Goal: Task Accomplishment & Management: Use online tool/utility

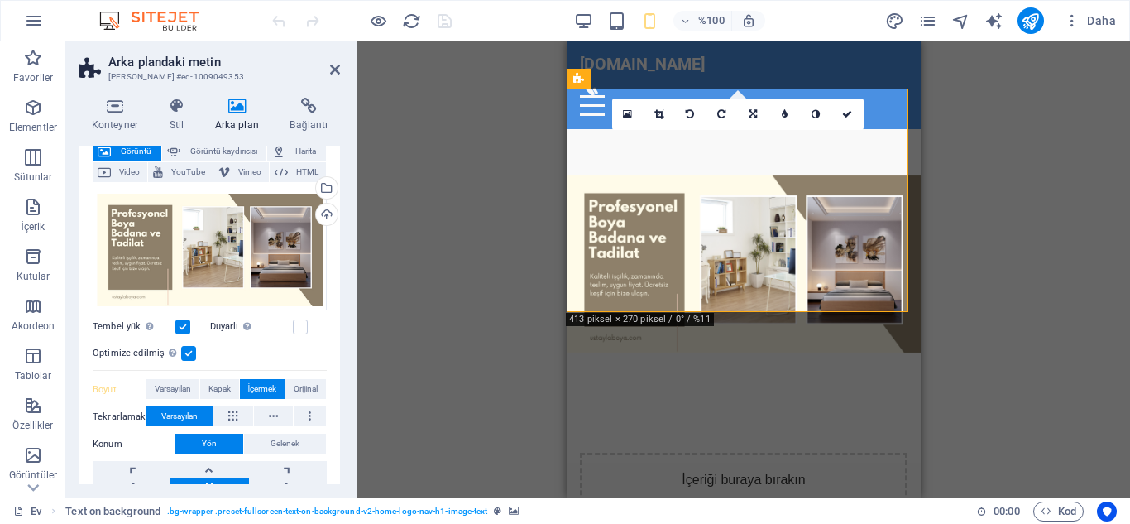
scroll to position [103, 0]
click at [302, 322] on label at bounding box center [300, 326] width 15 height 15
click at [0, 0] on input "Duyarlı Retina görüntüsünü ve akıllı telefon için optimize edilmiş boyutları ot…" at bounding box center [0, 0] width 0 height 0
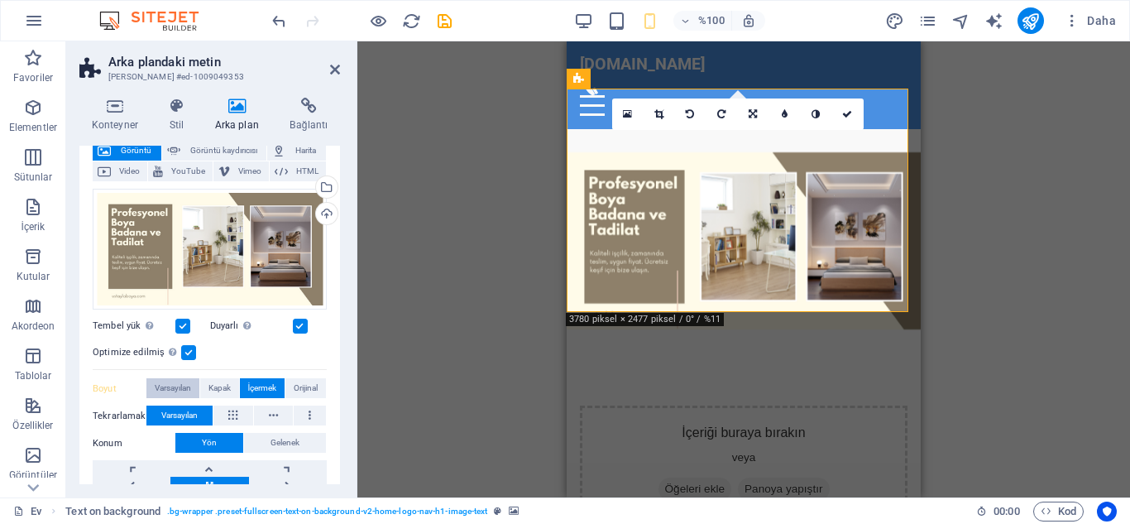
click at [169, 384] on font "Varsayılan" at bounding box center [173, 387] width 36 height 9
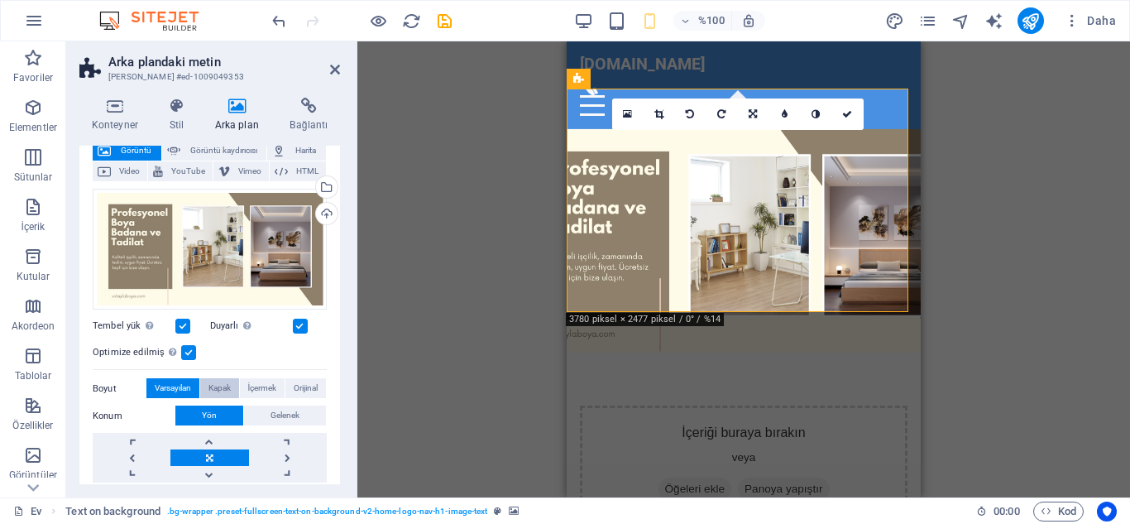
click at [215, 386] on font "Kapak" at bounding box center [220, 387] width 22 height 9
click at [303, 389] on font "Orijinal" at bounding box center [306, 387] width 24 height 9
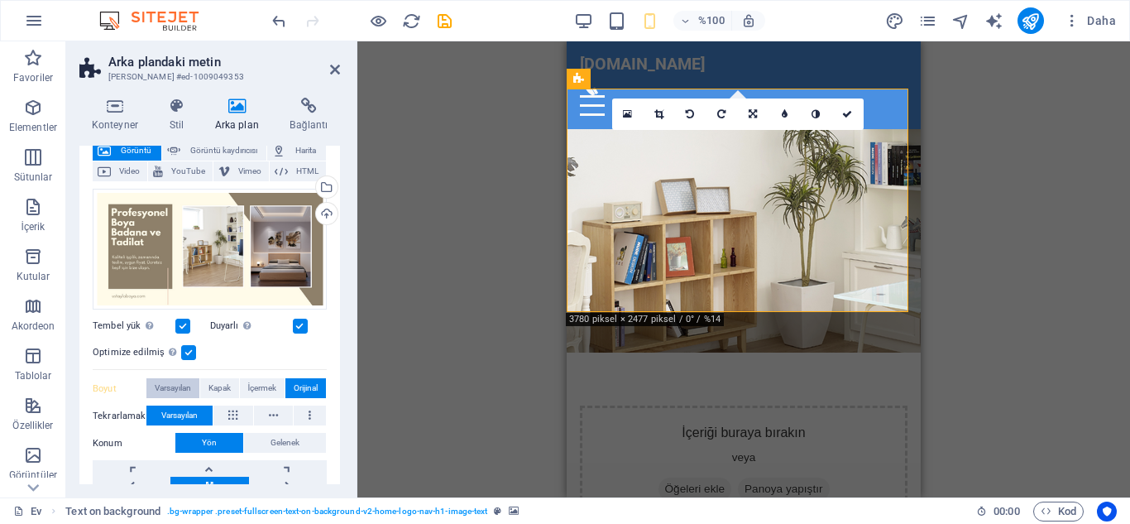
click at [180, 383] on font "Varsayılan" at bounding box center [173, 387] width 36 height 9
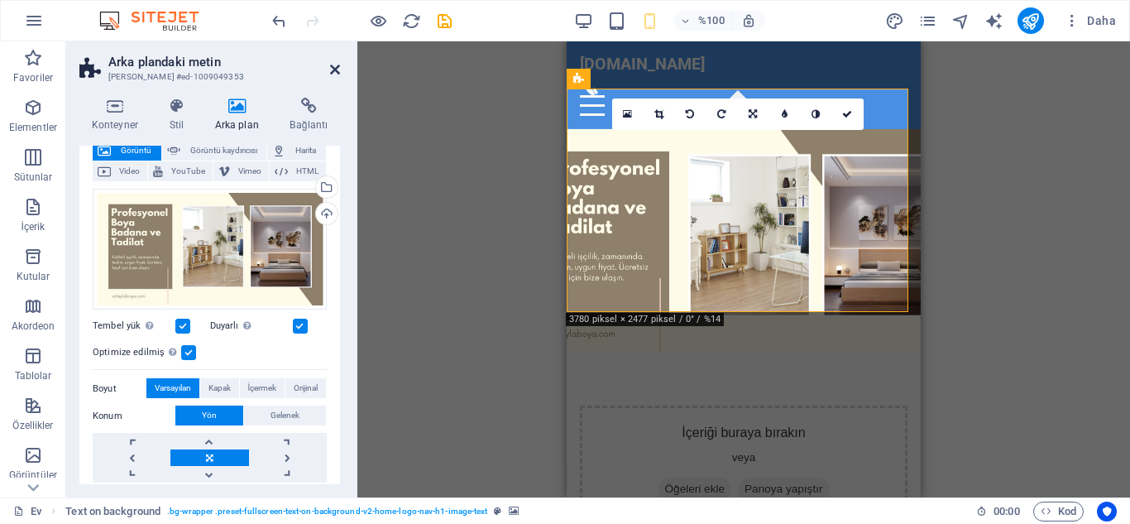
click at [337, 69] on icon at bounding box center [335, 69] width 10 height 13
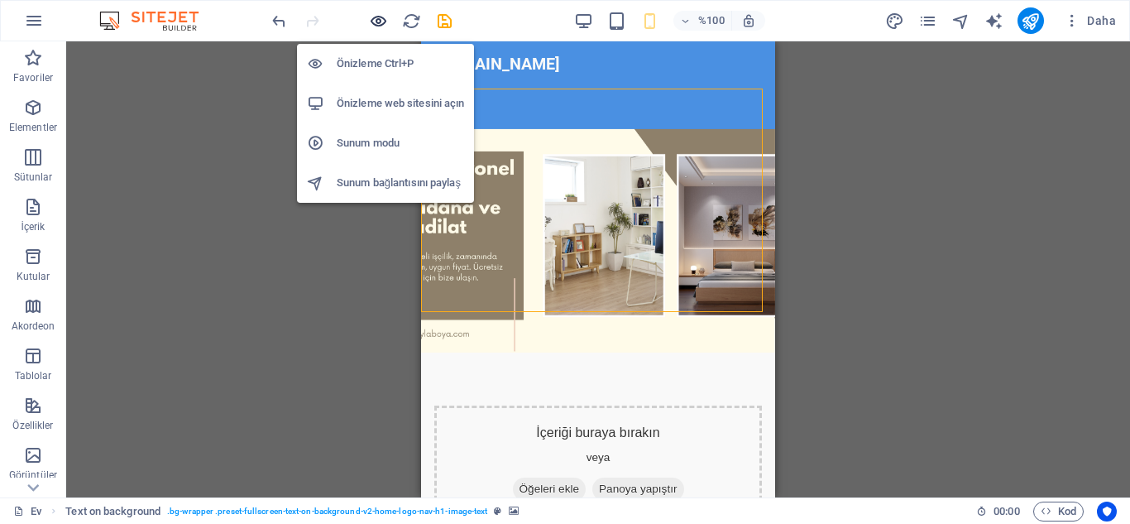
click at [377, 28] on icon "button" at bounding box center [378, 21] width 19 height 19
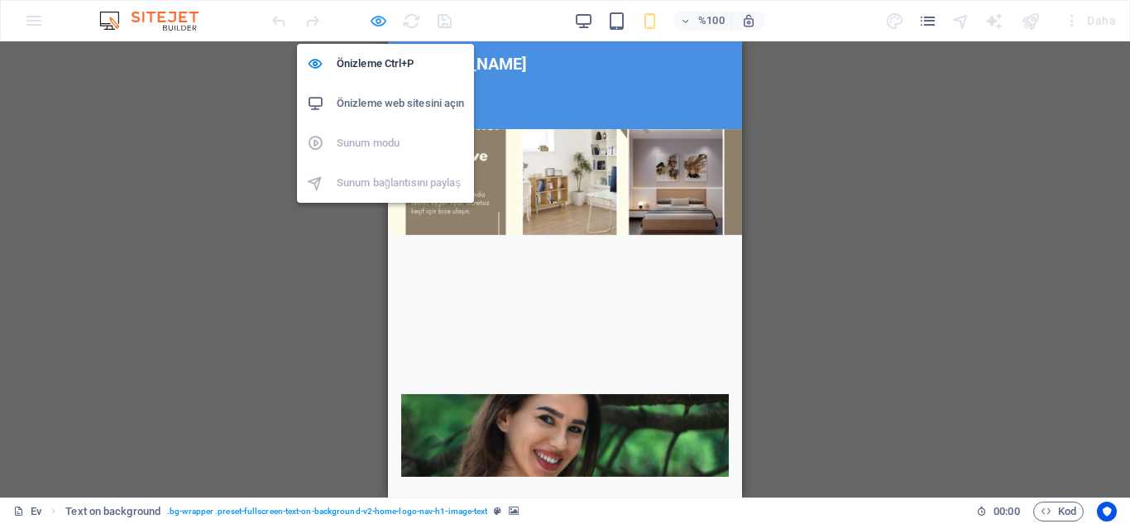
click at [383, 25] on icon "button" at bounding box center [378, 21] width 19 height 19
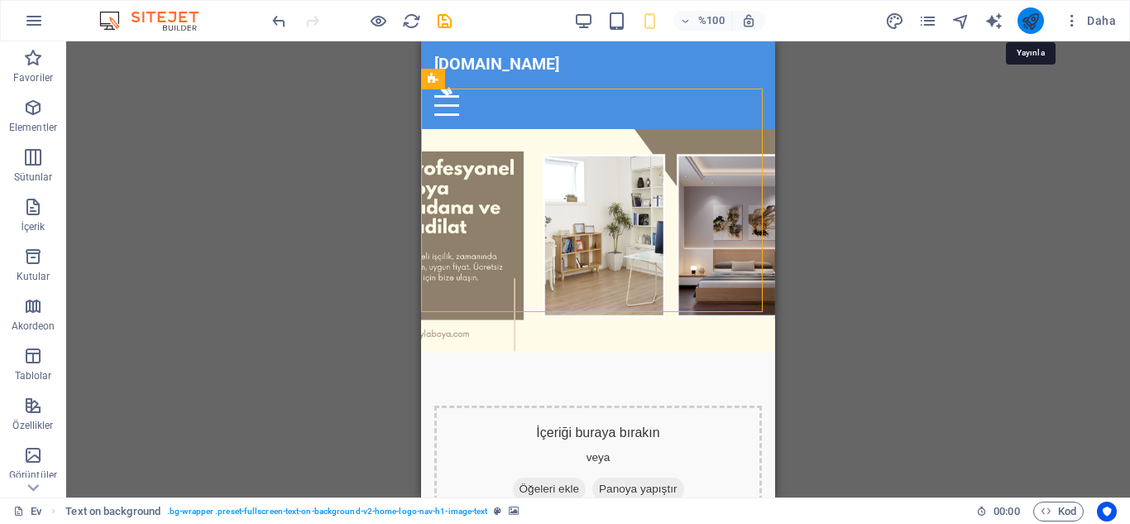
click at [1029, 17] on icon "yayınlamak" at bounding box center [1030, 21] width 19 height 19
checkbox input "false"
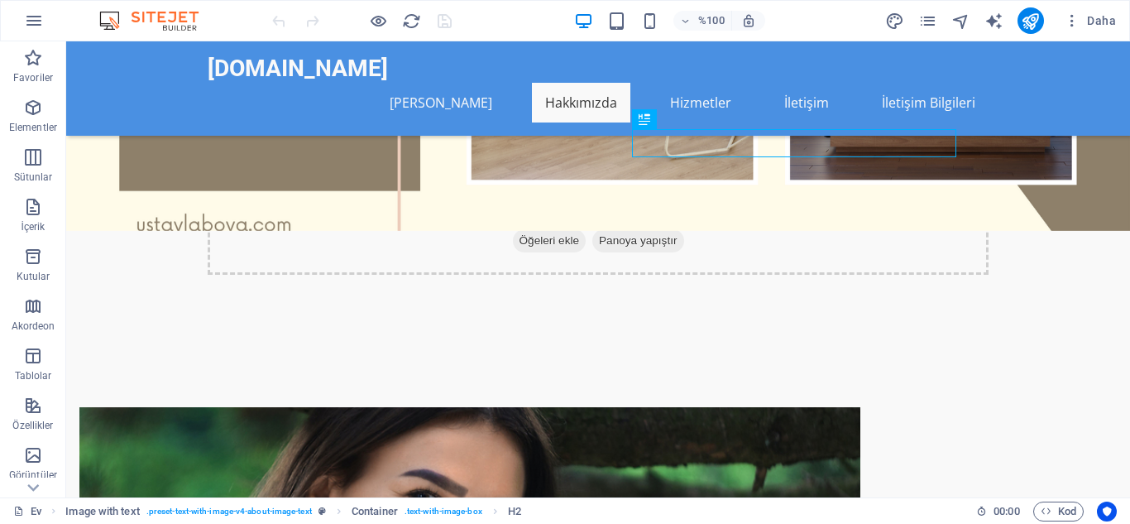
scroll to position [300, 0]
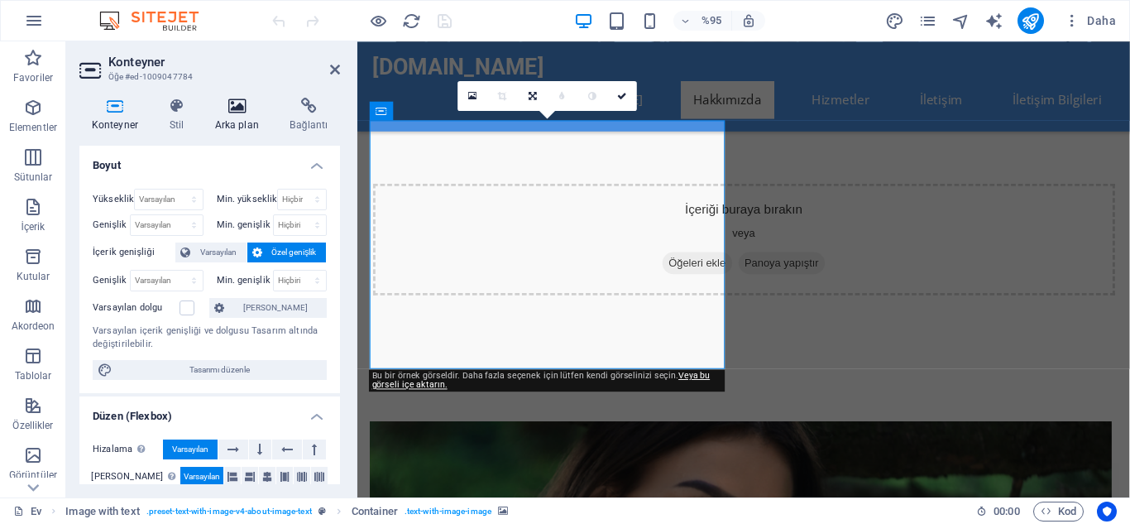
click at [242, 112] on icon at bounding box center [237, 106] width 69 height 17
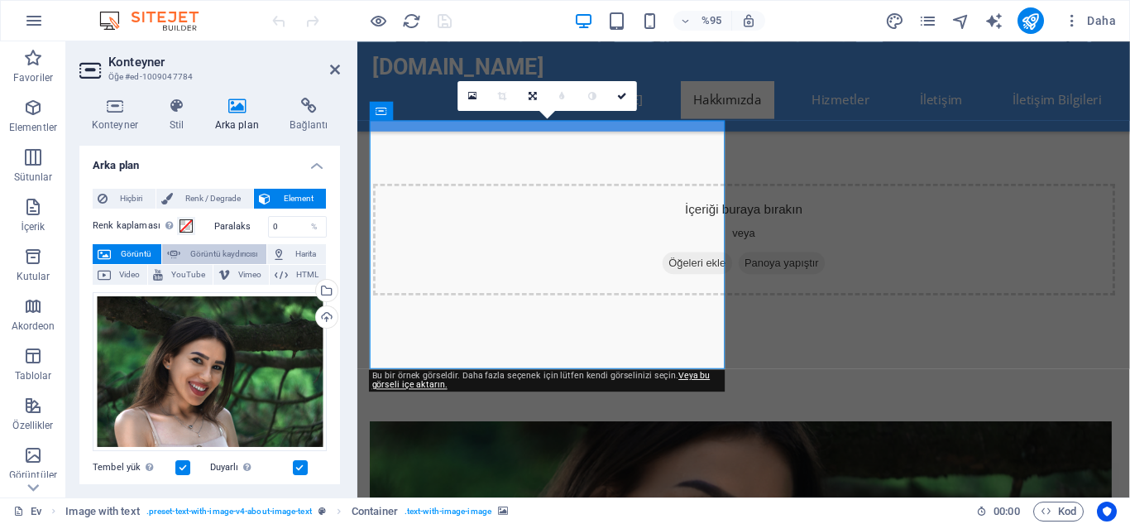
click at [209, 252] on font "Görüntü kaydırıcısı" at bounding box center [223, 253] width 67 height 9
select select "ms"
select select "s"
select select "progressive"
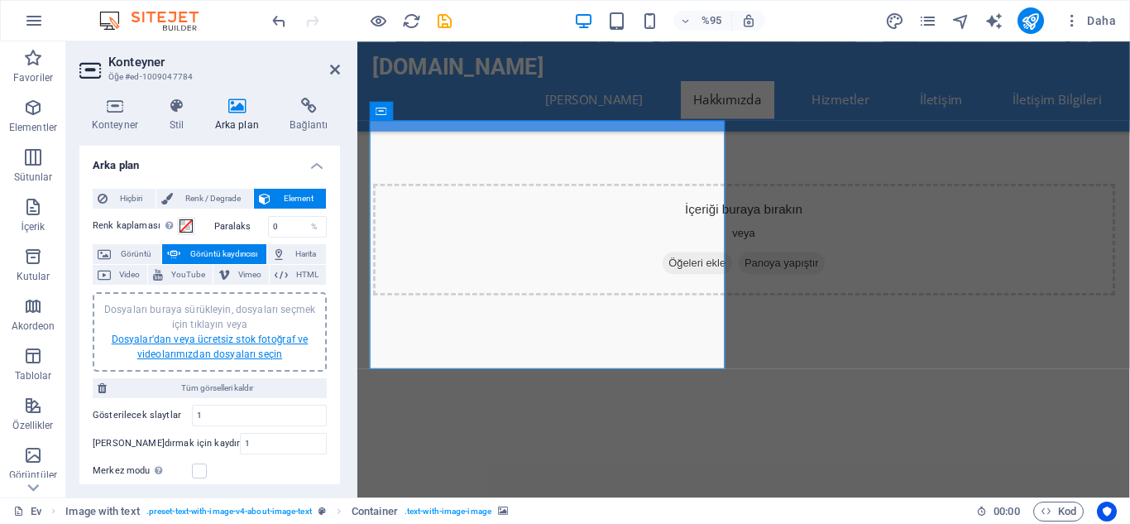
click at [213, 344] on font "Dosyalar'dan veya ücretsiz stok fotoğraf ve videolarımızdan dosyaları seçin" at bounding box center [210, 346] width 197 height 26
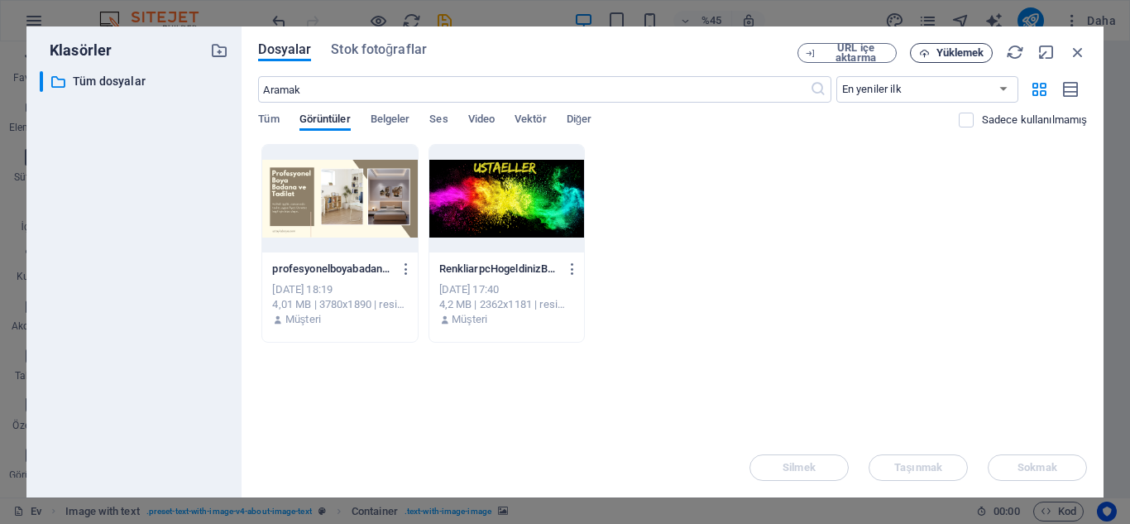
click at [948, 53] on font "Yüklemek" at bounding box center [961, 52] width 48 height 12
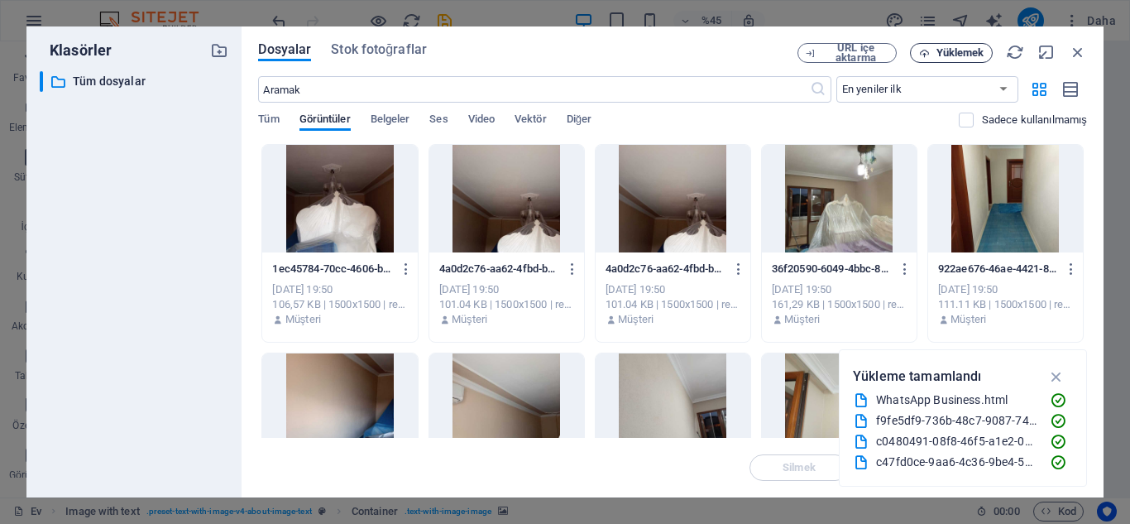
click at [952, 47] on font "Yüklemek" at bounding box center [961, 52] width 48 height 12
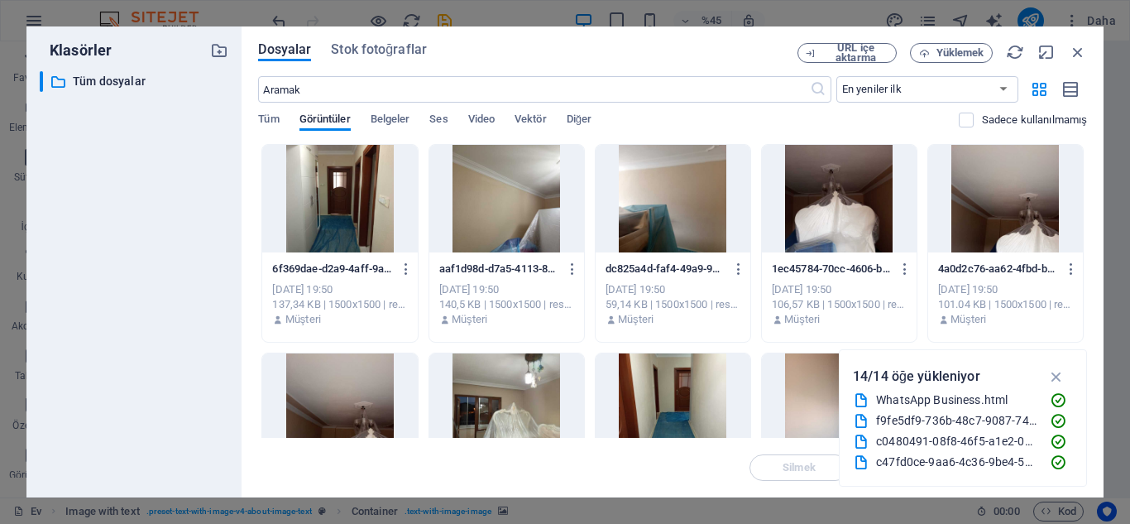
click at [355, 203] on div at bounding box center [339, 199] width 155 height 108
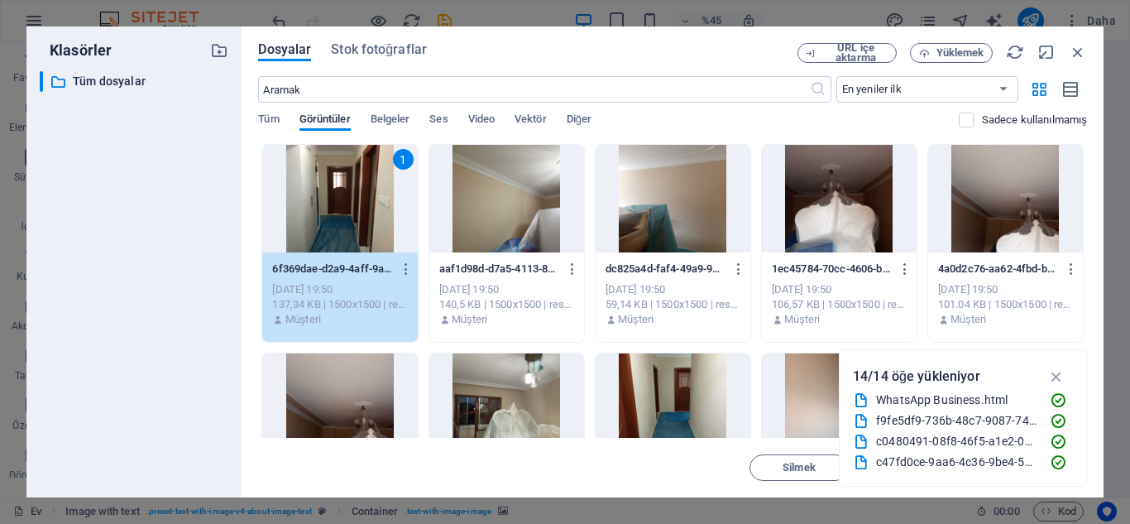
click at [665, 391] on div at bounding box center [673, 407] width 155 height 108
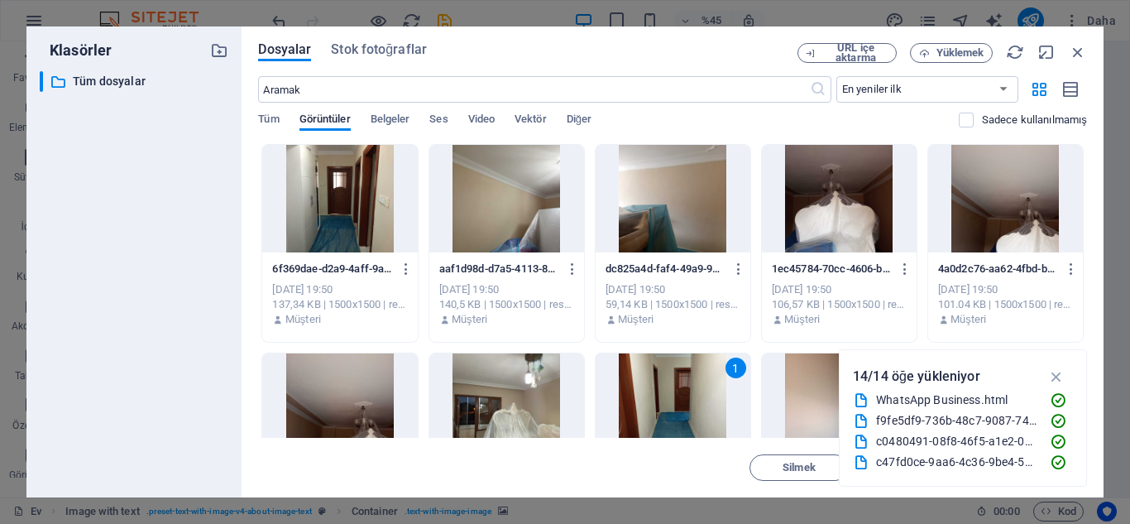
click at [347, 187] on div at bounding box center [339, 199] width 155 height 108
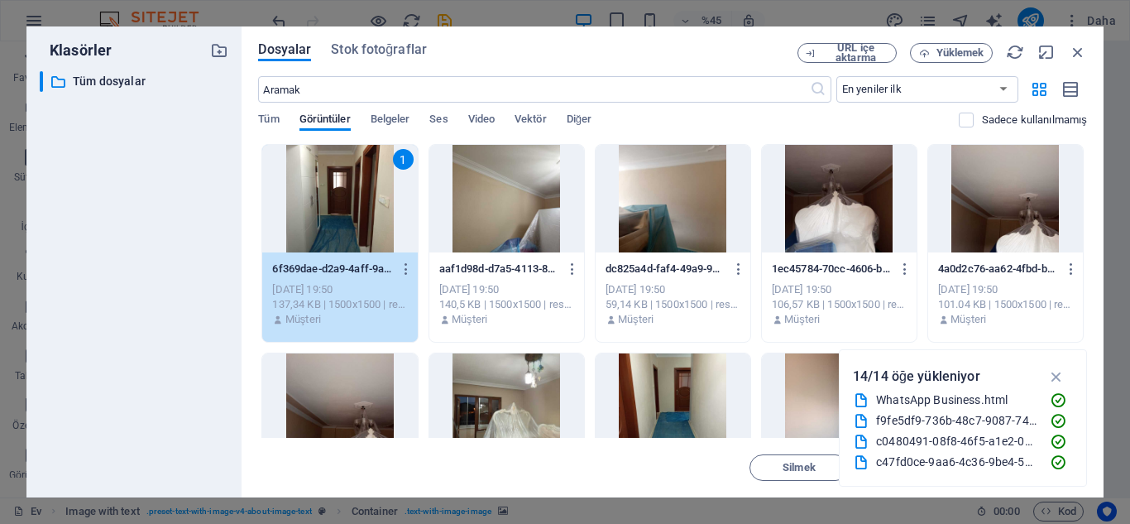
click at [677, 394] on div at bounding box center [673, 407] width 155 height 108
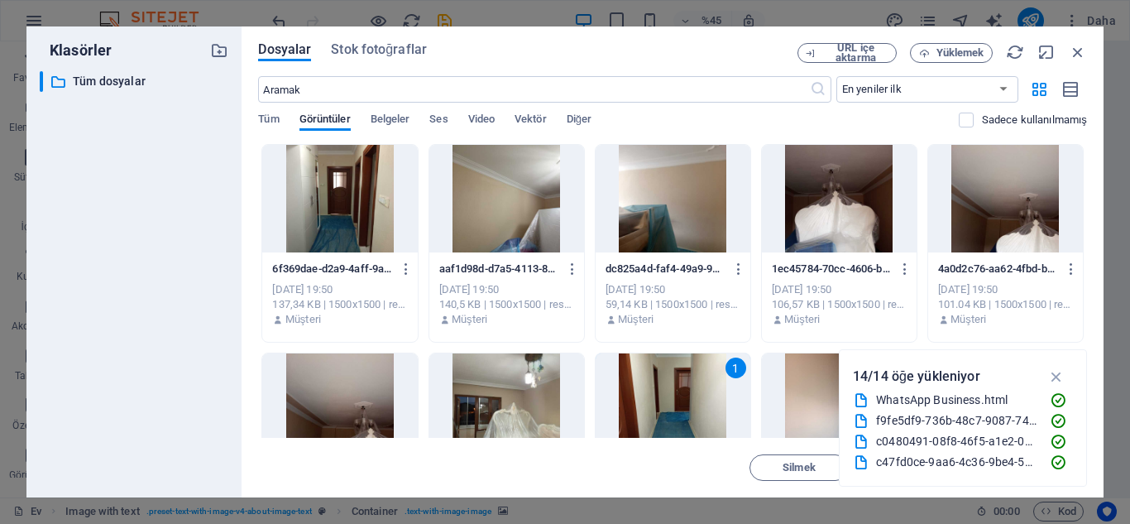
click at [354, 214] on div at bounding box center [339, 199] width 155 height 108
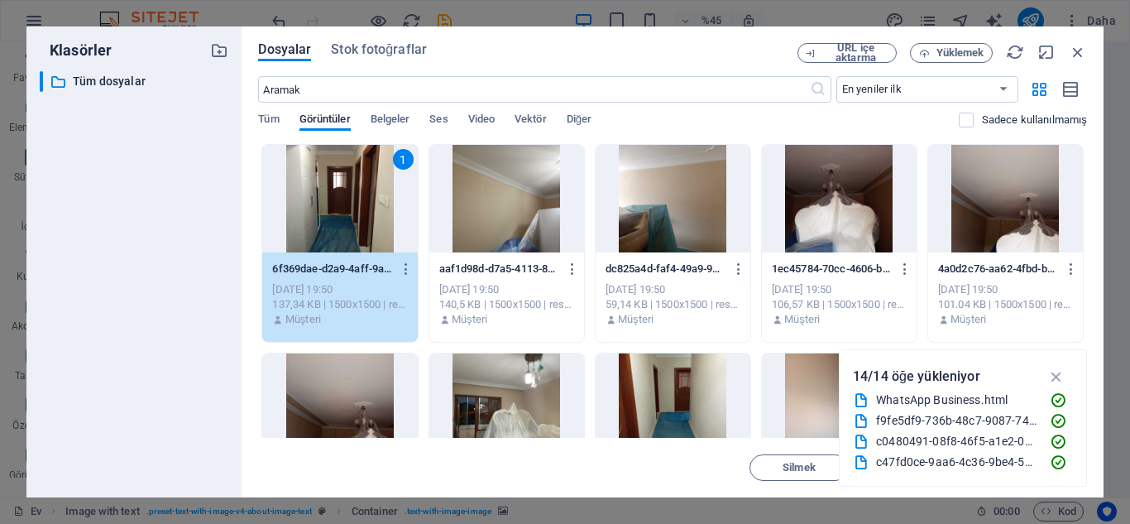
click at [171, 194] on div "​ All files Tüm dosyalar" at bounding box center [134, 277] width 189 height 413
click at [1079, 53] on icon "button" at bounding box center [1078, 52] width 18 height 18
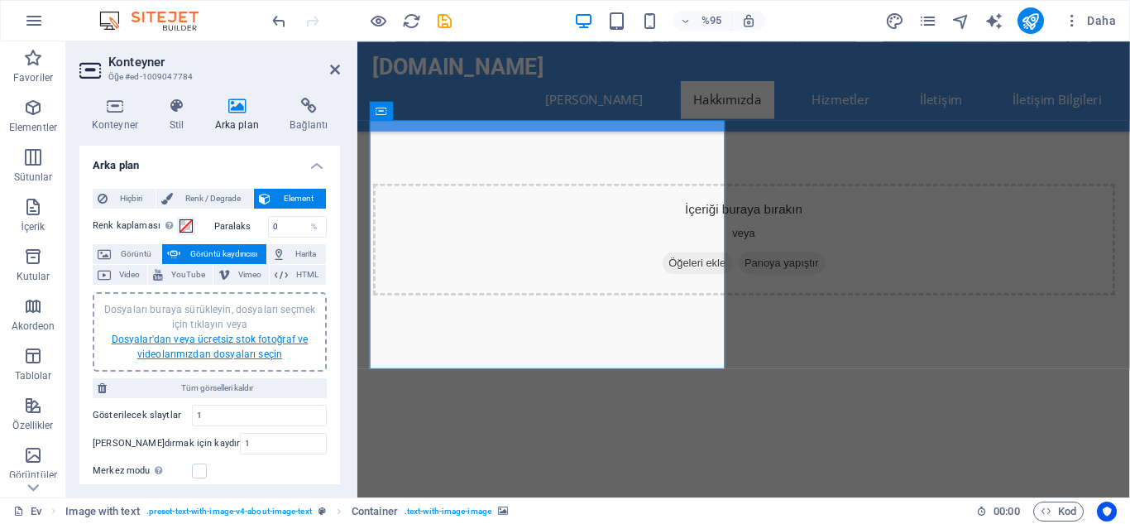
click at [185, 343] on font "Dosyalar'dan veya ücretsiz stok fotoğraf ve videolarımızdan dosyaları seçin" at bounding box center [210, 346] width 197 height 26
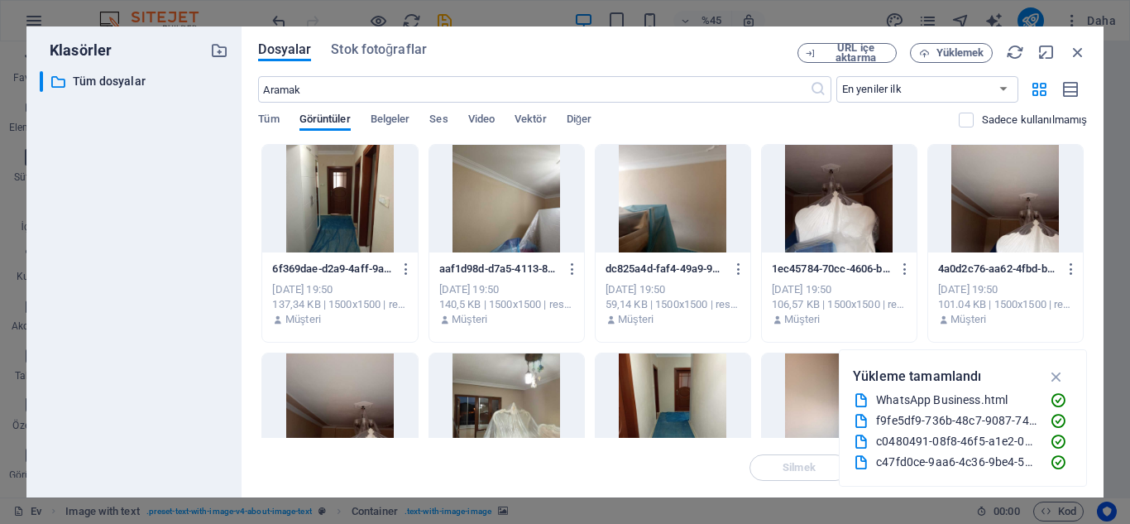
click at [357, 221] on div at bounding box center [339, 199] width 155 height 108
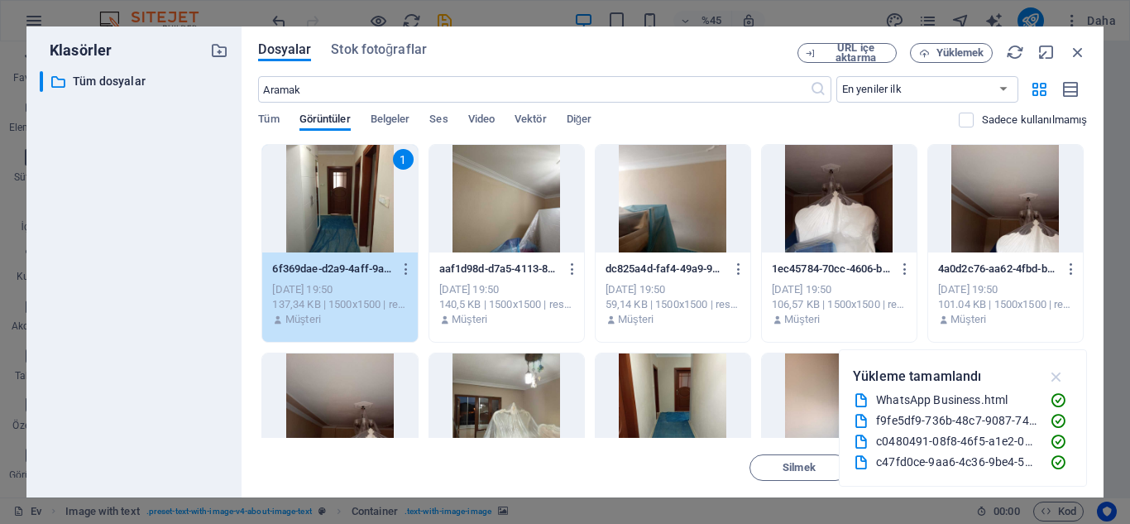
click at [1062, 376] on icon "button" at bounding box center [1057, 376] width 19 height 18
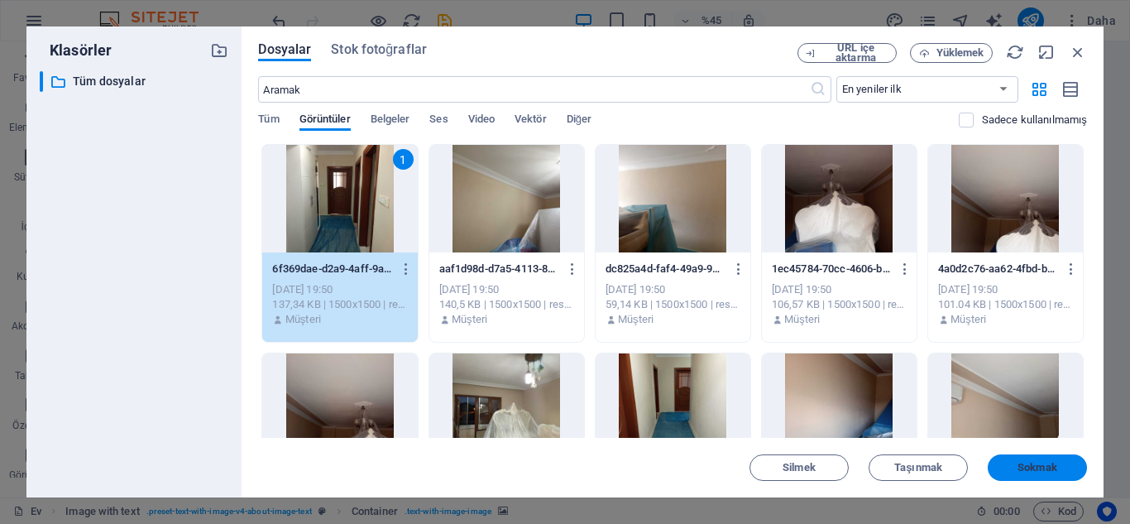
click at [1020, 463] on font "Sokmak" at bounding box center [1038, 467] width 40 height 12
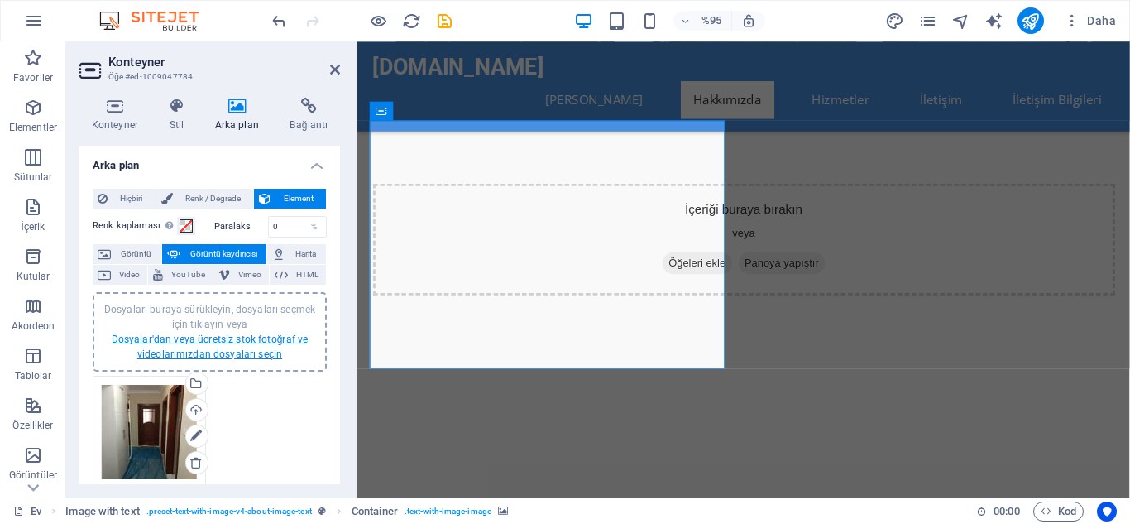
click at [226, 354] on font "Dosyalar'dan veya ücretsiz stok fotoğraf ve videolarımızdan dosyaları seçin" at bounding box center [210, 346] width 197 height 26
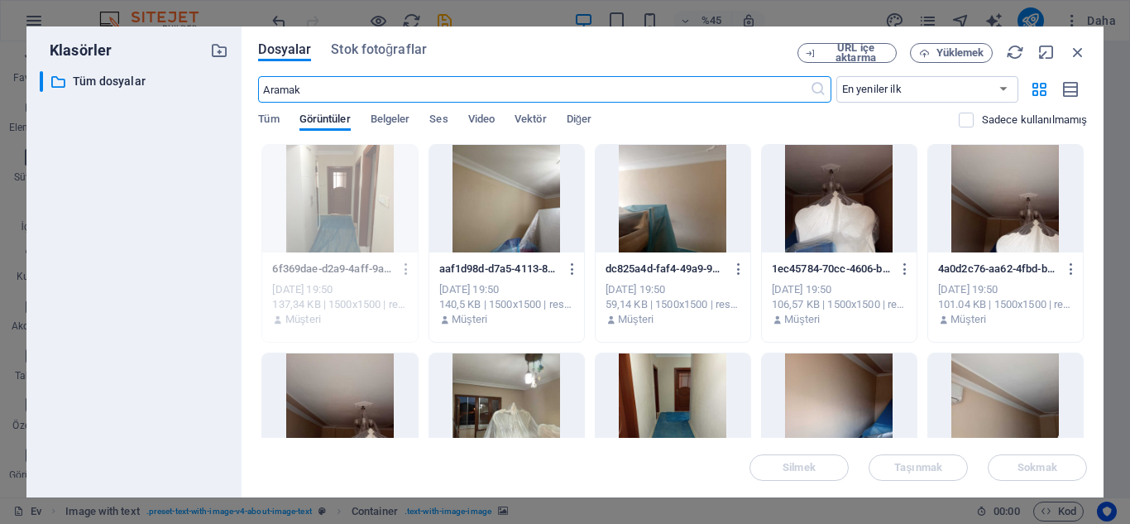
click at [681, 405] on div at bounding box center [673, 407] width 155 height 108
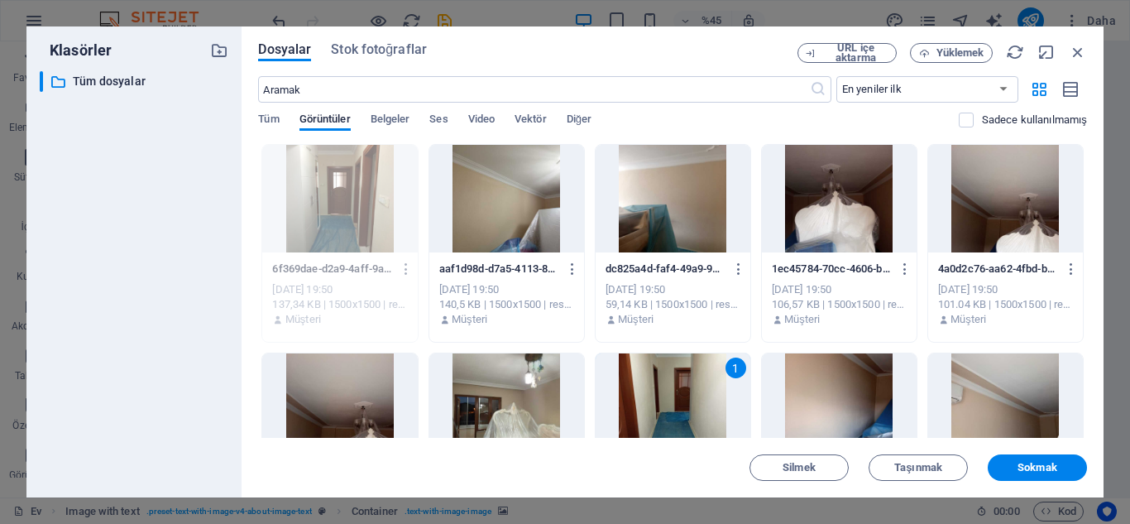
click at [681, 405] on div "1" at bounding box center [673, 407] width 155 height 108
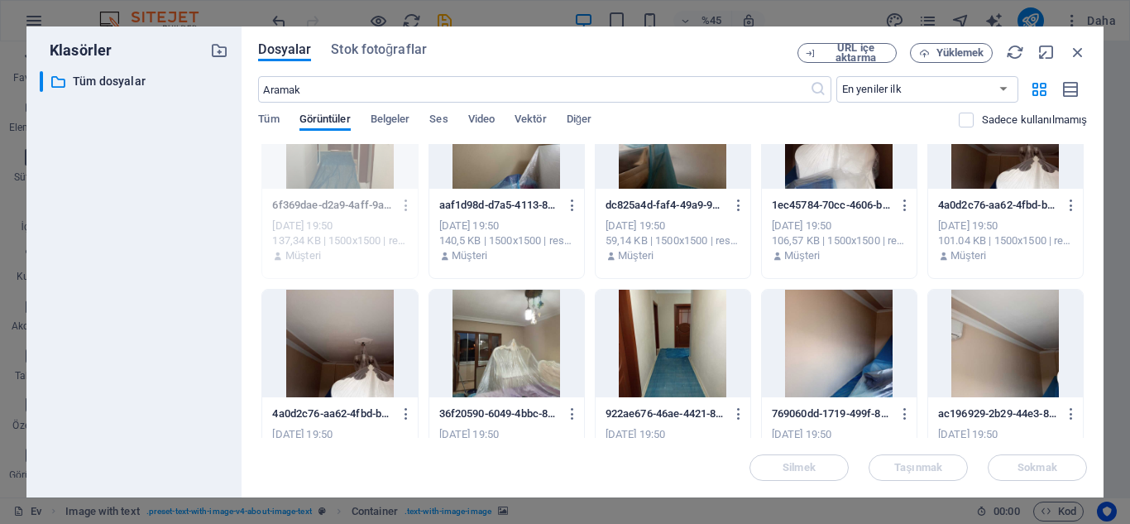
scroll to position [66, 0]
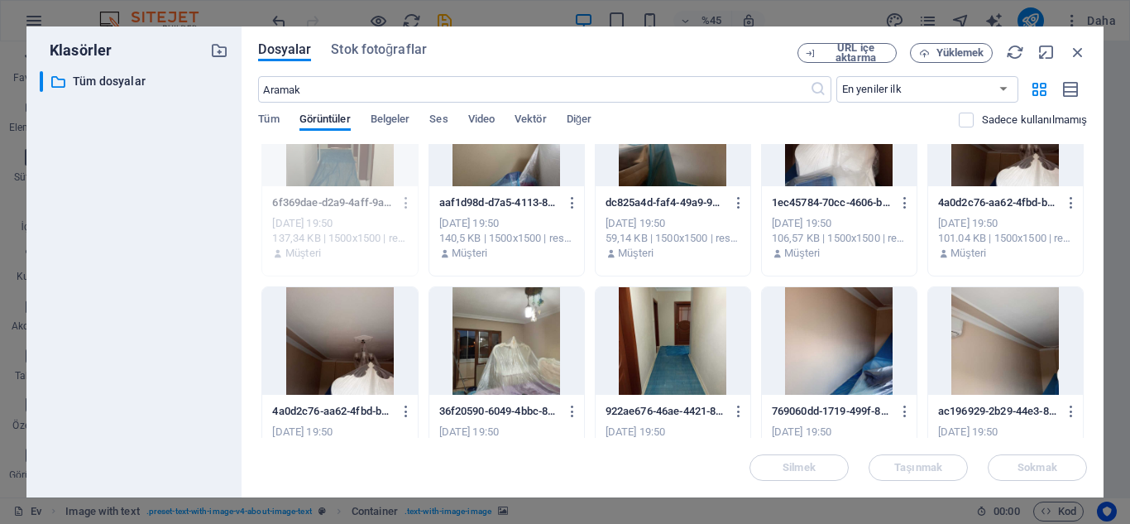
click at [685, 317] on div at bounding box center [673, 341] width 155 height 108
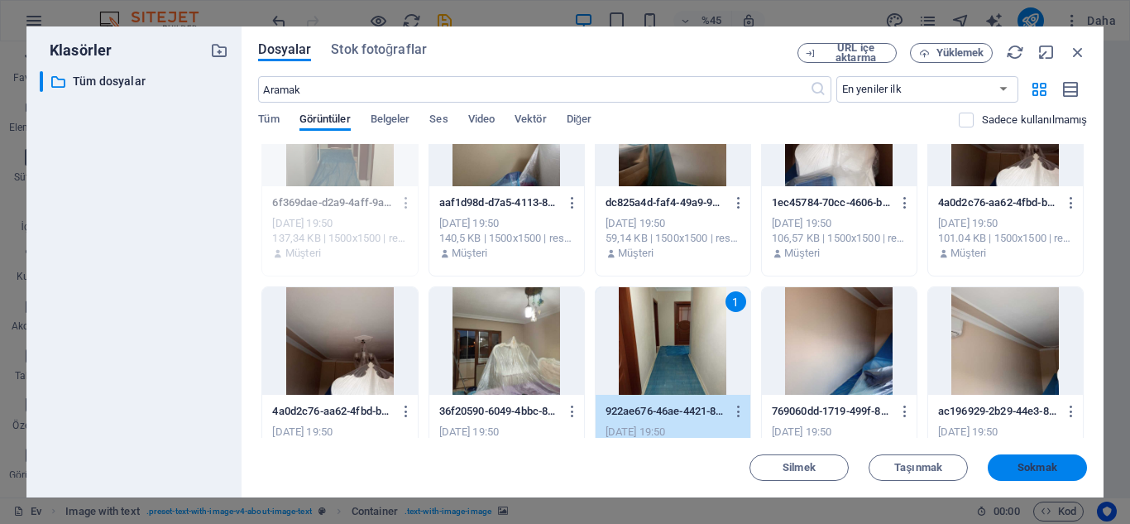
click at [1042, 466] on font "Sokmak" at bounding box center [1038, 467] width 40 height 12
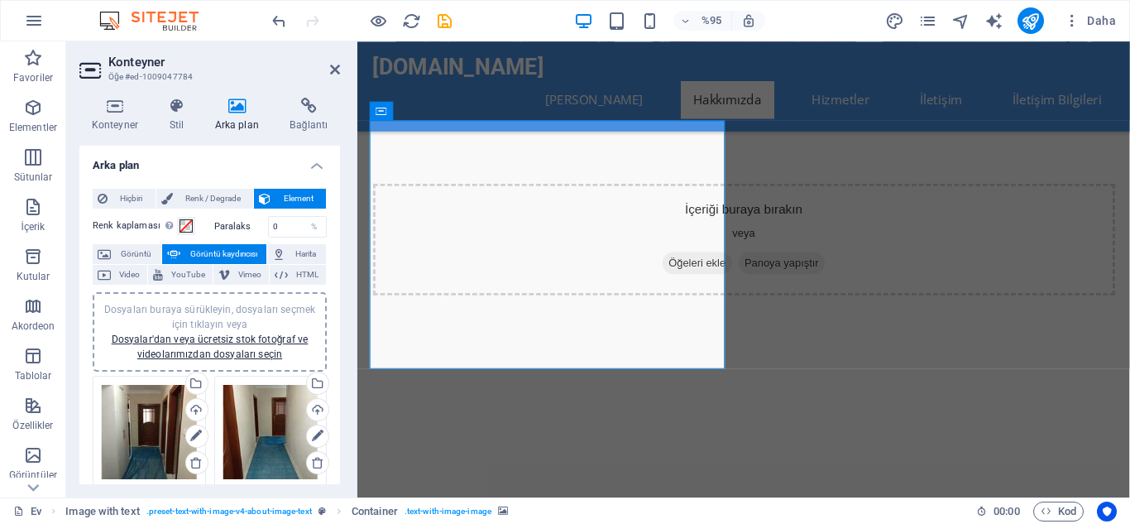
click at [217, 347] on div "Dosyaları buraya sürükleyin, dosyaları seçmek için tıklayın veya Dosyalar'dan v…" at bounding box center [210, 332] width 214 height 60
click at [190, 337] on font "Dosyalar'dan veya ücretsiz stok fotoğraf ve videolarımızdan dosyaları seçin" at bounding box center [210, 346] width 197 height 26
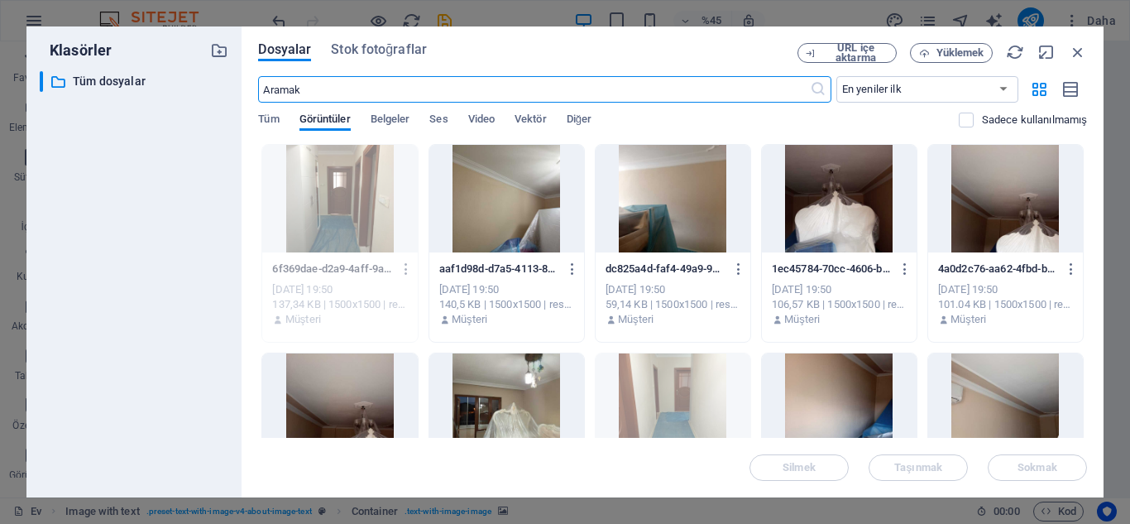
click at [1018, 219] on div at bounding box center [1005, 199] width 155 height 108
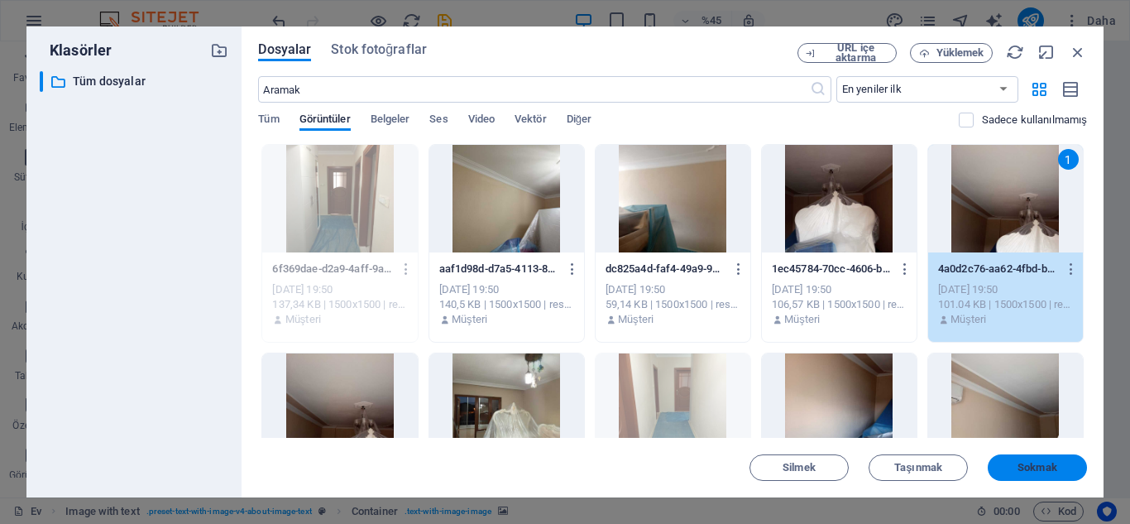
click at [1027, 472] on font "Sokmak" at bounding box center [1038, 467] width 40 height 12
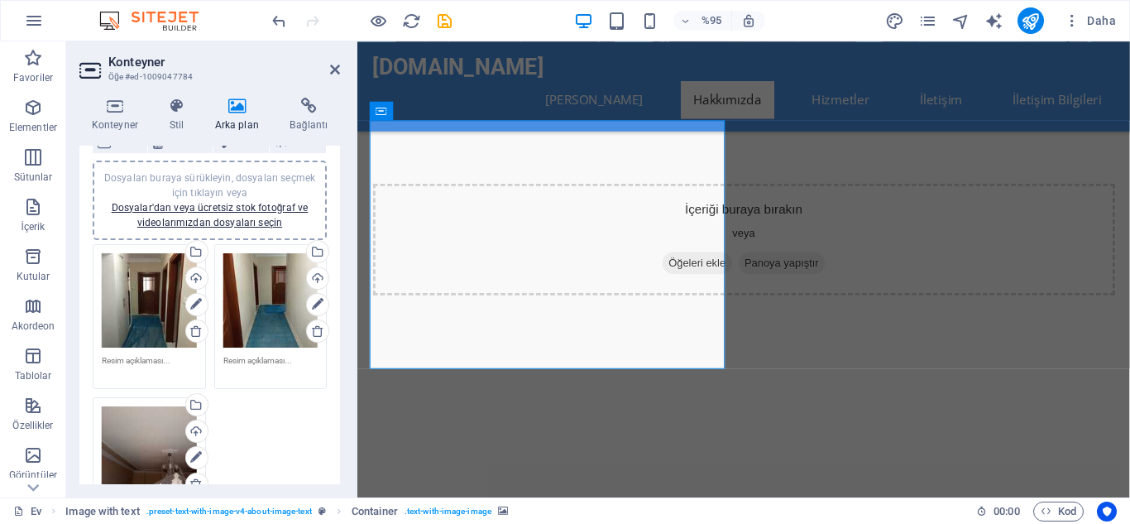
scroll to position [118, 0]
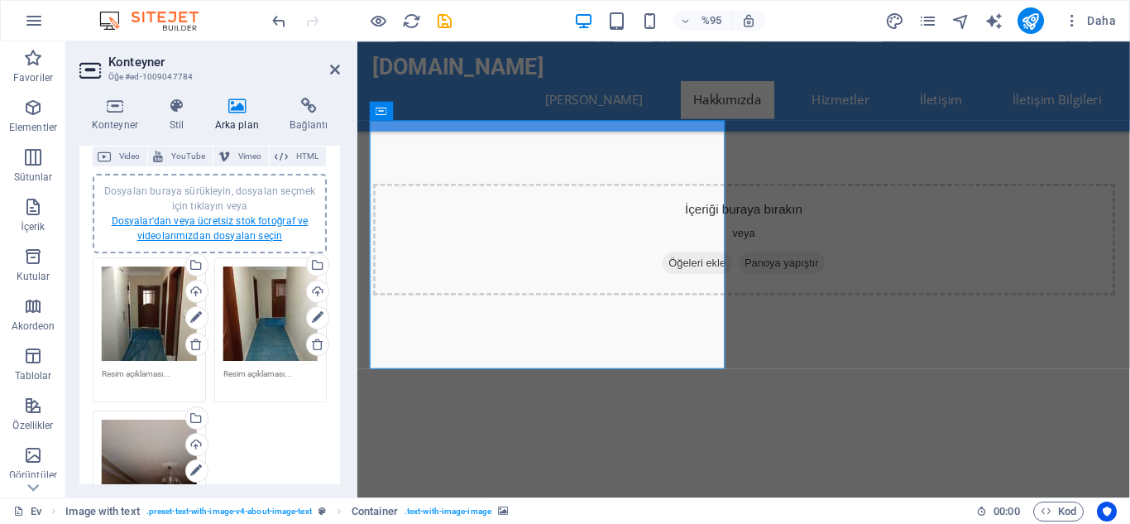
click at [195, 216] on font "Dosyalar'dan veya ücretsiz stok fotoğraf ve videolarımızdan dosyaları seçin" at bounding box center [210, 228] width 197 height 26
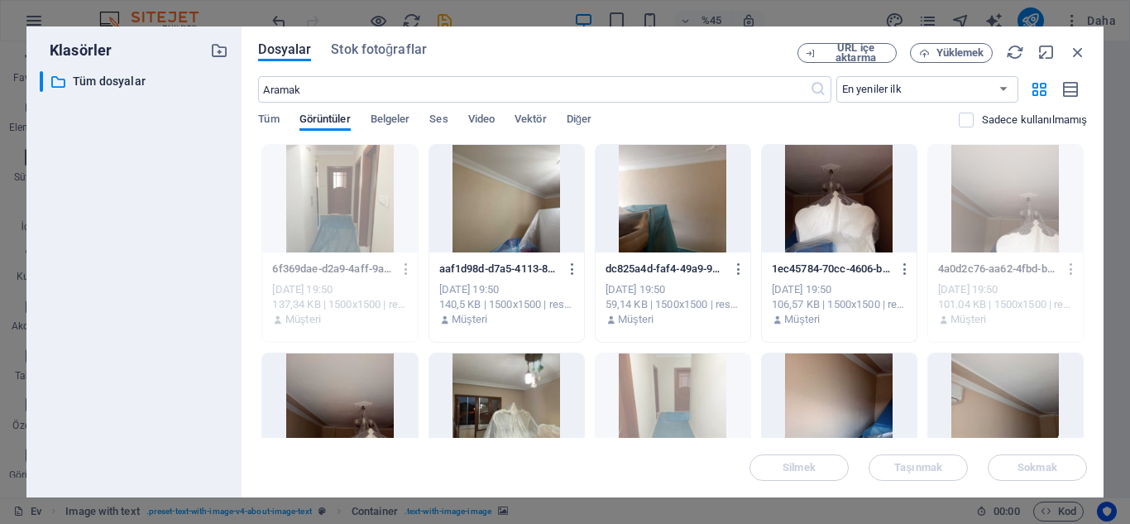
click at [989, 406] on div at bounding box center [1005, 407] width 155 height 108
click at [1048, 460] on button "Sokmak" at bounding box center [1037, 467] width 99 height 26
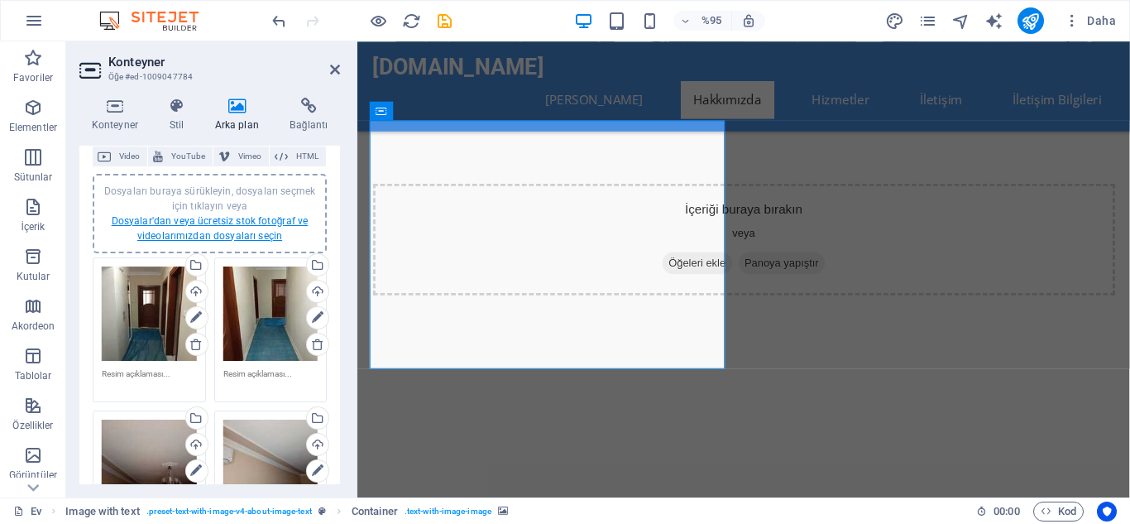
click at [214, 224] on font "Dosyalar'dan veya ücretsiz stok fotoğraf ve videolarımızdan dosyaları seçin" at bounding box center [210, 228] width 197 height 26
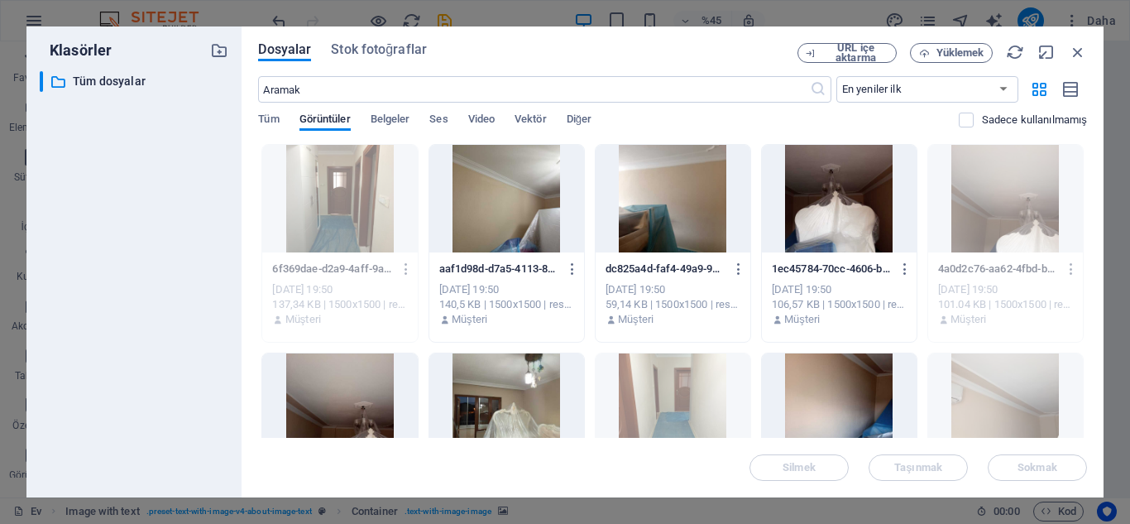
drag, startPoint x: 1087, startPoint y: 229, endPoint x: 1087, endPoint y: 242, distance: 13.3
click at [1087, 242] on div "Dosyalar Stok fotoğraflar URL içe aktarma Yüklemek ​ En yeniler ilk En eskiden …" at bounding box center [673, 261] width 862 height 471
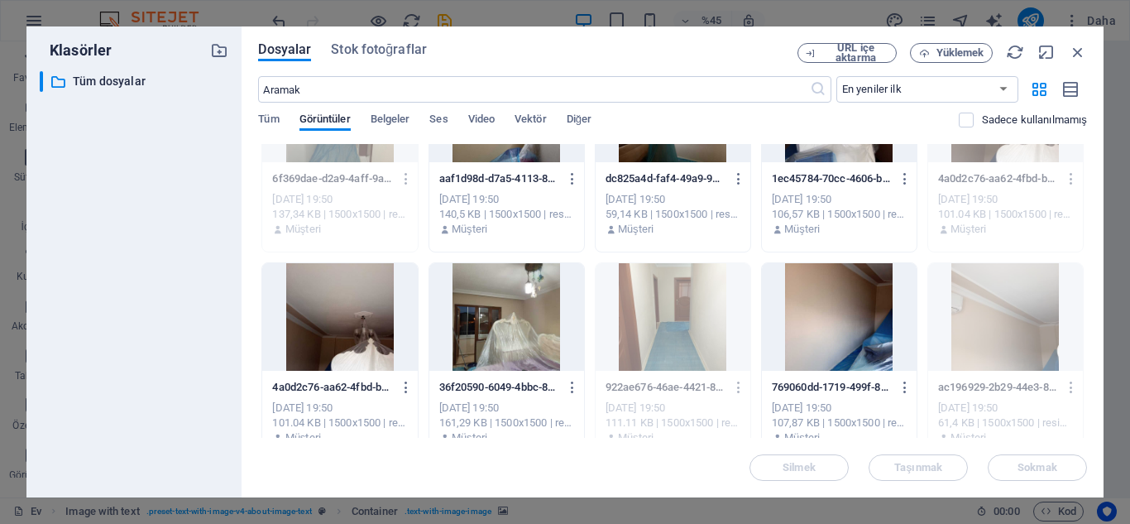
scroll to position [95, 0]
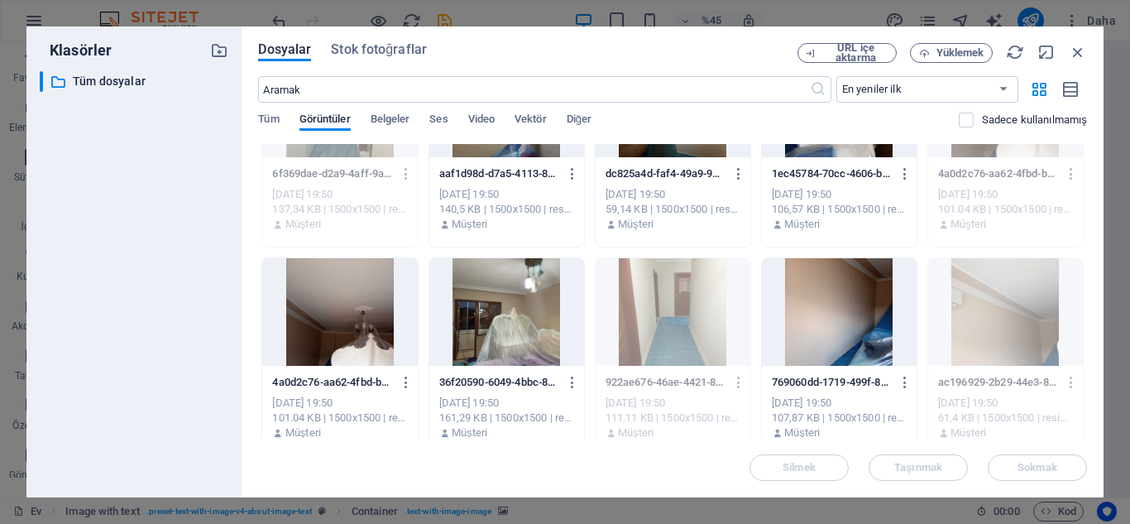
click at [535, 311] on div at bounding box center [506, 312] width 155 height 108
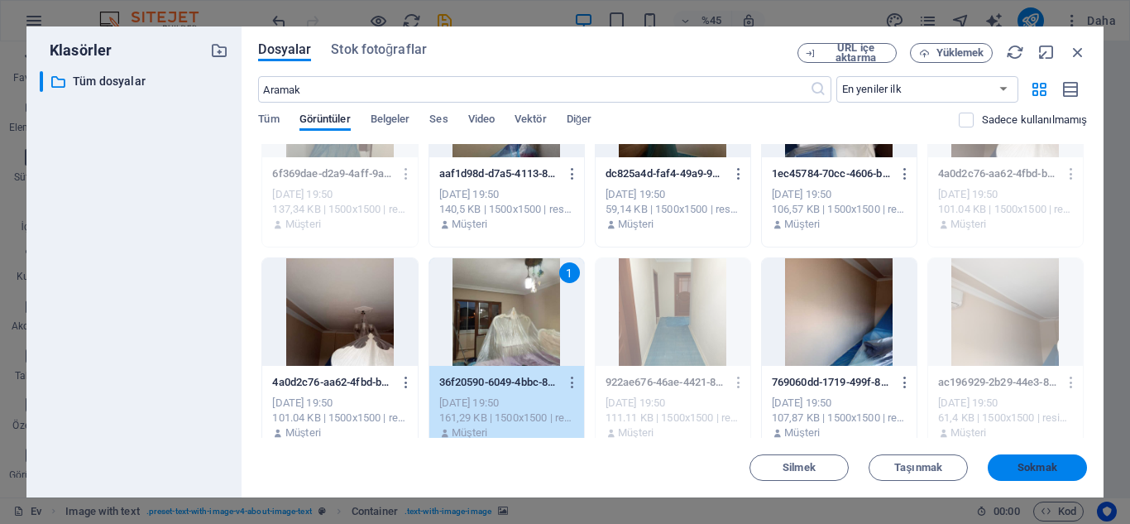
click at [1041, 467] on font "Sokmak" at bounding box center [1038, 467] width 40 height 12
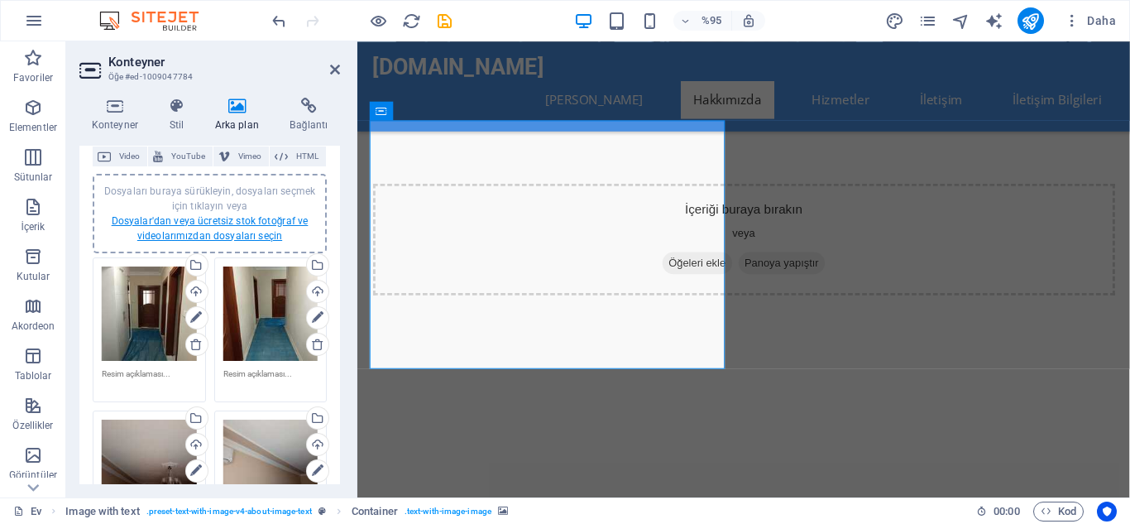
click at [233, 223] on font "Dosyalar'dan veya ücretsiz stok fotoğraf ve videolarımızdan dosyaları seçin" at bounding box center [210, 228] width 197 height 26
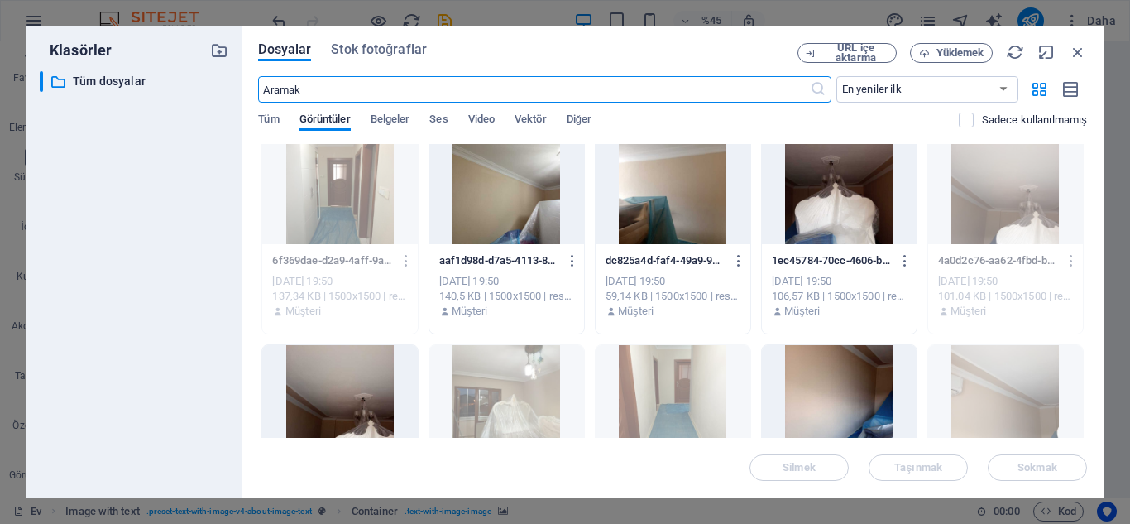
scroll to position [9, 0]
click at [519, 213] on div at bounding box center [506, 190] width 155 height 108
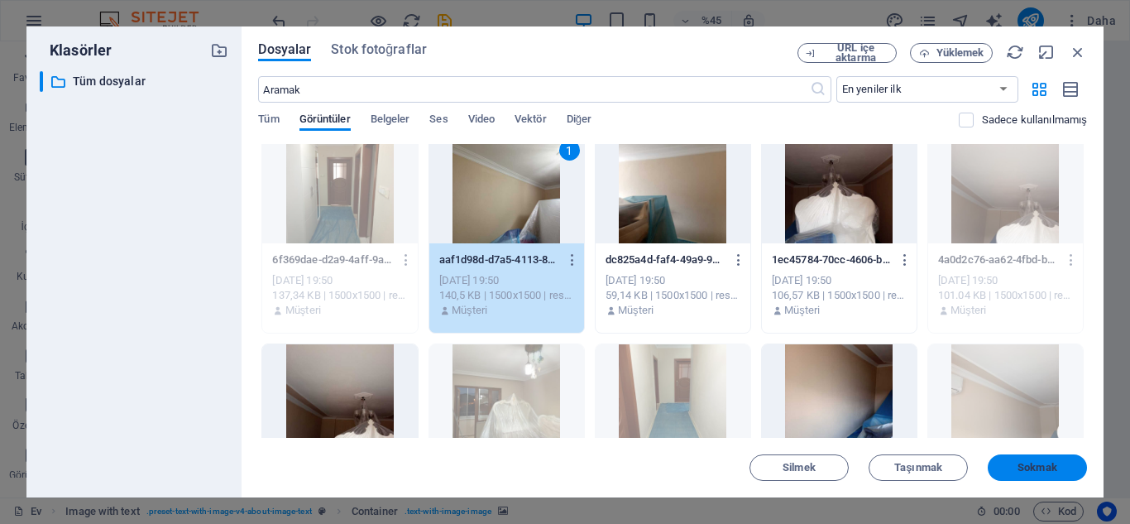
click at [1058, 462] on button "Sokmak" at bounding box center [1037, 467] width 99 height 26
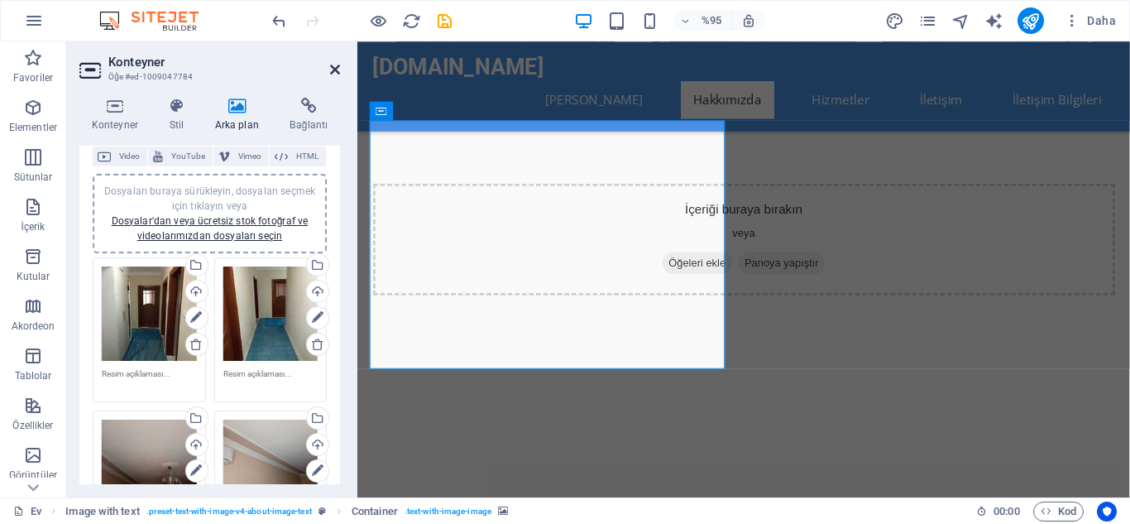
click at [333, 67] on icon at bounding box center [335, 69] width 10 height 13
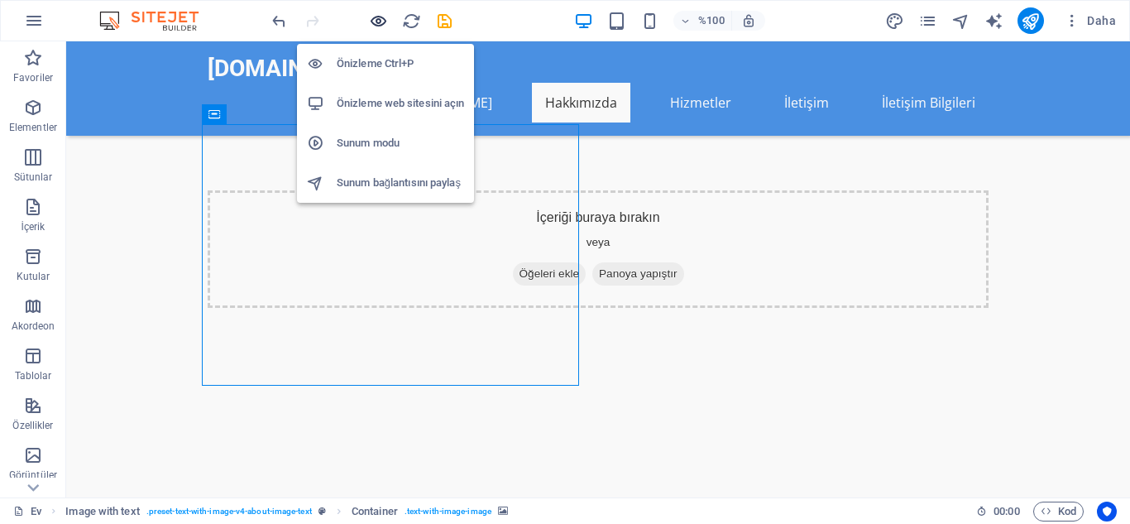
click at [379, 17] on icon "button" at bounding box center [378, 21] width 19 height 19
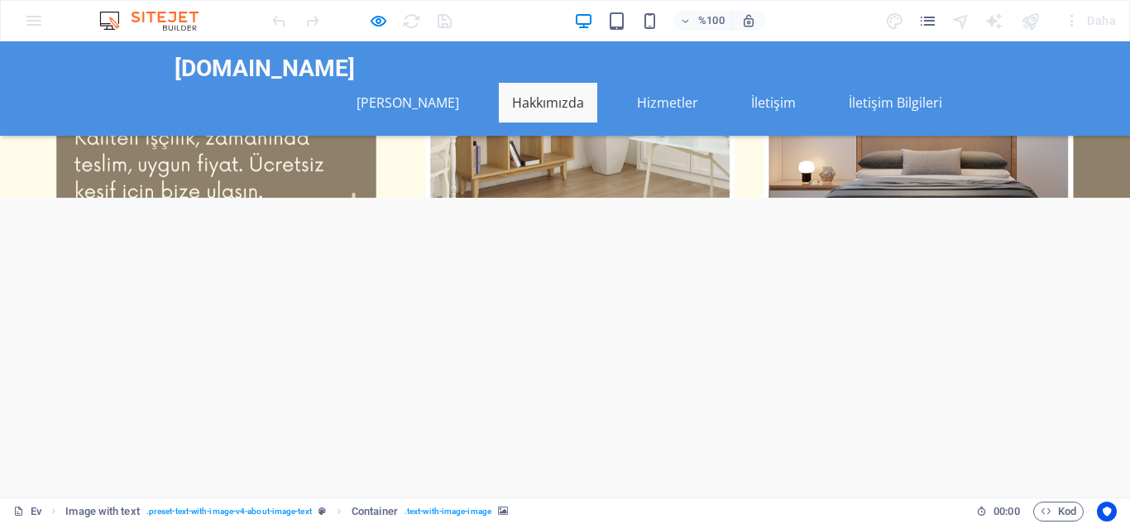
scroll to position [101, 0]
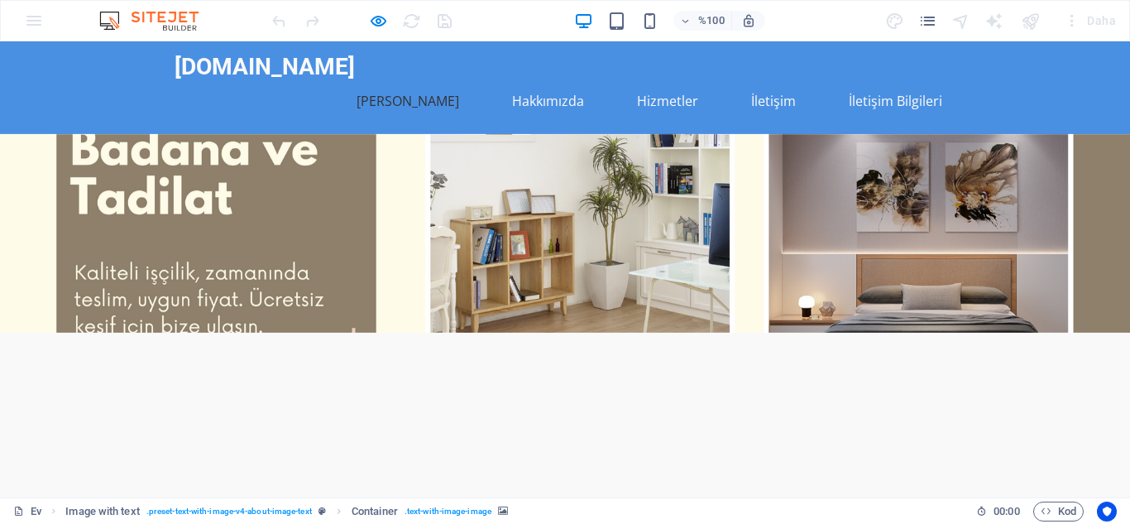
scroll to position [0, 0]
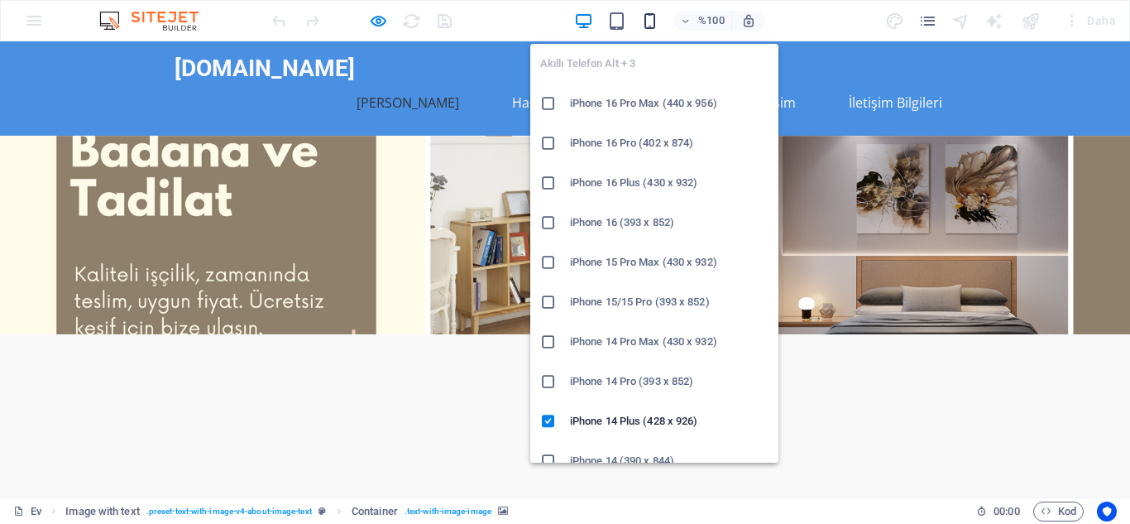
click at [654, 22] on icon "button" at bounding box center [650, 21] width 19 height 19
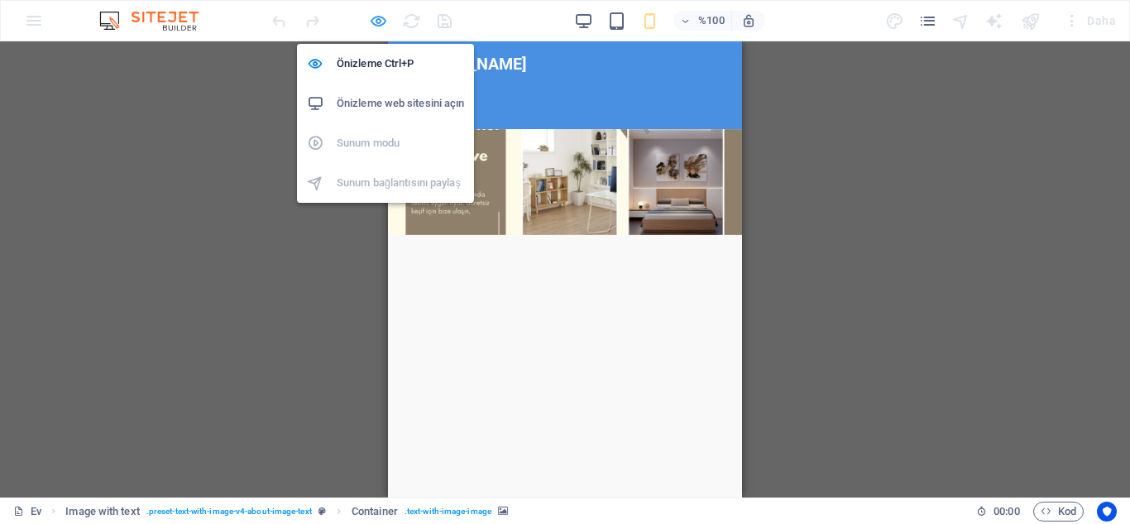
click at [372, 21] on icon "button" at bounding box center [378, 21] width 19 height 19
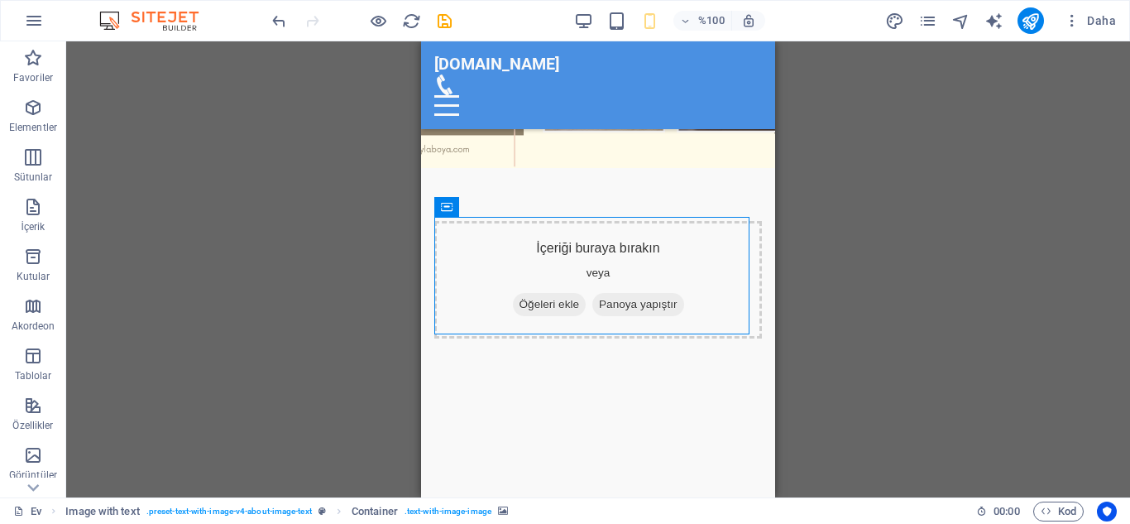
scroll to position [165, 0]
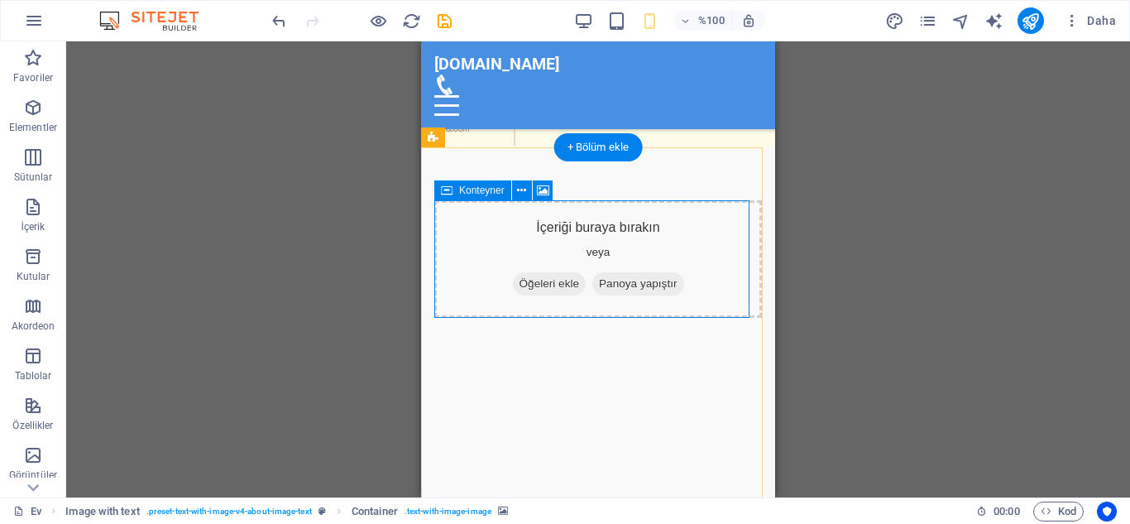
select select "ms"
select select "s"
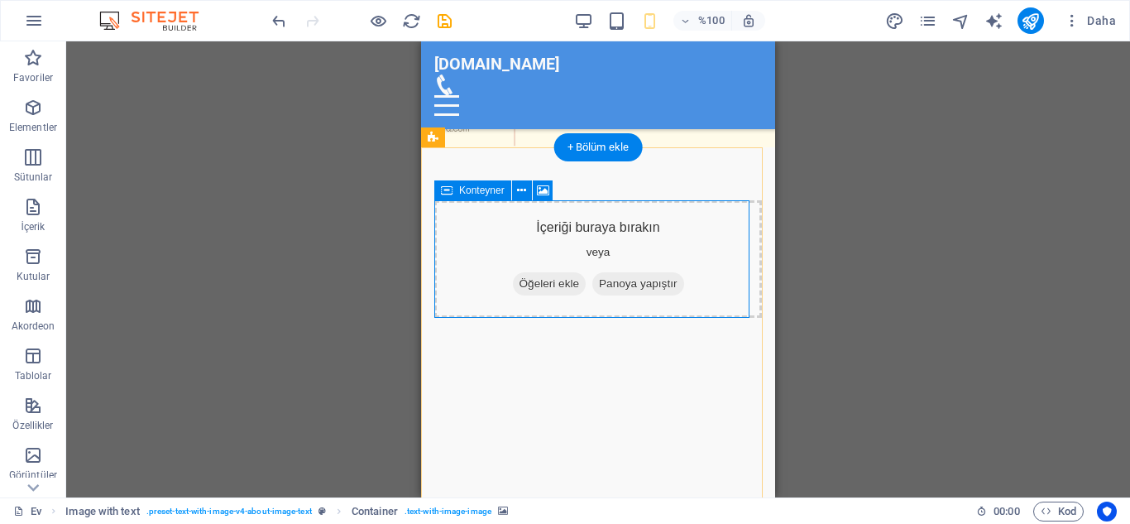
select select "progressive"
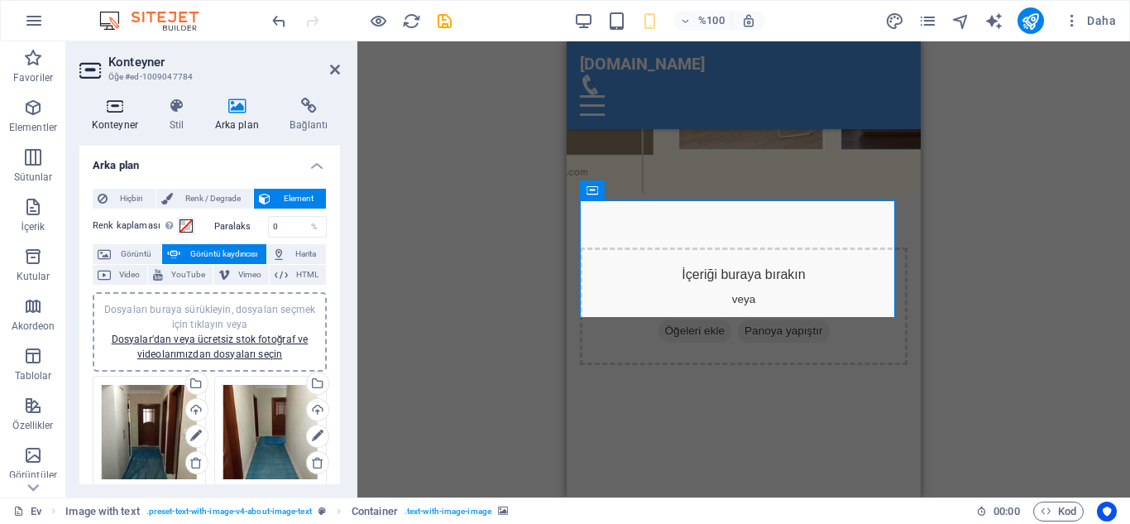
click at [123, 114] on h4 "Konteyner" at bounding box center [118, 115] width 78 height 35
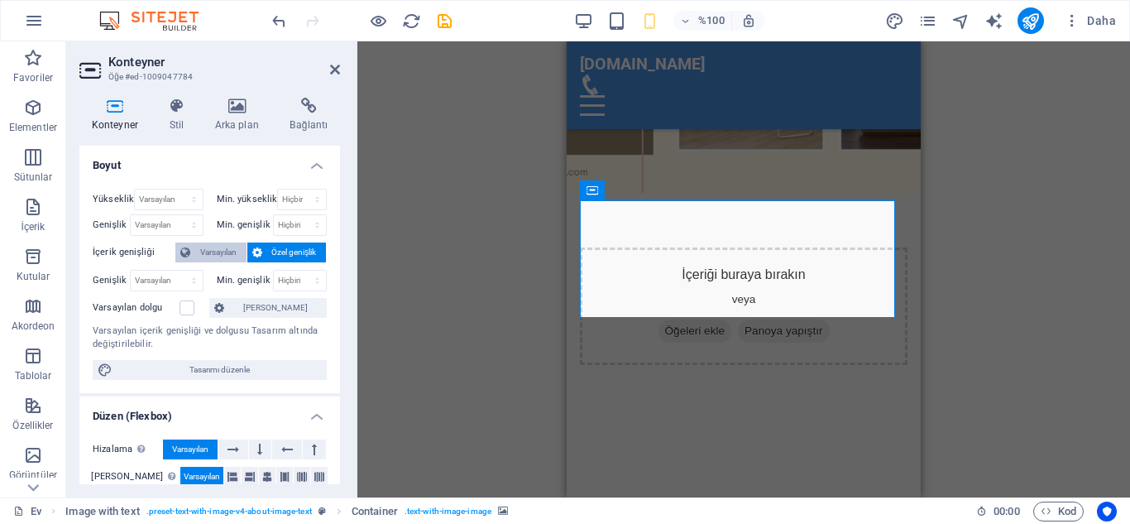
click at [222, 257] on font "Varsayılan" at bounding box center [218, 251] width 36 height 9
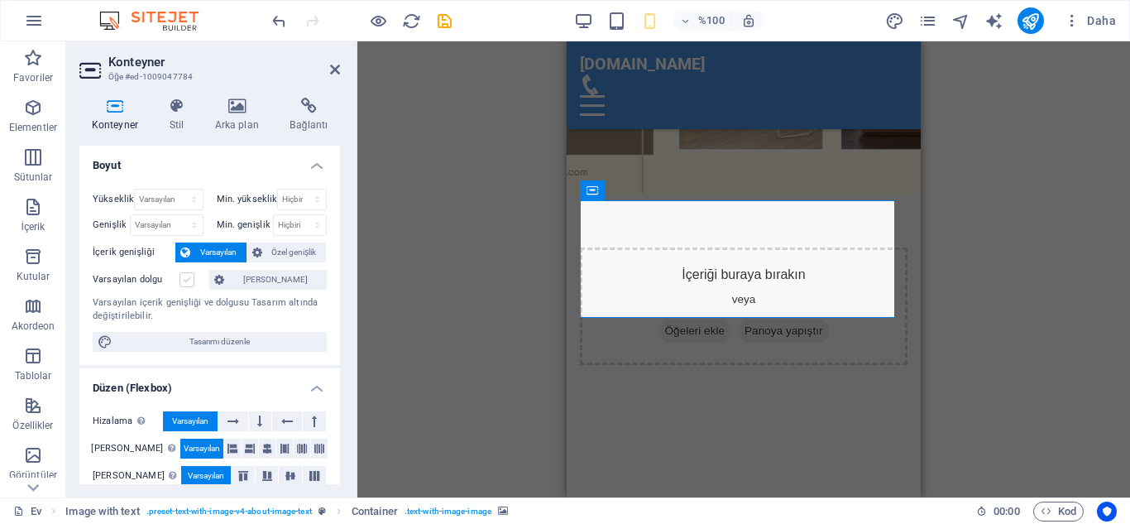
click at [186, 283] on label at bounding box center [187, 279] width 15 height 15
click at [0, 0] on input "Varsayılan dolgu" at bounding box center [0, 0] width 0 height 0
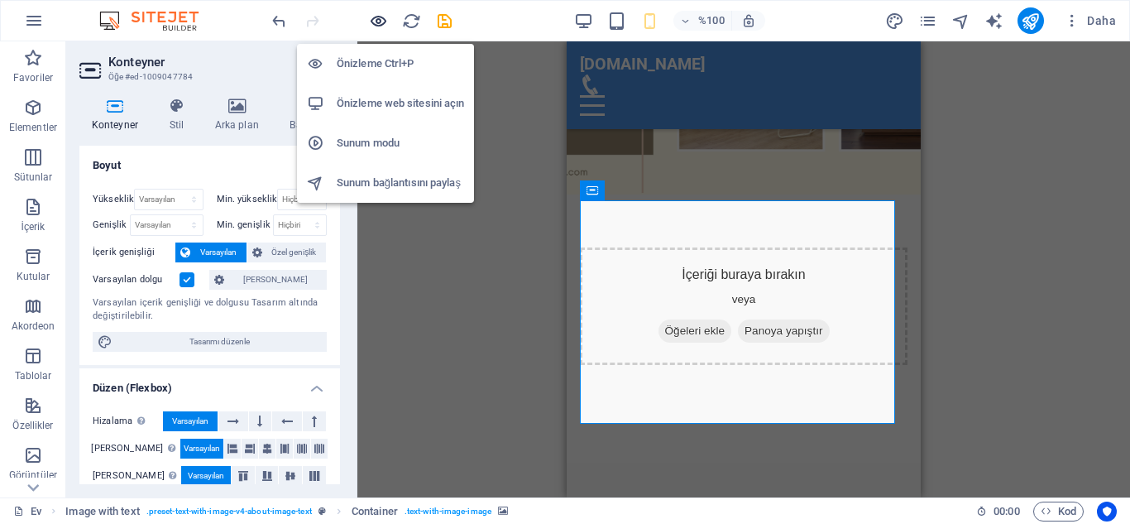
click at [377, 22] on icon "button" at bounding box center [378, 21] width 19 height 19
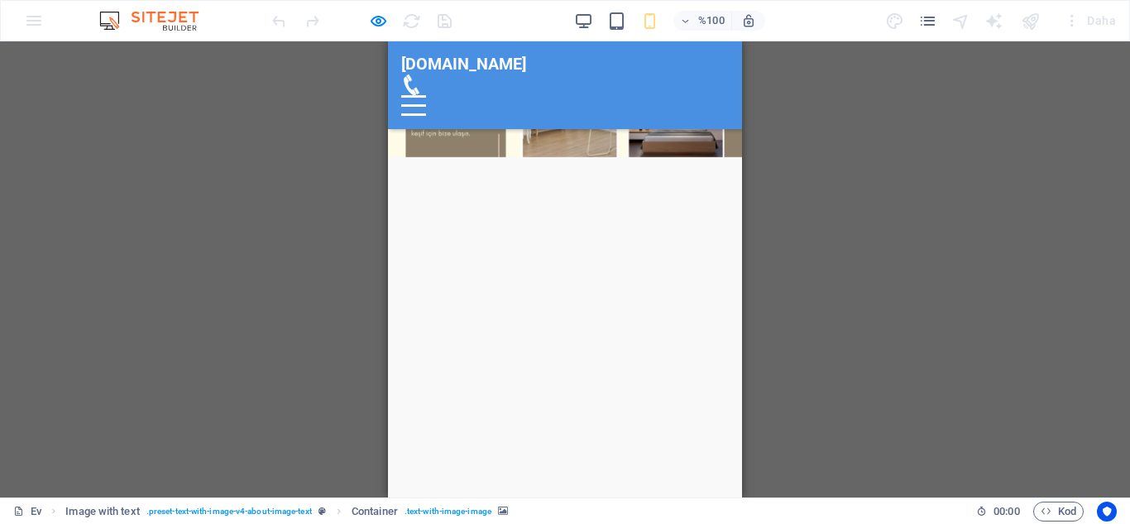
scroll to position [64, 0]
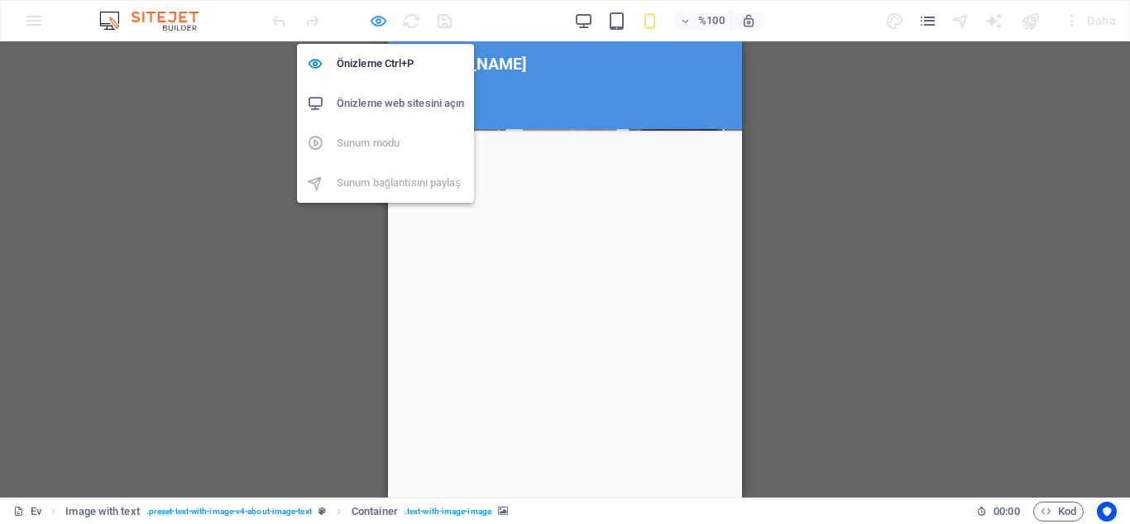
click at [372, 21] on icon "button" at bounding box center [378, 21] width 19 height 19
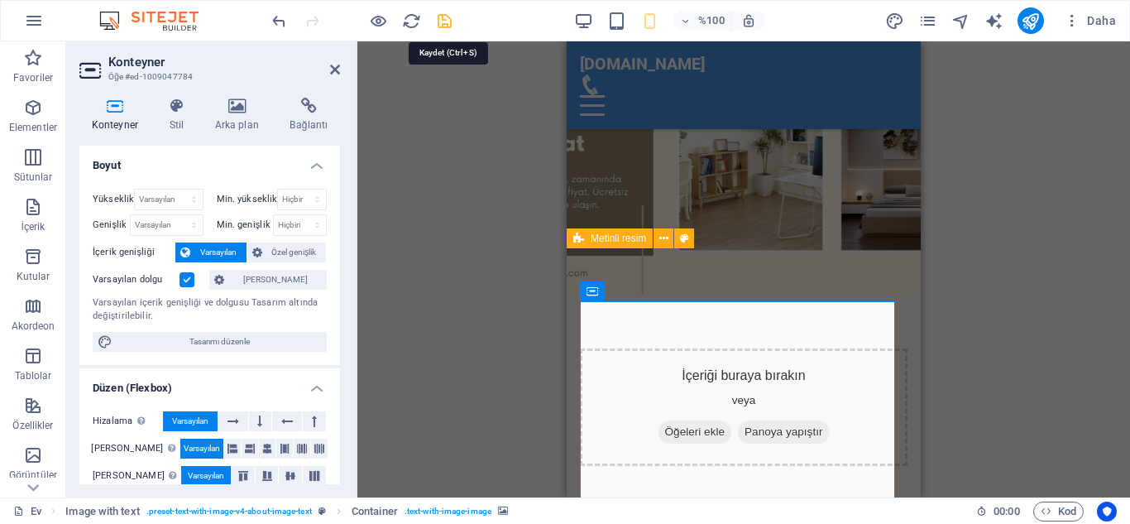
click at [447, 23] on icon "kaydetmek" at bounding box center [444, 21] width 19 height 19
checkbox input "false"
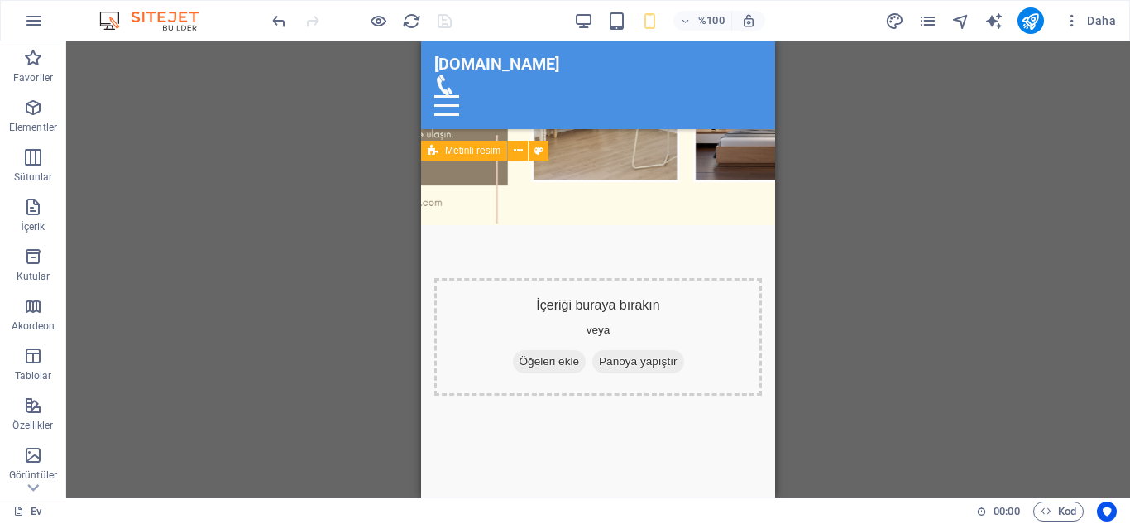
scroll to position [160, 0]
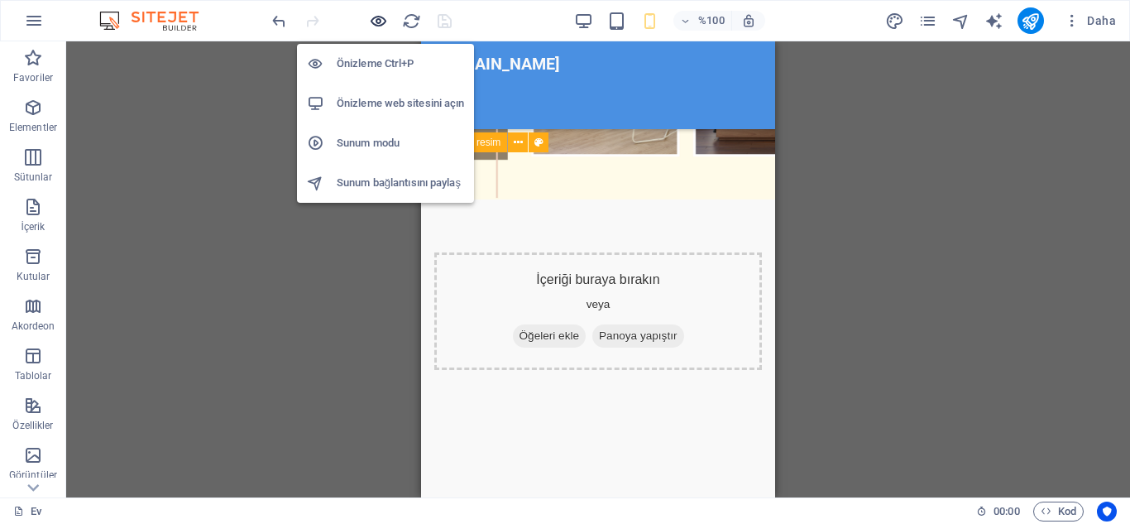
click at [377, 18] on icon "button" at bounding box center [378, 21] width 19 height 19
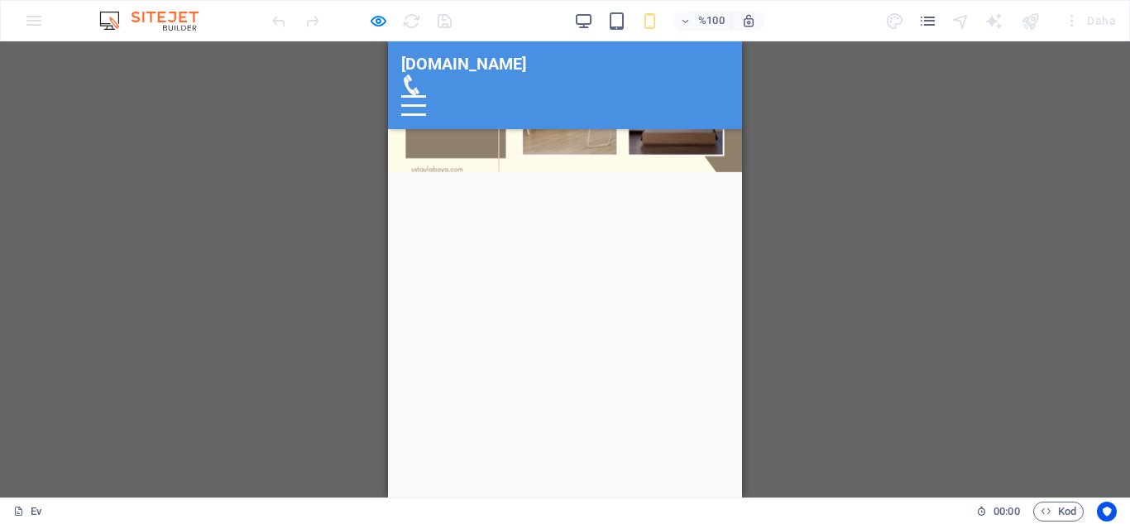
scroll to position [66, 0]
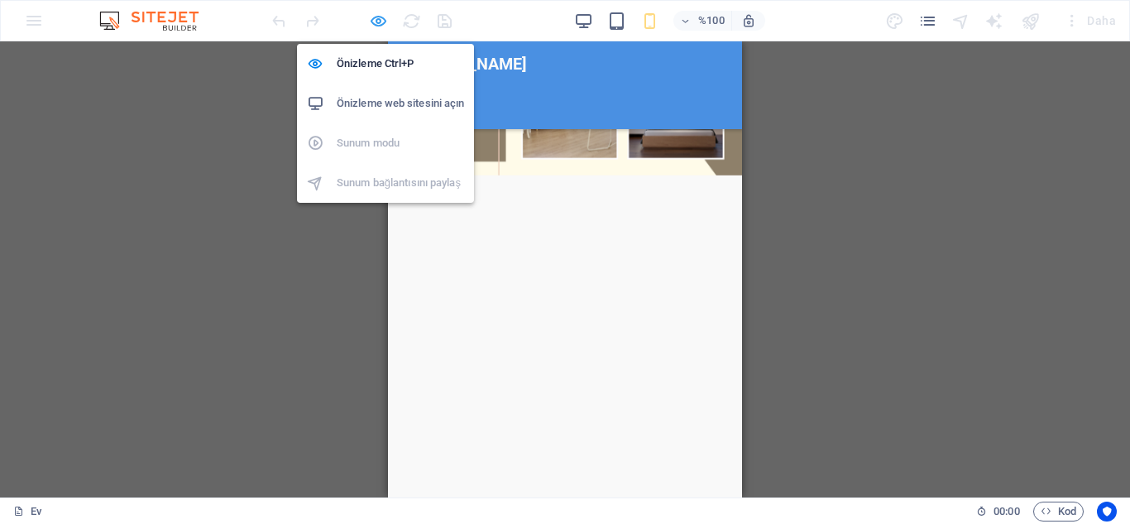
click at [377, 21] on icon "button" at bounding box center [378, 21] width 19 height 19
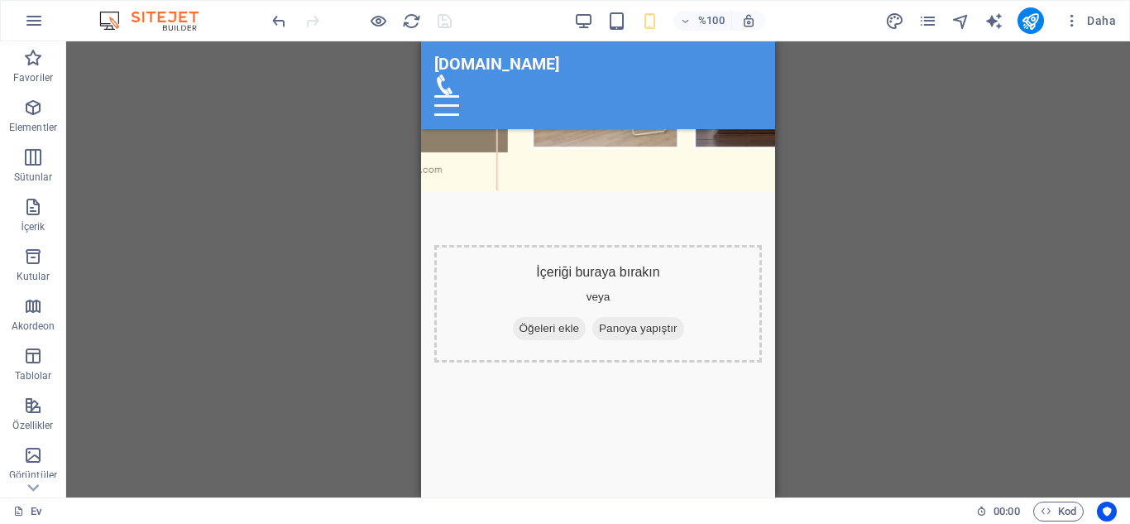
scroll to position [201, 0]
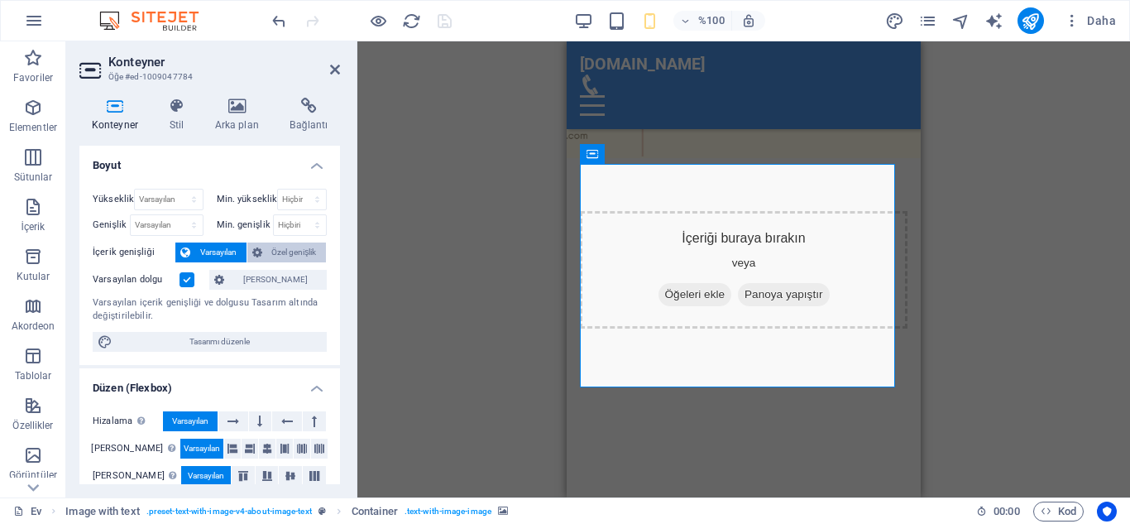
click at [301, 250] on font "Özel genişlik" at bounding box center [293, 251] width 45 height 9
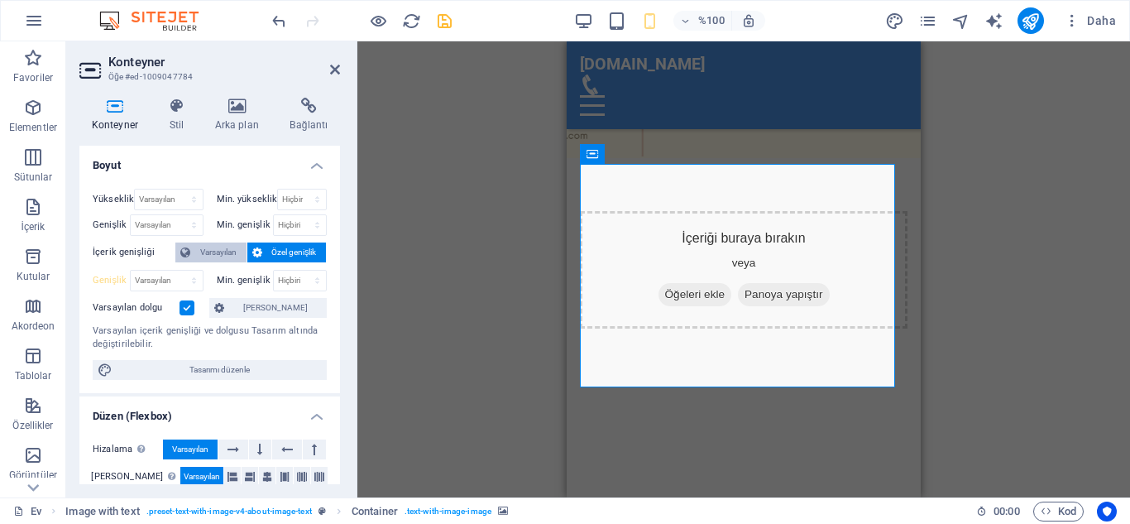
click at [214, 260] on span "Varsayılan" at bounding box center [218, 252] width 46 height 20
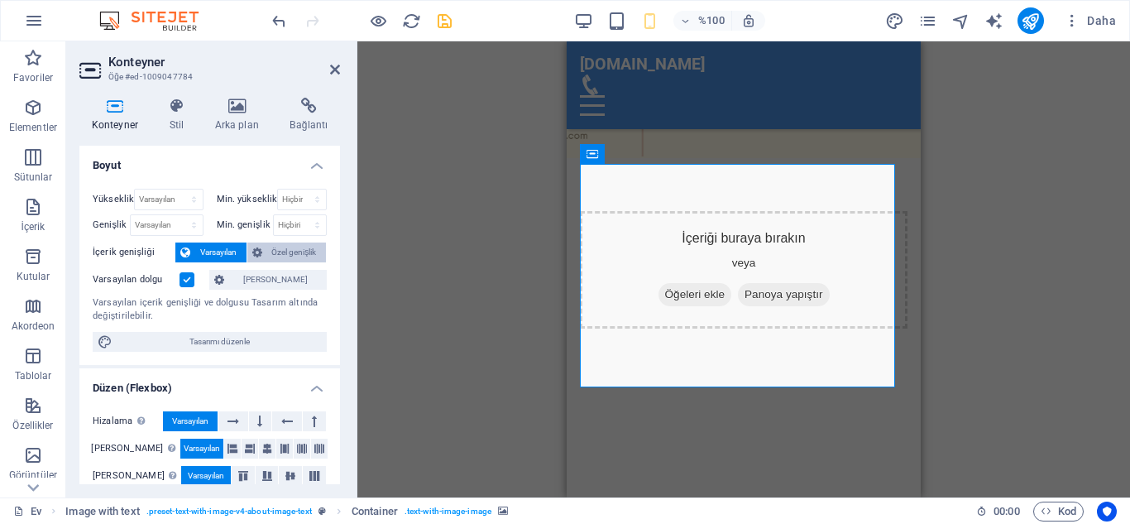
click at [276, 249] on font "Özel genişlik" at bounding box center [293, 251] width 45 height 9
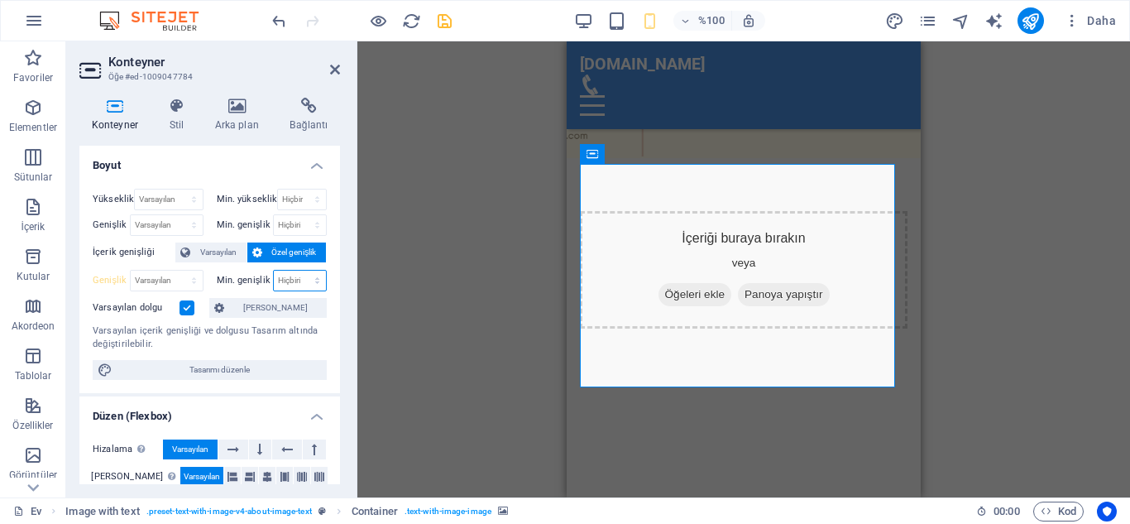
click at [312, 285] on select "Hiçbiri piksel rem % vh vw" at bounding box center [300, 281] width 53 height 20
select select "px"
click at [300, 271] on select "Hiçbiri piksel rem % vh vw" at bounding box center [300, 281] width 53 height 20
type input "0"
click at [284, 282] on input "0" at bounding box center [300, 281] width 53 height 20
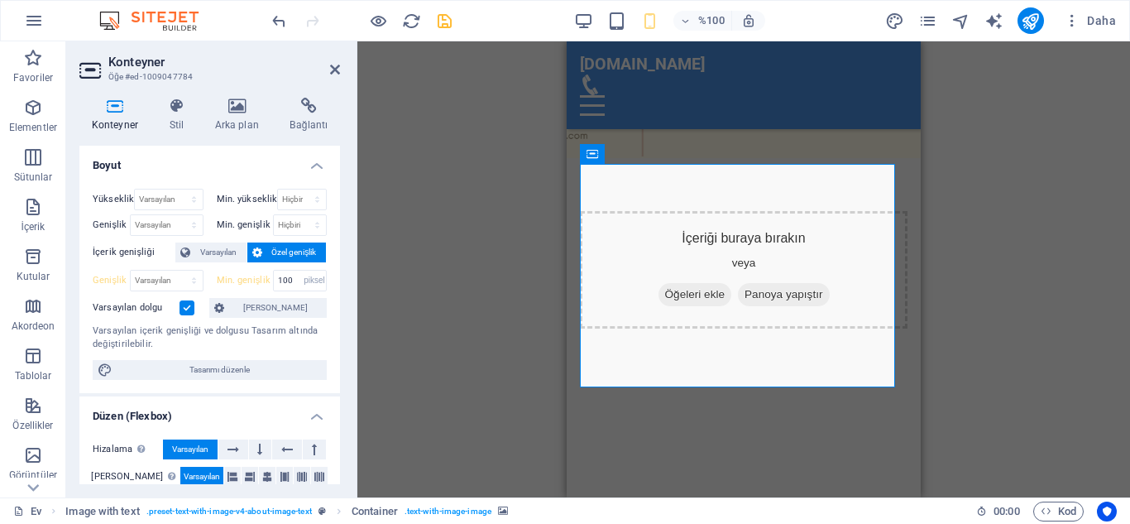
click at [261, 289] on div "Min. genişlik 100 Hiçbiri piksel rem % vh vw" at bounding box center [272, 281] width 111 height 22
click at [247, 289] on div "Min. genişlik 100 Hiçbiri piksel rem % vh vw" at bounding box center [272, 281] width 111 height 22
click at [292, 279] on input "100" at bounding box center [300, 281] width 53 height 20
type input "1"
type input "300"
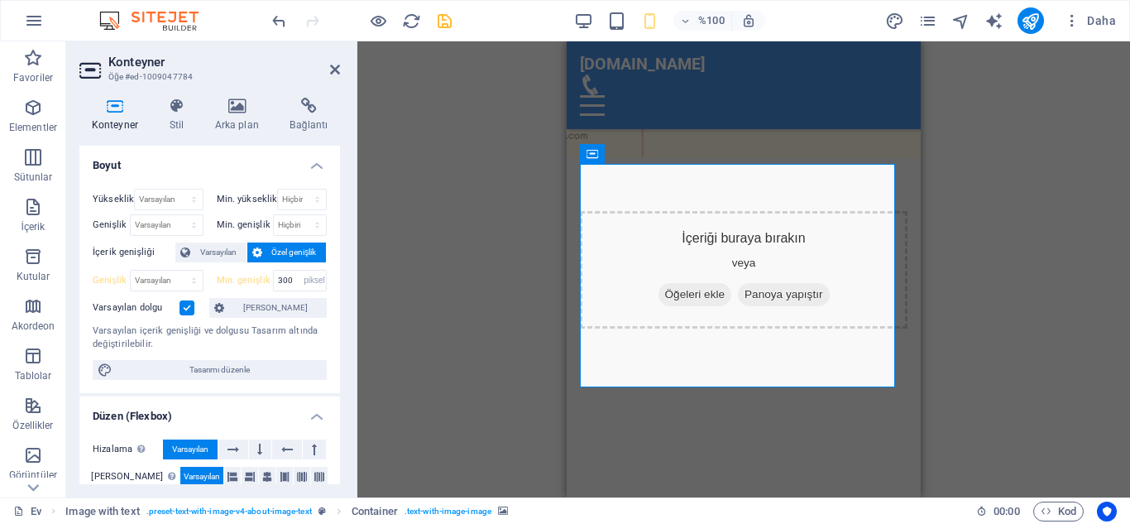
click at [245, 291] on div "Yükseklik Varsayılan piksel rem % vh vw Min. yükseklik Hiçbiri piksel rem % vh …" at bounding box center [209, 284] width 261 height 218
click at [307, 281] on select "Hiçbiri piksel rem % vh vw" at bounding box center [314, 281] width 23 height 20
select select "lp1qpik55hk"
click at [303, 271] on select "Hiçbiri piksel rem % vh vw" at bounding box center [314, 281] width 23 height 20
type input "300"
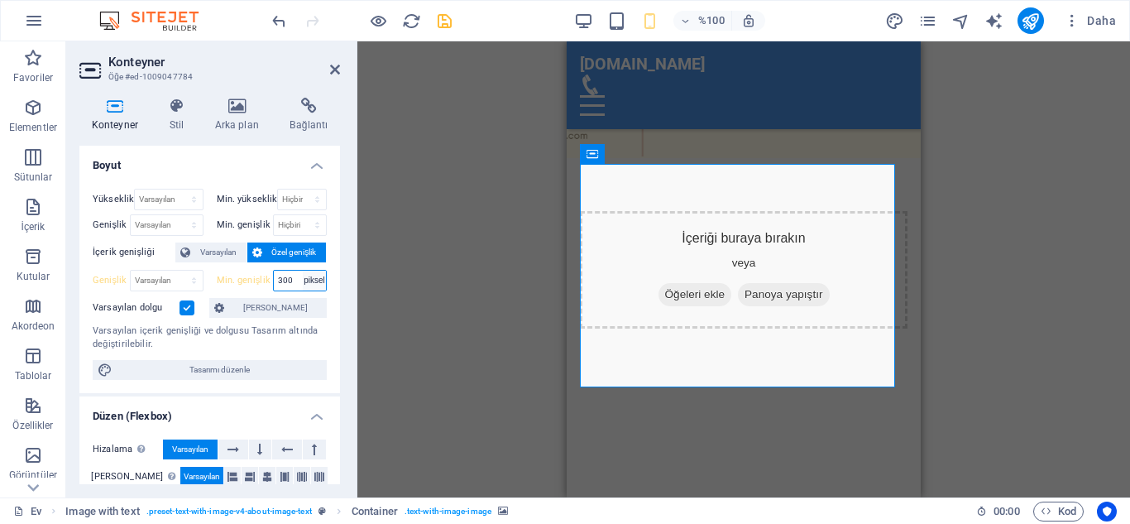
click at [314, 275] on select "Hiçbiri piksel rem % vh vw" at bounding box center [314, 281] width 23 height 20
select select "rem"
click at [303, 271] on select "Hiçbiri piksel rem % vh vw" at bounding box center [314, 281] width 23 height 20
type input "18.75"
click at [314, 274] on select "Hiçbiri piksel rem % vh vw" at bounding box center [314, 281] width 23 height 20
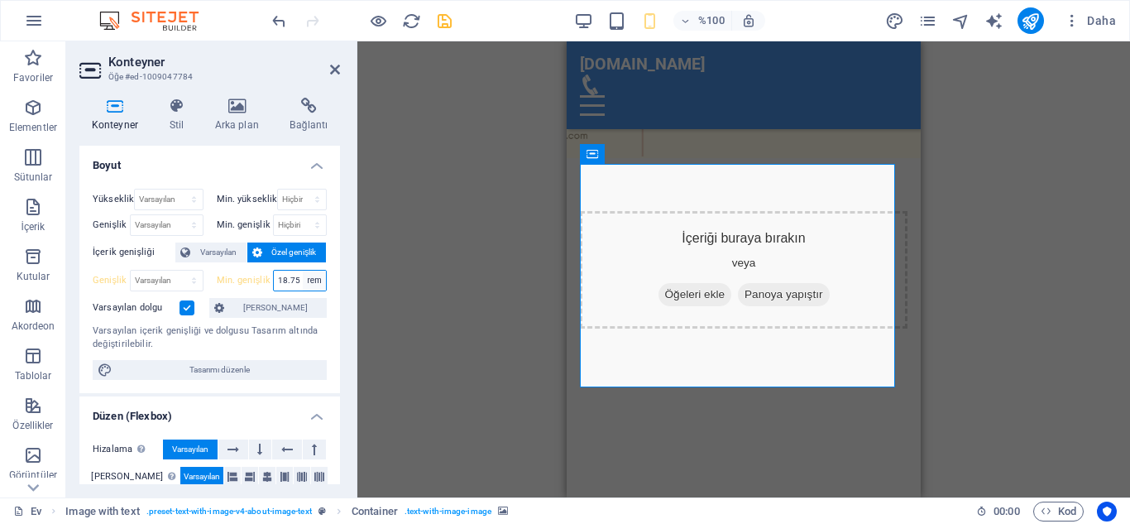
select select "vh"
click at [303, 271] on select "Hiçbiri piksel rem % vh vw" at bounding box center [314, 281] width 23 height 20
type input "18.8"
click at [314, 277] on select "Hiçbiri piksel rem % vh vw" at bounding box center [314, 281] width 23 height 20
select select "%"
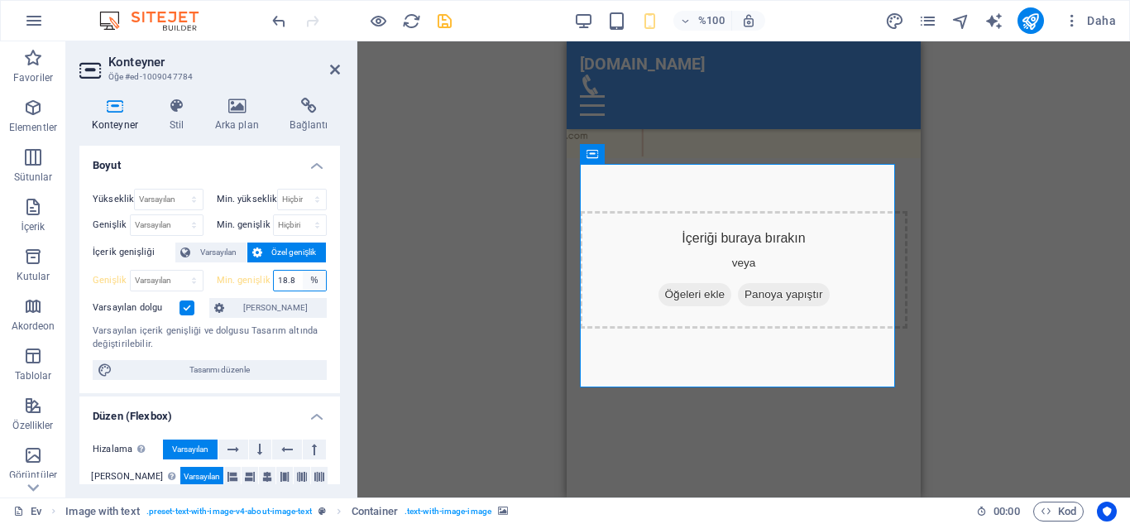
click at [303, 271] on select "Hiçbiri piksel rem % vh vw" at bounding box center [314, 281] width 23 height 20
type input "100"
click at [211, 296] on div "Yükseklik Varsayılan piksel rem % vh vw Min. yükseklik Hiçbiri piksel rem % vh …" at bounding box center [209, 284] width 261 height 218
click at [191, 204] on select "Varsayılan piksel rem % vh vw" at bounding box center [168, 200] width 67 height 20
select select "%"
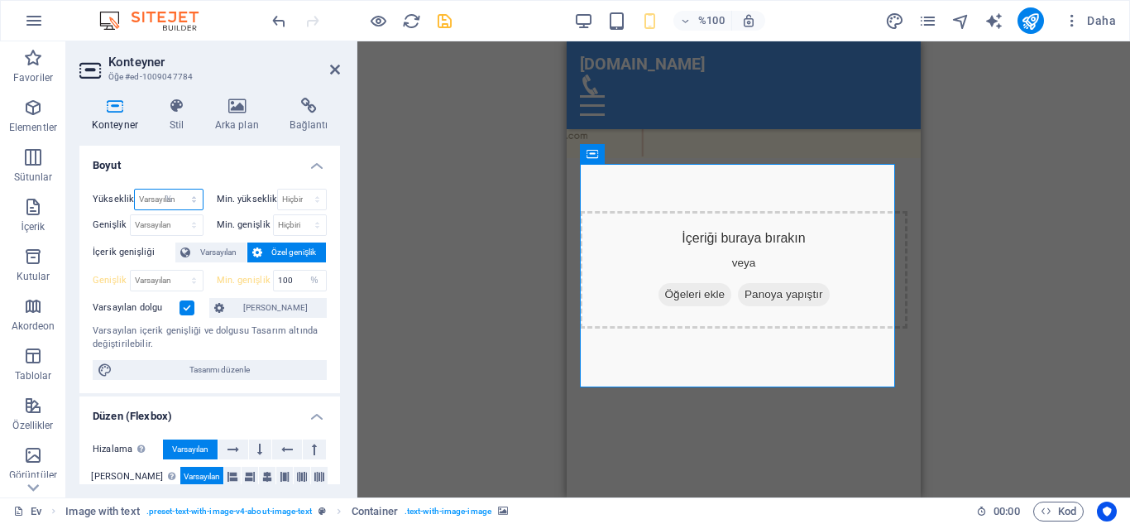
click at [177, 190] on select "Varsayılan piksel rem % vh vw" at bounding box center [168, 200] width 67 height 20
type input "100"
click at [313, 201] on select "Hiçbiri piksel rem % vh vw" at bounding box center [302, 200] width 48 height 20
select select "%"
click at [300, 190] on select "Hiçbiri piksel rem % vh vw" at bounding box center [302, 200] width 48 height 20
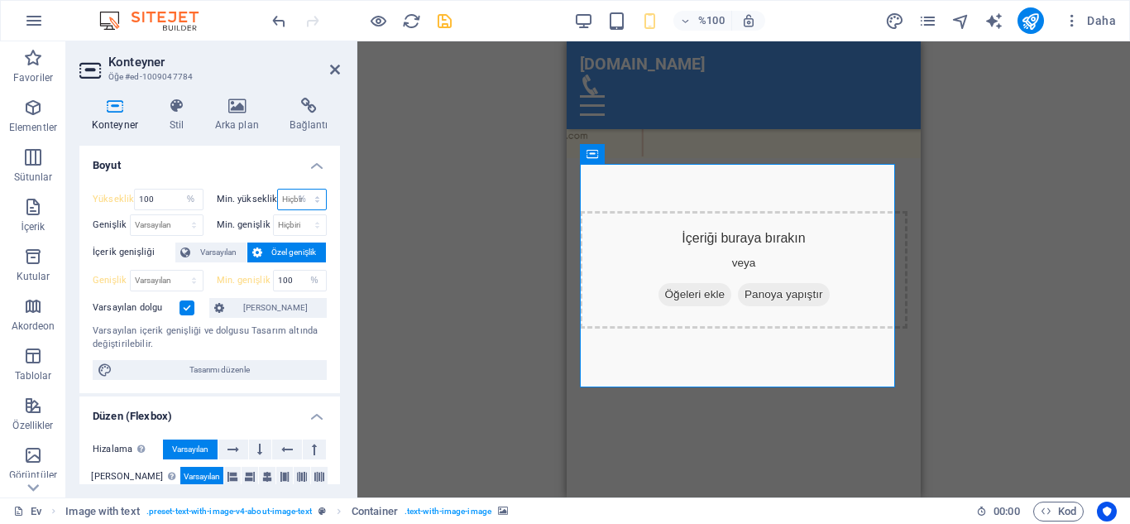
type input "100"
click at [348, 238] on div "Konteyner Stil Arka plan Bağlantı Boyut Yükseklik 100 Varsayılan piksel rem % v…" at bounding box center [209, 290] width 287 height 413
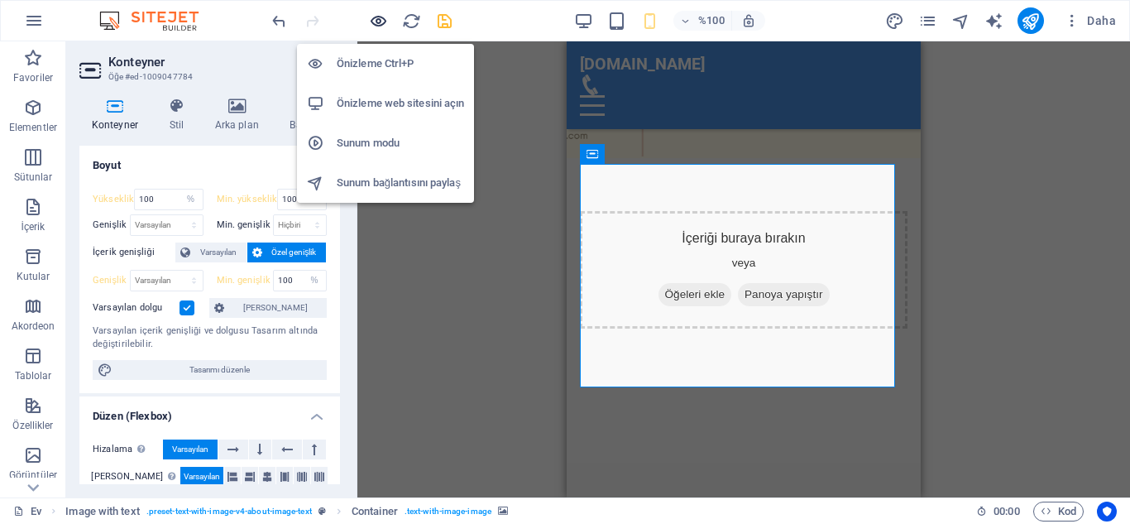
click at [381, 22] on icon "button" at bounding box center [378, 21] width 19 height 19
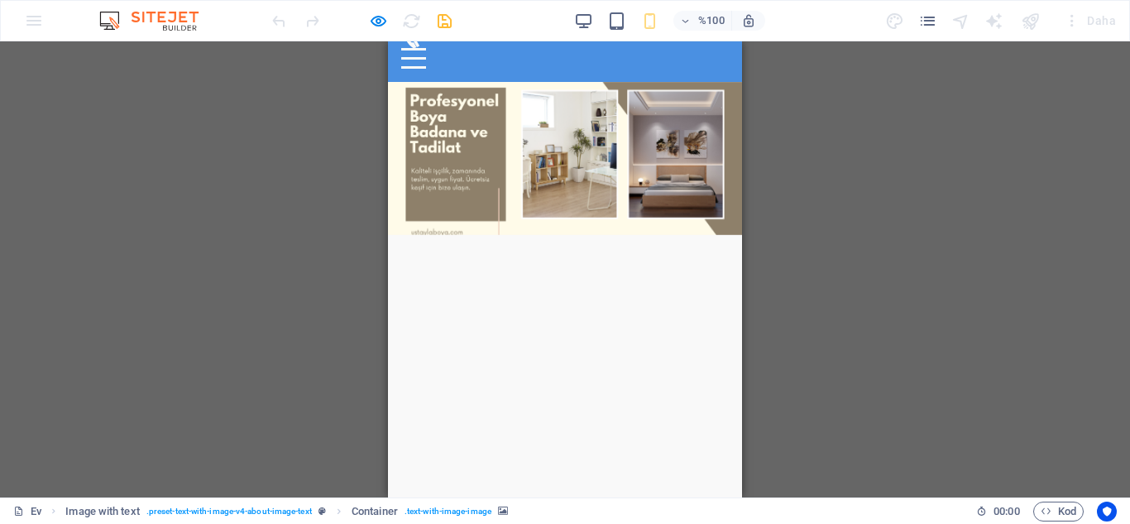
scroll to position [0, 0]
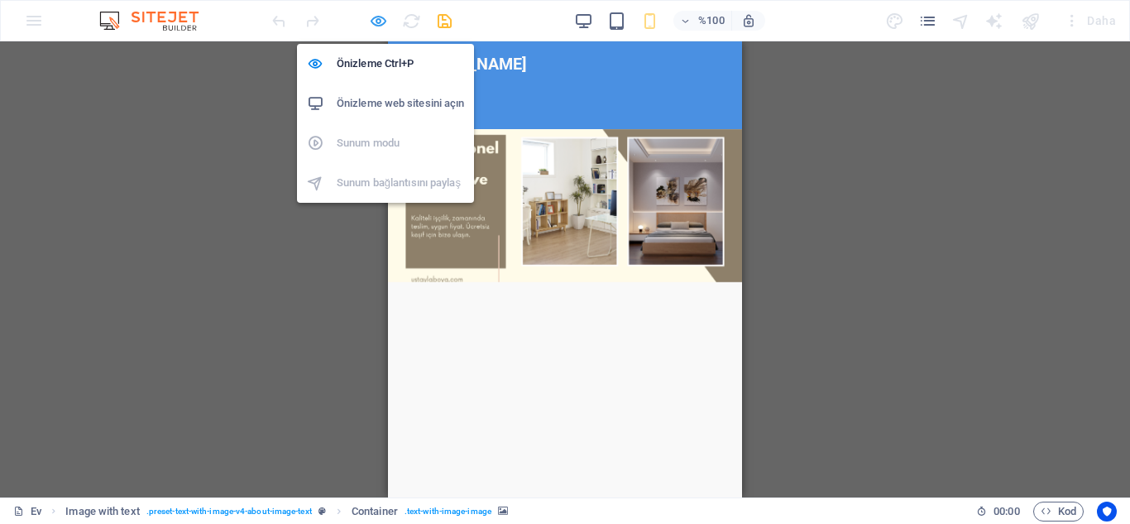
click at [372, 17] on icon "button" at bounding box center [378, 21] width 19 height 19
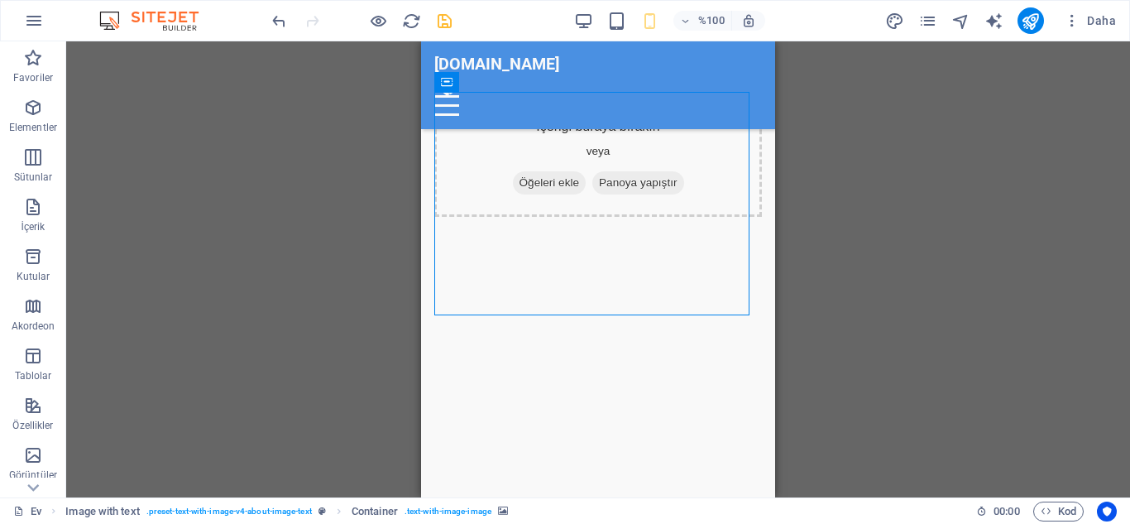
scroll to position [274, 0]
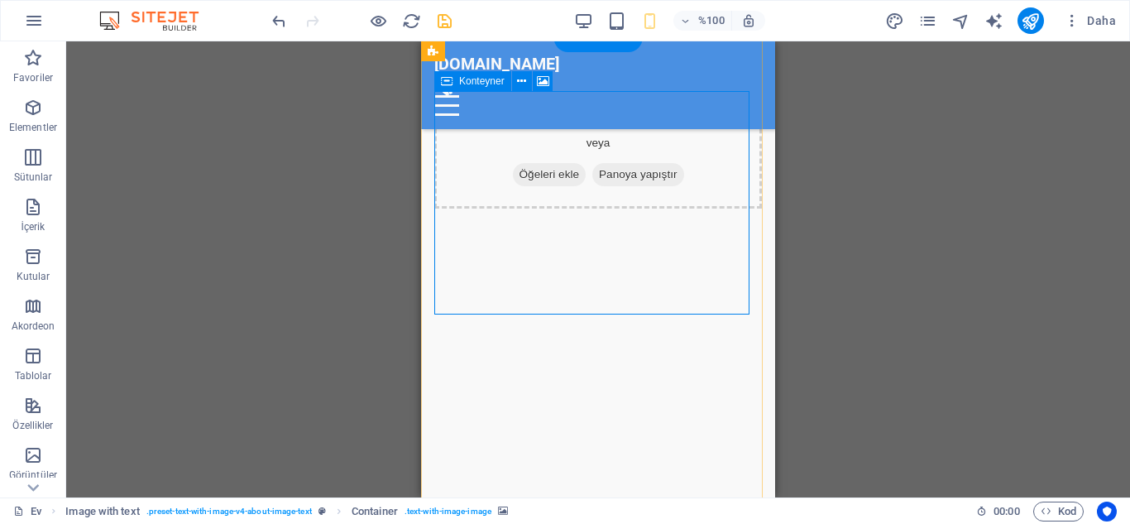
select select "%"
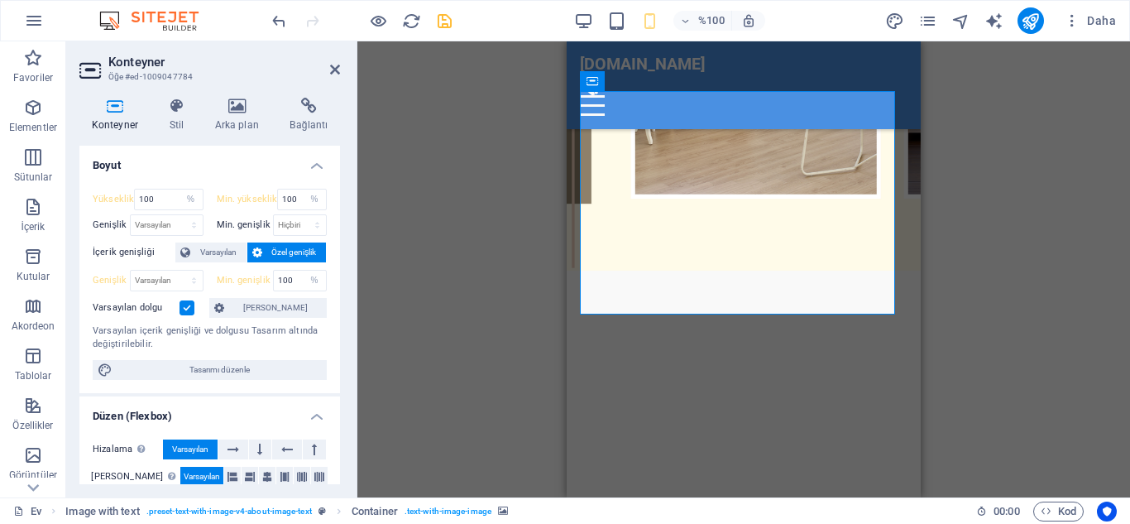
drag, startPoint x: 340, startPoint y: 226, endPoint x: 342, endPoint y: 247, distance: 21.6
click at [342, 247] on div "Konteyner Stil Arka plan Bağlantı Boyut Yükseklik 100 Varsayılan piksel rem % v…" at bounding box center [209, 290] width 287 height 413
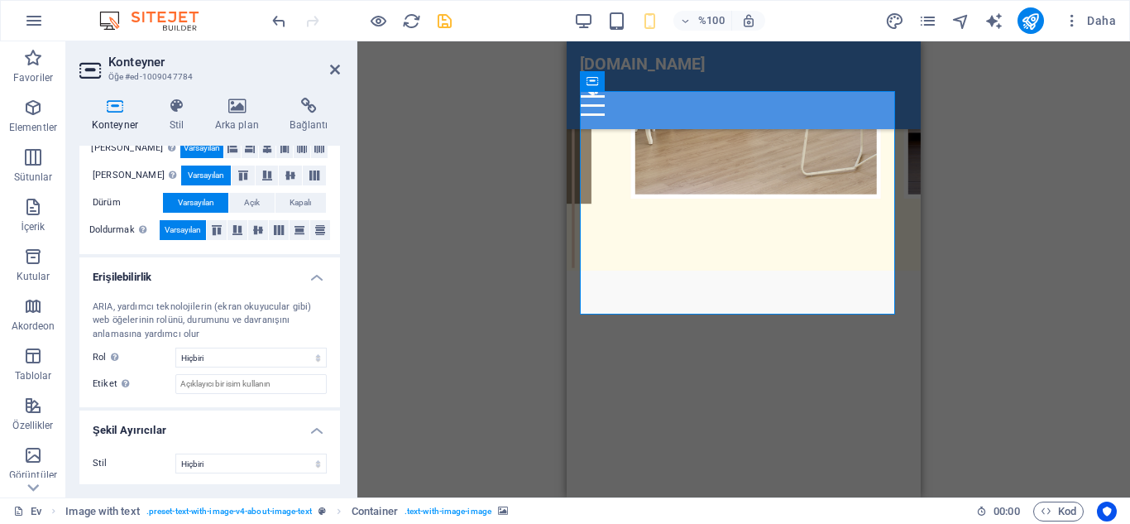
scroll to position [331, 0]
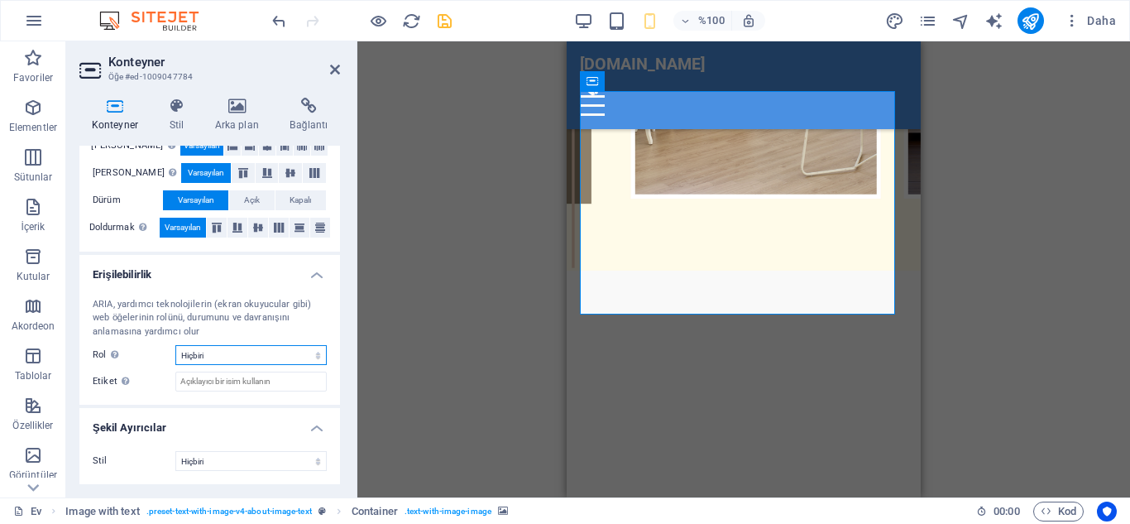
click at [317, 357] on select "Hiçbiri Uyarı Madde Afiş Yorum Tamamlayıcı Diyalog Altbilgi Başlık Çadır Sunum …" at bounding box center [250, 355] width 151 height 20
click at [314, 462] on select "Hiçbiri Üçgen Kare Diyagonal Çokgen 1 Çokgen 2 Zikzaklı Çoklu Zikzaklar Dalgala…" at bounding box center [250, 461] width 151 height 20
click at [326, 462] on div "Stil Hiçbiri Üçgen Kare Diyagonal Çokgen 1 Çokgen 2 Zikzaklı Çoklu Zikzaklar Da…" at bounding box center [209, 461] width 261 height 46
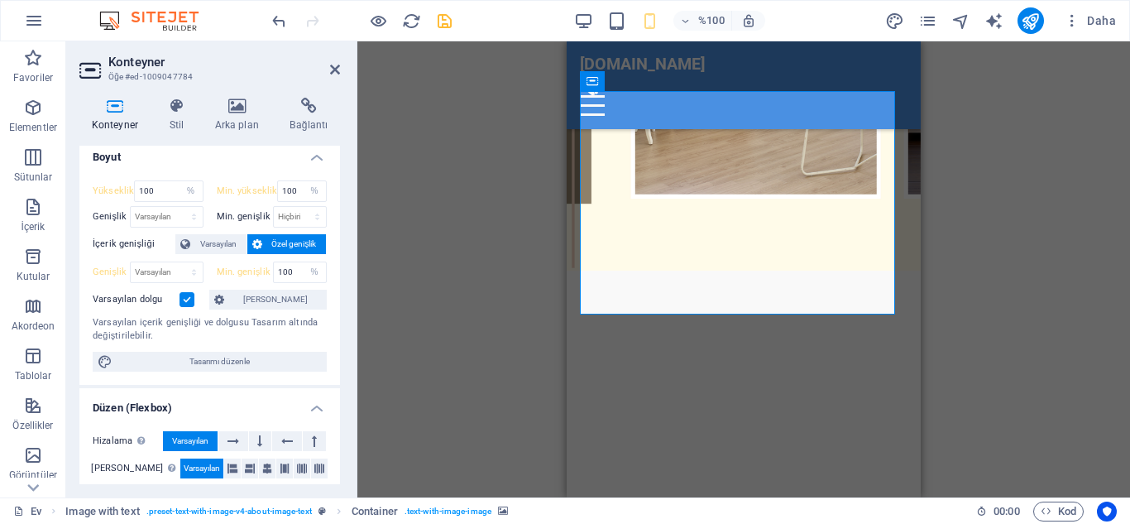
scroll to position [0, 0]
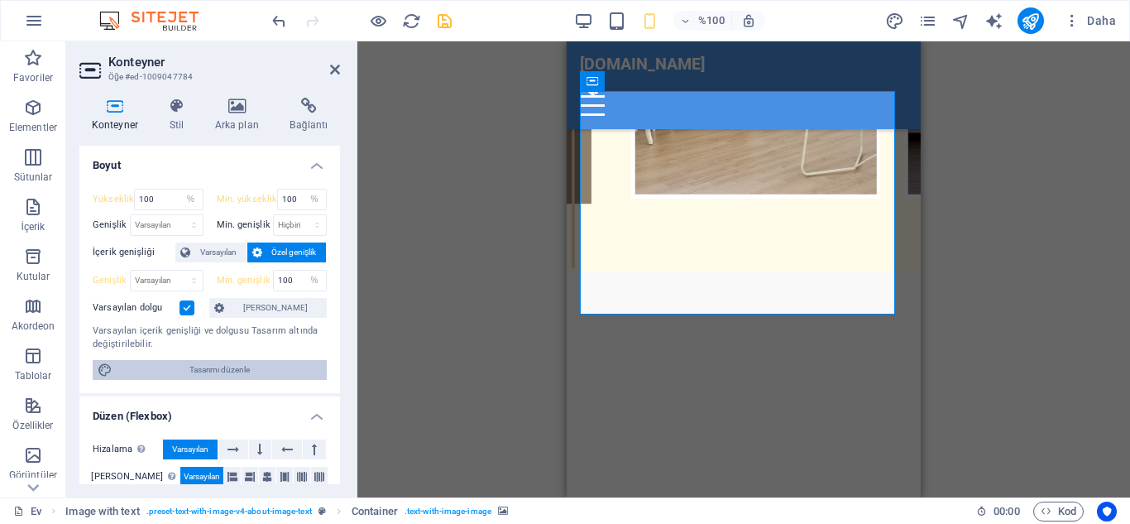
click at [217, 370] on font "Tasarımı düzenle" at bounding box center [220, 369] width 60 height 9
select select "rem"
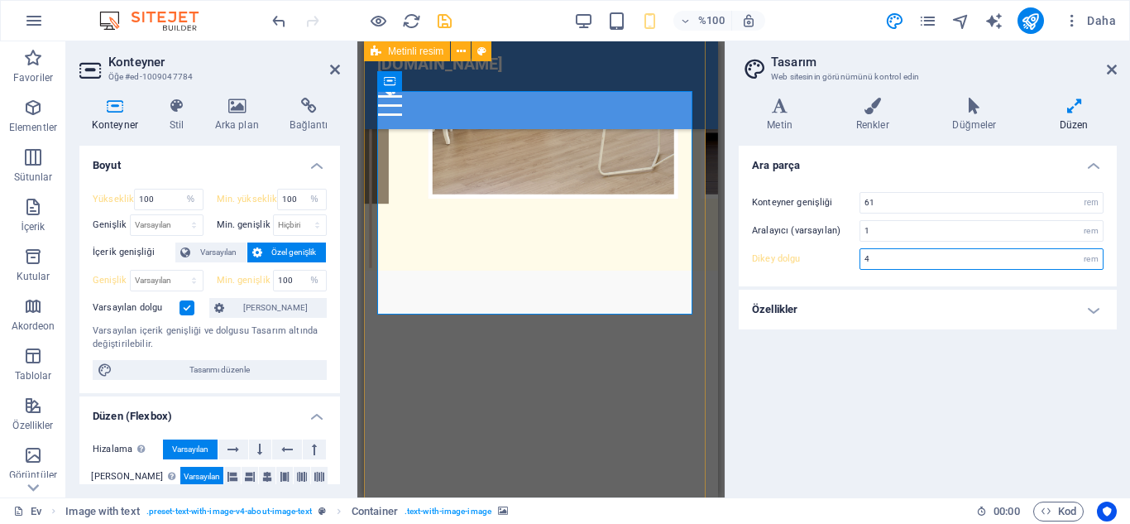
click at [880, 261] on input "4" at bounding box center [982, 259] width 242 height 20
type input "8"
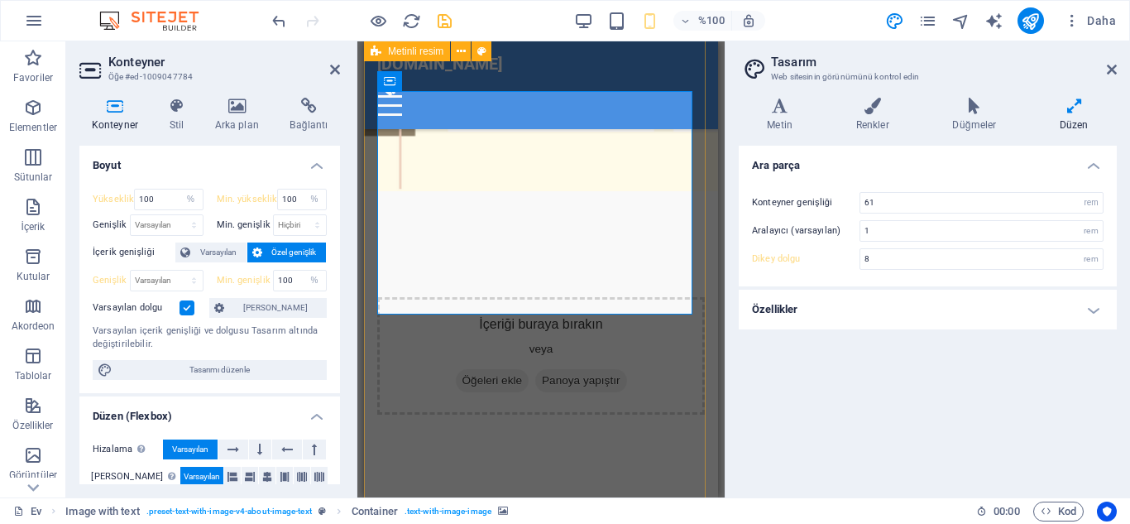
click at [921, 310] on h4 "Özellikler" at bounding box center [928, 310] width 378 height 40
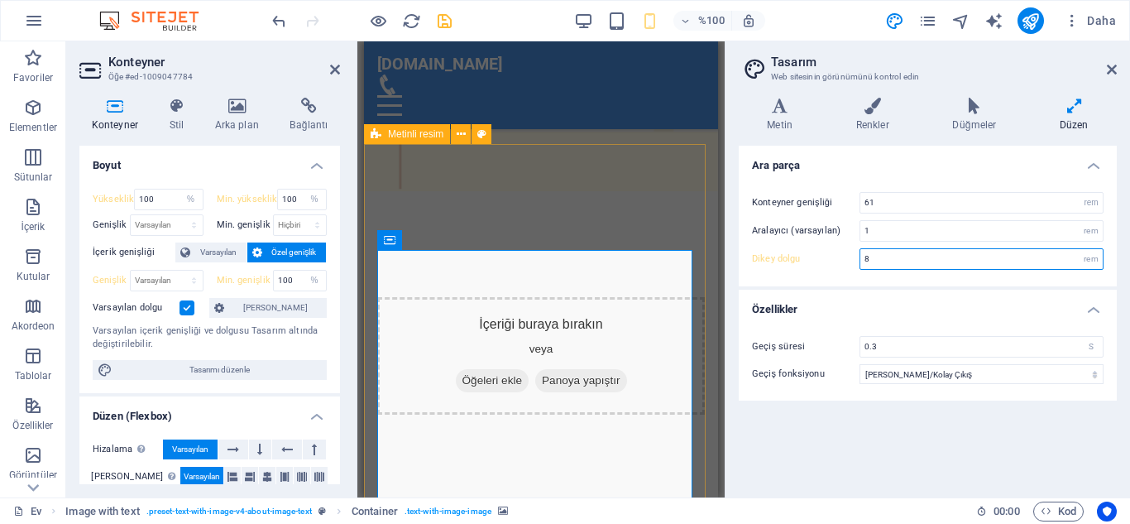
click at [902, 261] on input "8" at bounding box center [982, 259] width 242 height 20
type input "5"
click at [894, 315] on h4 "Özellikler" at bounding box center [928, 305] width 378 height 30
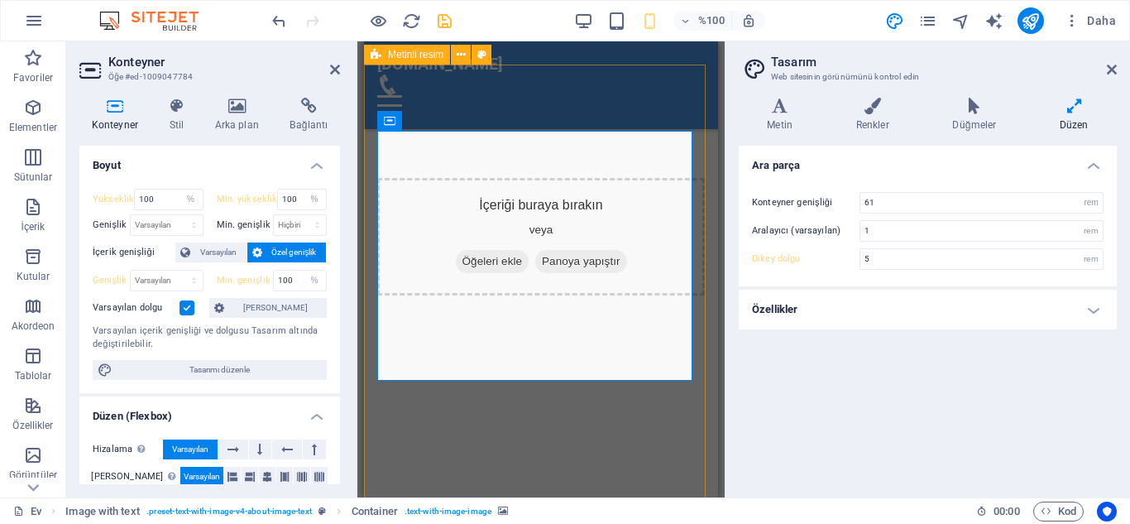
click at [1099, 312] on h4 "Özellikler" at bounding box center [928, 310] width 378 height 40
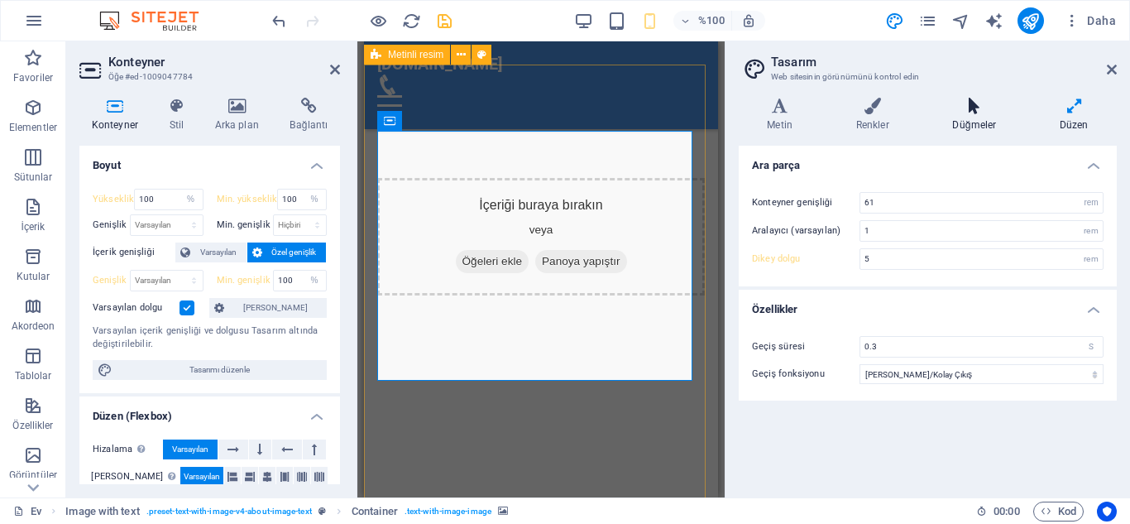
click at [969, 114] on h4 "Düğmeler" at bounding box center [978, 115] width 108 height 35
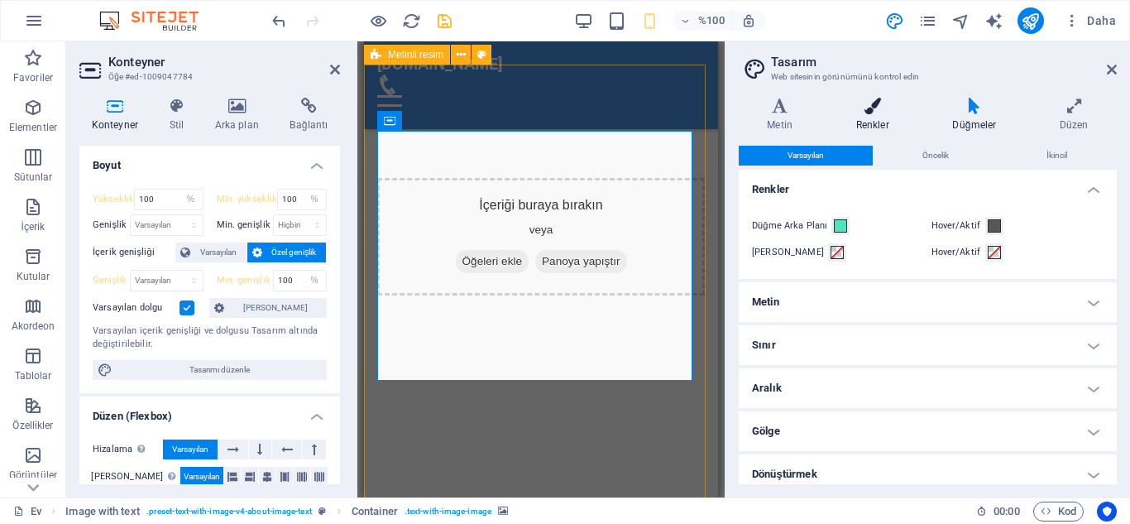
click at [875, 120] on font "Renkler" at bounding box center [872, 125] width 33 height 12
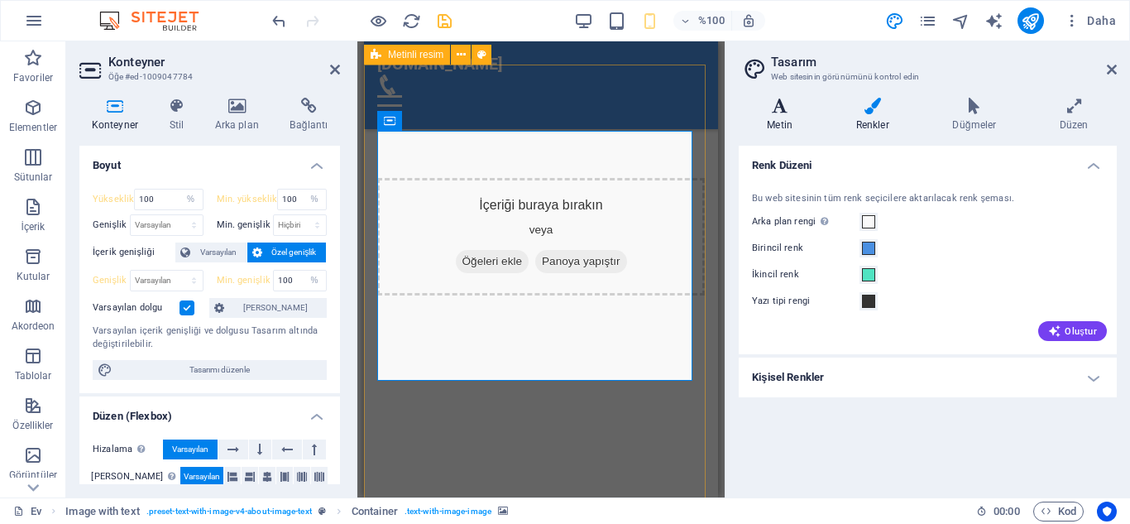
click at [780, 119] on font "Metin" at bounding box center [780, 125] width 26 height 12
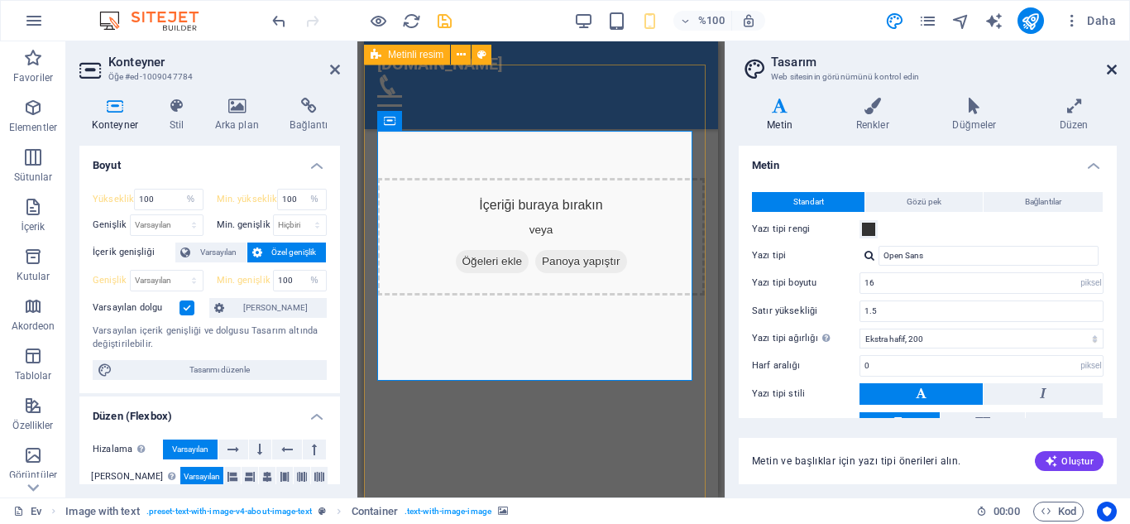
click at [1111, 70] on icon at bounding box center [1112, 69] width 10 height 13
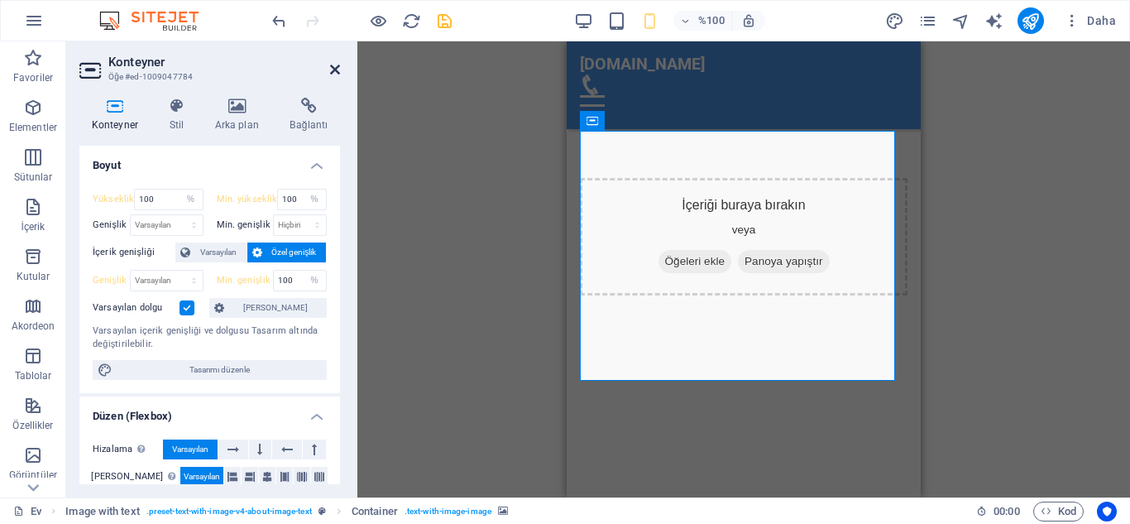
click at [334, 69] on icon at bounding box center [335, 69] width 10 height 13
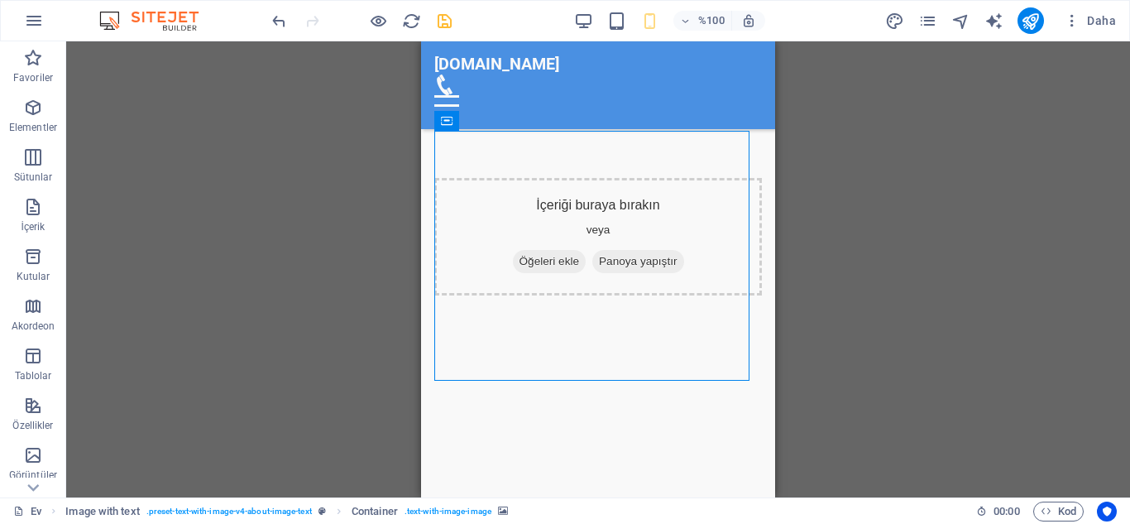
click at [391, 23] on div at bounding box center [361, 20] width 185 height 26
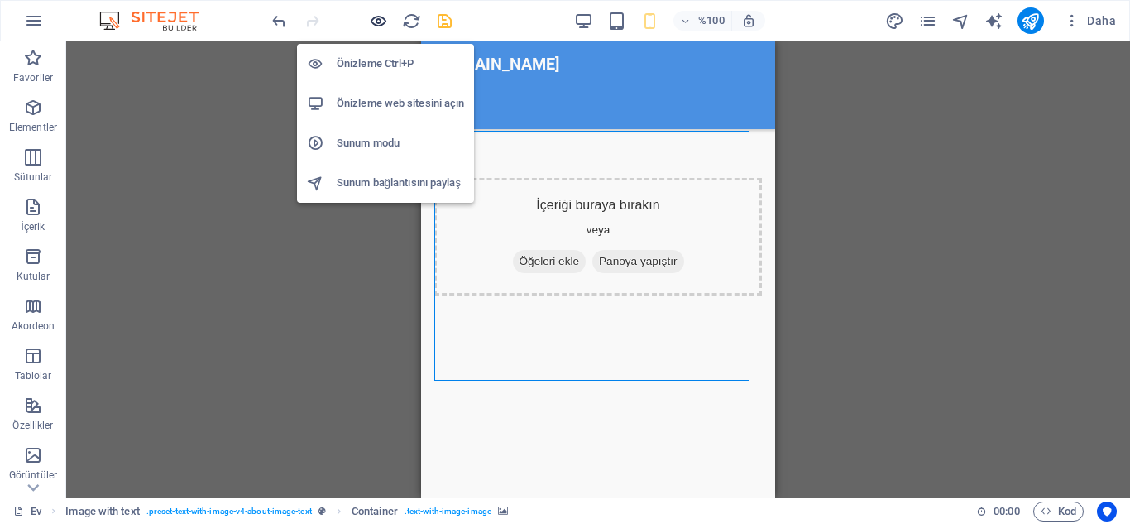
click at [381, 22] on icon "button" at bounding box center [378, 21] width 19 height 19
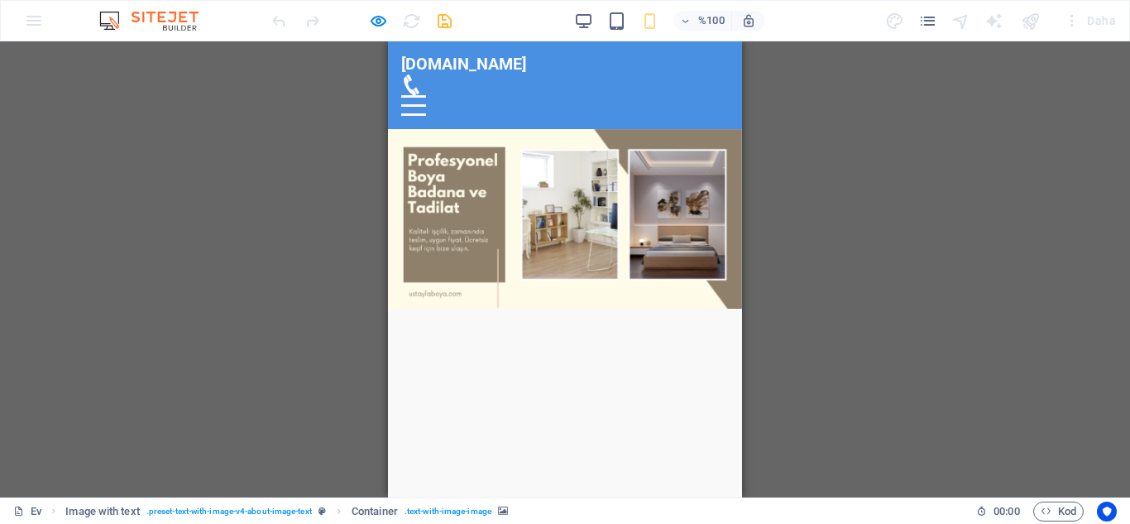
drag, startPoint x: 569, startPoint y: 367, endPoint x: 573, endPoint y: 341, distance: 26.1
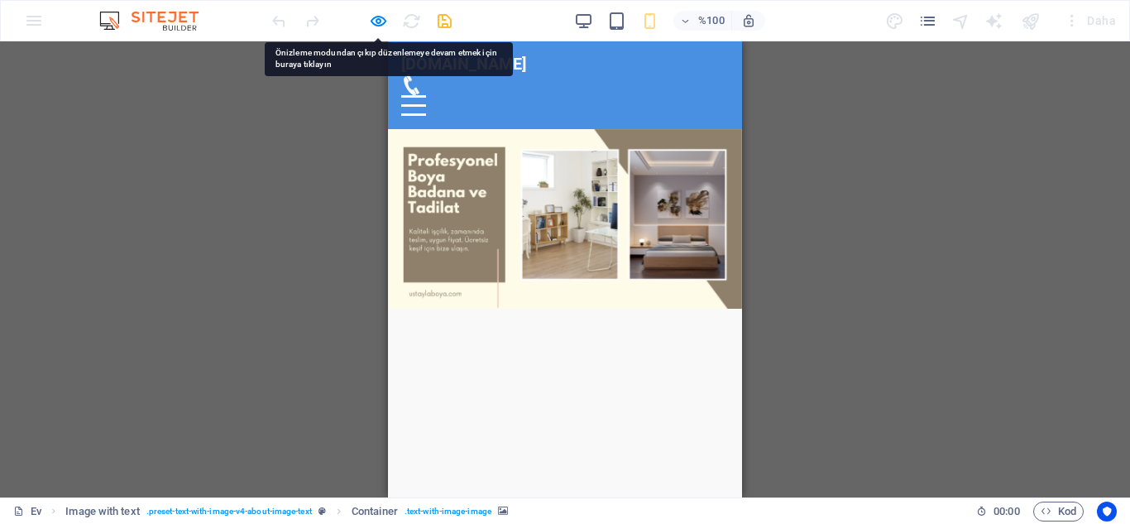
drag, startPoint x: 573, startPoint y: 341, endPoint x: 685, endPoint y: 96, distance: 269.2
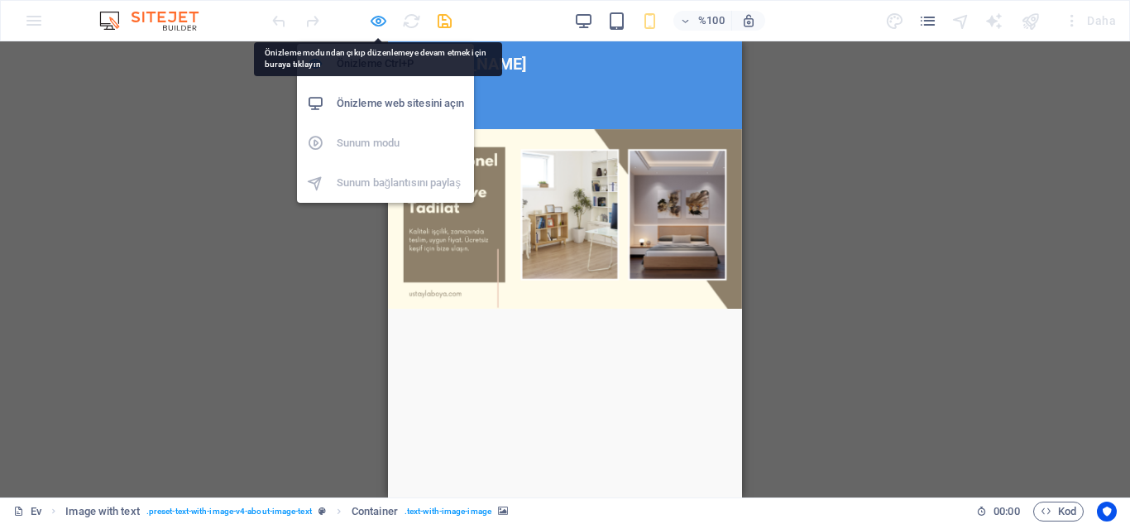
click at [377, 21] on icon "button" at bounding box center [378, 21] width 19 height 19
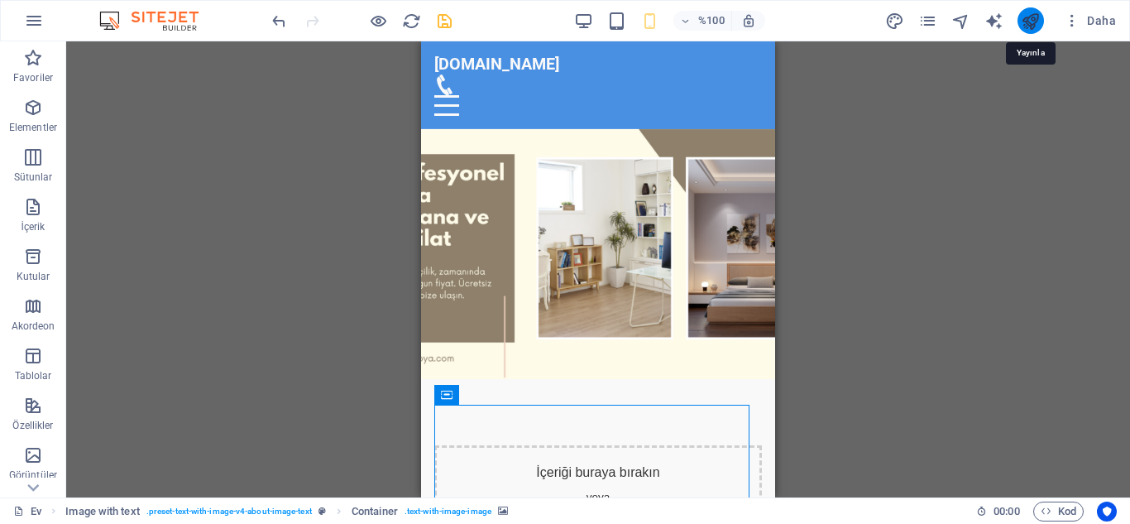
click at [1033, 22] on icon "yayınlamak" at bounding box center [1030, 21] width 19 height 19
checkbox input "false"
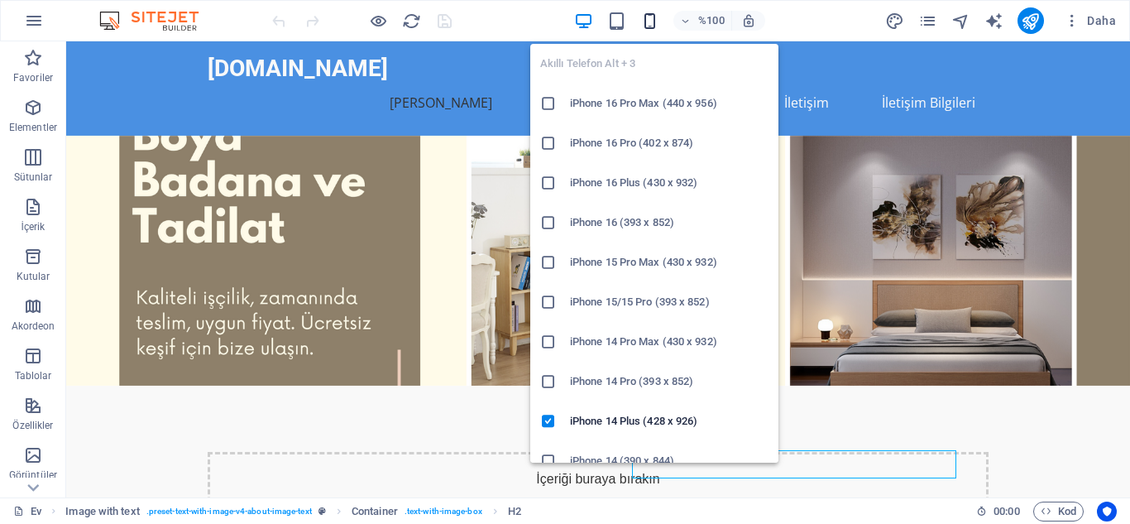
click at [656, 26] on icon "button" at bounding box center [650, 21] width 19 height 19
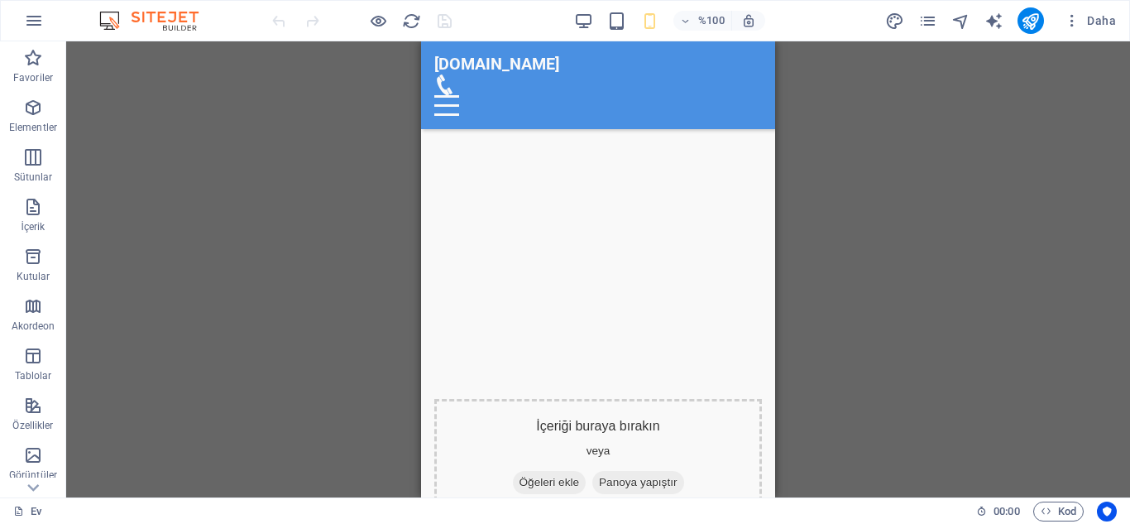
scroll to position [588, 0]
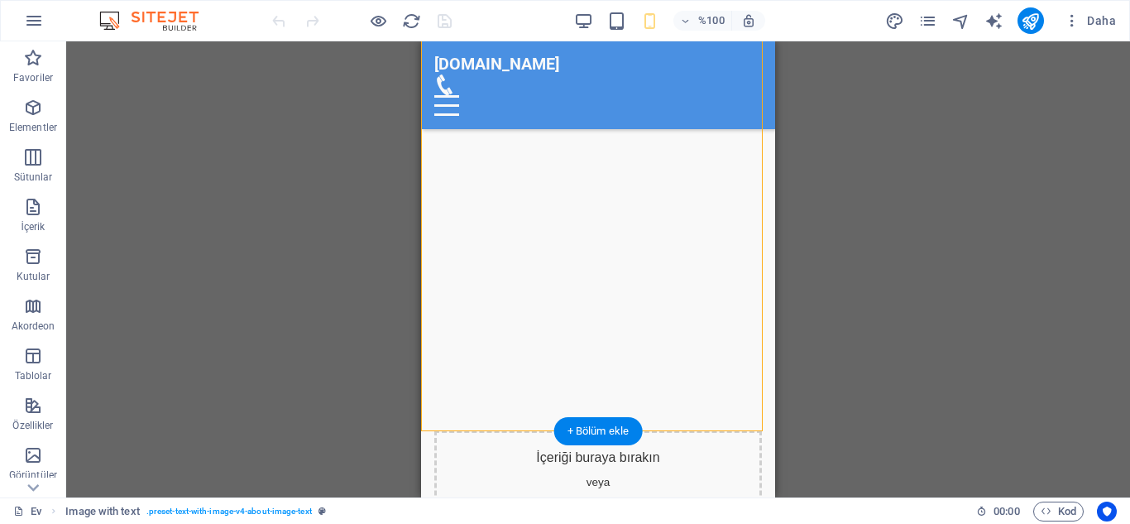
drag, startPoint x: 659, startPoint y: 247, endPoint x: 711, endPoint y: 281, distance: 61.8
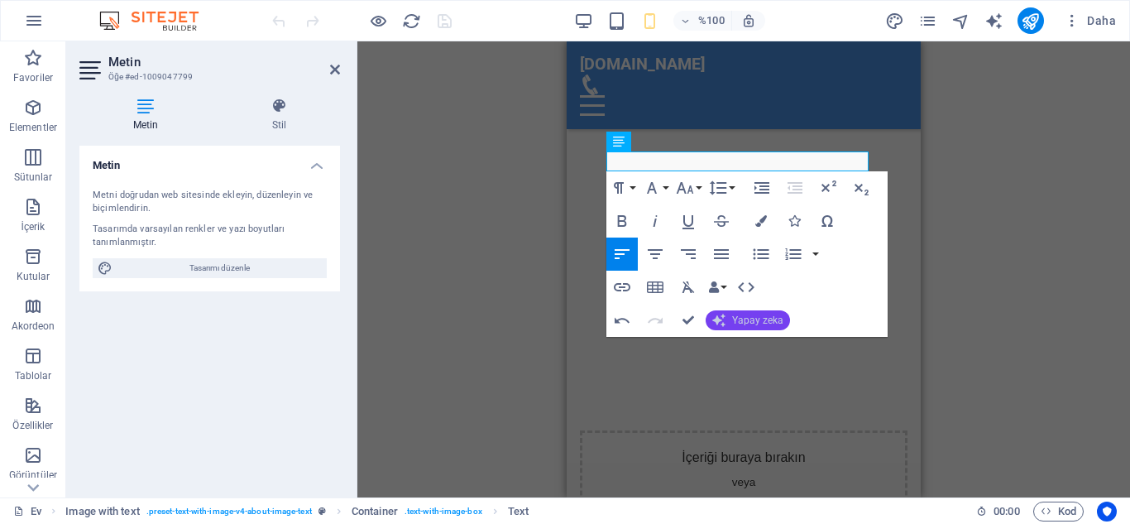
click at [780, 318] on font "Yapay zeka" at bounding box center [757, 320] width 51 height 12
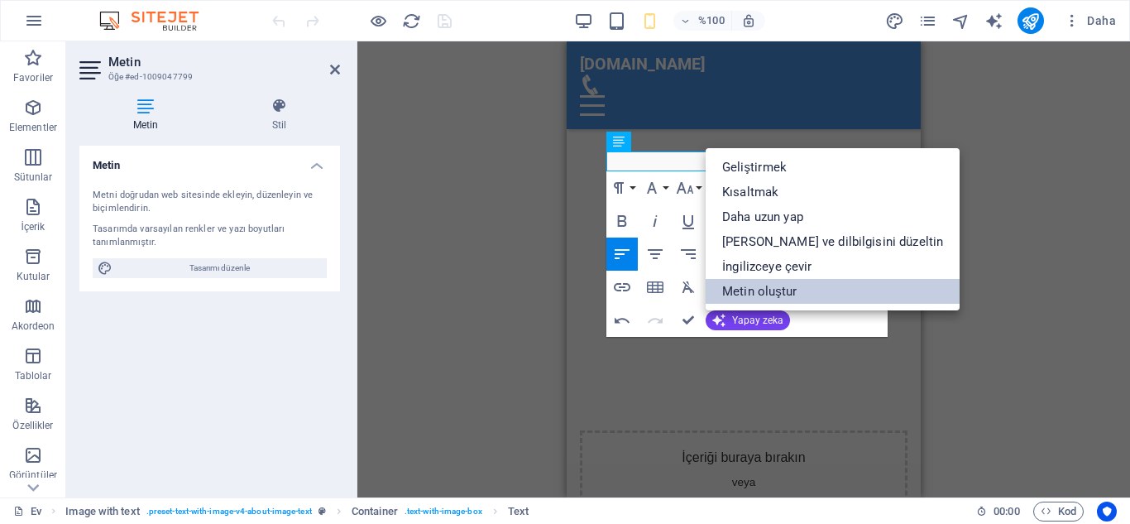
click at [765, 289] on font "Metin oluştur" at bounding box center [759, 291] width 74 height 15
select select "English"
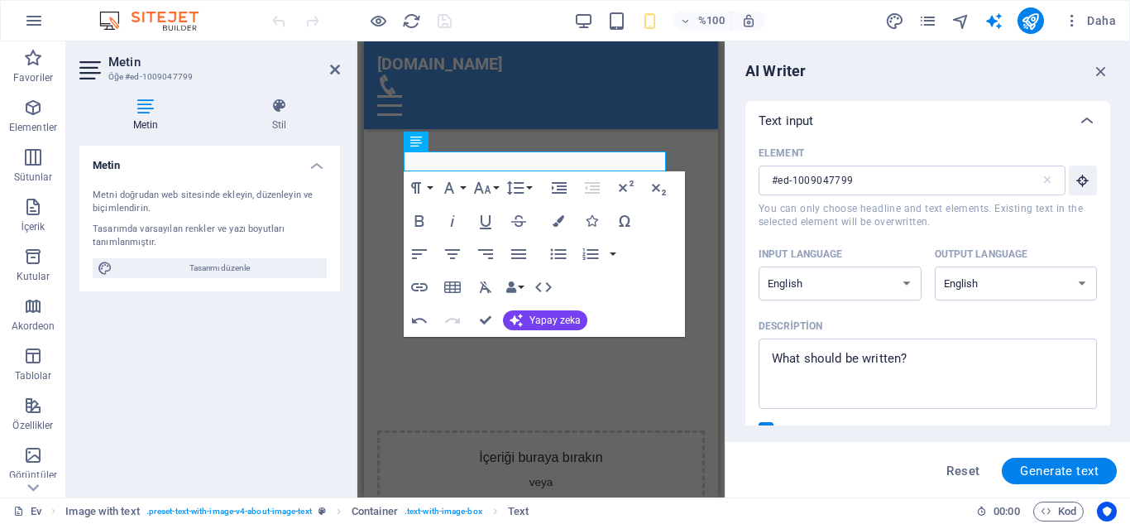
scroll to position [0, 0]
type textarea "x"
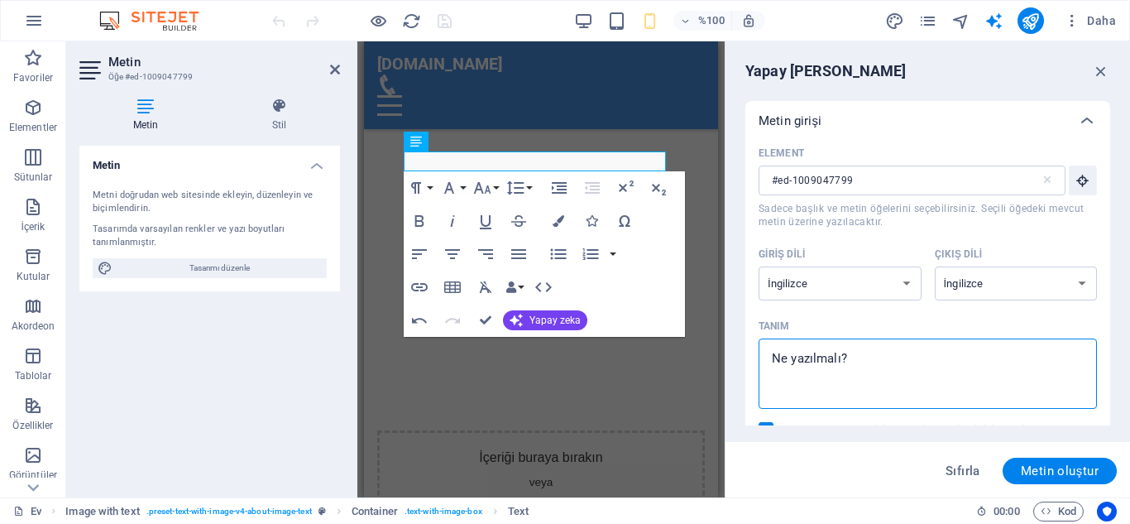
click at [880, 362] on textarea "Tanım x ​" at bounding box center [928, 374] width 322 height 54
type textarea "b"
type textarea "x"
type textarea "bo"
type textarea "x"
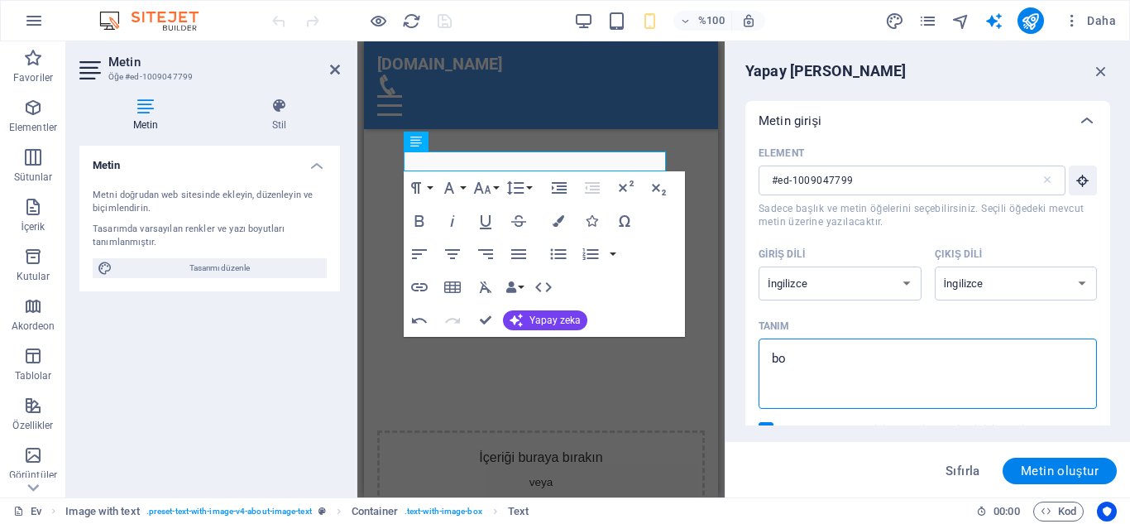
type textarea "boy"
type textarea "x"
type textarea "boya"
type textarea "x"
type textarea "boya"
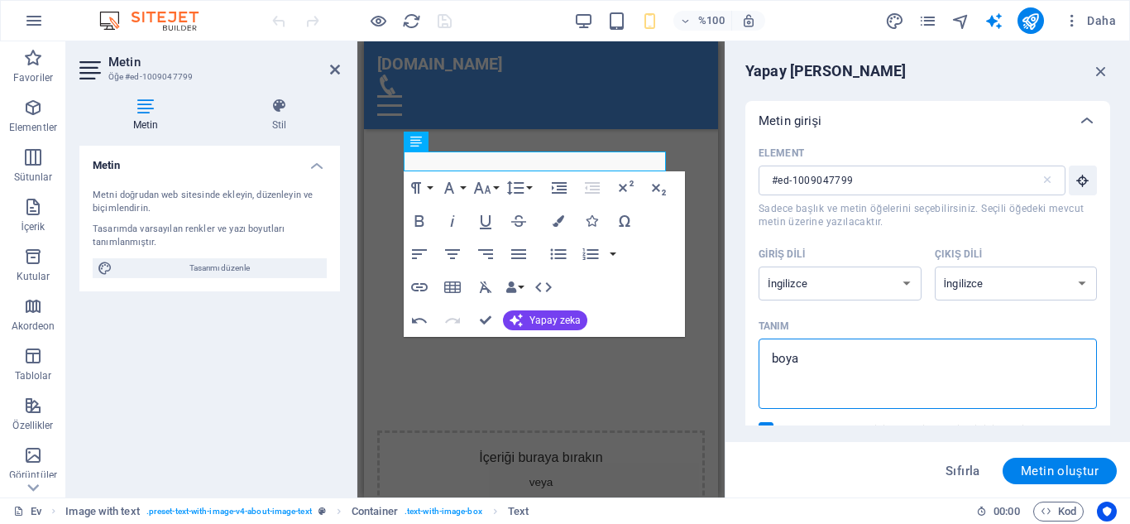
type textarea "x"
type textarea "boya b"
type textarea "x"
type textarea "boya ba"
type textarea "x"
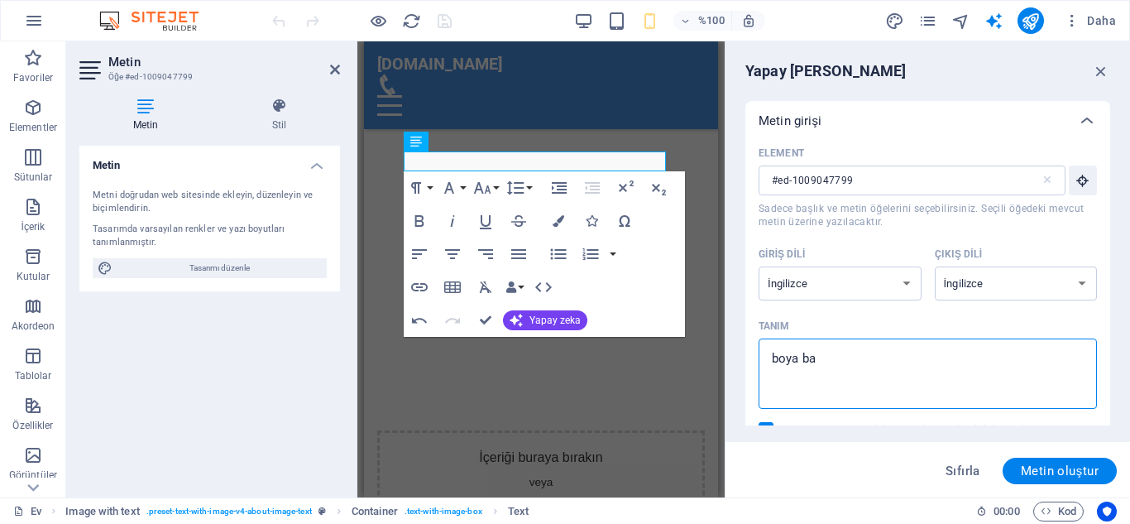
type textarea "boya bad"
type textarea "x"
type textarea "boya bada"
type textarea "x"
type textarea "boya badan"
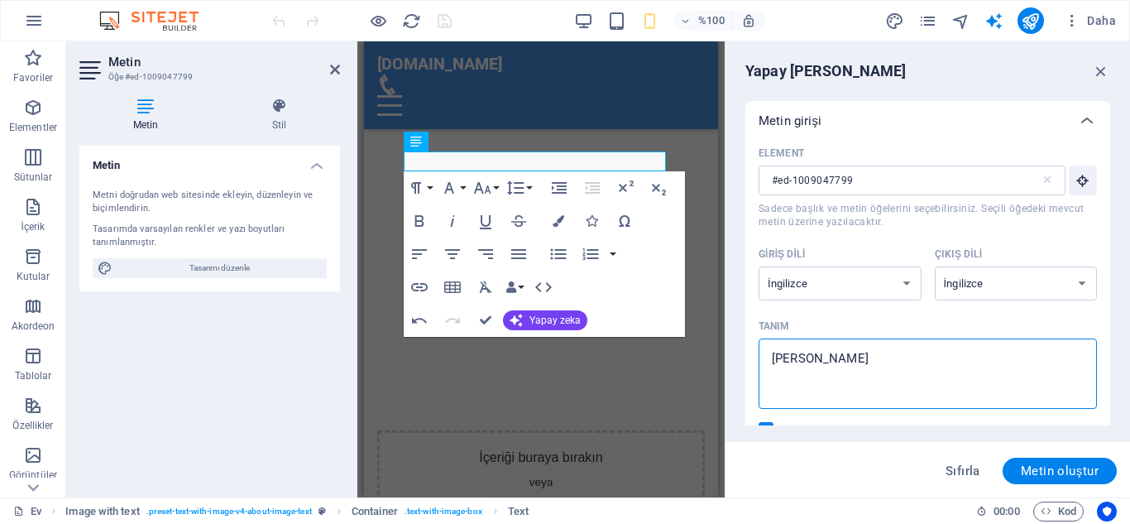
type textarea "x"
type textarea "boya badana"
type textarea "x"
type textarea "boya badana"
type textarea "x"
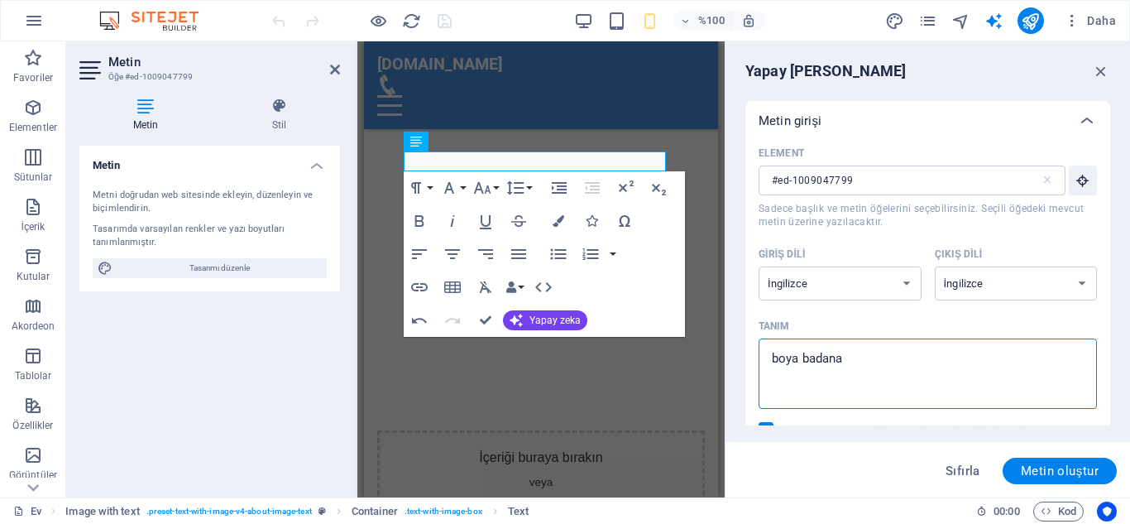
type textarea "boya badana t"
type textarea "x"
type textarea "boya badana ta"
type textarea "x"
type textarea "boya badana tad"
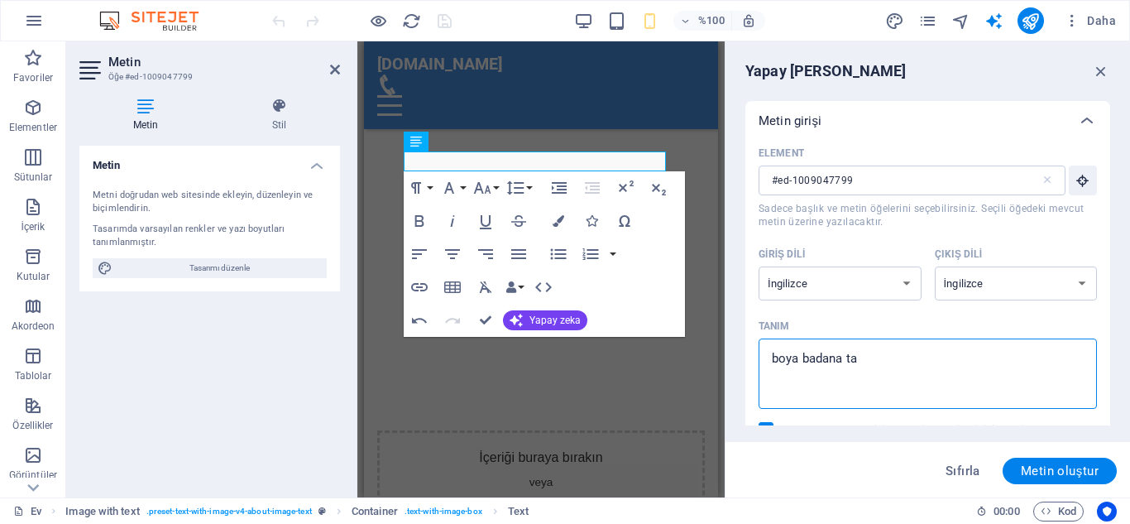
type textarea "x"
type textarea "boya badana tadi"
type textarea "x"
type textarea "boya badana tadil"
type textarea "x"
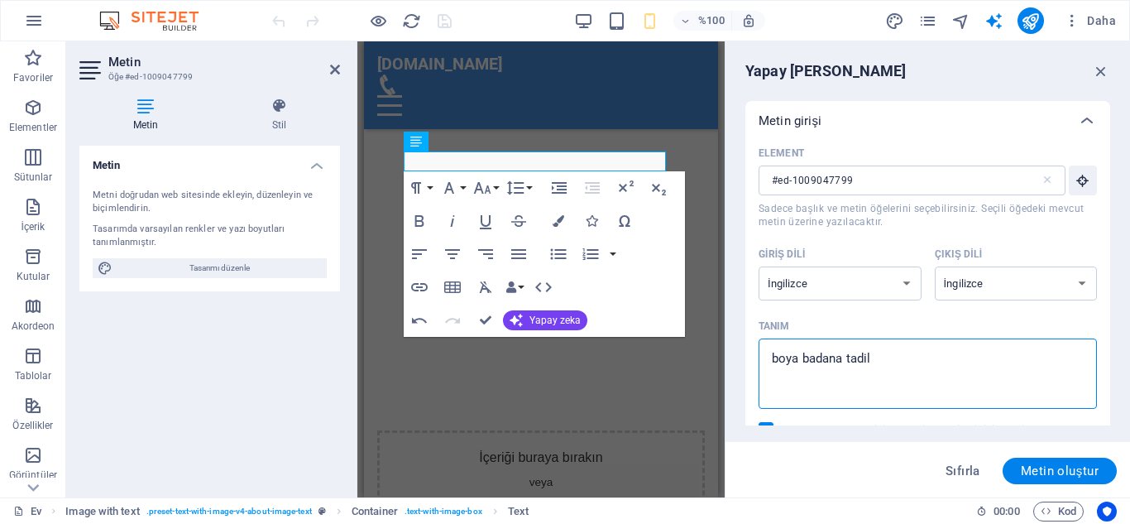
type textarea "boya badana tadila"
type textarea "x"
type textarea "boya badana tadilat"
type textarea "x"
type textarea "boya badana tadilat"
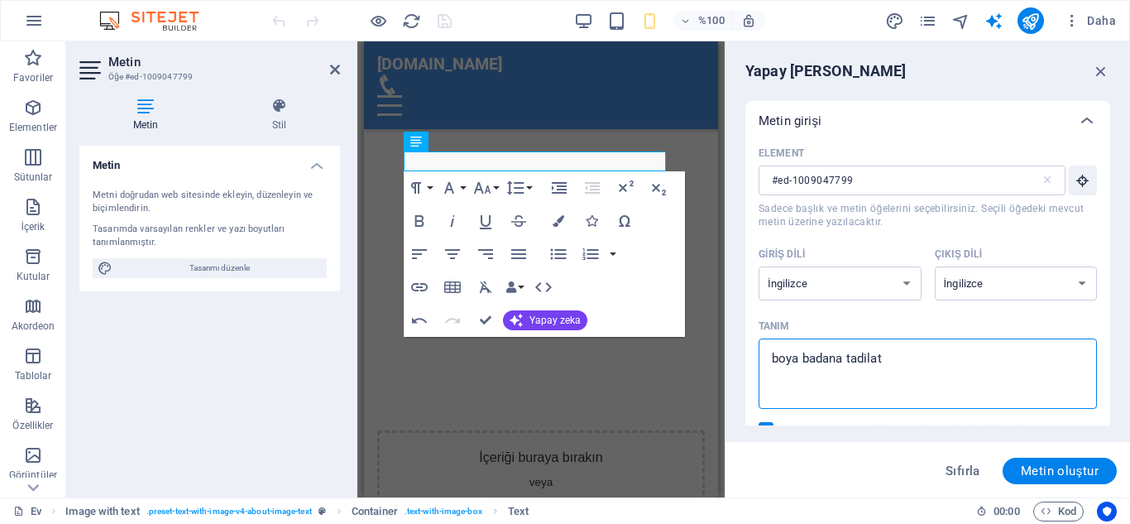
type textarea "x"
type textarea "boya badana tadilat i"
type textarea "x"
type textarea "boya badana tadilat il"
type textarea "x"
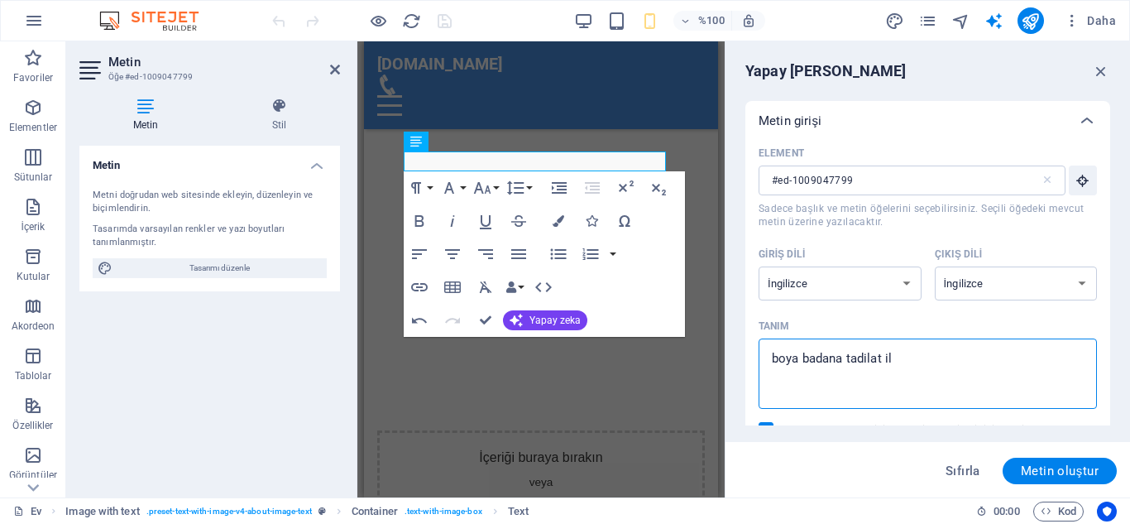
type textarea "boya badana tadilat ile"
type textarea "x"
type textarea "boya badana tadilat ile"
type textarea "x"
type textarea "boya badana tadilat ile i"
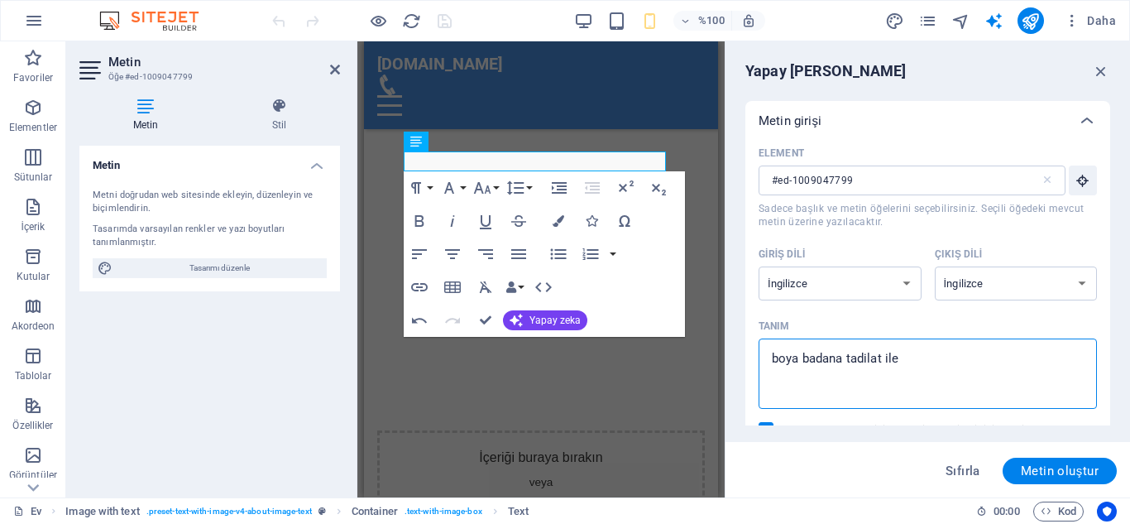
type textarea "x"
type textarea "boya badana tadilat ile il"
type textarea "x"
type textarea "boya badana tadilat ile ilg"
type textarea "x"
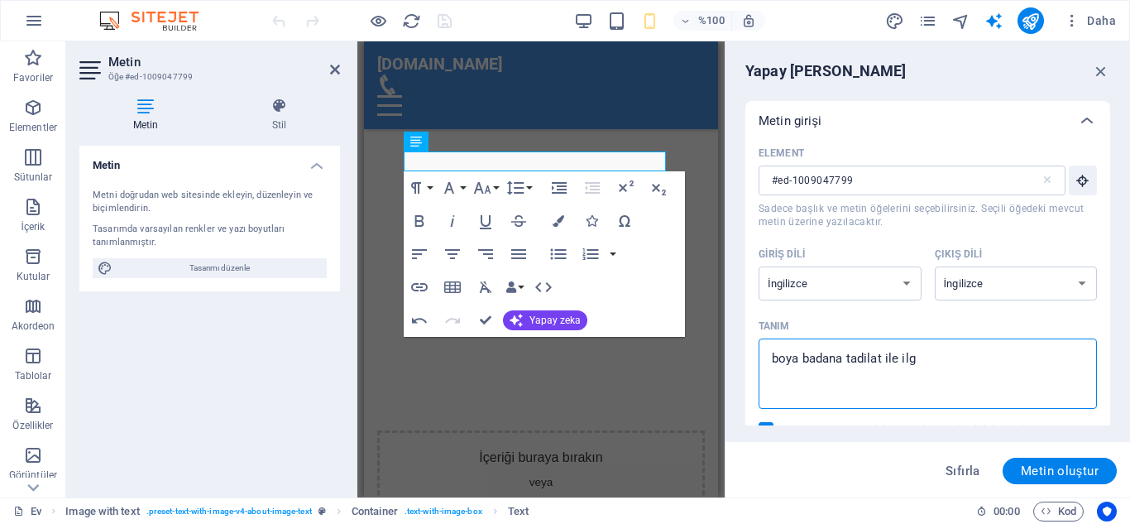
type textarea "boya badana tadilat ile ilgi"
type textarea "x"
type textarea "boya badana tadilat ile ilgil"
type textarea "x"
type textarea "boya badana tadilat ile ilgili"
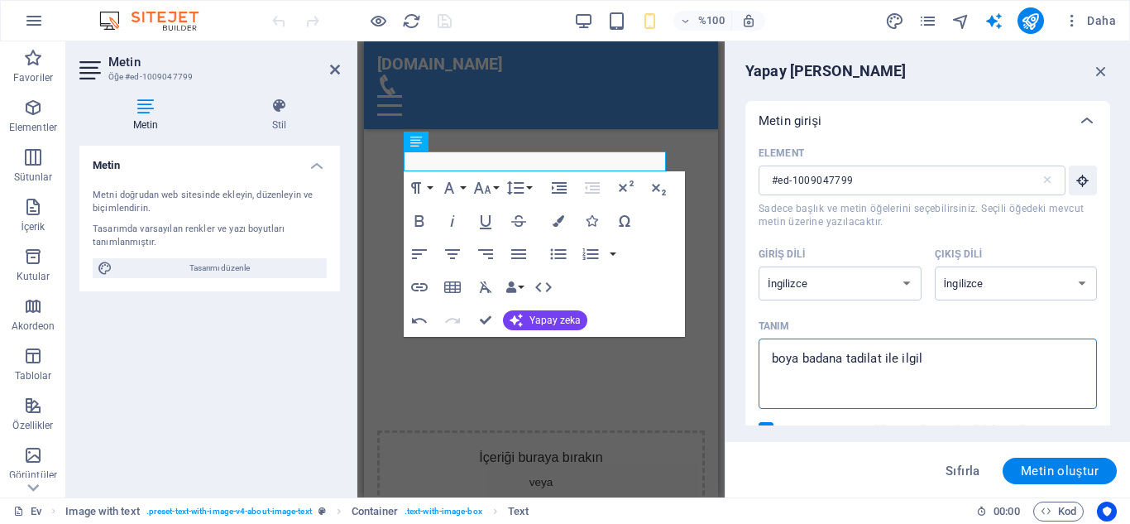
type textarea "x"
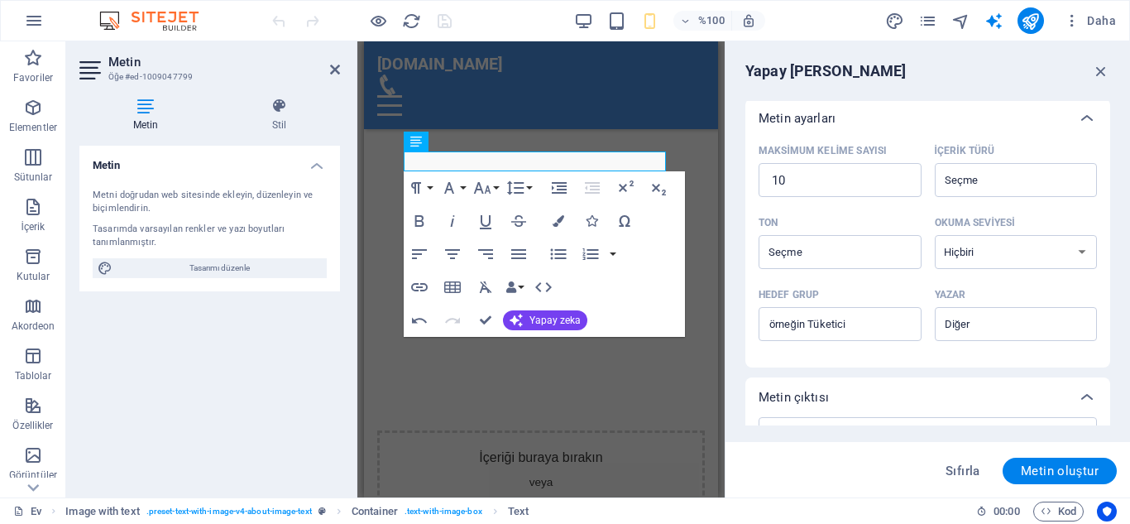
scroll to position [381, 0]
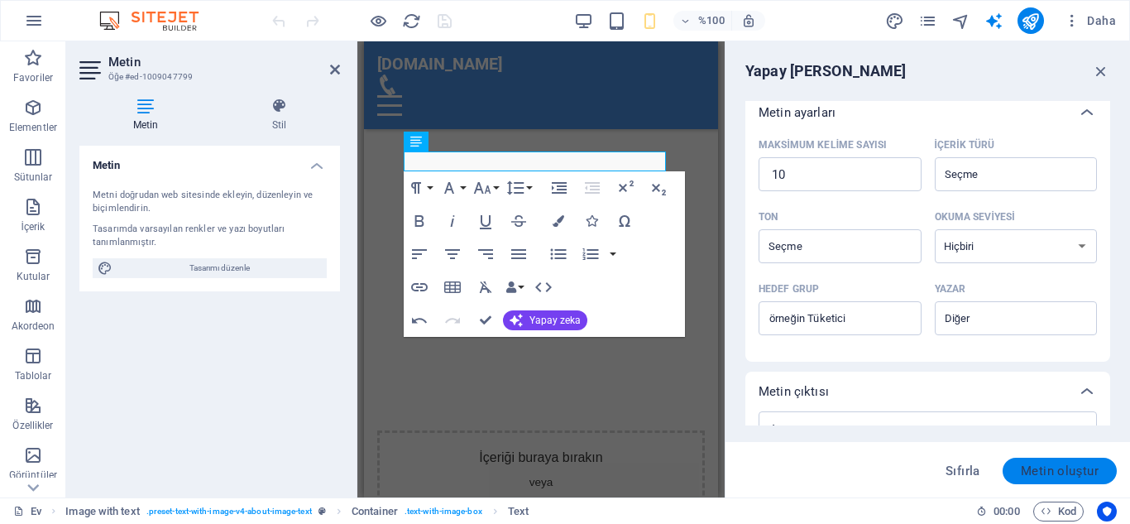
type textarea "boya badana tadilat ile ilgili"
click at [1059, 470] on font "Metin oluştur" at bounding box center [1060, 470] width 78 height 15
type textarea "x"
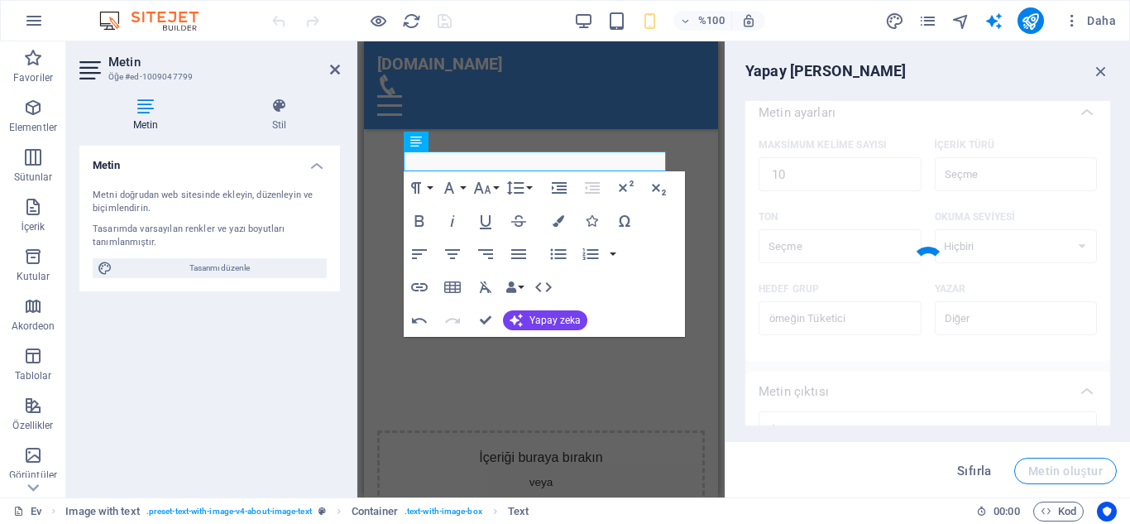
type textarea "x"
type textarea "Expert painting and renovation services for your needs."
type textarea "x"
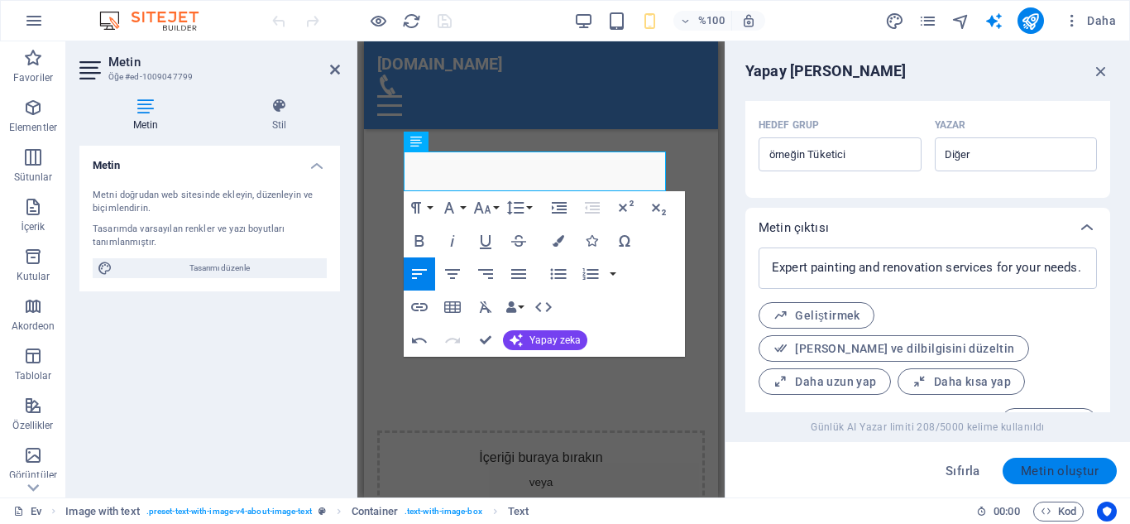
scroll to position [547, 0]
click at [1102, 74] on icon "button" at bounding box center [1101, 71] width 18 height 18
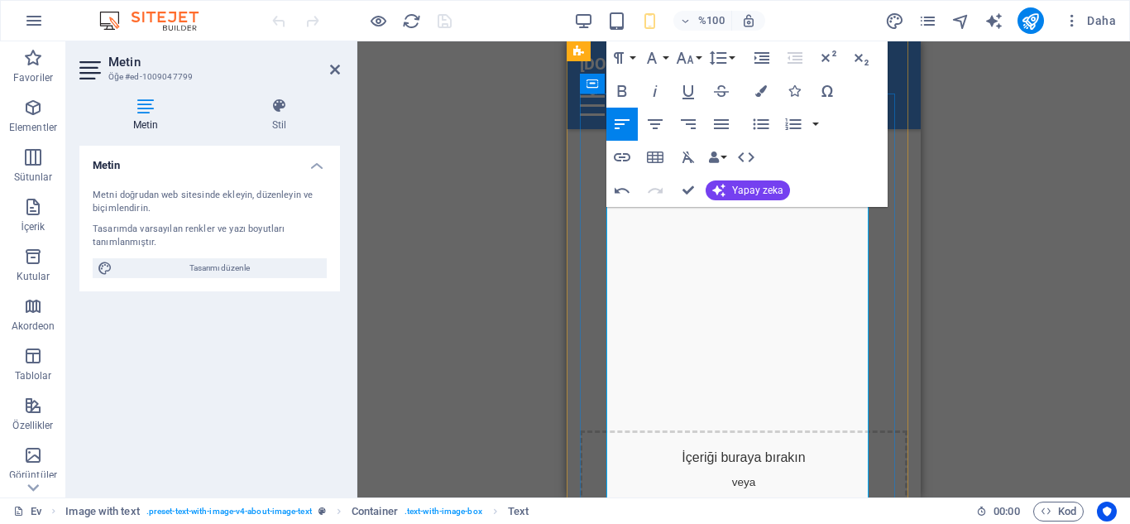
scroll to position [14841, 2]
click at [967, 224] on div "Drag here to replace the existing content. Press “Ctrl” if you want to create a…" at bounding box center [743, 269] width 773 height 456
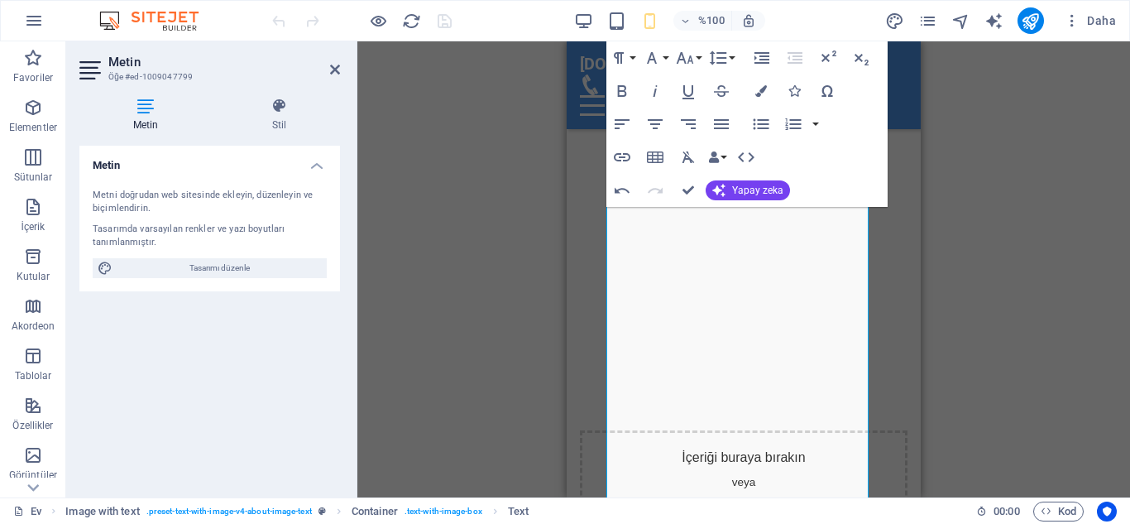
click at [967, 224] on div "Drag here to replace the existing content. Press “Ctrl” if you want to create a…" at bounding box center [743, 269] width 773 height 456
click at [339, 70] on icon at bounding box center [335, 69] width 10 height 13
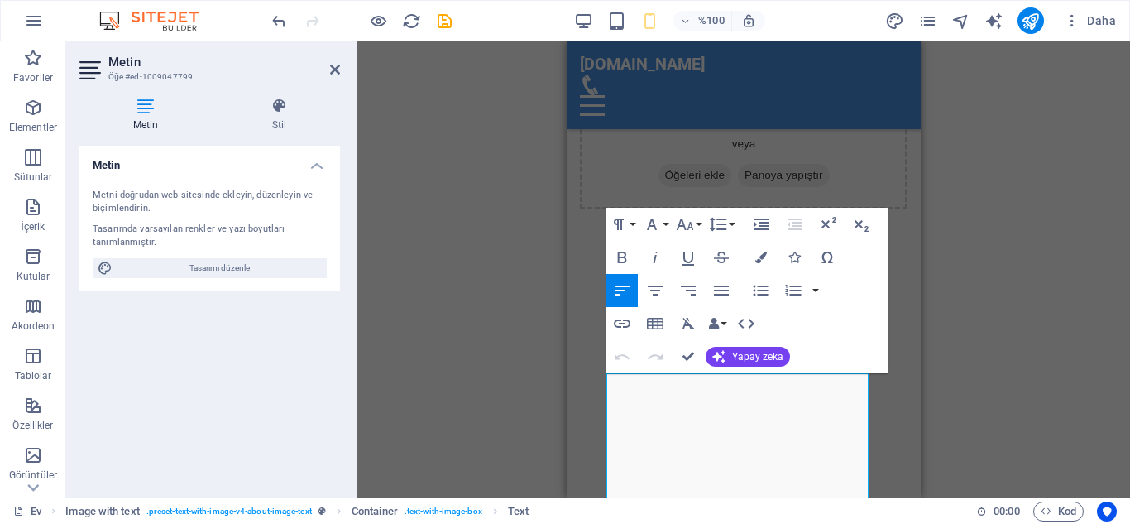
scroll to position [366, 0]
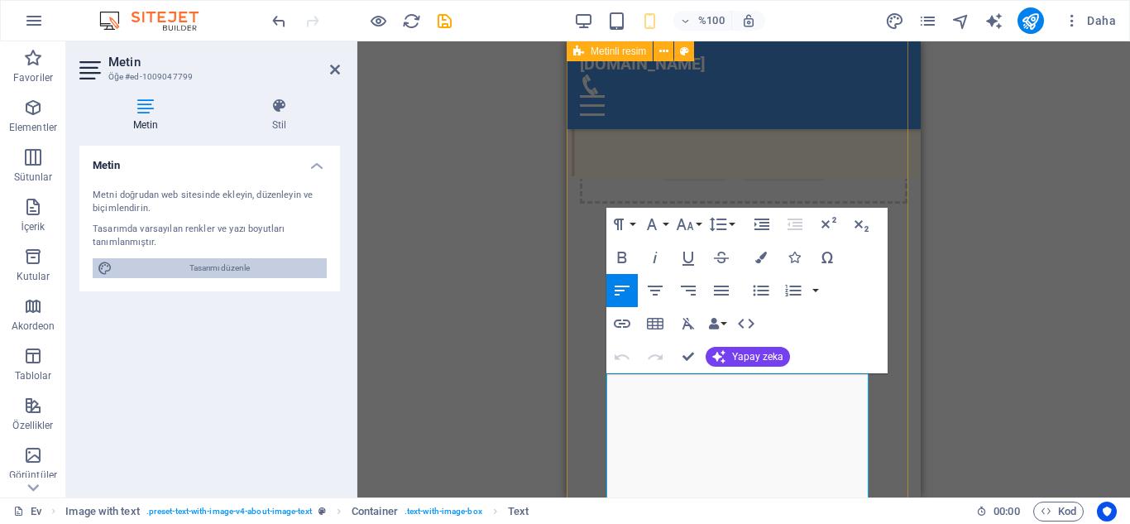
click at [228, 264] on font "Tasarımı düzenle" at bounding box center [220, 267] width 60 height 9
select select "px"
select select "200"
select select "px"
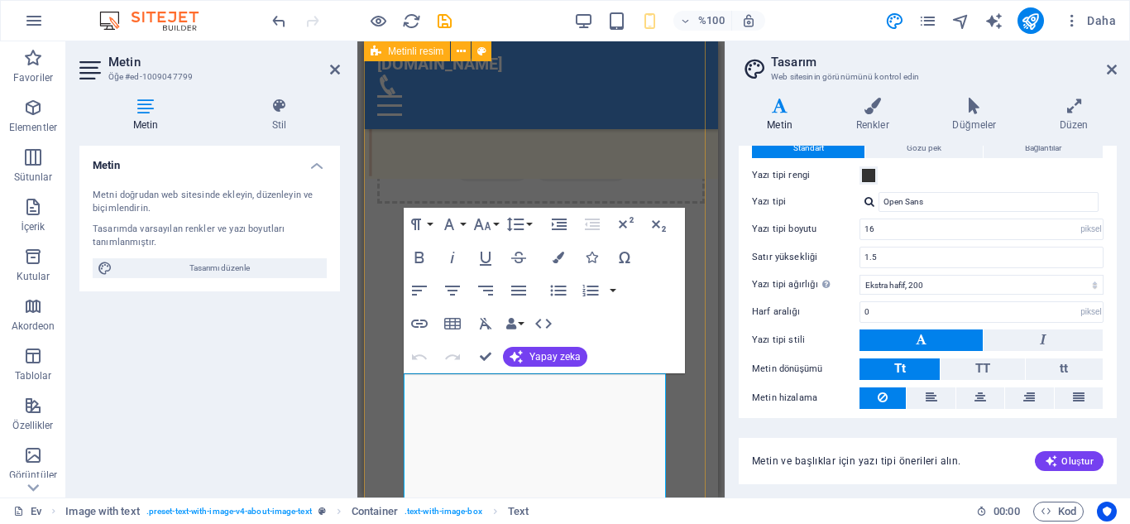
scroll to position [0, 0]
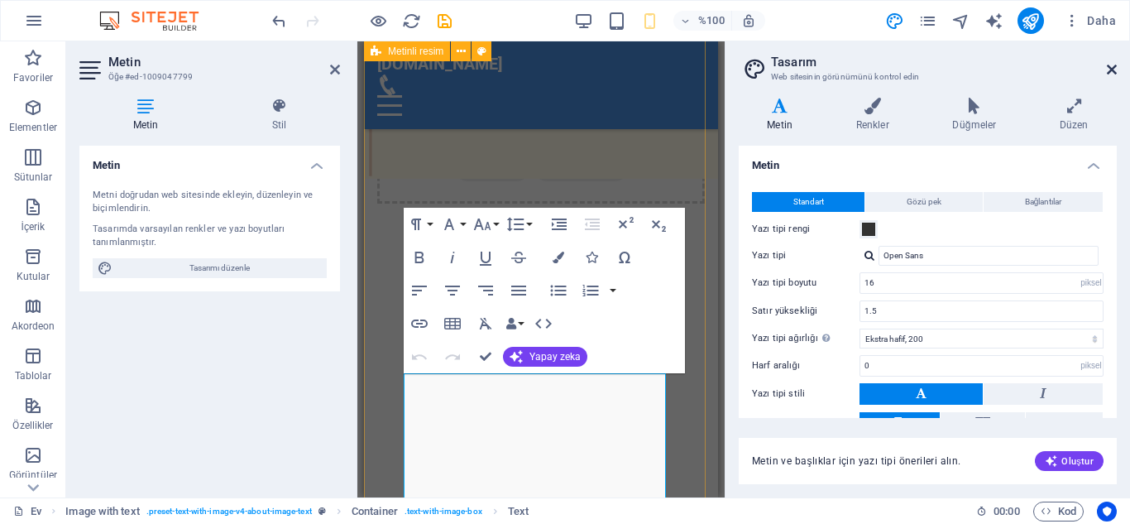
click at [1111, 73] on icon at bounding box center [1112, 69] width 10 height 13
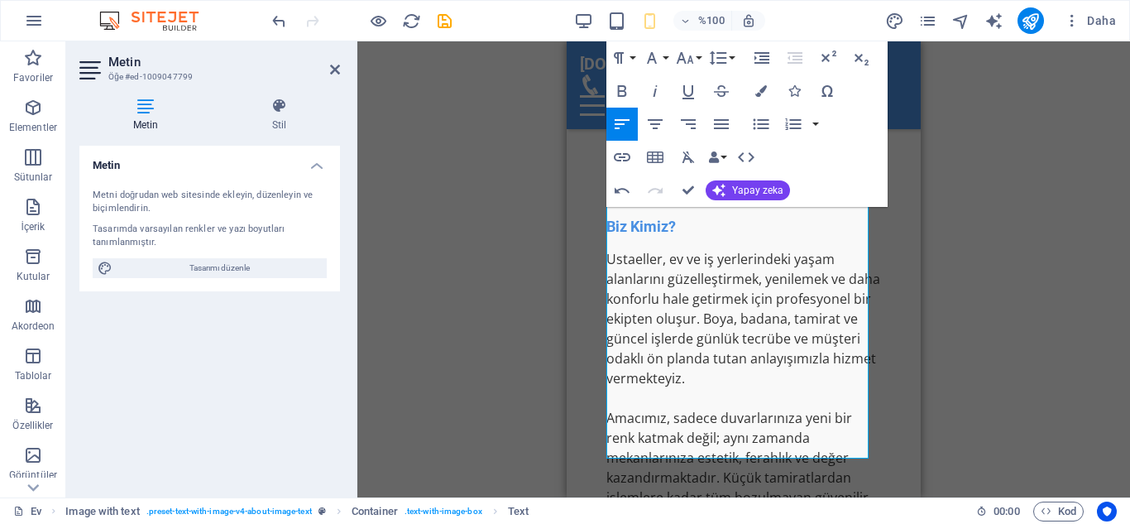
scroll to position [1035, 0]
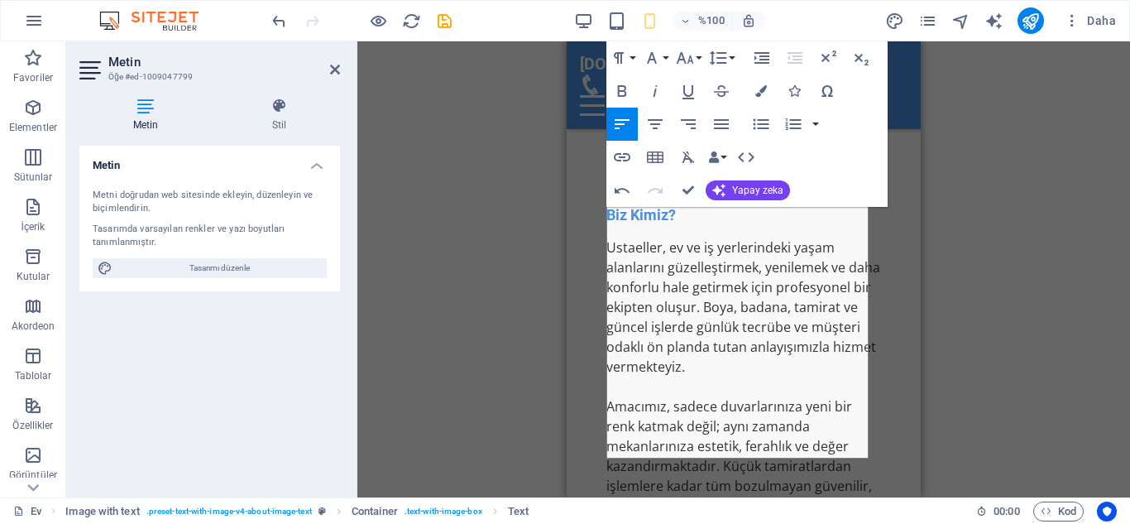
drag, startPoint x: 916, startPoint y: 147, endPoint x: 1500, endPoint y: 286, distance: 600.5
click at [996, 256] on div "Drag here to replace the existing content. Press “Ctrl” if you want to create a…" at bounding box center [743, 269] width 773 height 456
click at [337, 70] on icon at bounding box center [335, 69] width 10 height 13
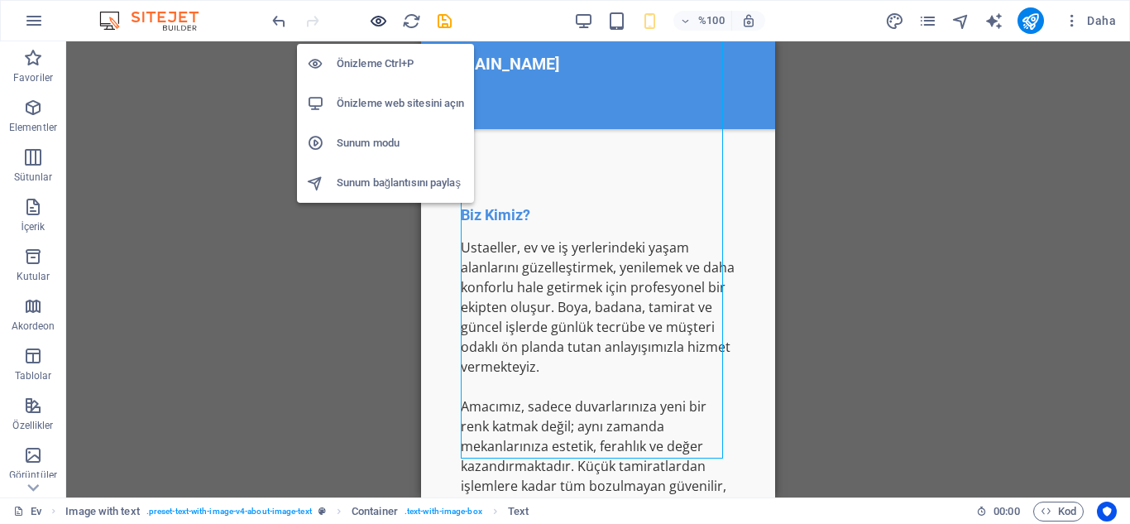
click at [379, 25] on icon "button" at bounding box center [378, 21] width 19 height 19
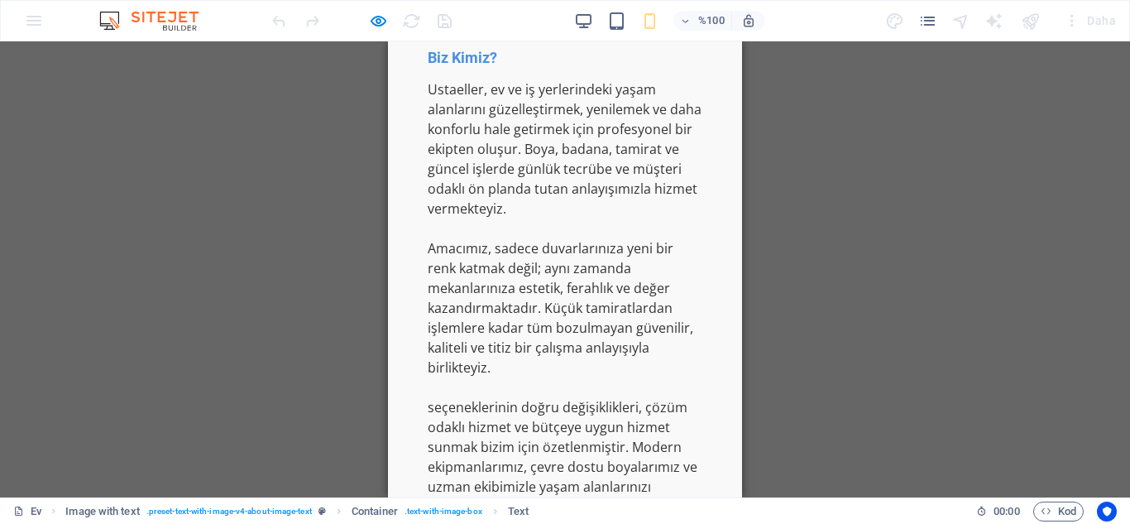
scroll to position [0, 0]
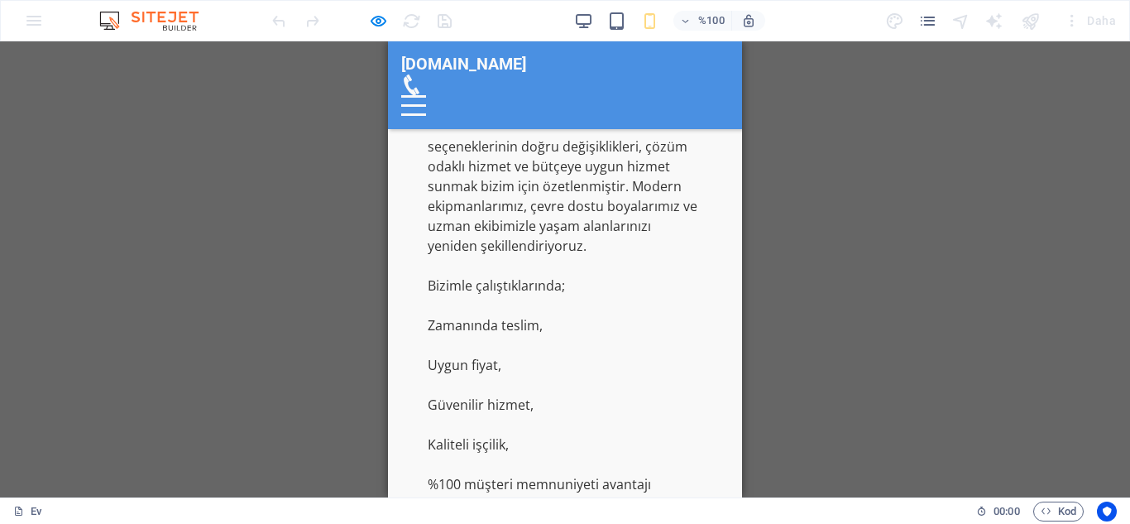
drag, startPoint x: 737, startPoint y: 227, endPoint x: 1140, endPoint y: 291, distance: 407.3
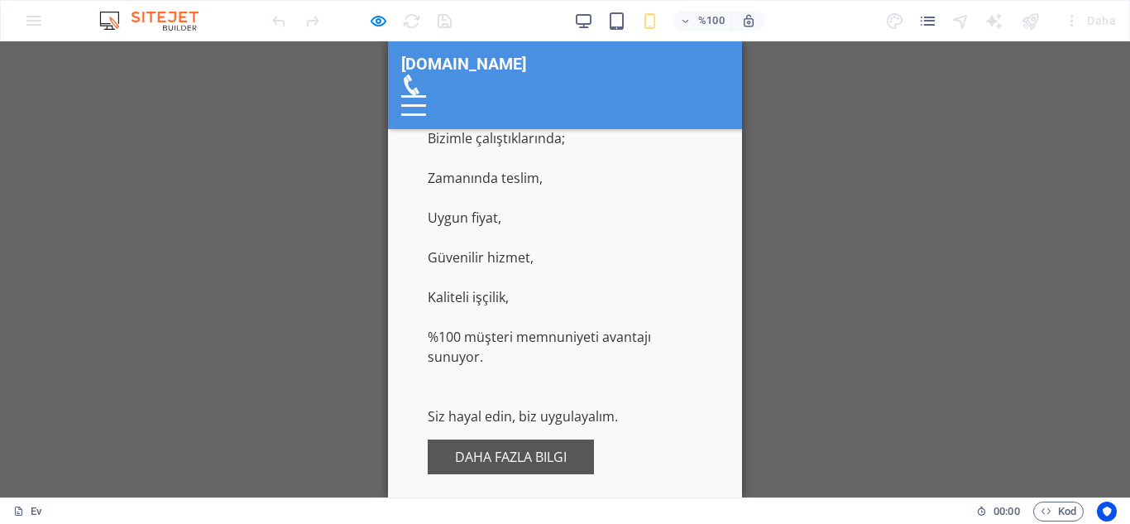
scroll to position [1311, 0]
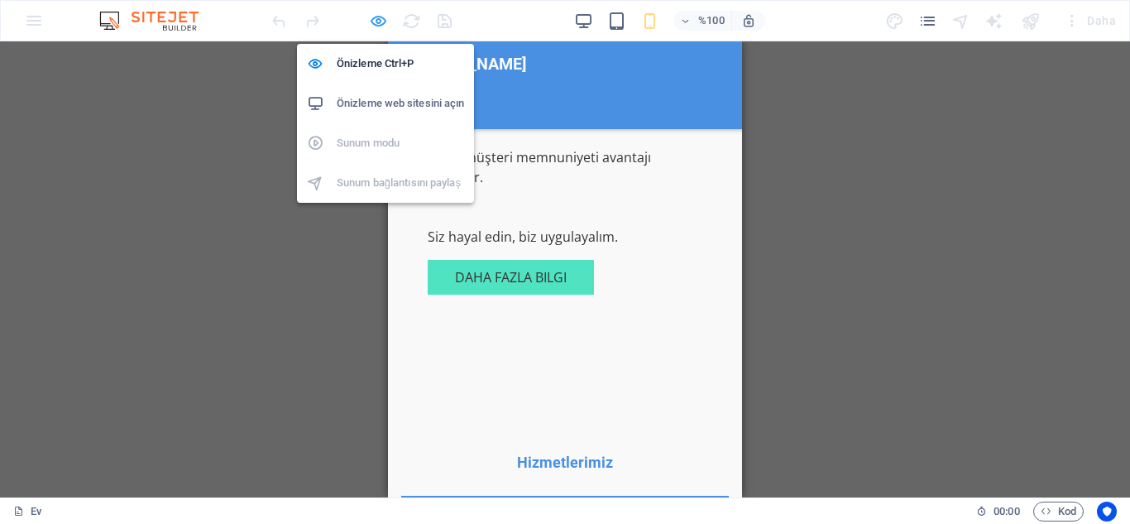
click at [378, 22] on icon "button" at bounding box center [378, 21] width 19 height 19
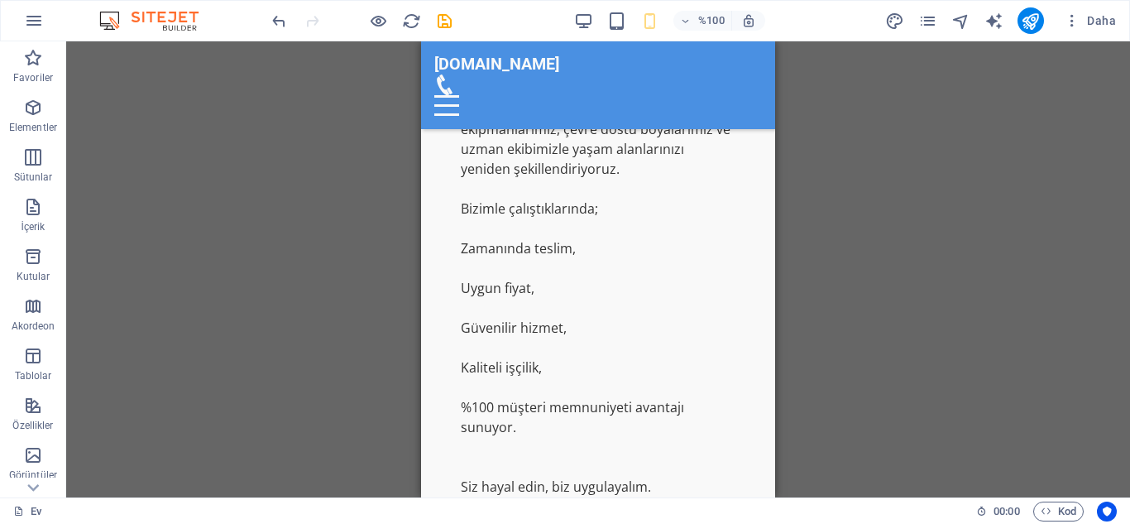
scroll to position [1657, 0]
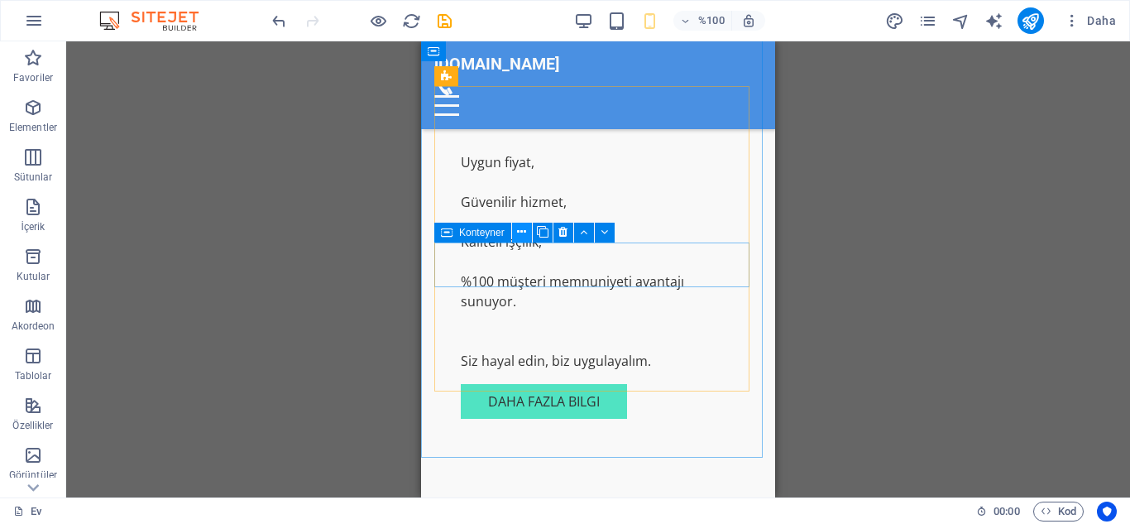
click at [521, 233] on icon at bounding box center [521, 231] width 9 height 17
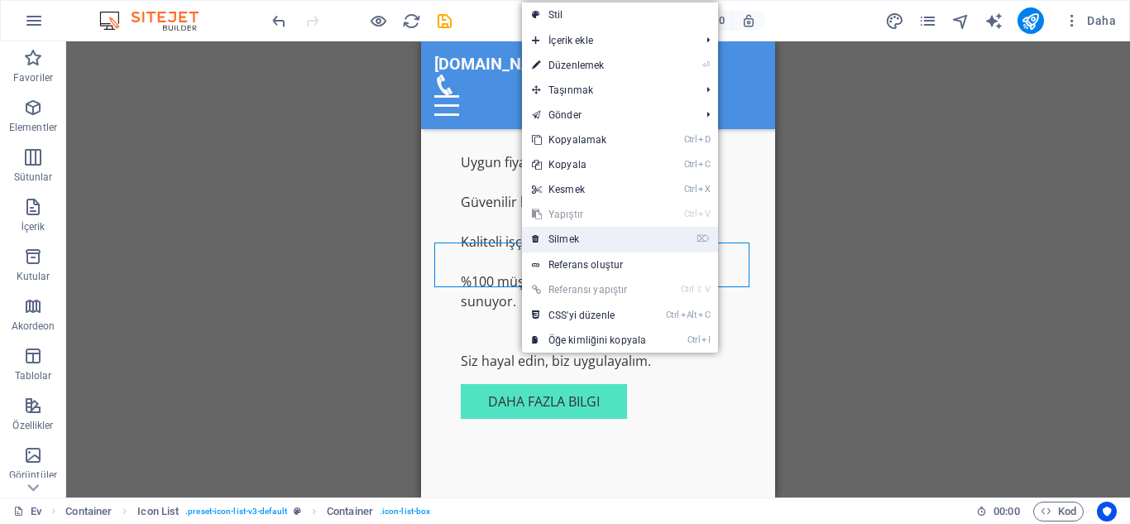
click at [603, 244] on link "⌦ Silmek" at bounding box center [589, 239] width 134 height 25
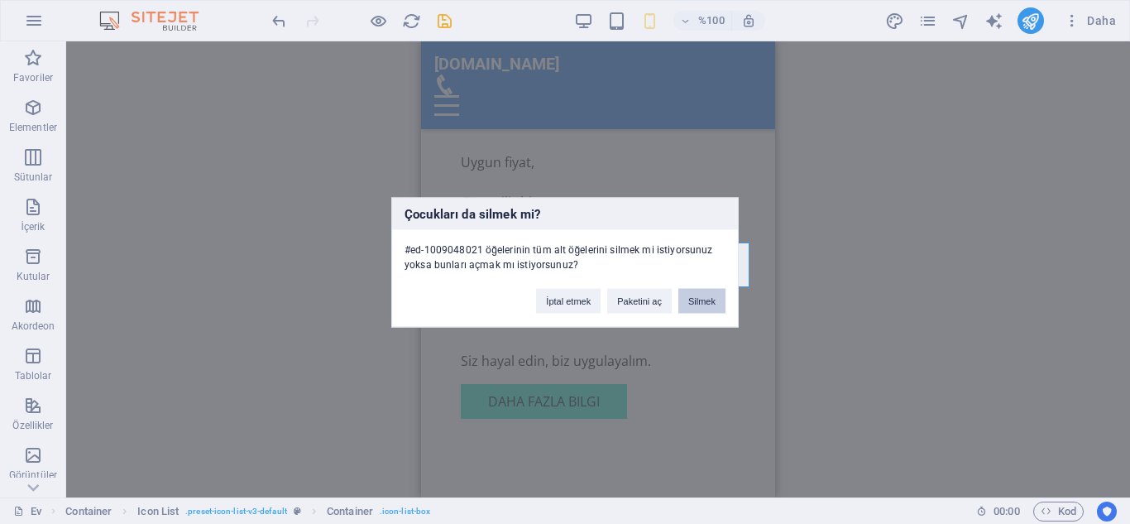
click at [711, 301] on font "Silmek" at bounding box center [702, 300] width 27 height 10
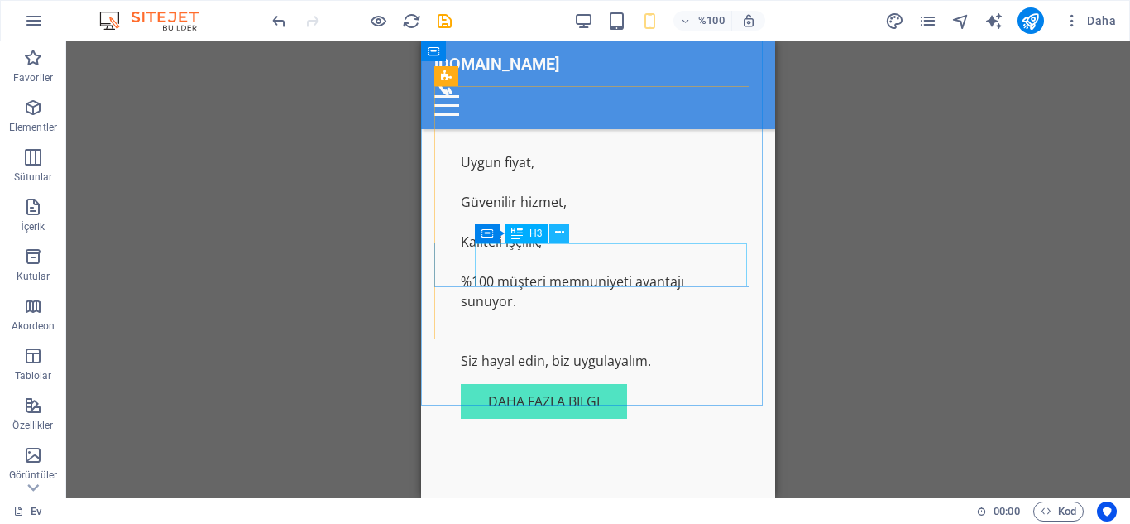
click at [556, 238] on icon at bounding box center [559, 232] width 9 height 17
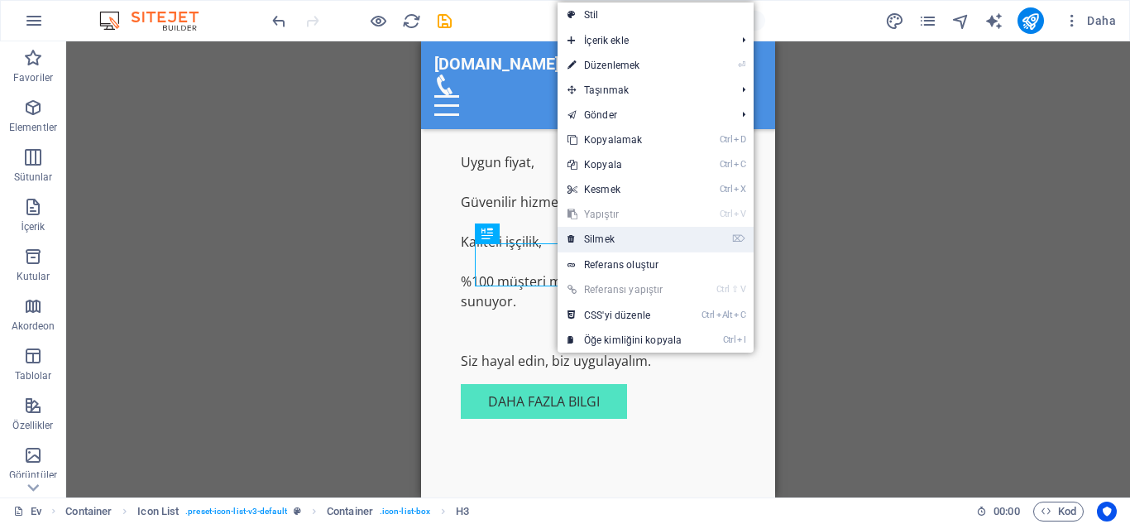
click at [606, 238] on font "Silmek" at bounding box center [599, 239] width 31 height 12
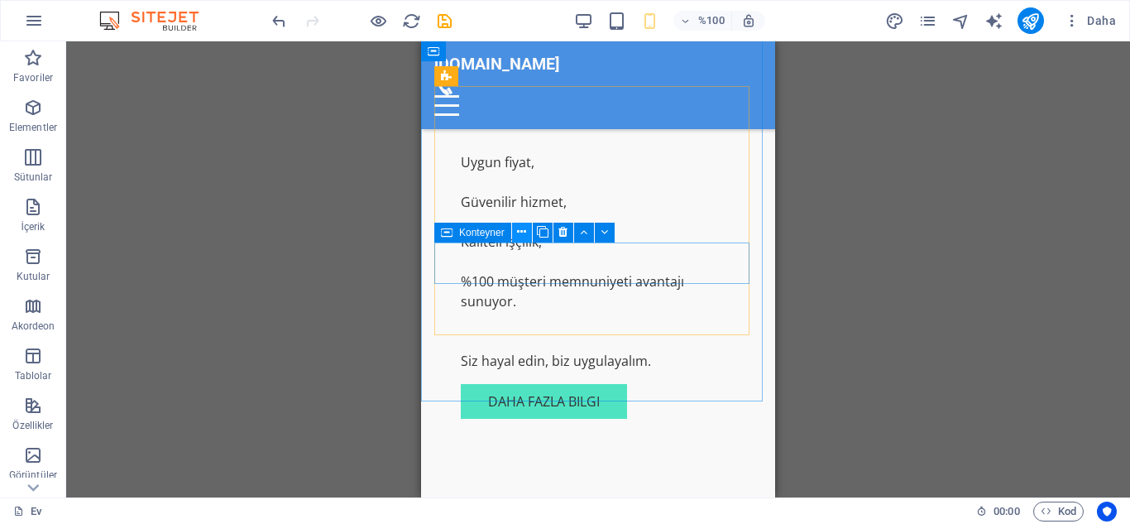
click at [524, 235] on icon at bounding box center [521, 231] width 9 height 17
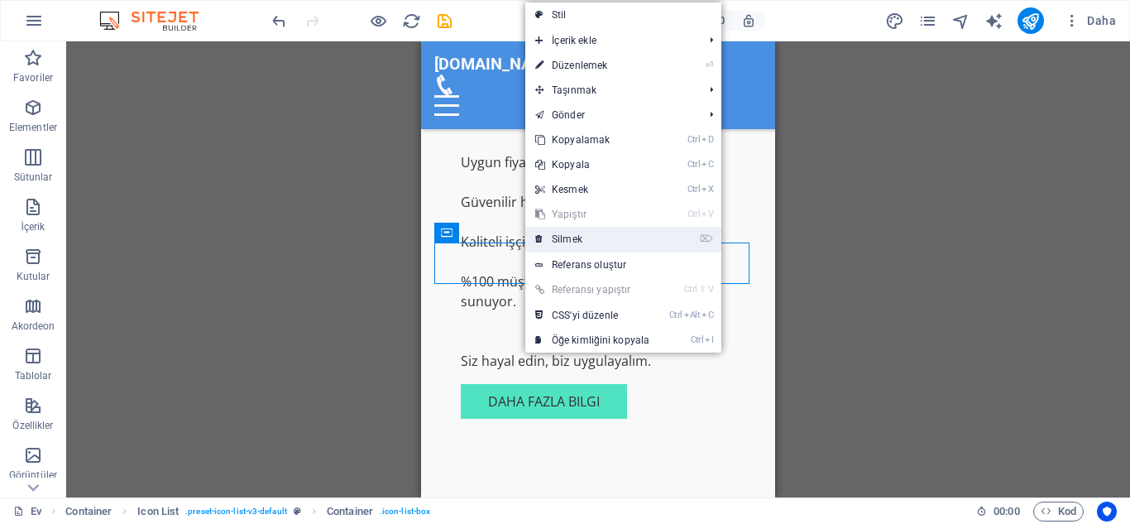
click at [602, 244] on link "⌦ Silmek" at bounding box center [592, 239] width 134 height 25
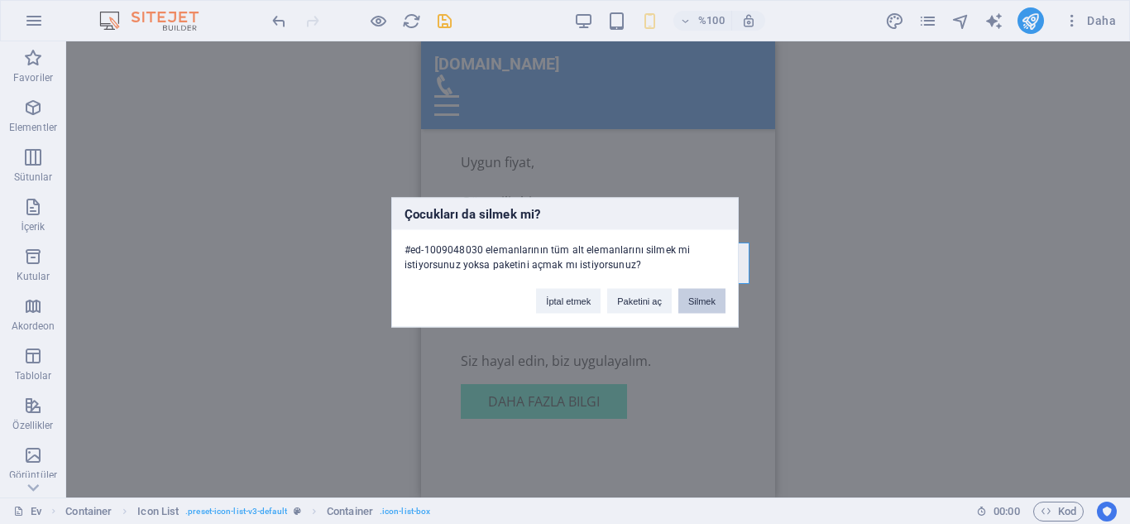
click at [693, 293] on button "Silmek" at bounding box center [702, 300] width 47 height 25
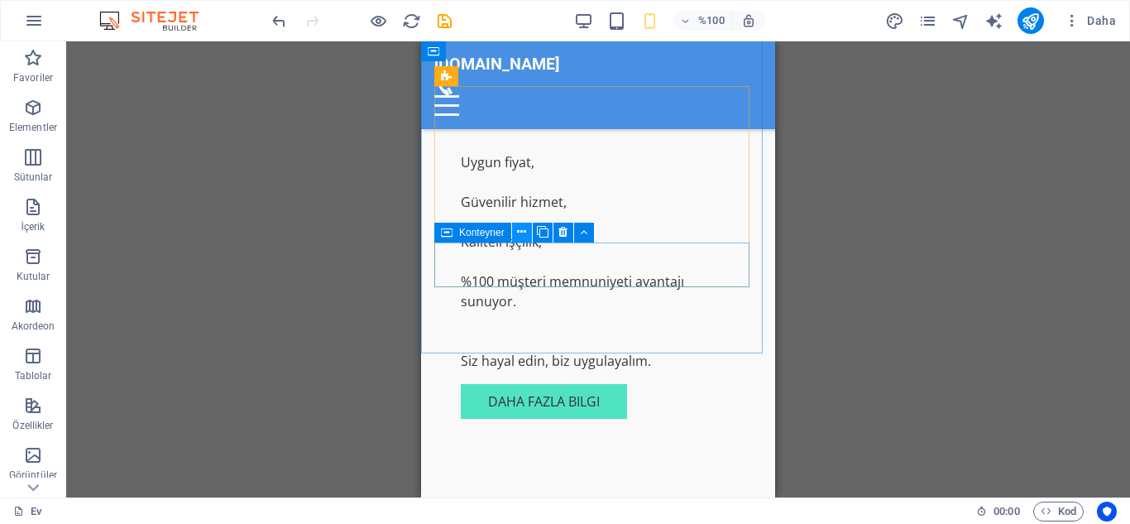
click at [523, 236] on icon at bounding box center [521, 231] width 9 height 17
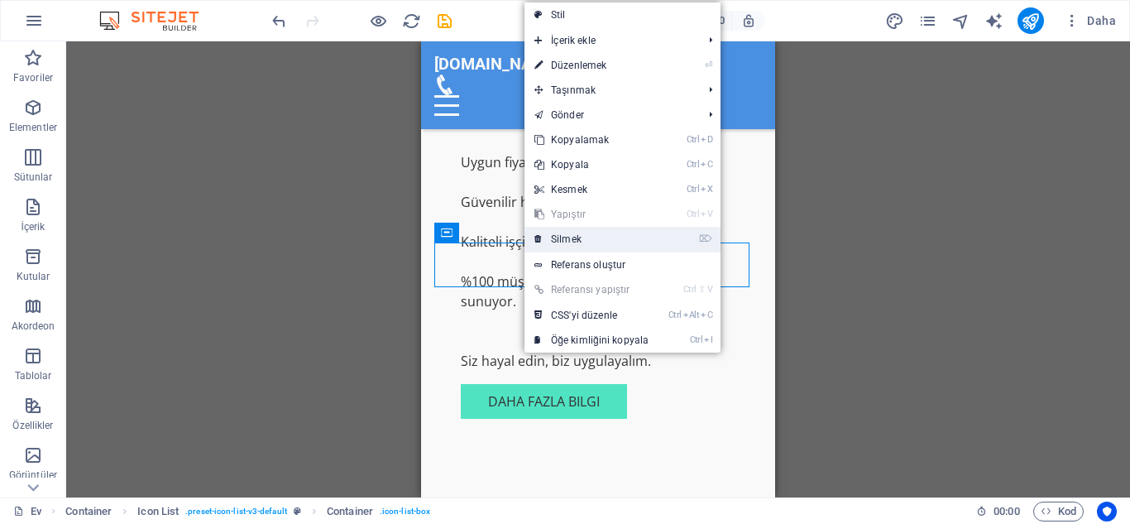
click at [583, 241] on link "⌦ Silmek" at bounding box center [592, 239] width 134 height 25
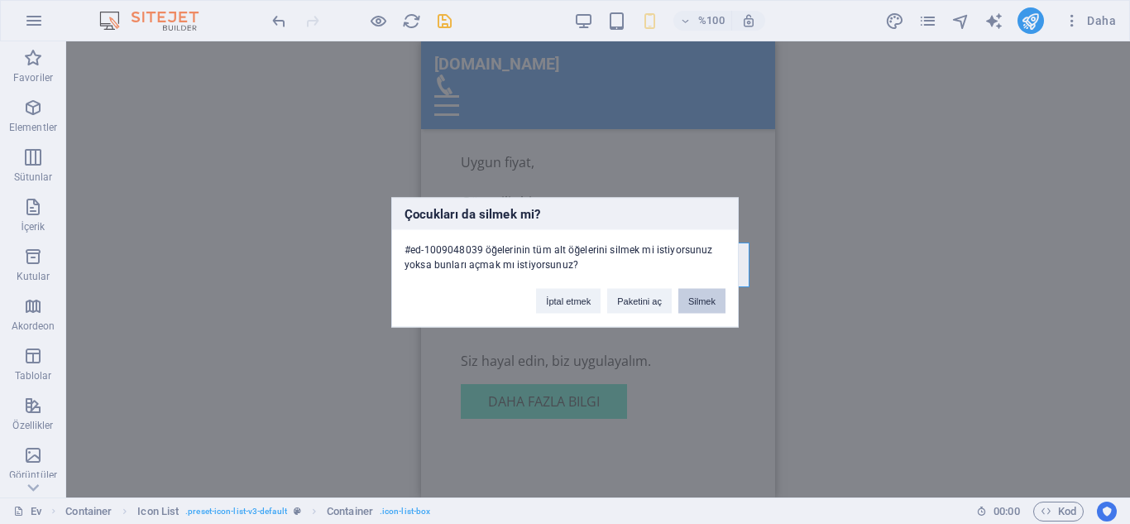
click at [701, 307] on button "Silmek" at bounding box center [702, 300] width 47 height 25
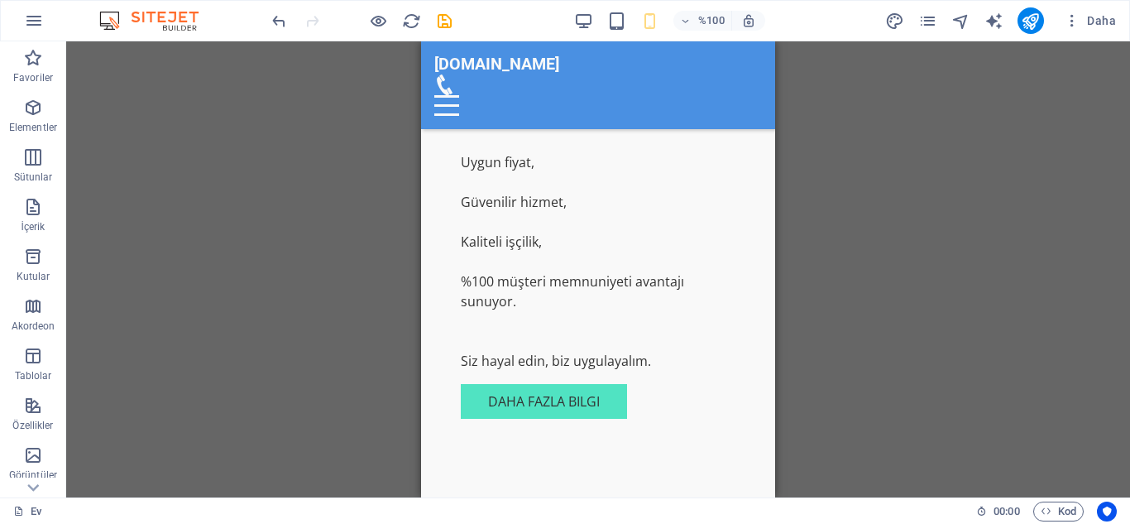
click at [890, 279] on div "H2 Metinli resim Image with text Konteyner Yer tutucu Arka plandaki metin Menü …" at bounding box center [598, 269] width 1064 height 456
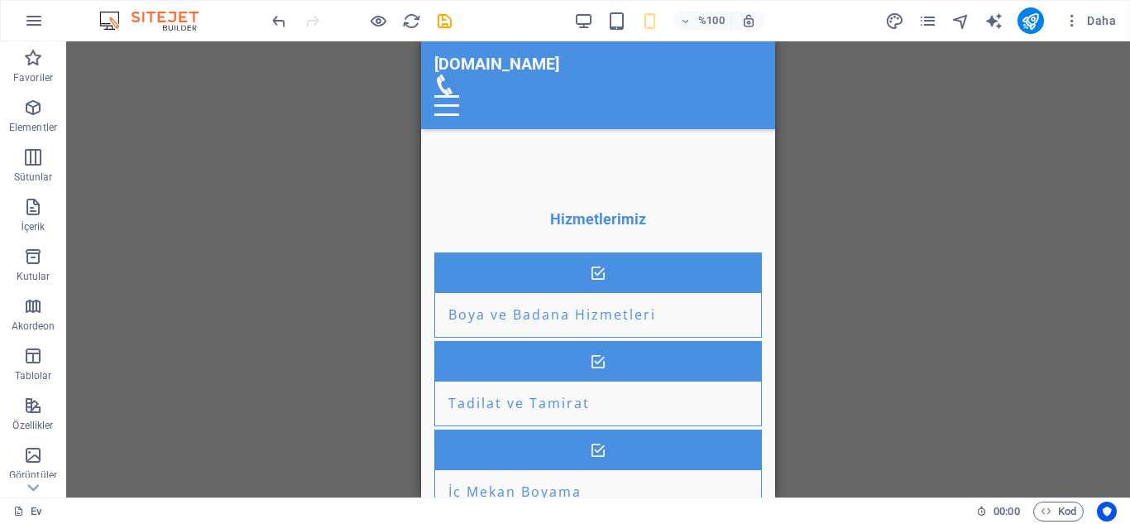
scroll to position [2041, 0]
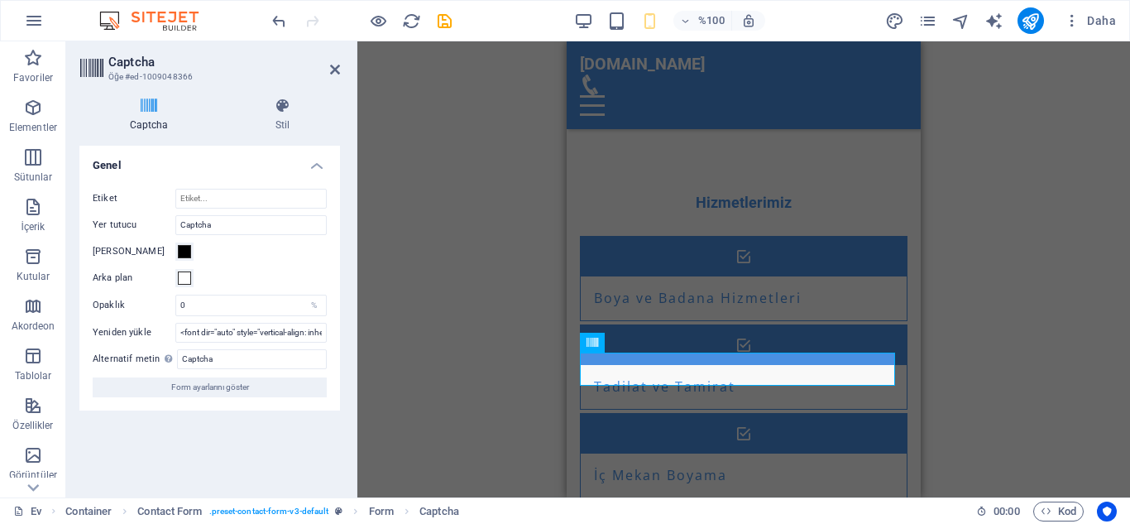
click at [996, 274] on div "H2 Metinli resim Image with text Konteyner Yer tutucu Arka plandaki metin Menü …" at bounding box center [743, 269] width 773 height 456
click at [334, 70] on icon at bounding box center [335, 69] width 10 height 13
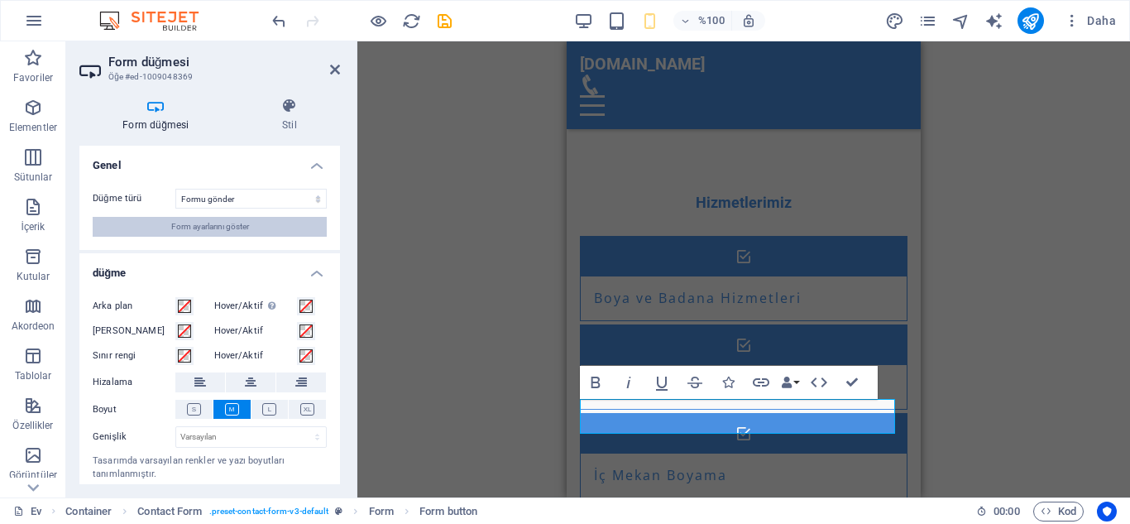
click at [291, 229] on button "Form ayarlarını göster" at bounding box center [210, 227] width 234 height 20
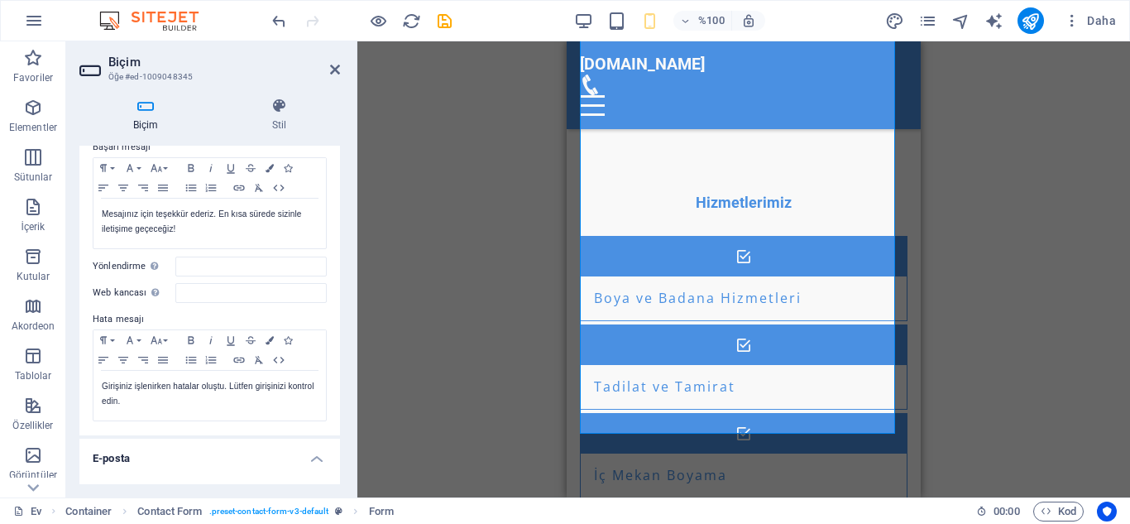
scroll to position [133, 0]
click at [204, 292] on input "Web kancası Webhook, bu formdan başka bir sunucuya gönderilen bir anlık bildiri…" at bounding box center [250, 291] width 151 height 20
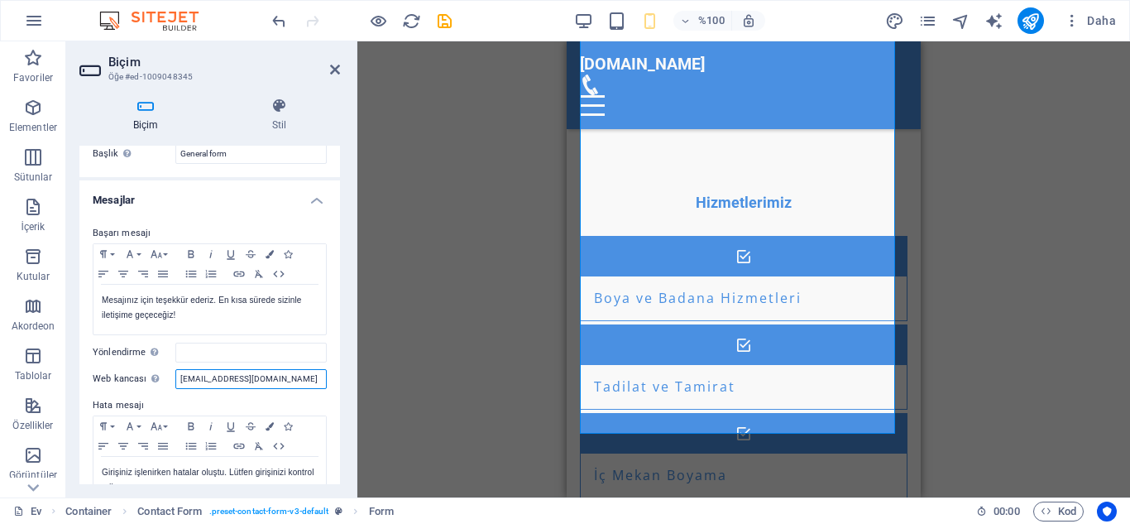
scroll to position [0, 0]
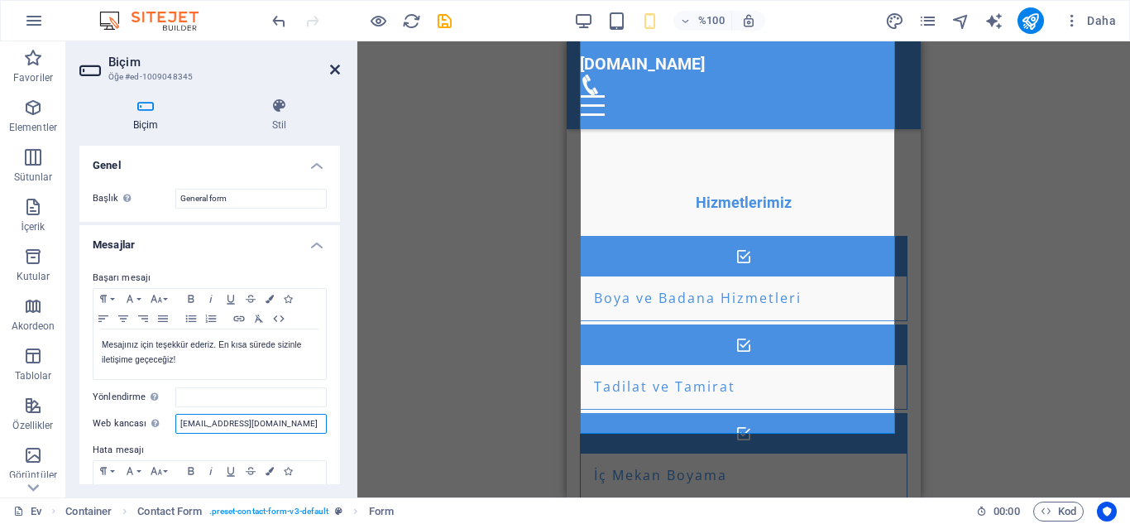
type input "[EMAIL_ADDRESS][DOMAIN_NAME]"
click at [332, 65] on icon at bounding box center [335, 69] width 10 height 13
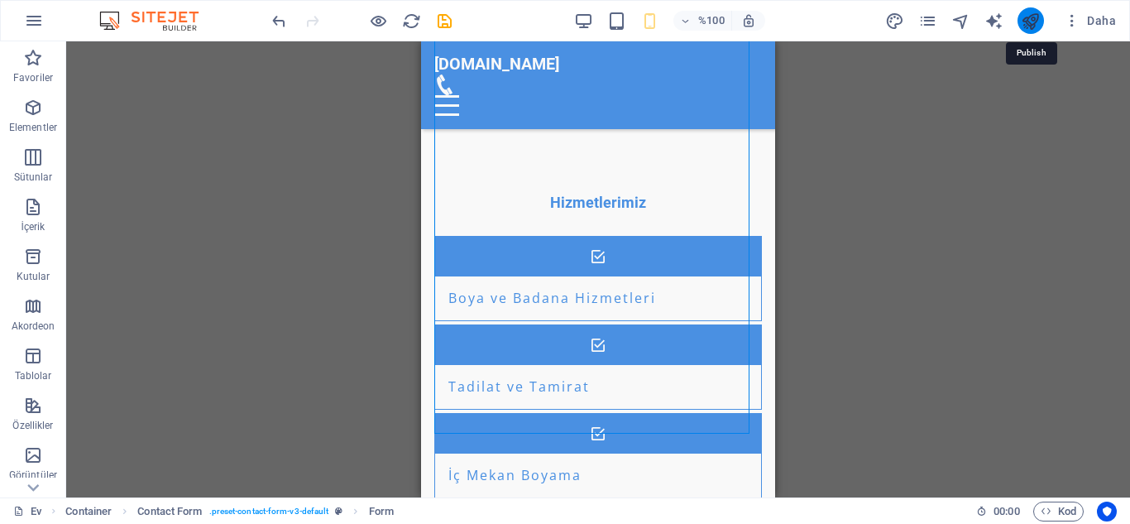
click at [1024, 14] on icon "yayınlamak" at bounding box center [1030, 21] width 19 height 19
checkbox input "false"
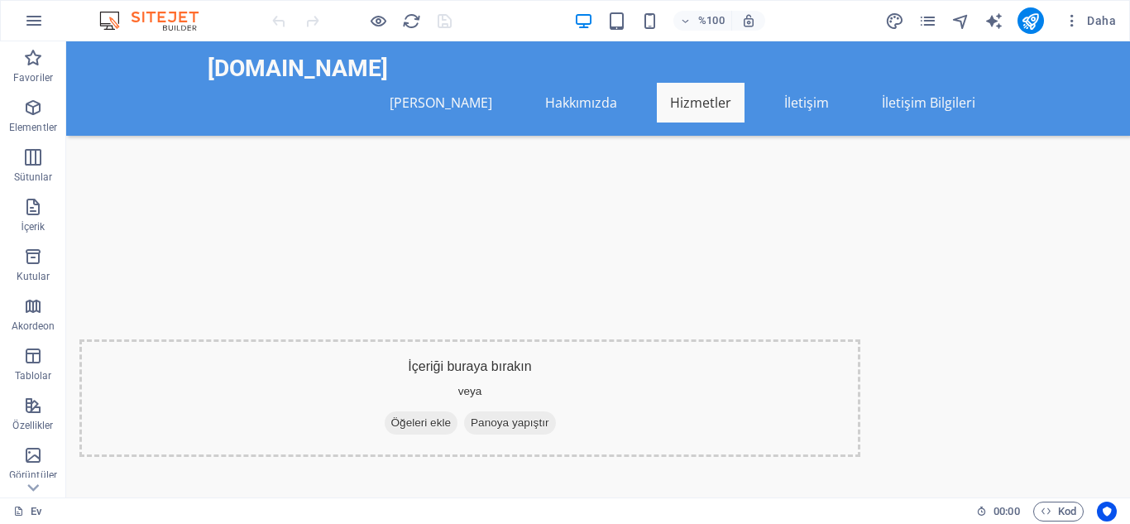
scroll to position [1194, 0]
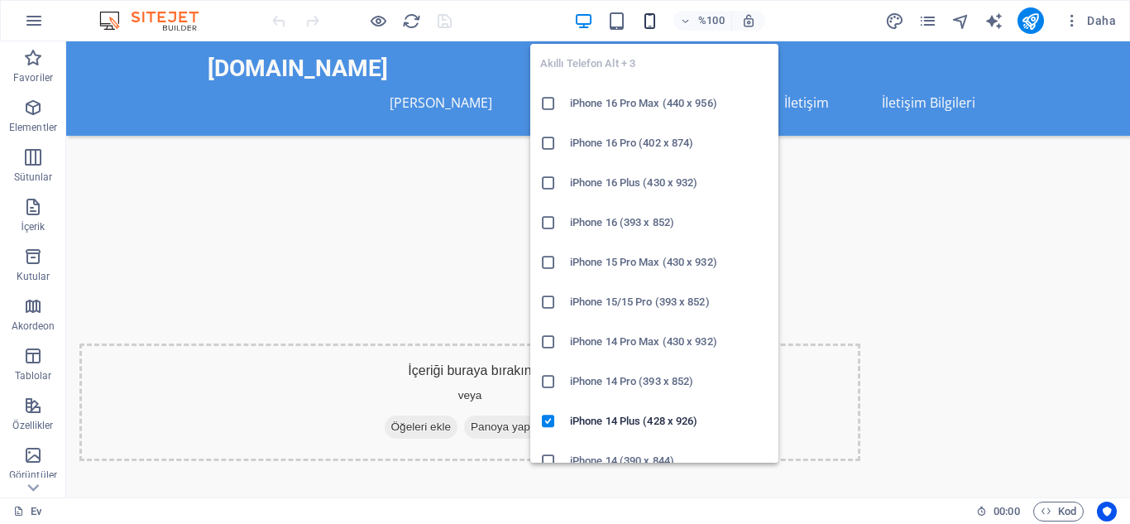
click at [649, 19] on icon "button" at bounding box center [650, 21] width 19 height 19
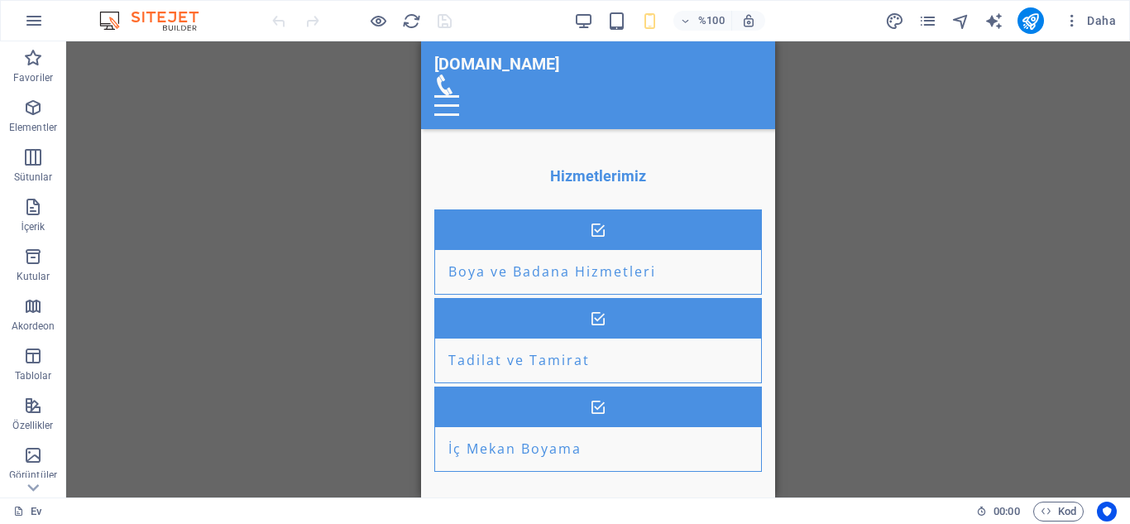
scroll to position [2099, 0]
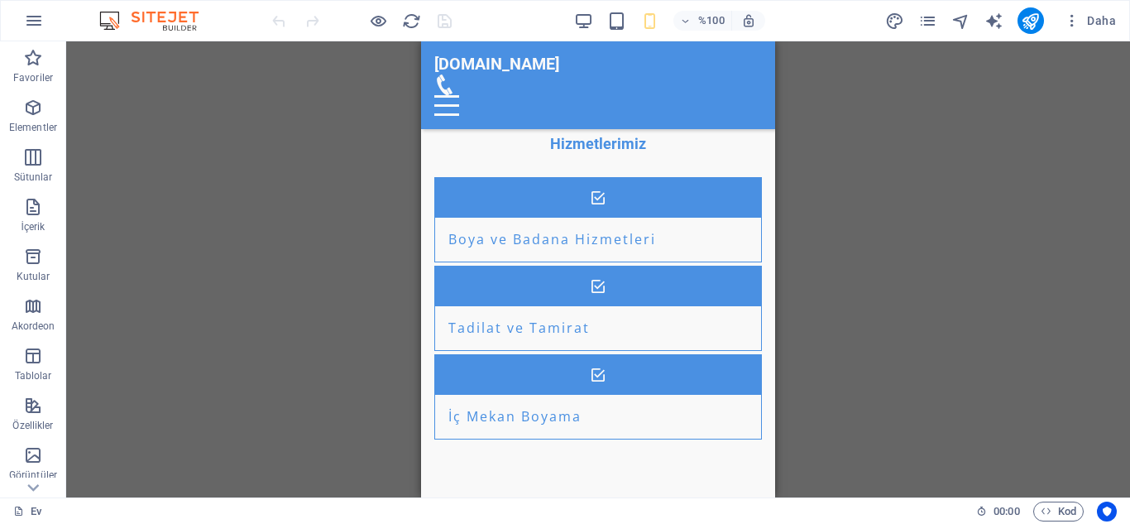
drag, startPoint x: 769, startPoint y: 286, endPoint x: 1231, endPoint y: 469, distance: 496.7
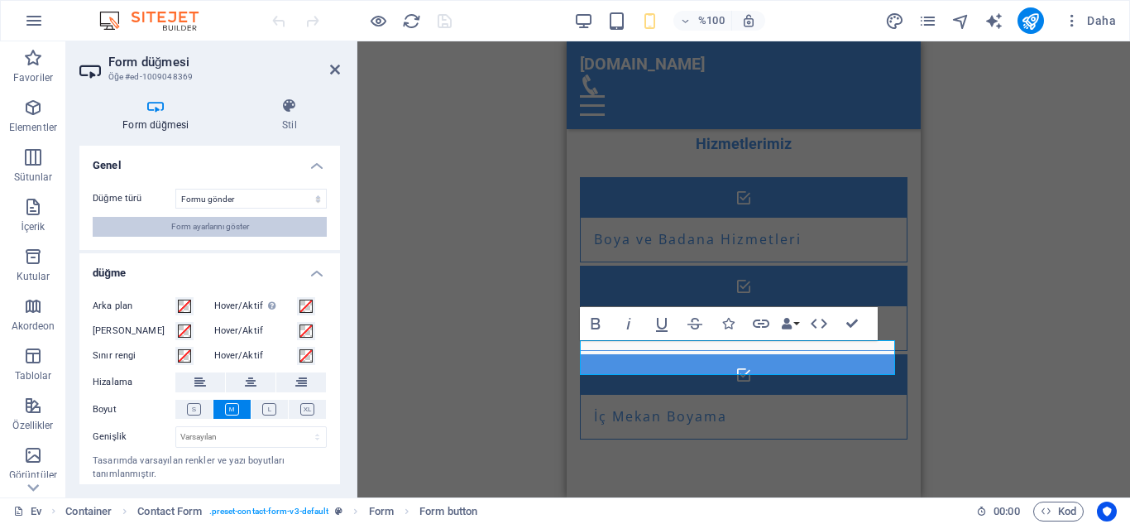
click at [252, 221] on button "Form ayarlarını göster" at bounding box center [210, 227] width 234 height 20
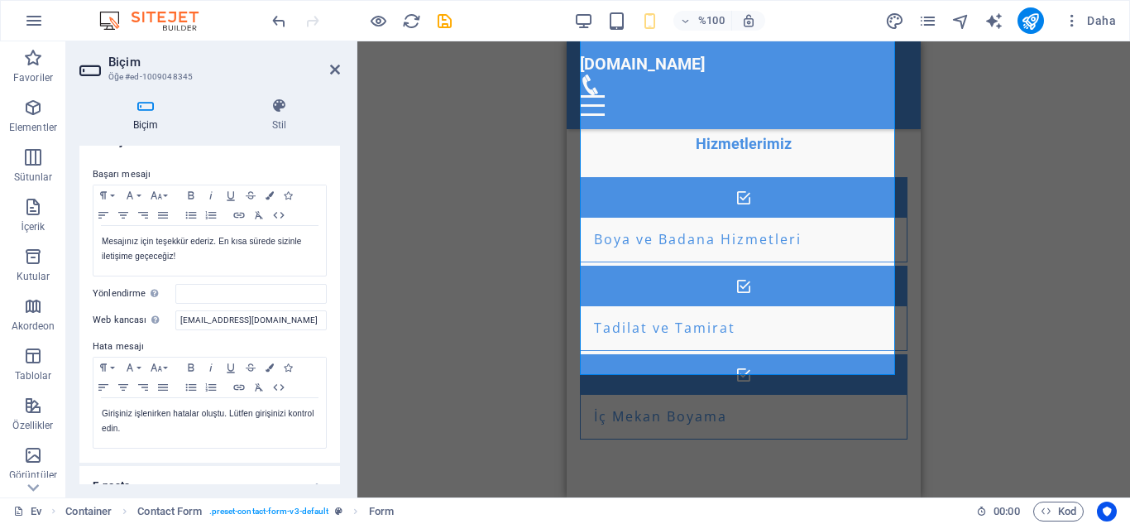
scroll to position [97, 0]
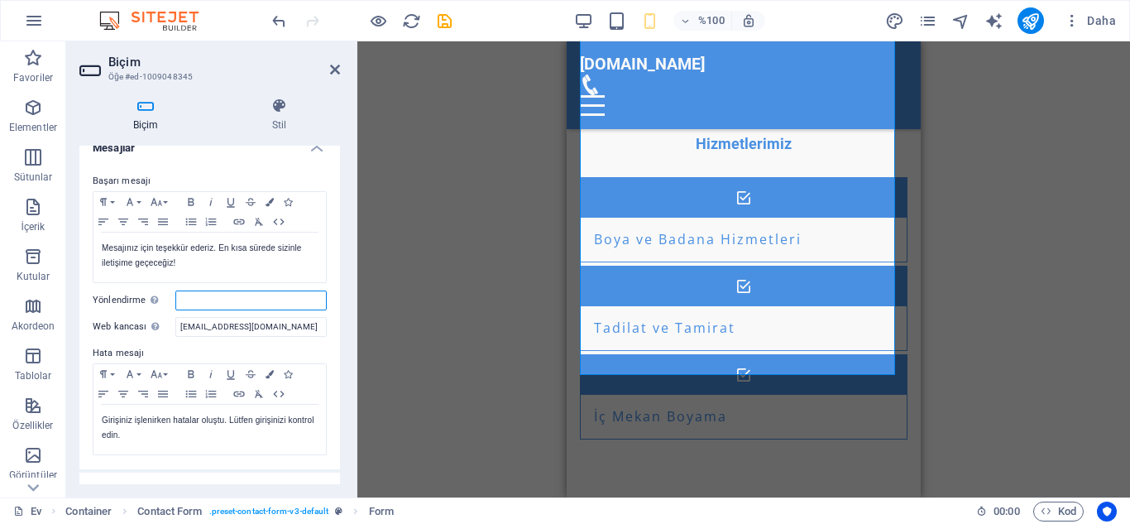
click at [196, 301] on input "Yönlendirme Başarılı form gönderimi üzerine bir yönlendirme hedefi tanımlayın; …" at bounding box center [250, 300] width 151 height 20
drag, startPoint x: 340, startPoint y: 271, endPoint x: 340, endPoint y: 281, distance: 9.9
click at [340, 281] on div "Biçim Stil Genel Başlık Form için bir isim tanımlayın. General form Mesajlar Ba…" at bounding box center [209, 290] width 287 height 413
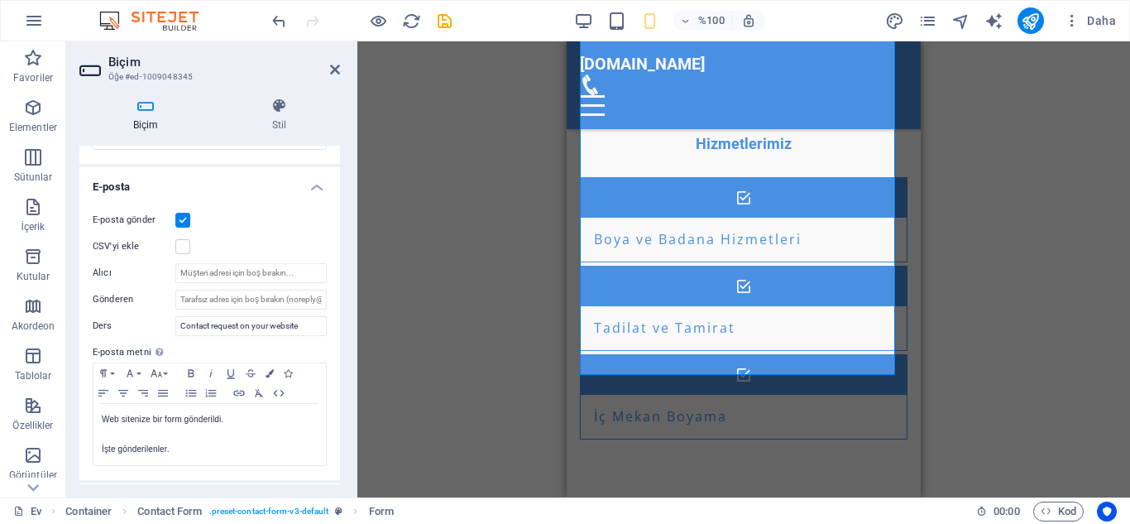
scroll to position [407, 0]
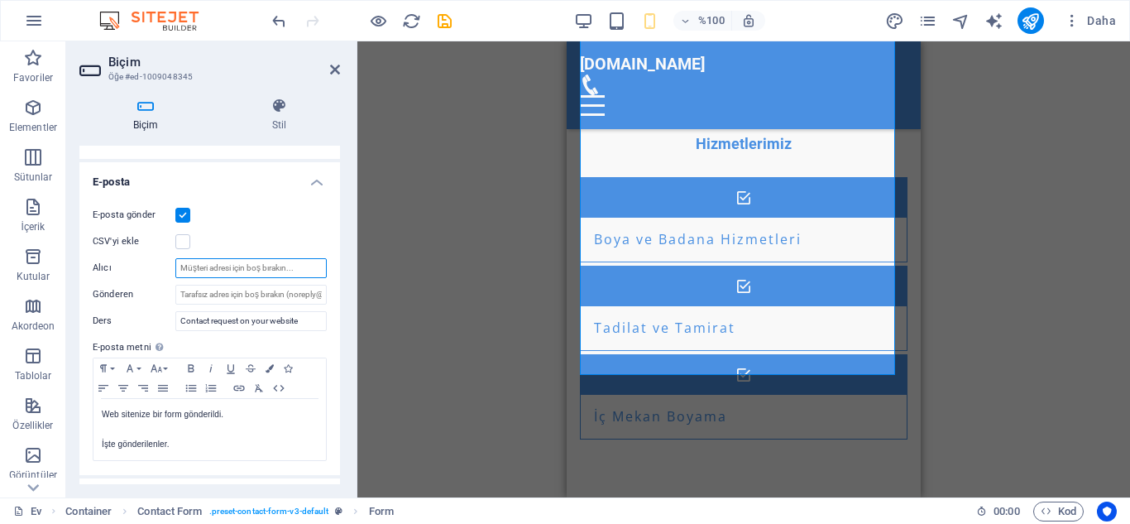
click at [295, 267] on input "Alıcı" at bounding box center [250, 268] width 151 height 20
drag, startPoint x: 340, startPoint y: 300, endPoint x: 340, endPoint y: 309, distance: 9.1
click at [340, 309] on div "Biçim Stil Genel Başlık Form için bir isim tanımlayın. General form Mesajlar Ba…" at bounding box center [209, 290] width 287 height 413
click at [273, 109] on icon at bounding box center [279, 106] width 122 height 17
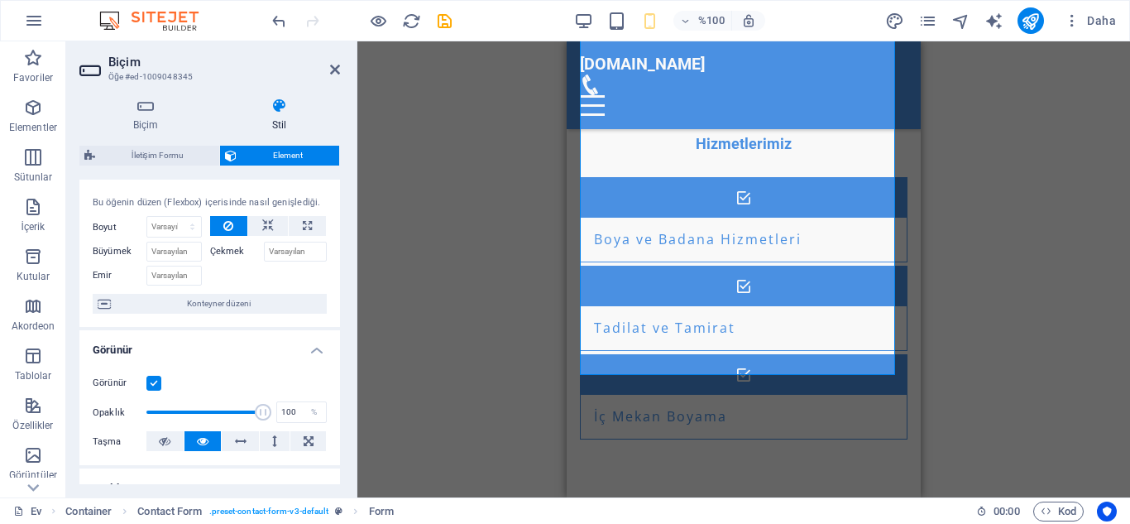
scroll to position [0, 0]
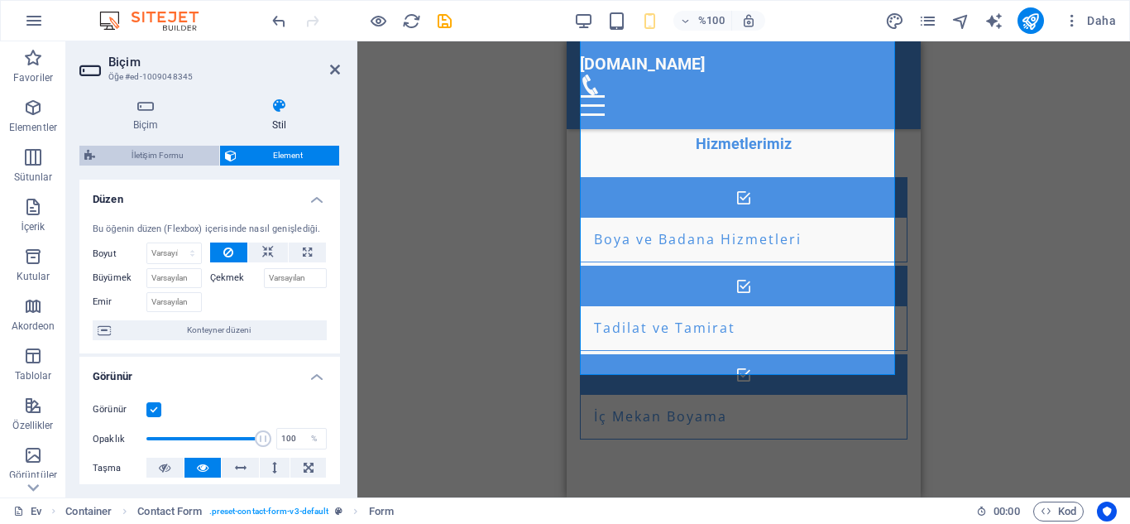
click at [171, 156] on font "İletişim Formu" at bounding box center [158, 155] width 52 height 9
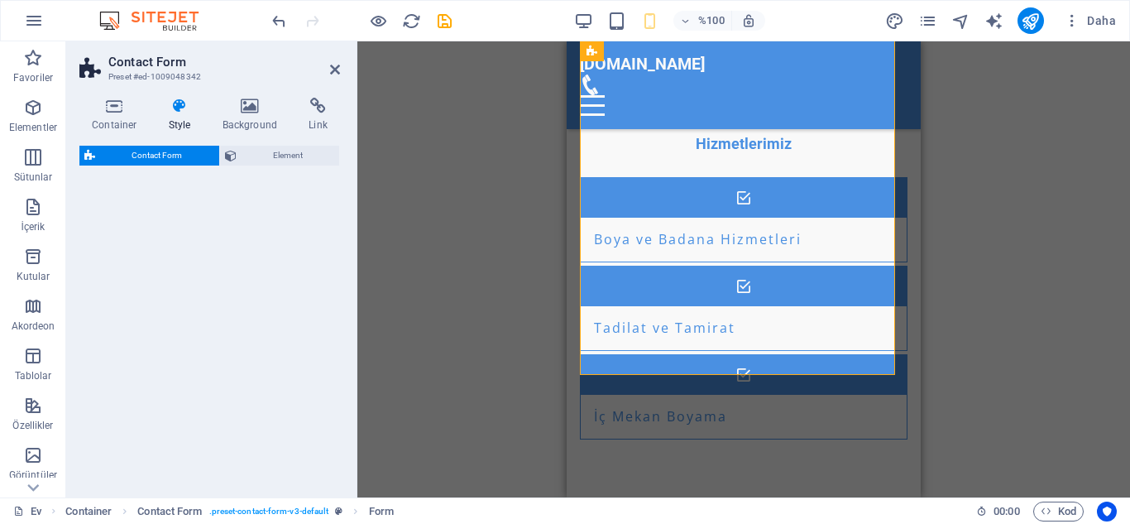
select select "rem"
select select "preset-contact-form-v3-default"
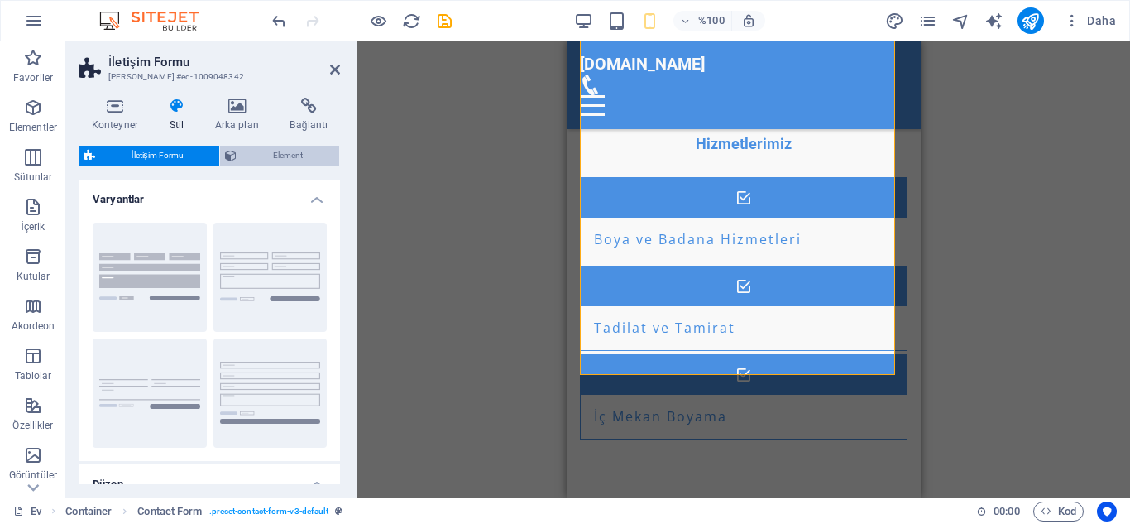
click at [308, 148] on span "Element" at bounding box center [288, 156] width 93 height 20
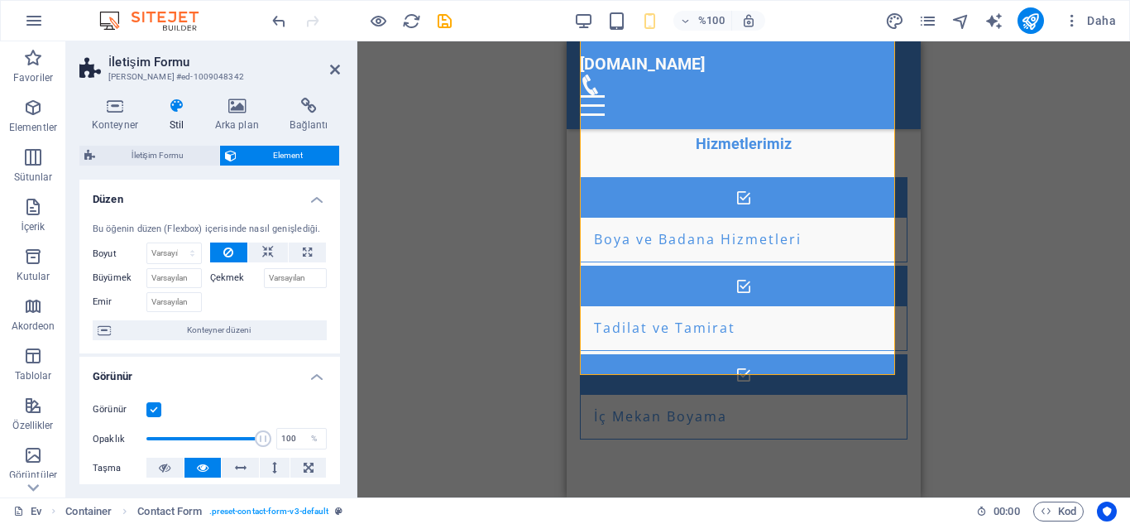
click at [329, 70] on header "İletişim Formu Ön ayar #ed-1009048342" at bounding box center [209, 62] width 261 height 43
click at [338, 67] on icon at bounding box center [335, 69] width 10 height 13
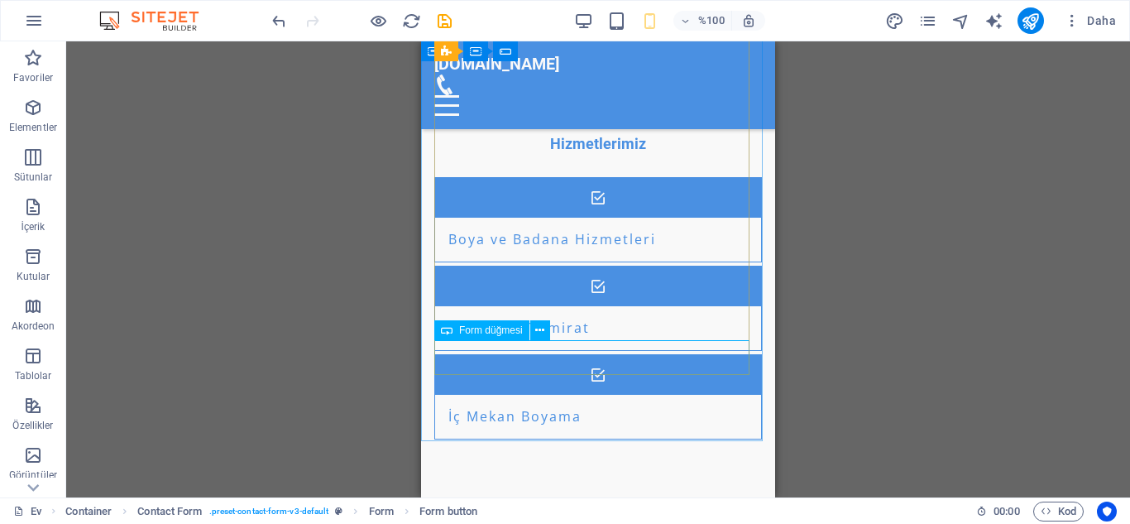
click at [446, 334] on icon at bounding box center [447, 330] width 12 height 20
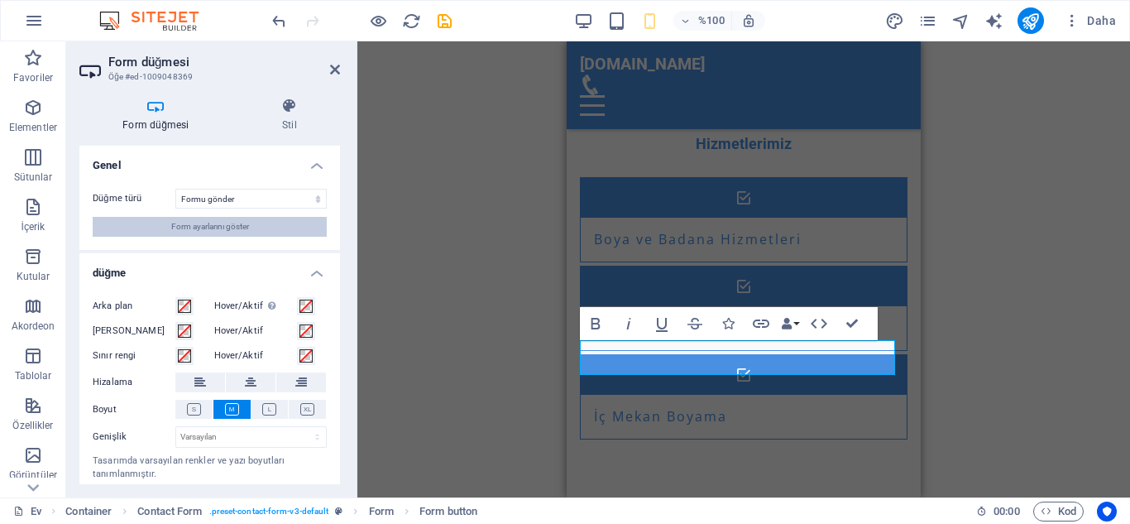
click at [232, 225] on font "Form ayarlarını göster" at bounding box center [210, 226] width 78 height 9
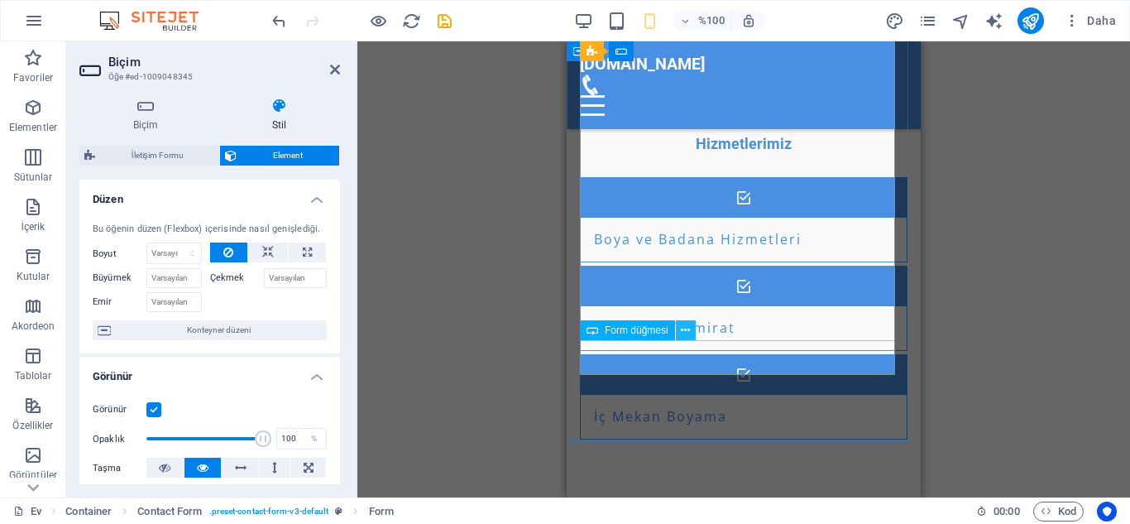
click at [686, 329] on icon at bounding box center [685, 330] width 9 height 17
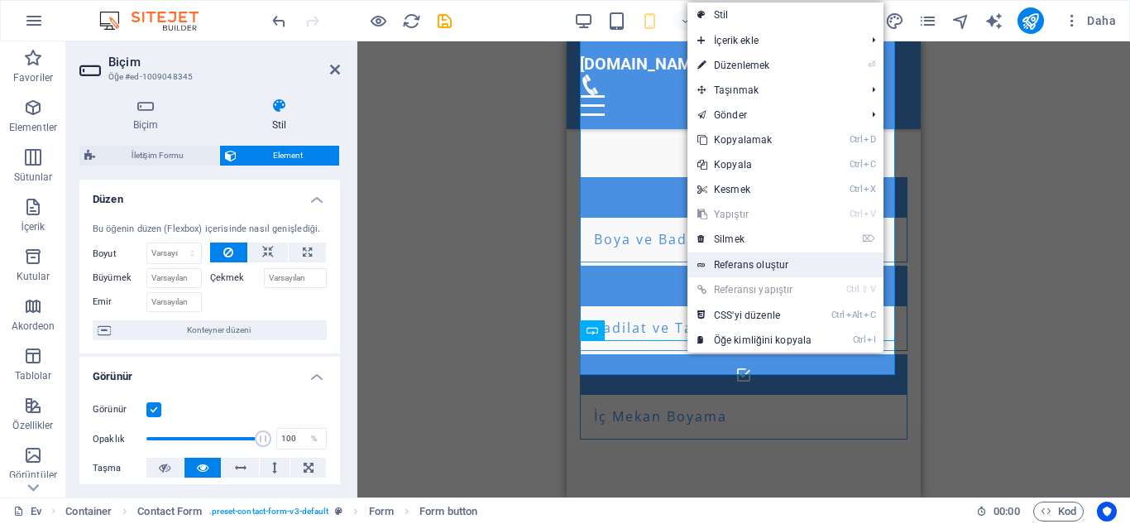
drag, startPoint x: 774, startPoint y: 268, endPoint x: 759, endPoint y: 268, distance: 14.9
click at [759, 268] on font "Referans oluştur" at bounding box center [751, 265] width 74 height 12
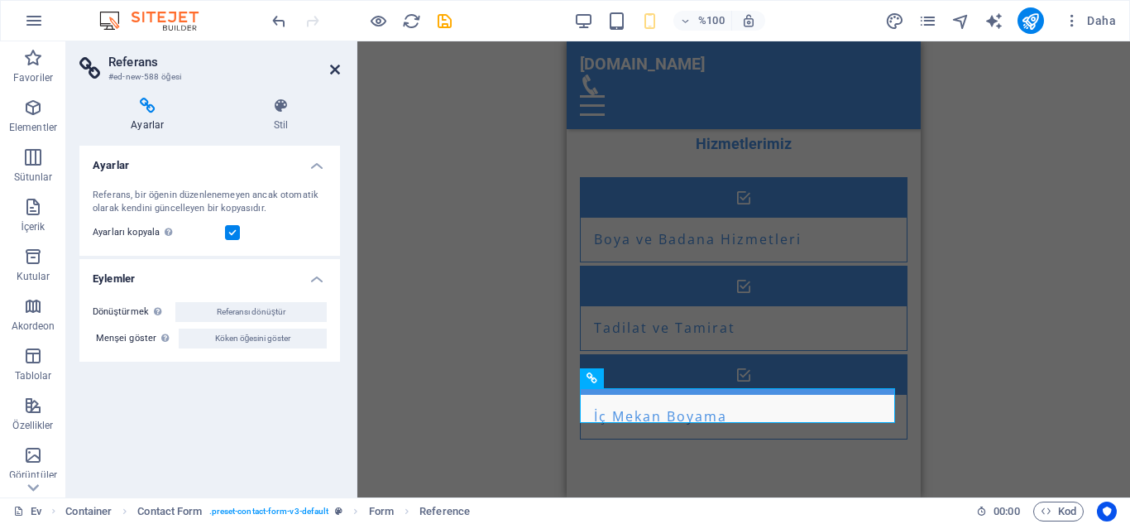
click at [330, 68] on icon at bounding box center [335, 69] width 10 height 13
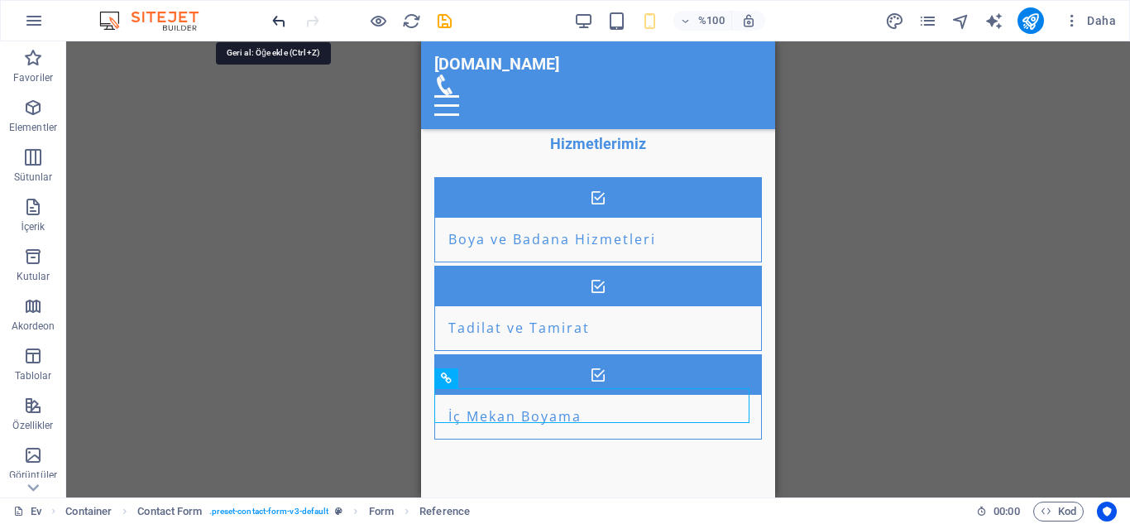
click at [275, 20] on icon "geri al" at bounding box center [279, 21] width 19 height 19
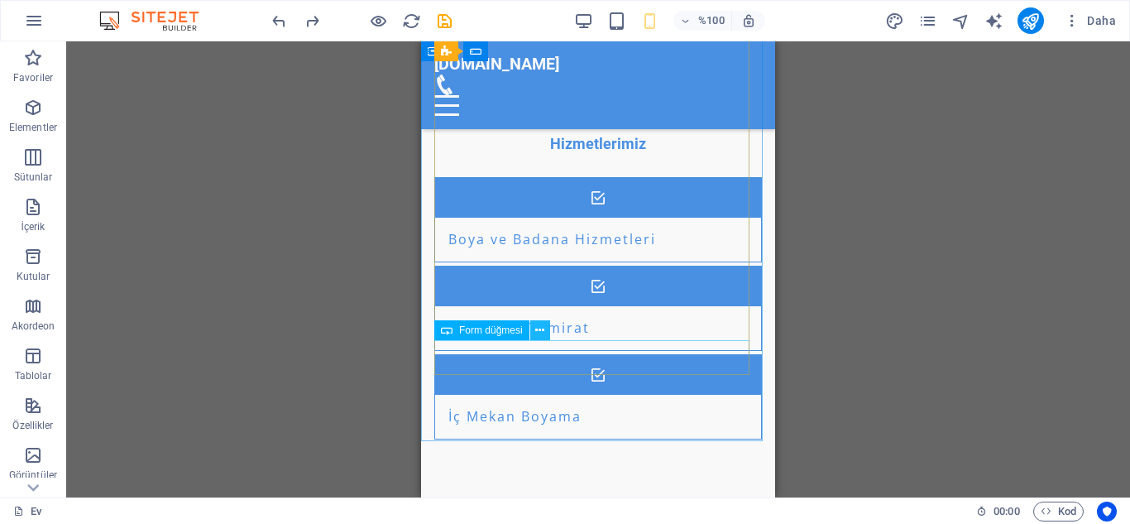
click at [541, 325] on icon at bounding box center [539, 330] width 9 height 17
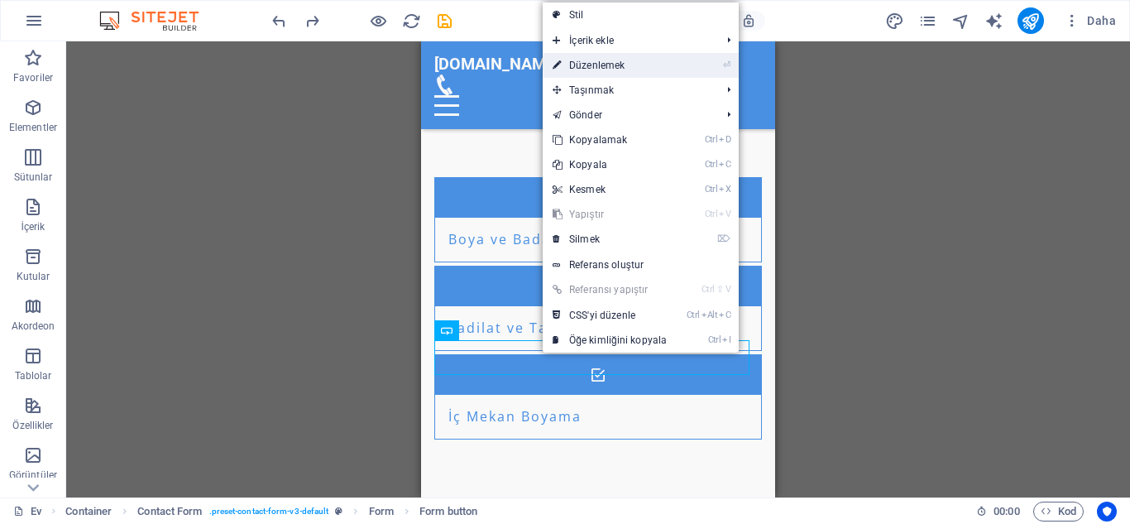
click at [622, 61] on font "Düzenlemek" at bounding box center [596, 66] width 55 height 12
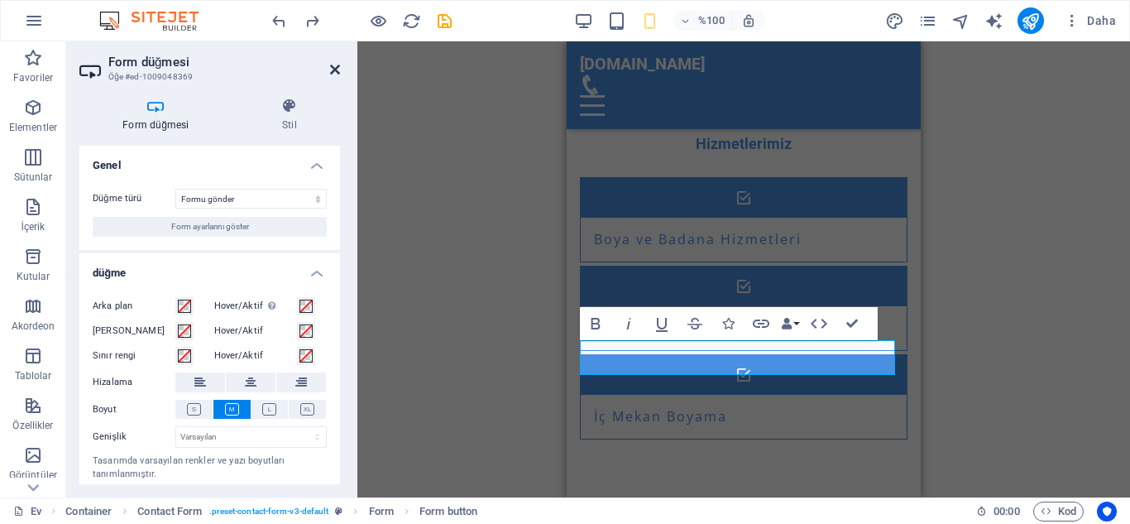
click at [338, 73] on icon at bounding box center [335, 69] width 10 height 13
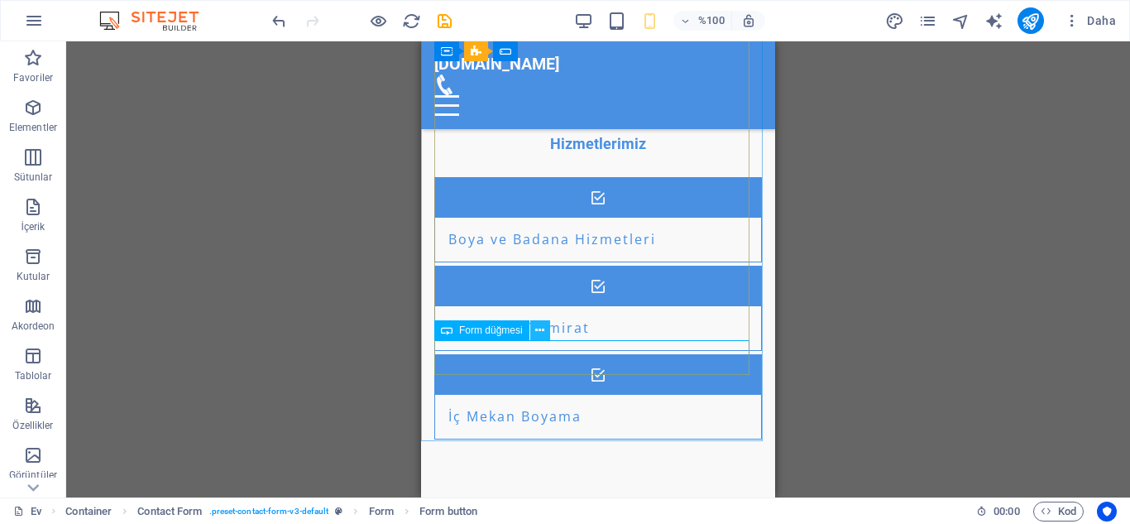
click at [541, 329] on icon at bounding box center [539, 330] width 9 height 17
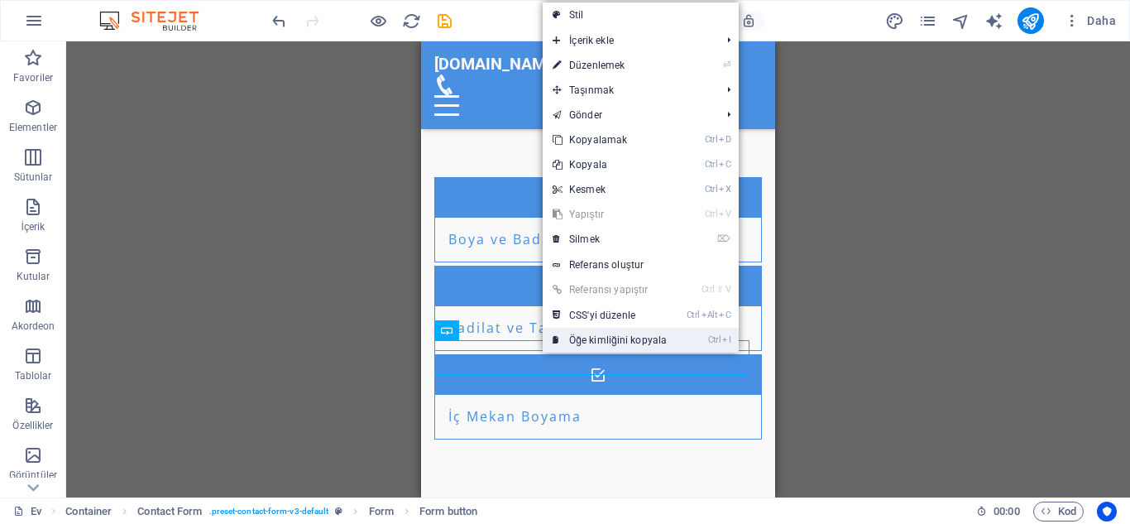
click at [625, 338] on font "Öğe kimliğini kopyala" at bounding box center [618, 340] width 98 height 12
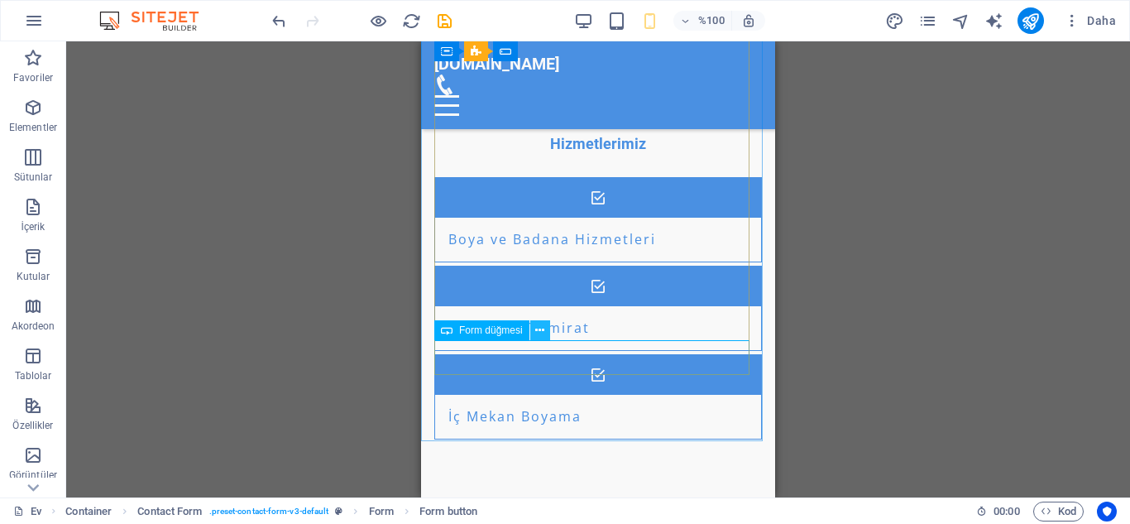
click at [539, 327] on icon at bounding box center [539, 330] width 9 height 17
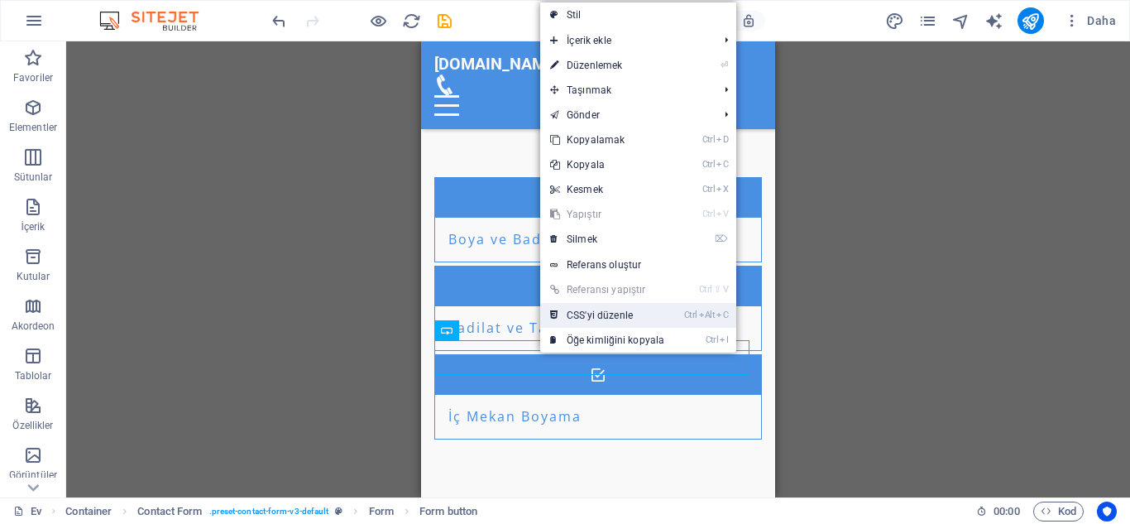
click at [645, 317] on link "Ctrl Alt C CSS'yi düzenle" at bounding box center [607, 315] width 134 height 25
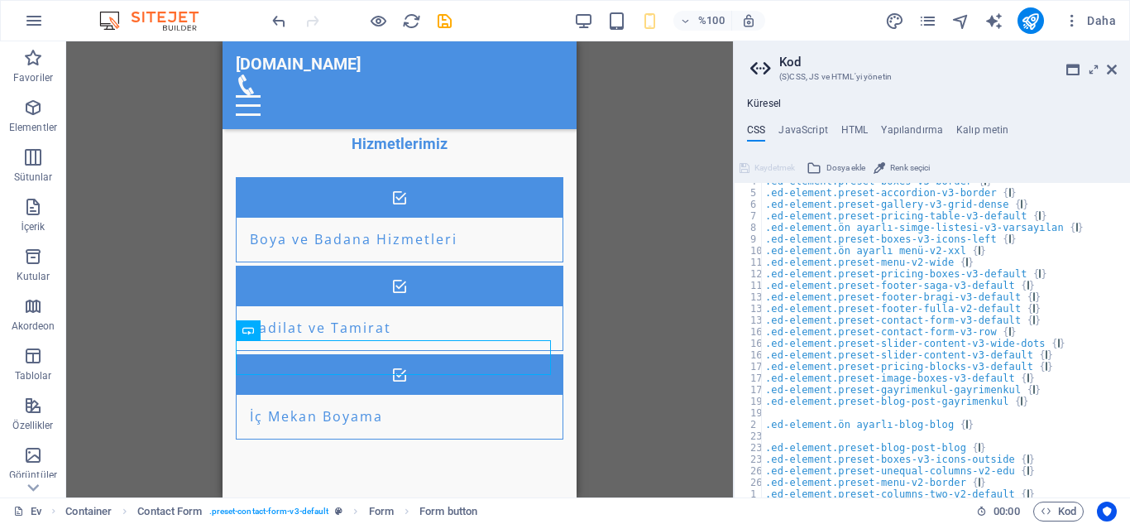
scroll to position [378, 0]
click at [1112, 70] on icon at bounding box center [1112, 69] width 10 height 13
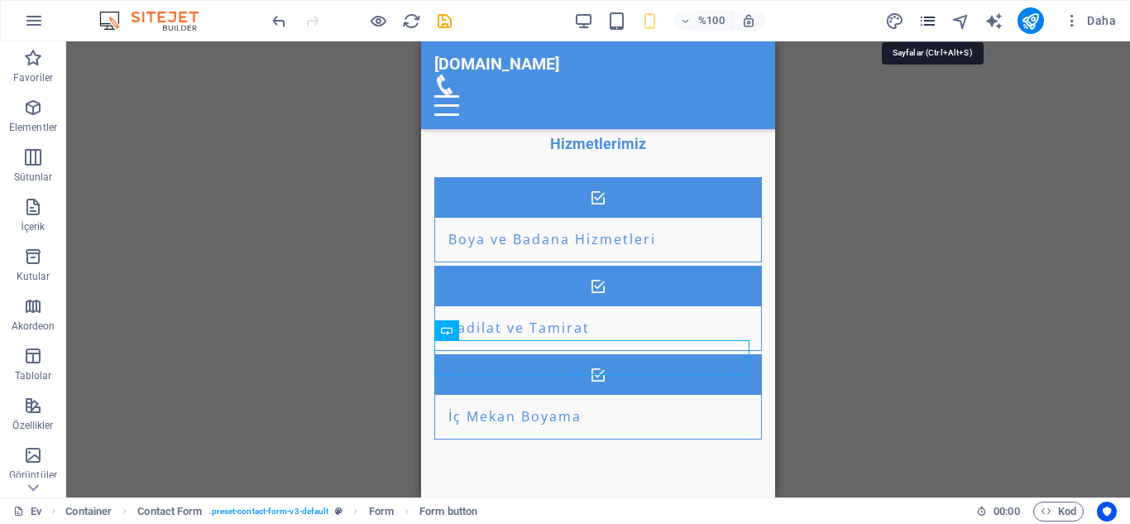
click at [930, 15] on icon "sayfalar" at bounding box center [928, 21] width 19 height 19
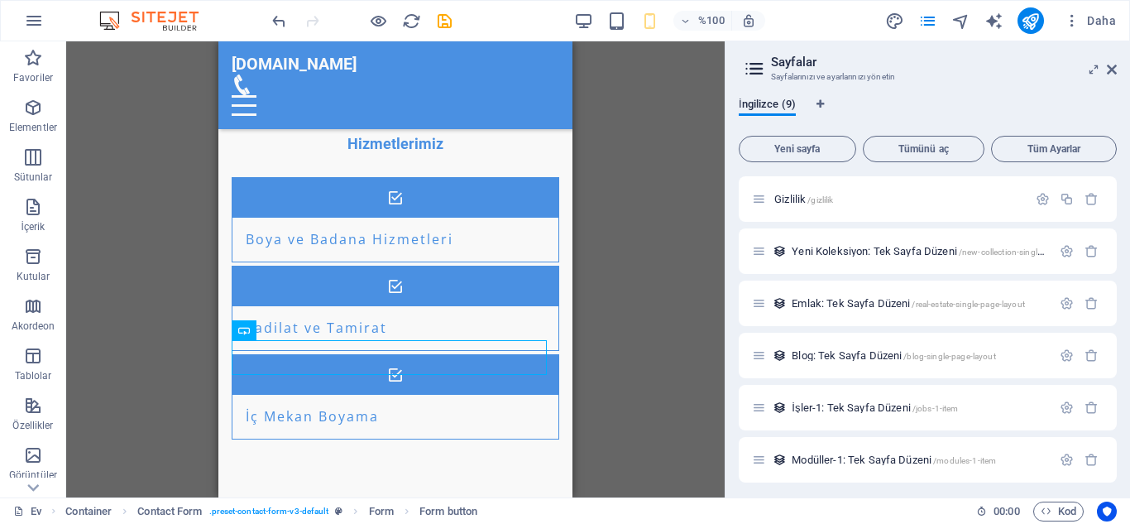
scroll to position [161, 0]
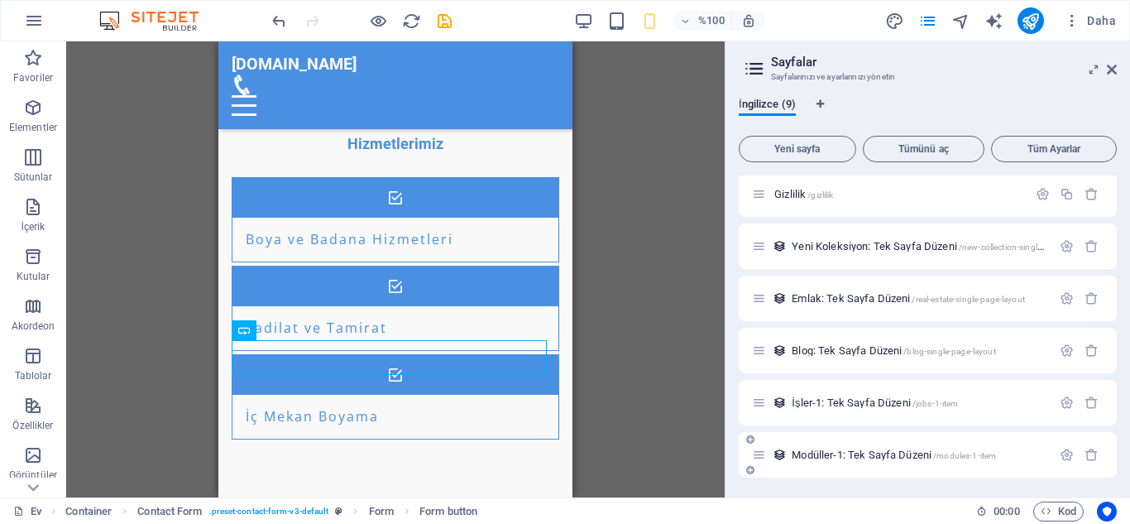
click at [853, 455] on font "Modüller-1: Tek Sayfa Düzeni" at bounding box center [862, 455] width 140 height 12
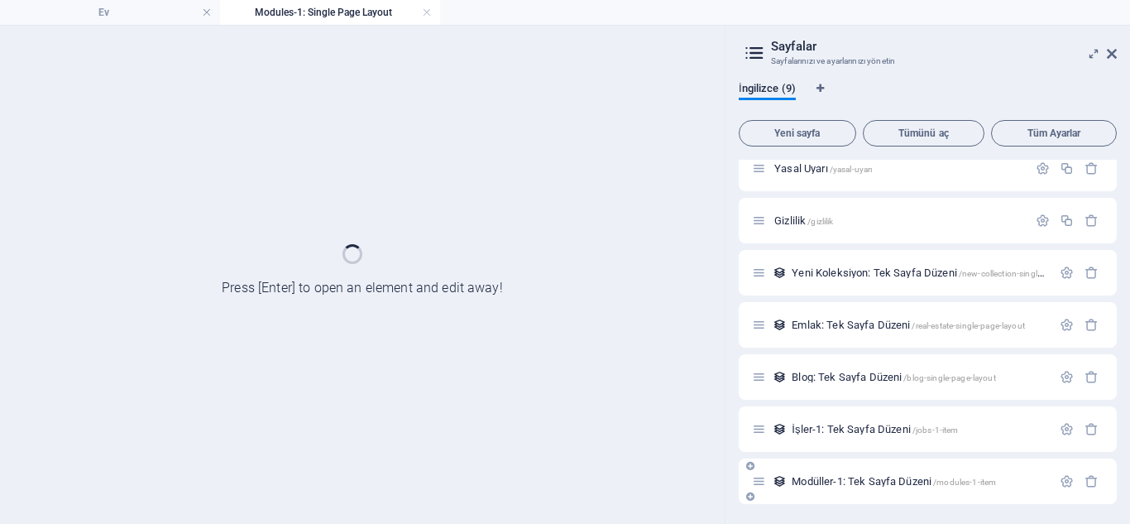
scroll to position [0, 0]
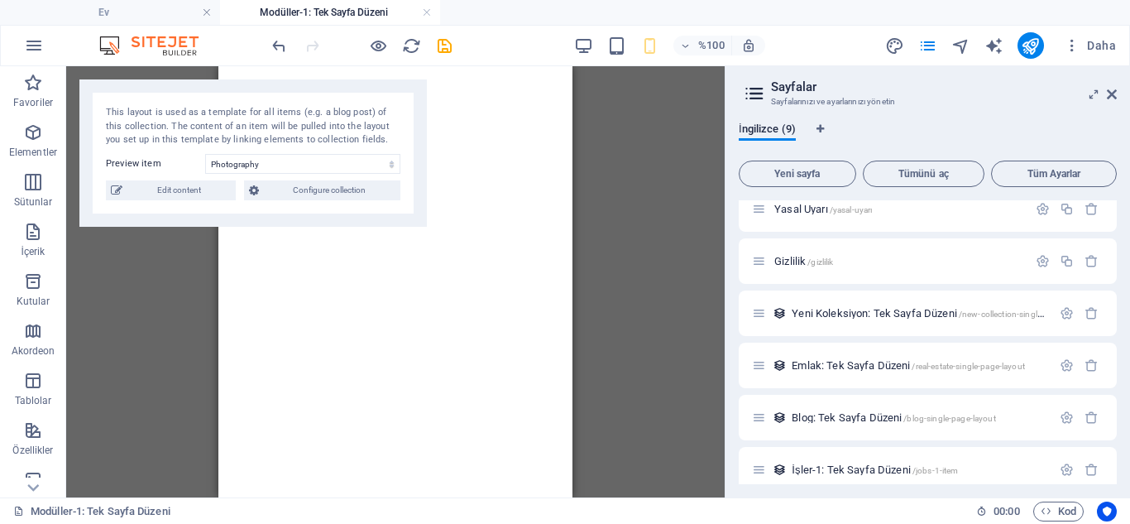
select select "68dfe648a2864f75e7003967"
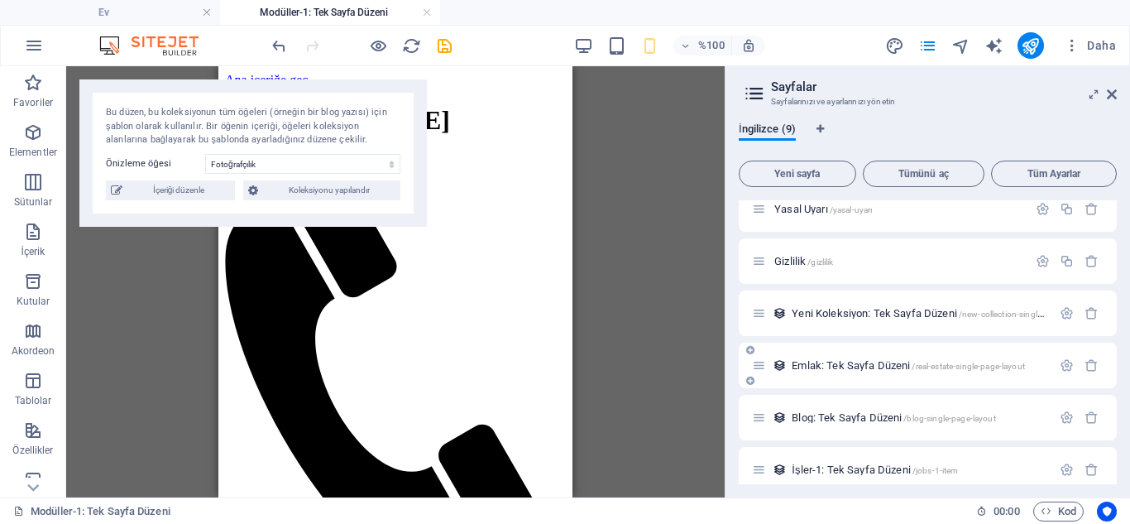
click at [885, 365] on font "Emlak: Tek Sayfa Düzeni" at bounding box center [851, 365] width 118 height 12
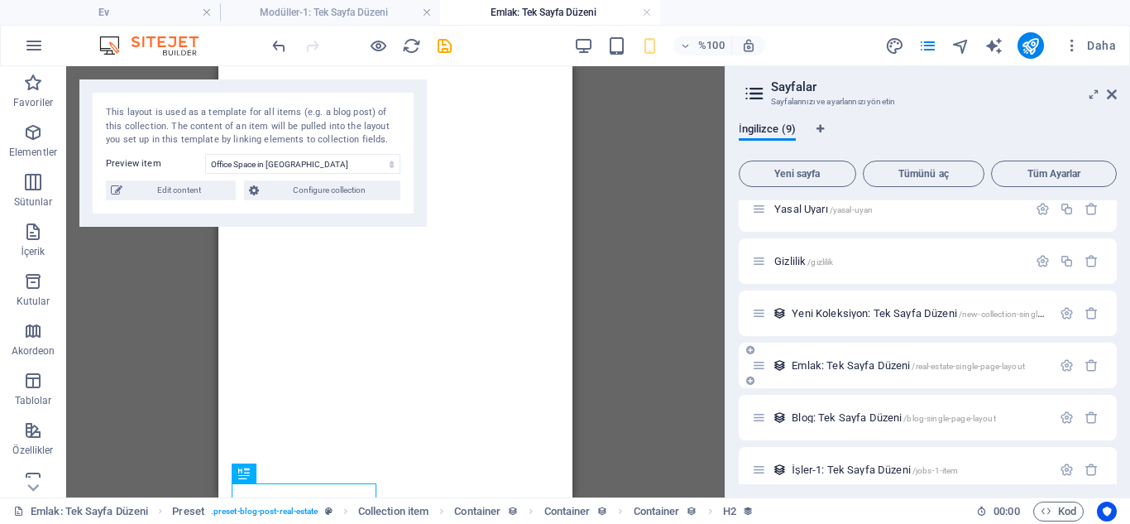
select select "68dfe648a2864f75e7003971"
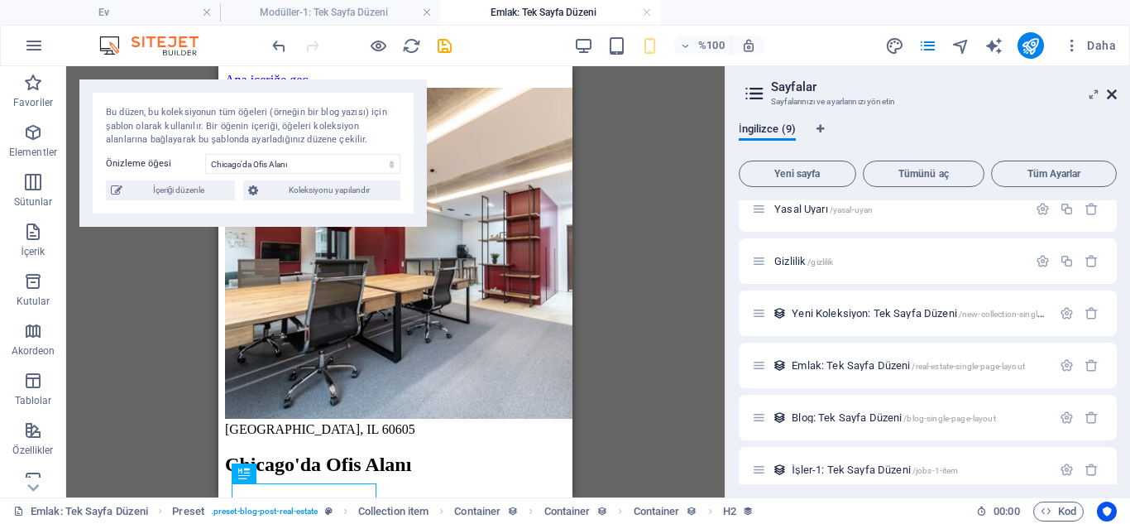
click at [1112, 94] on icon at bounding box center [1112, 94] width 10 height 13
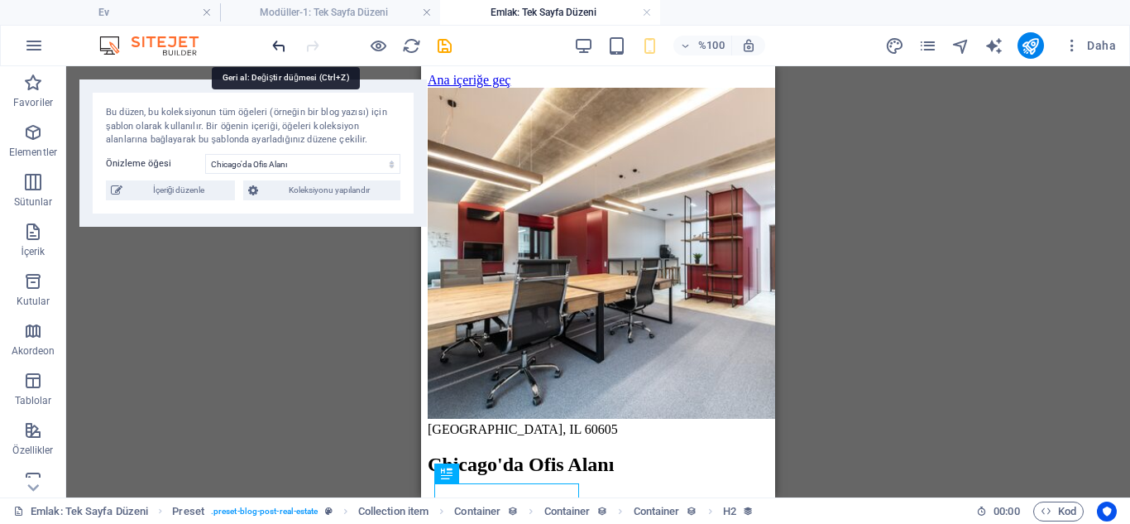
click at [273, 46] on icon "geri al" at bounding box center [279, 45] width 19 height 19
click at [281, 47] on icon "geri al" at bounding box center [279, 45] width 19 height 19
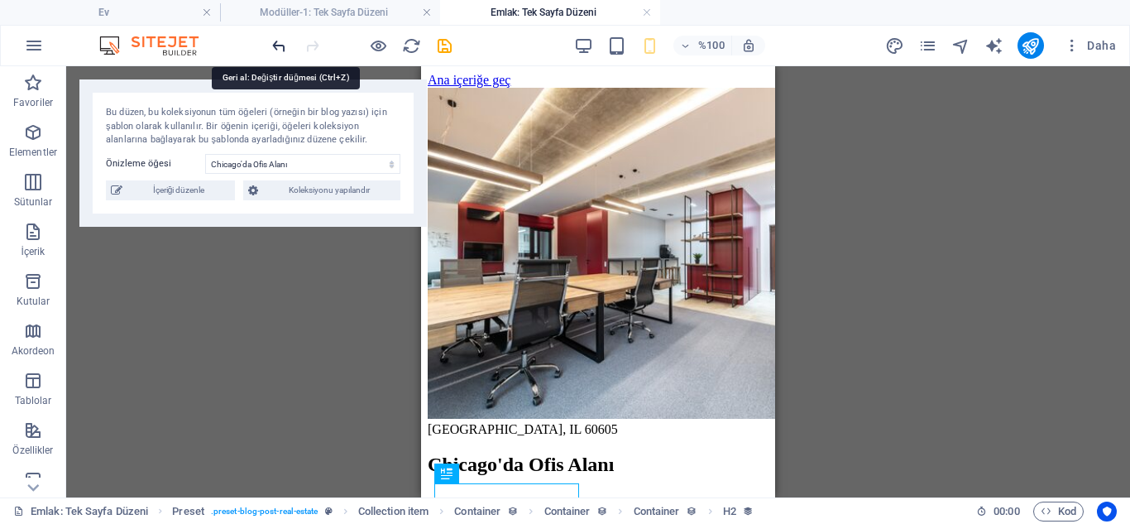
click at [281, 47] on icon "geri al" at bounding box center [279, 45] width 19 height 19
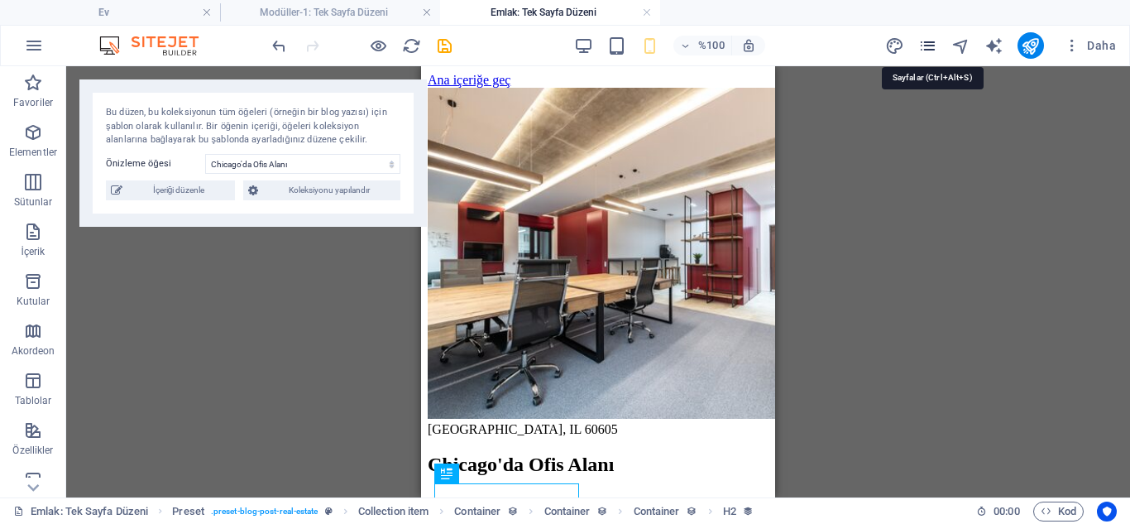
click at [924, 48] on icon "sayfalar" at bounding box center [928, 45] width 19 height 19
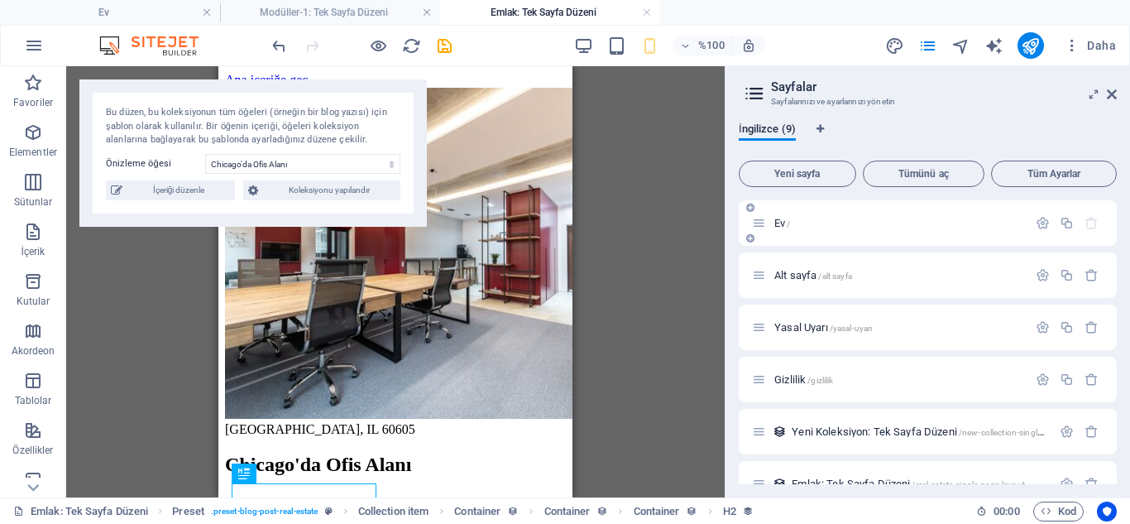
click at [771, 221] on div "Ev /" at bounding box center [899, 223] width 258 height 11
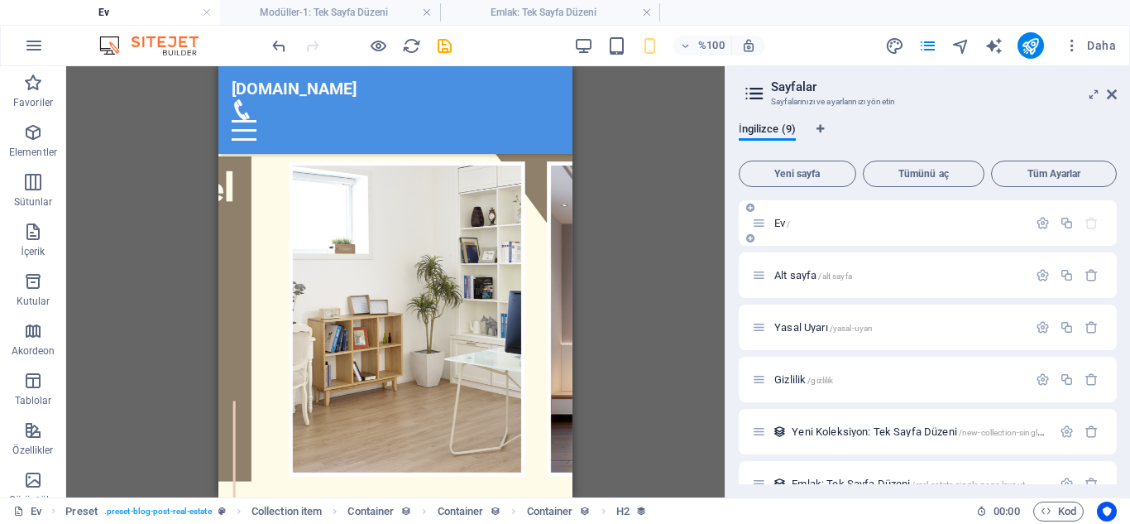
scroll to position [2099, 0]
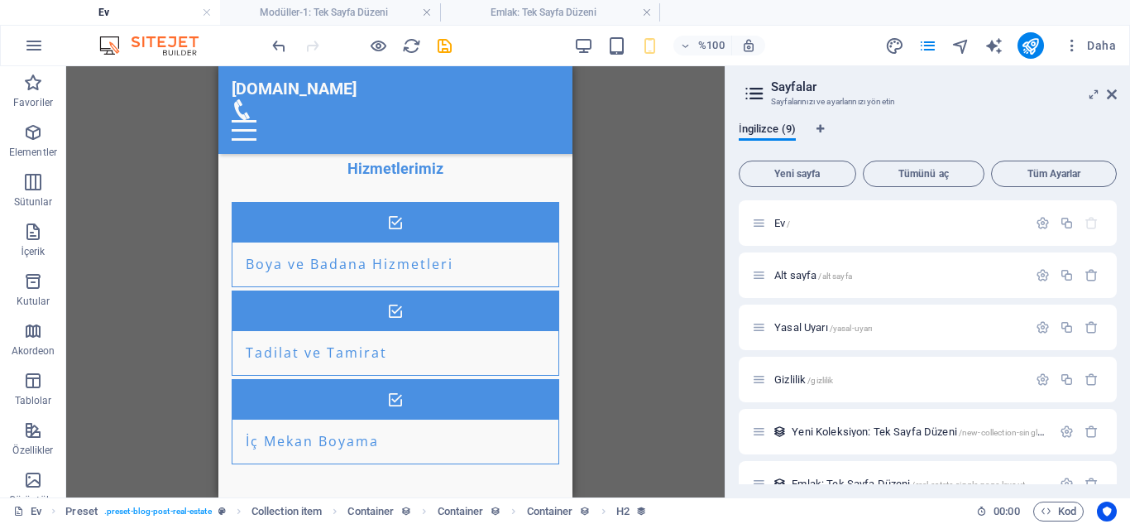
click at [657, 248] on div "H2 Metinli resim Konteyner Konteyner Simge Listesi Container H3 Container H2 Me…" at bounding box center [395, 281] width 659 height 431
click at [1108, 96] on icon at bounding box center [1112, 94] width 10 height 13
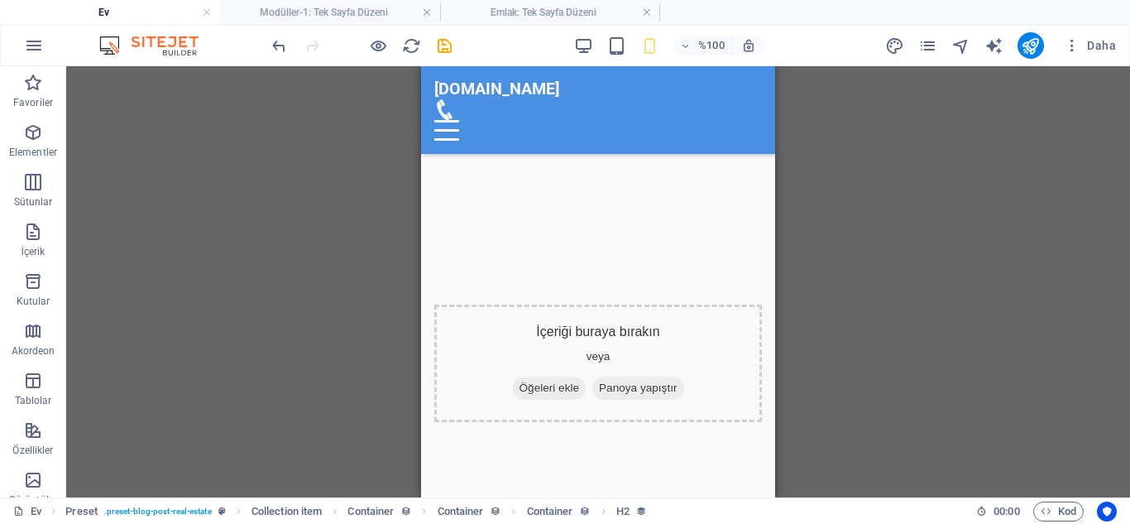
scroll to position [0, 0]
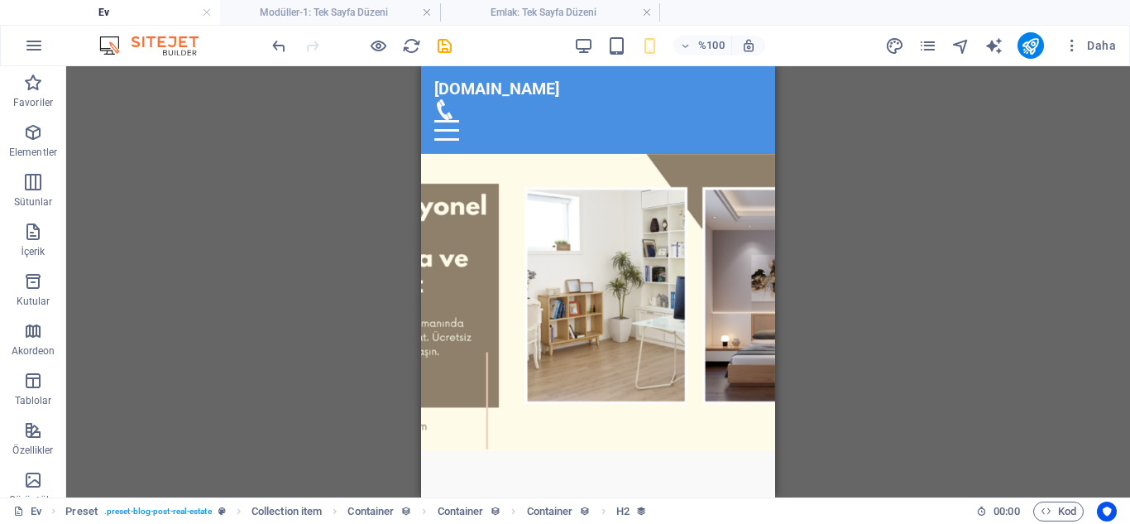
drag, startPoint x: 767, startPoint y: 410, endPoint x: 1182, endPoint y: 83, distance: 528.5
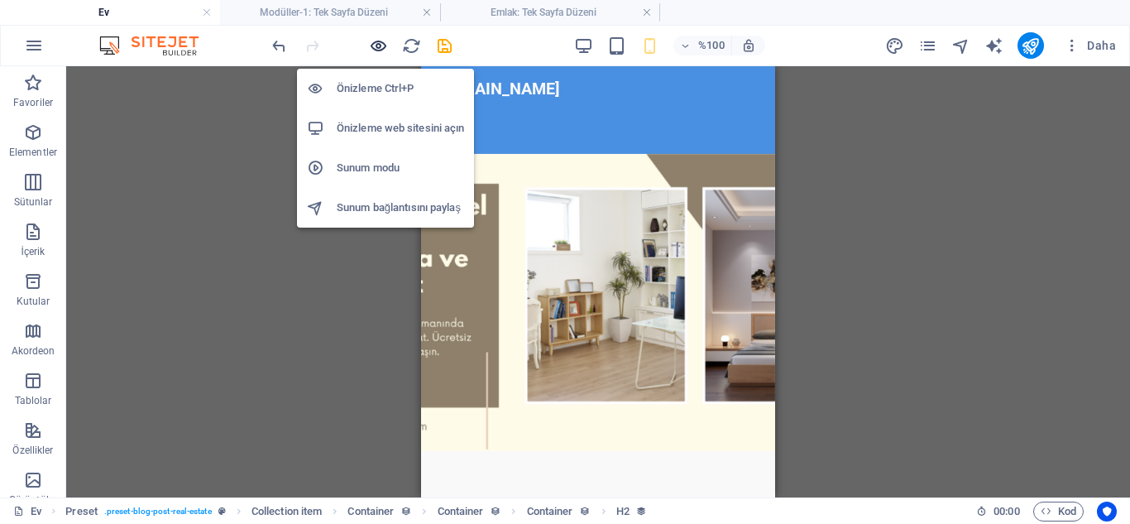
click at [378, 46] on icon "button" at bounding box center [378, 45] width 19 height 19
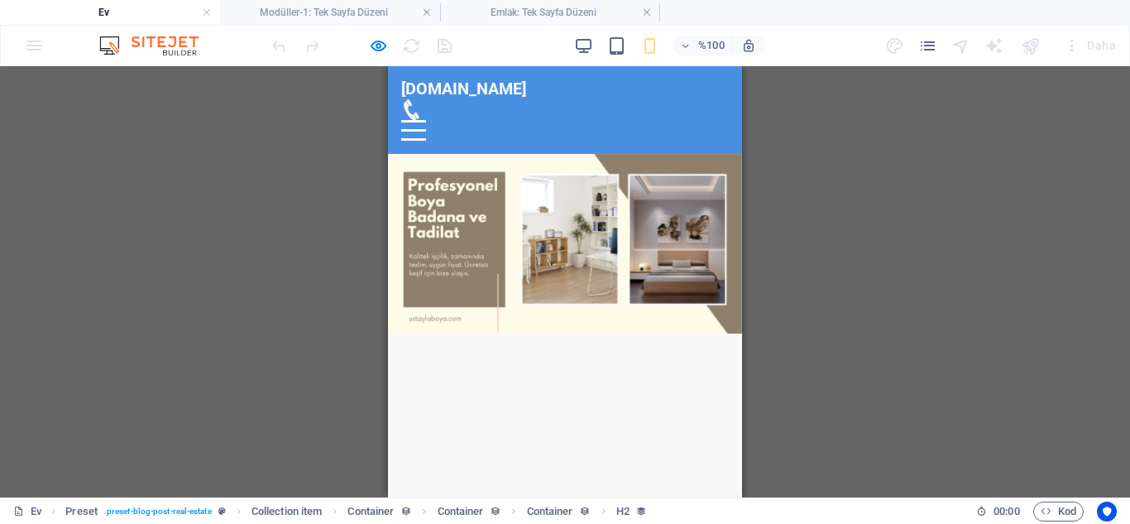
drag, startPoint x: 737, startPoint y: 120, endPoint x: 1133, endPoint y: 133, distance: 396.6
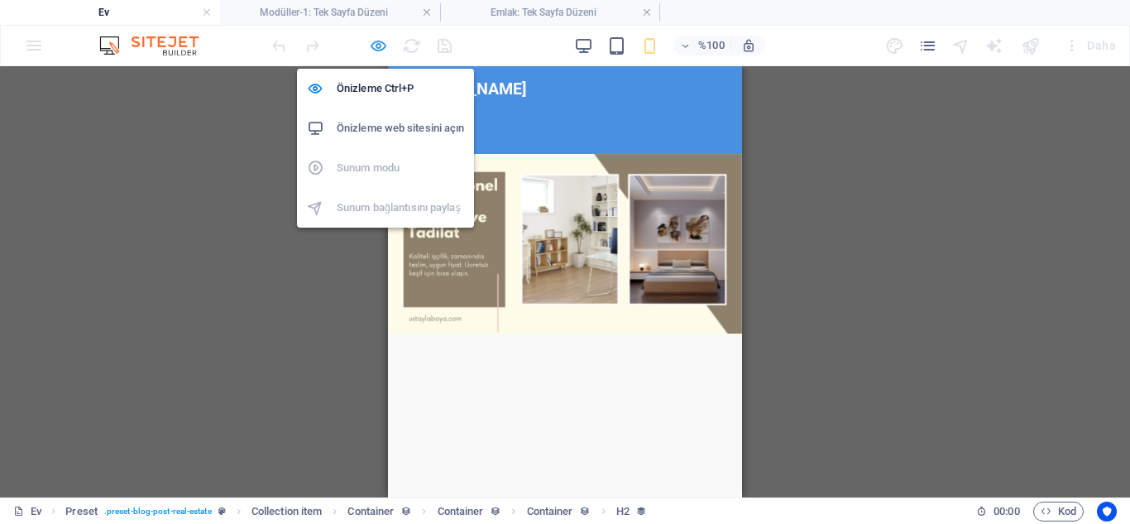
click at [373, 51] on icon "button" at bounding box center [378, 45] width 19 height 19
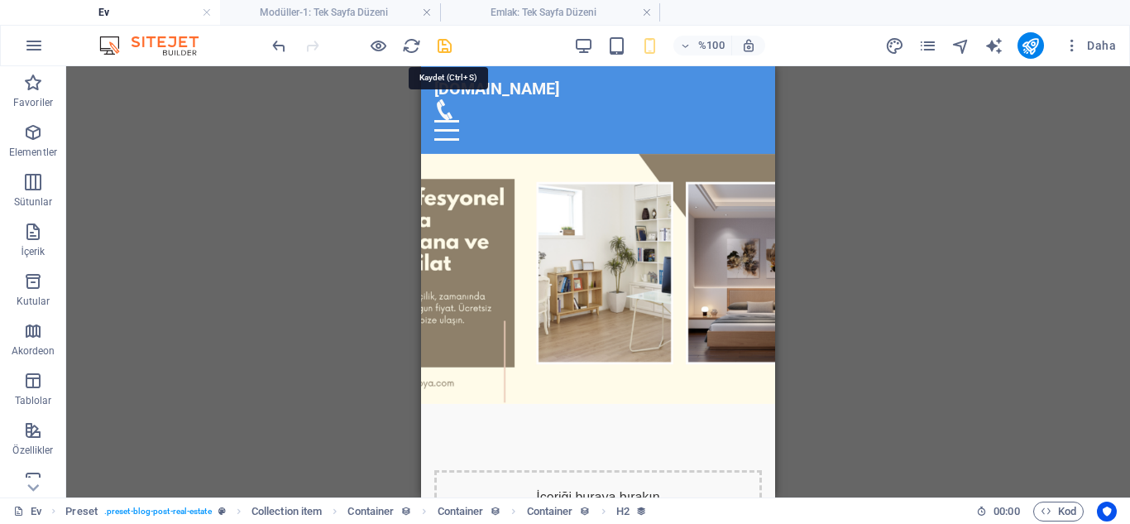
click at [446, 48] on icon "kaydetmek" at bounding box center [444, 45] width 19 height 19
checkbox input "false"
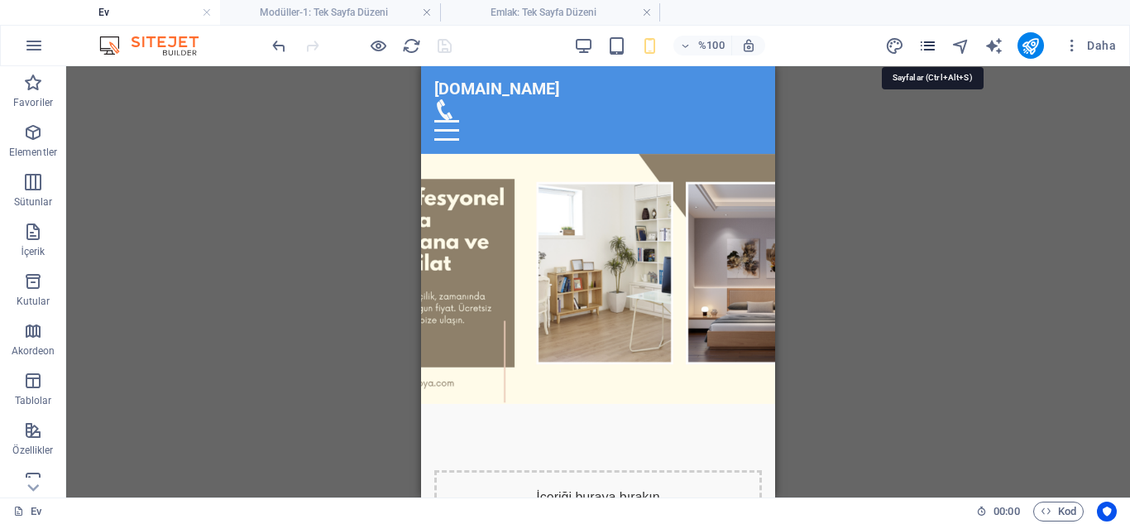
click at [926, 45] on icon "sayfalar" at bounding box center [928, 45] width 19 height 19
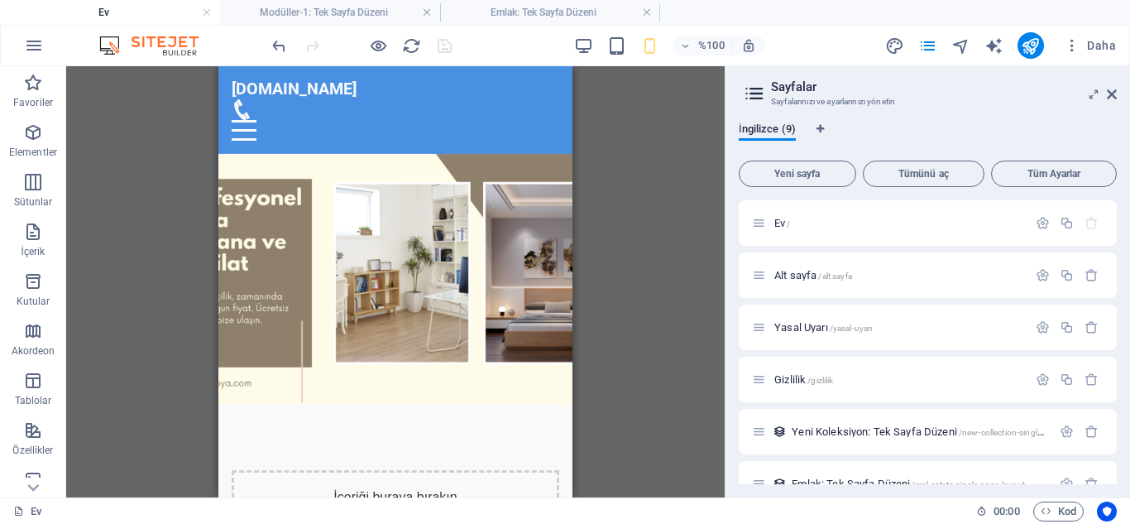
drag, startPoint x: 1117, startPoint y: 319, endPoint x: 1118, endPoint y: 338, distance: 19.9
click at [1118, 338] on div "İngilizce (9) Yeni sayfa Tümünü aç Tüm Ayarlar Ev / Alt sayfa /alt sayfa Yasal …" at bounding box center [928, 303] width 405 height 388
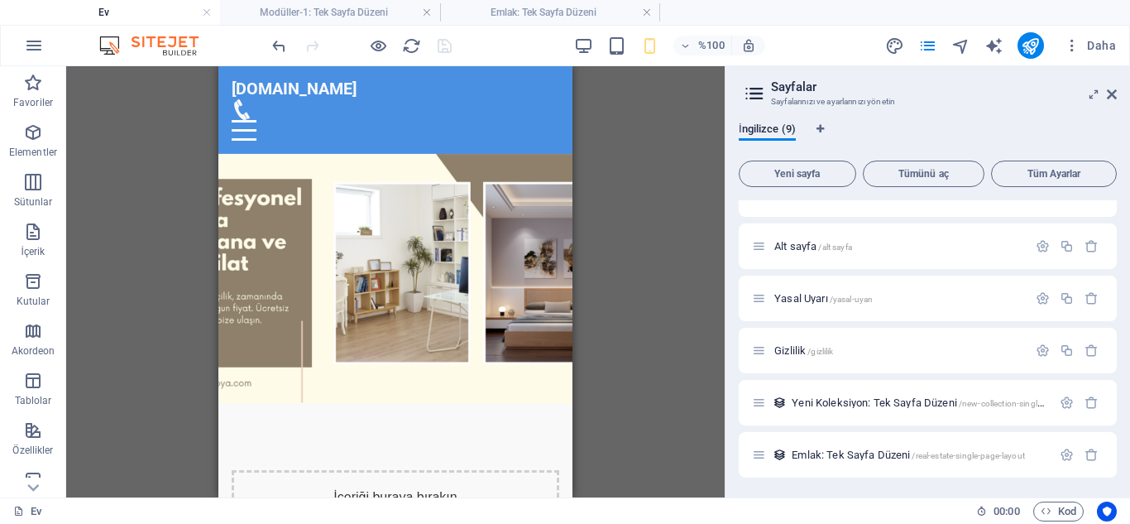
scroll to position [35, 0]
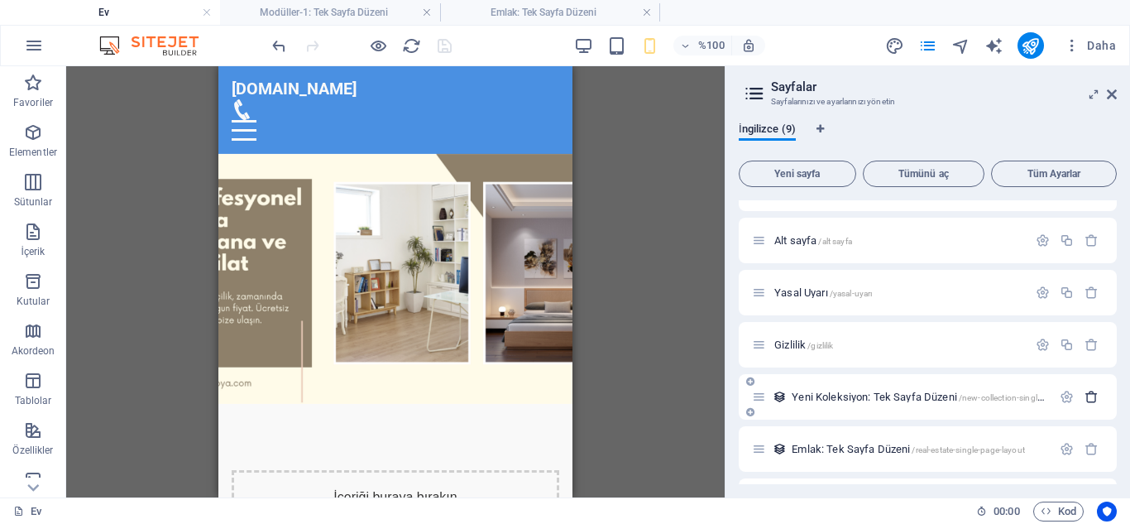
click at [1088, 400] on icon "button" at bounding box center [1092, 397] width 14 height 14
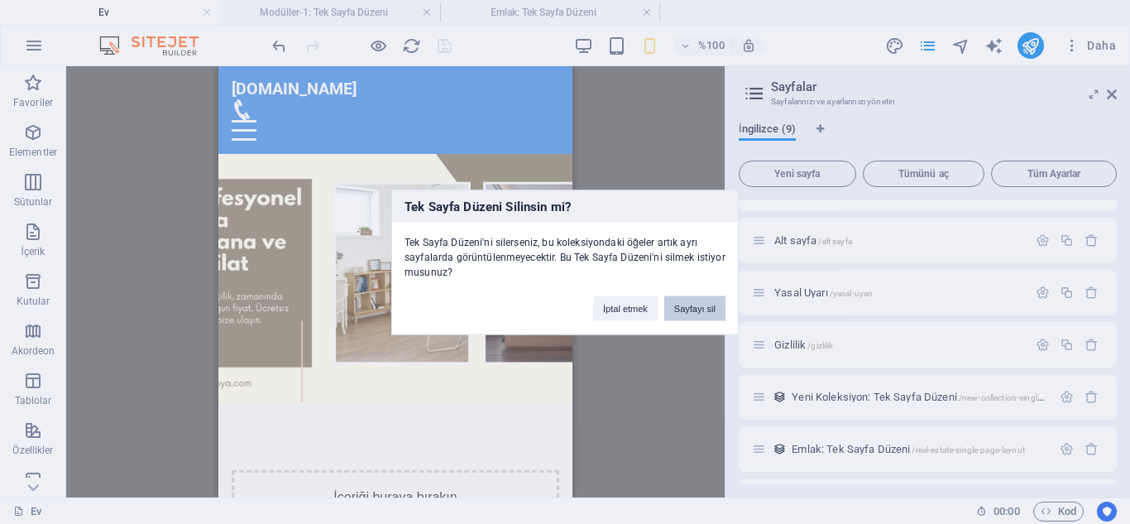
click at [695, 308] on font "Sayfayı sil" at bounding box center [694, 308] width 41 height 10
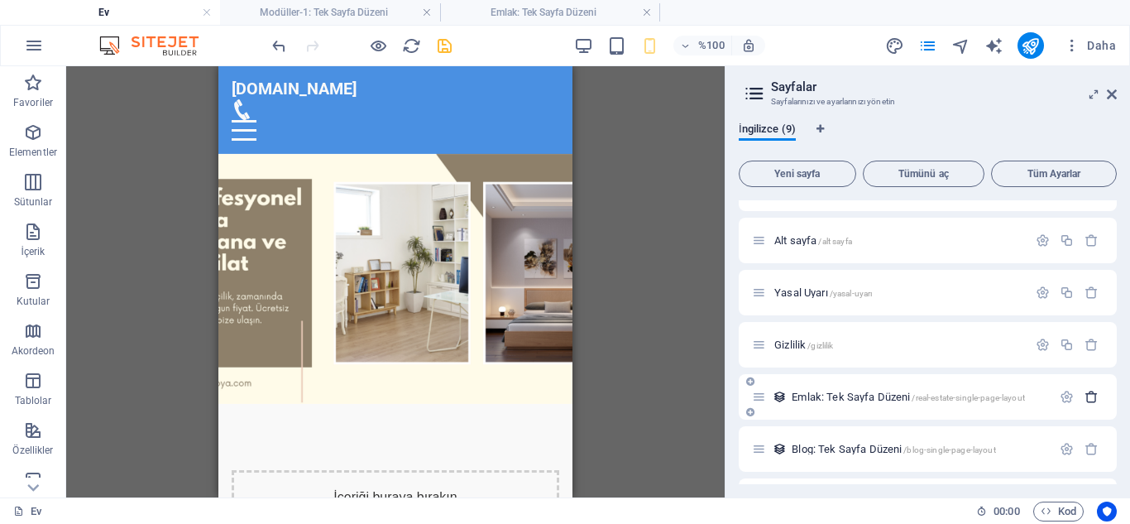
click at [1091, 397] on icon "button" at bounding box center [1092, 397] width 14 height 14
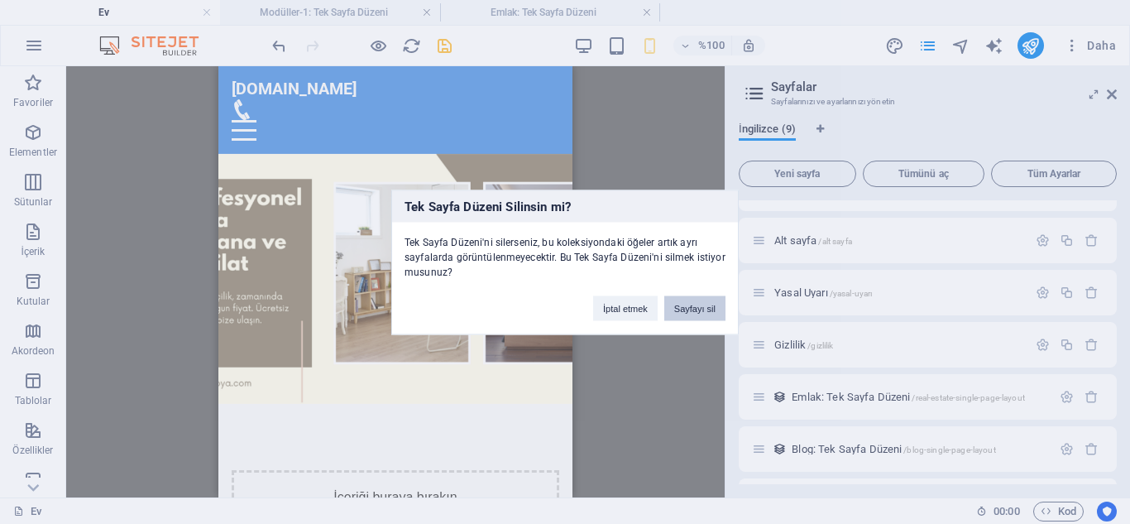
click at [698, 307] on font "Sayfayı sil" at bounding box center [694, 308] width 41 height 10
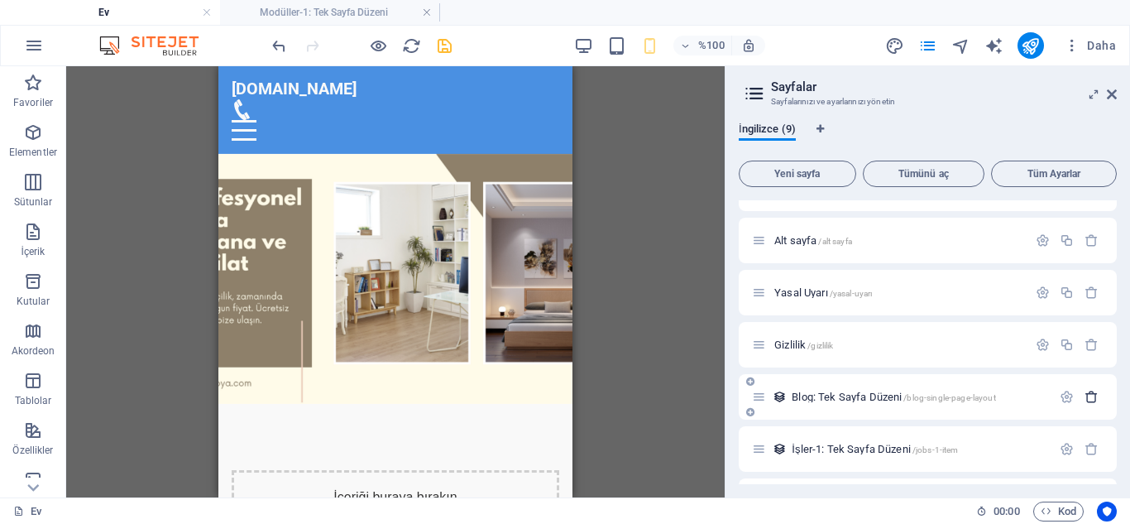
click at [1087, 402] on icon "button" at bounding box center [1092, 397] width 14 height 14
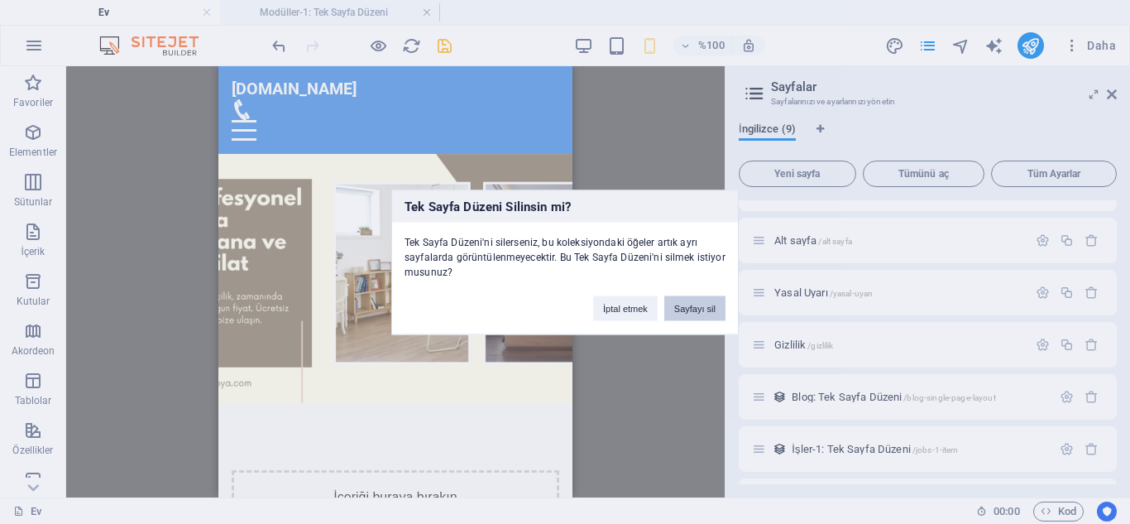
click at [697, 301] on button "Sayfayı sil" at bounding box center [695, 307] width 61 height 25
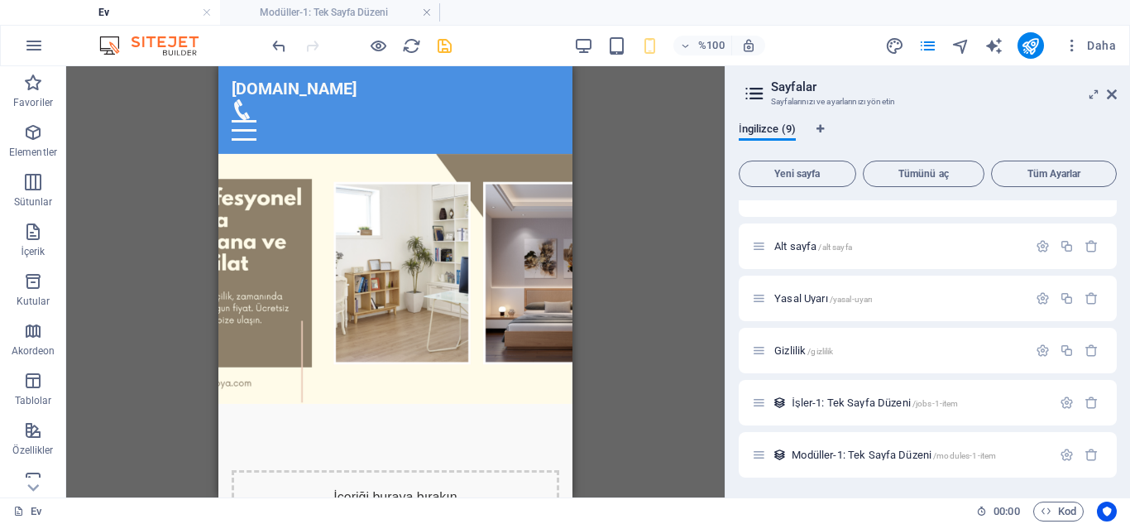
scroll to position [29, 0]
click at [1085, 407] on icon "button" at bounding box center [1092, 403] width 14 height 14
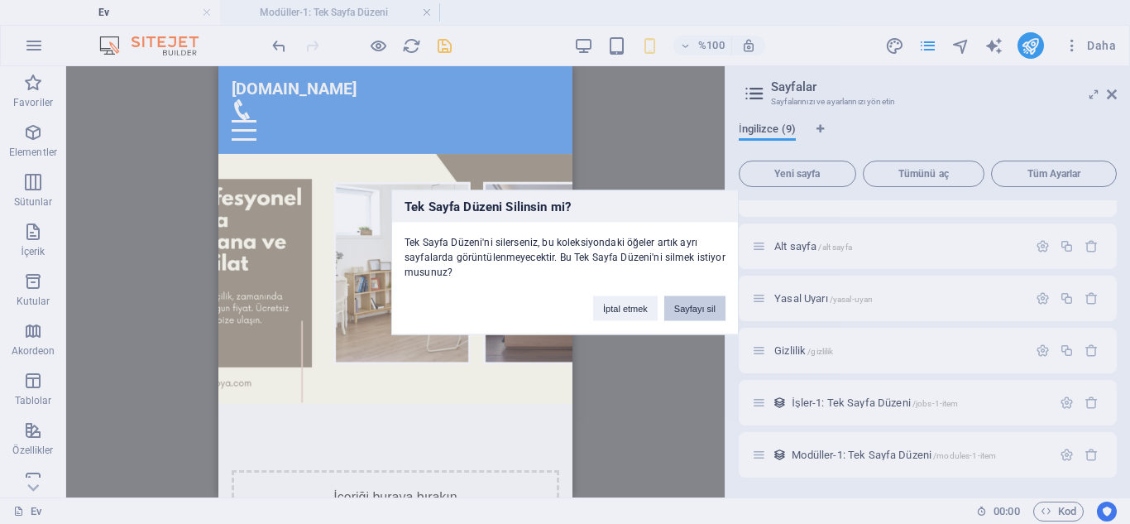
click at [694, 314] on button "Sayfayı sil" at bounding box center [695, 307] width 61 height 25
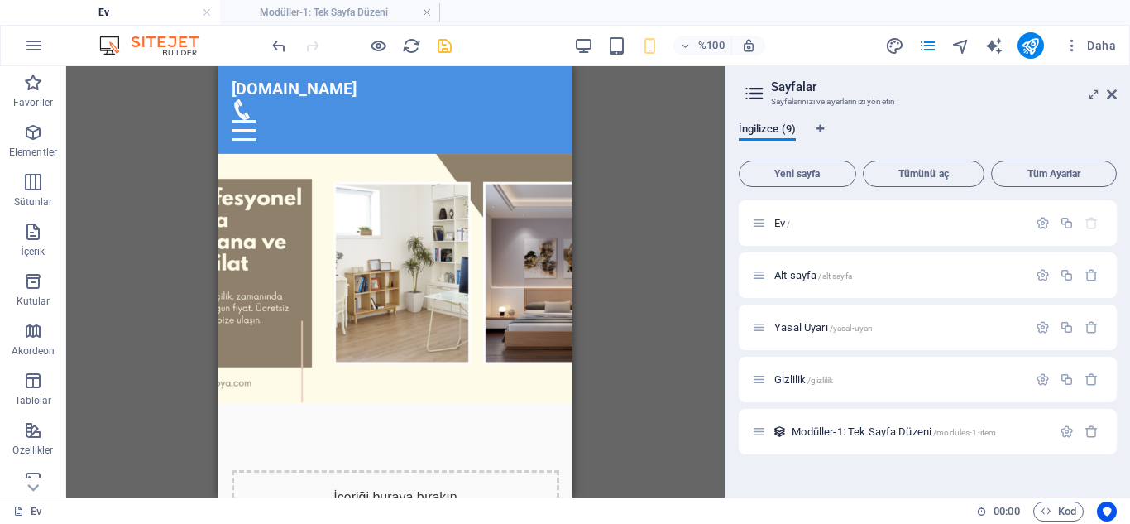
scroll to position [0, 0]
click at [1096, 433] on icon "button" at bounding box center [1092, 432] width 14 height 14
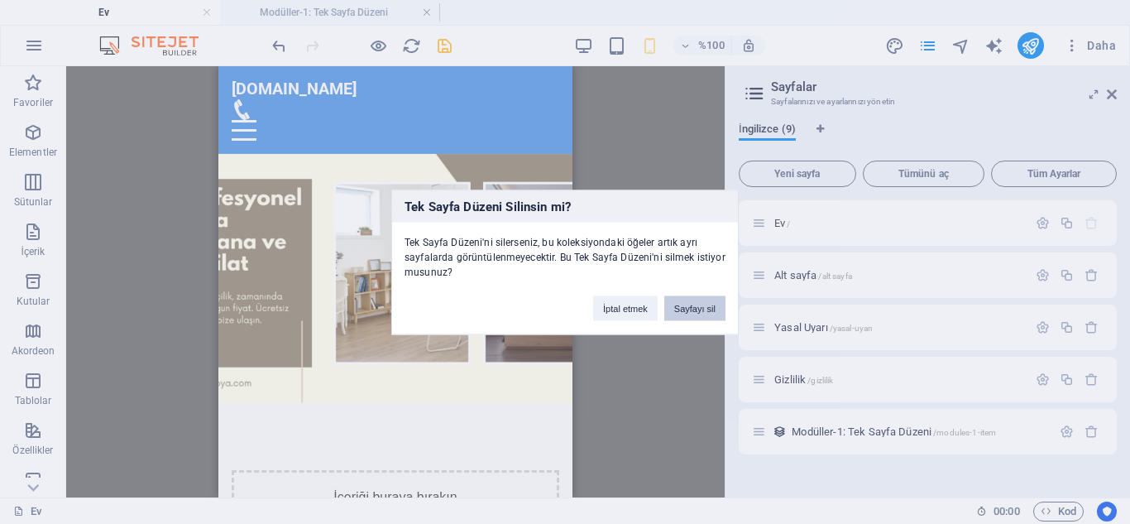
click at [693, 309] on font "Sayfayı sil" at bounding box center [694, 308] width 41 height 10
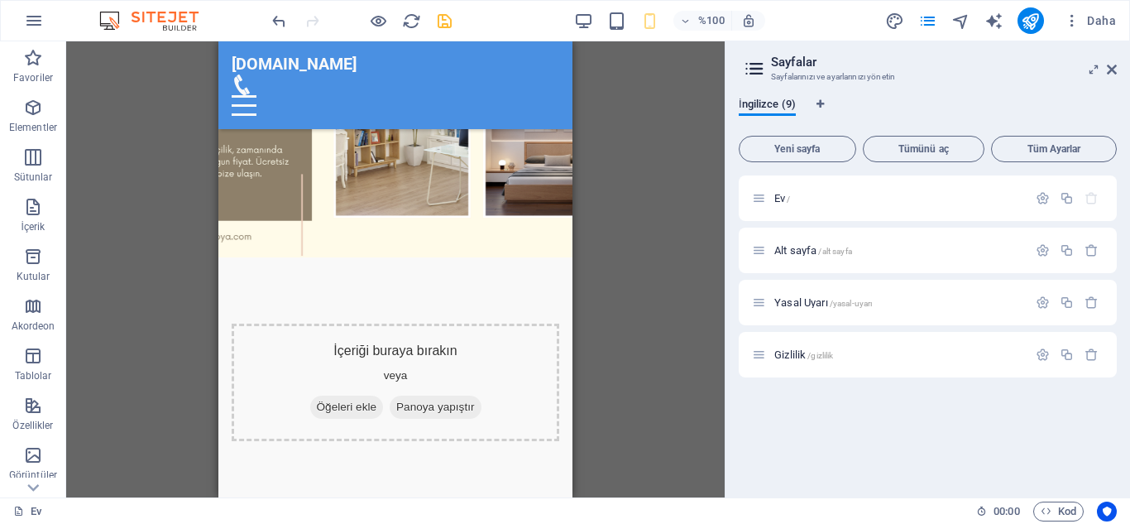
scroll to position [75, 0]
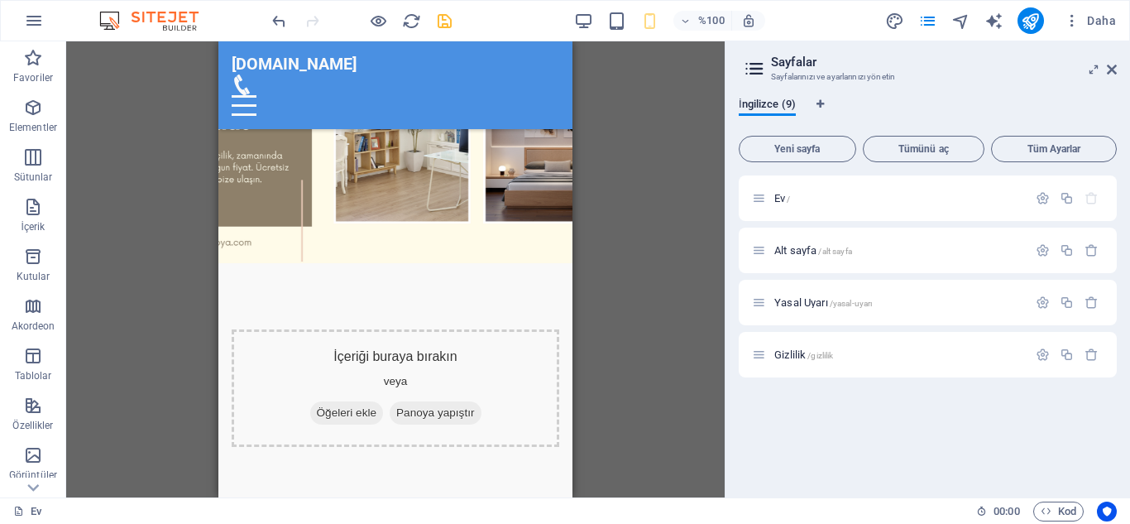
drag, startPoint x: 564, startPoint y: 103, endPoint x: 834, endPoint y: 153, distance: 274.3
click at [828, 305] on font "Yasal Uyarı" at bounding box center [802, 302] width 54 height 12
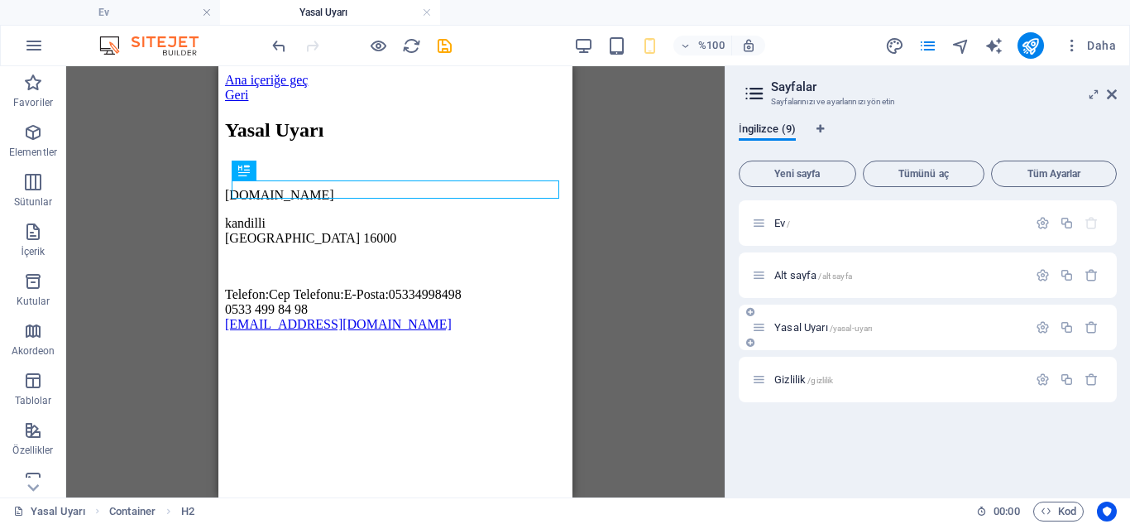
scroll to position [0, 0]
click at [792, 381] on font "Gizlilik" at bounding box center [790, 379] width 31 height 12
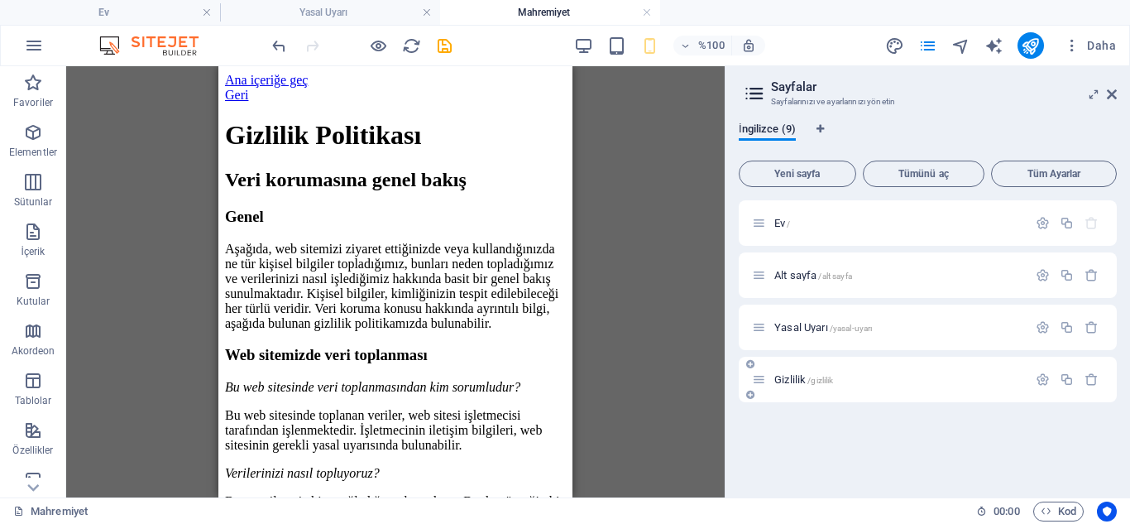
click at [797, 382] on font "Gizlilik" at bounding box center [790, 379] width 31 height 12
click at [801, 324] on font "Yasal Uyarı" at bounding box center [802, 327] width 54 height 12
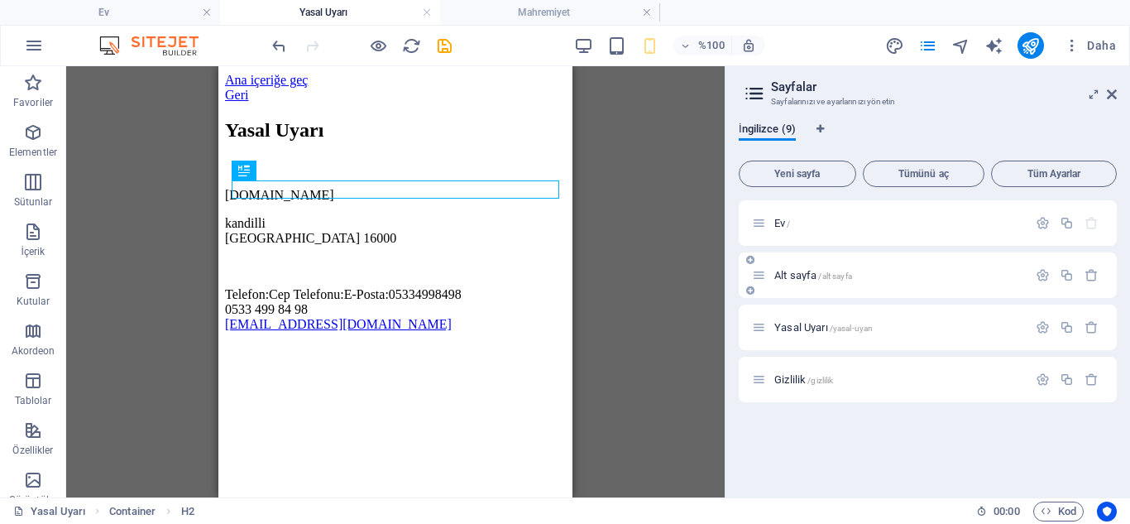
click at [791, 281] on div "Alt sayfa /alt sayfa" at bounding box center [890, 275] width 276 height 19
click at [793, 276] on font "Alt sayfa" at bounding box center [796, 275] width 42 height 12
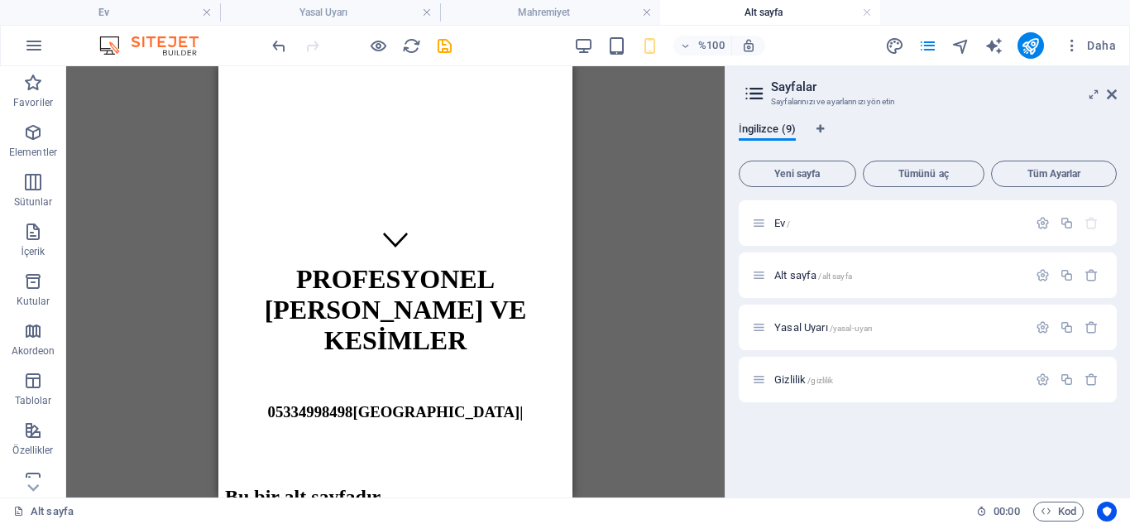
scroll to position [248, 0]
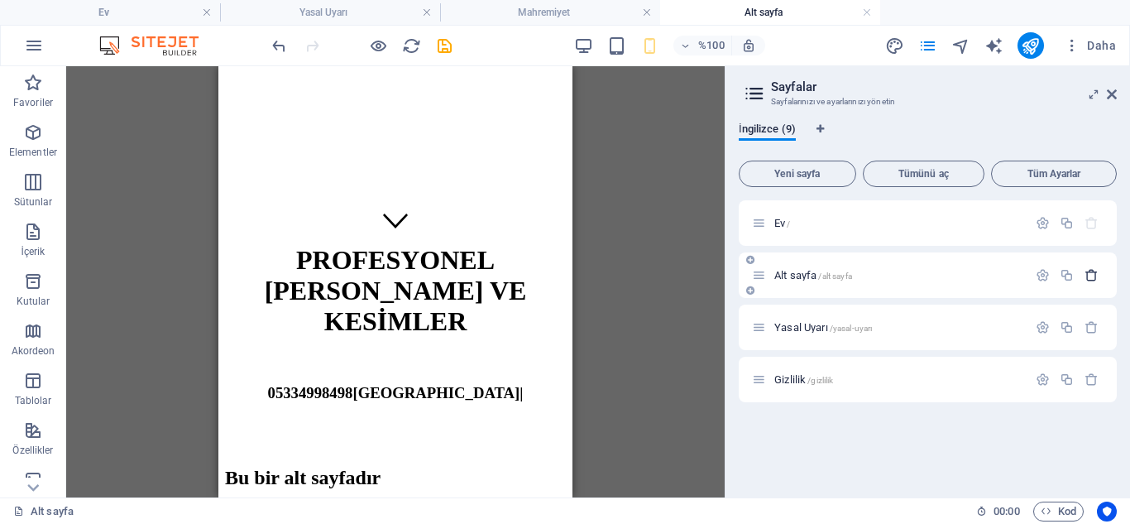
click at [1092, 278] on icon "button" at bounding box center [1092, 275] width 14 height 14
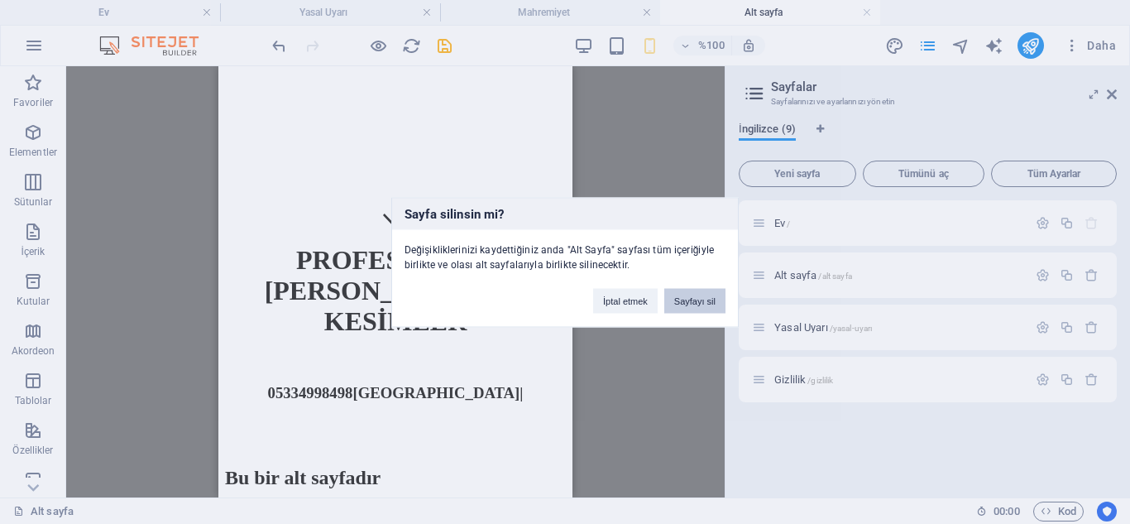
click at [690, 294] on button "Sayfayı sil" at bounding box center [695, 300] width 61 height 25
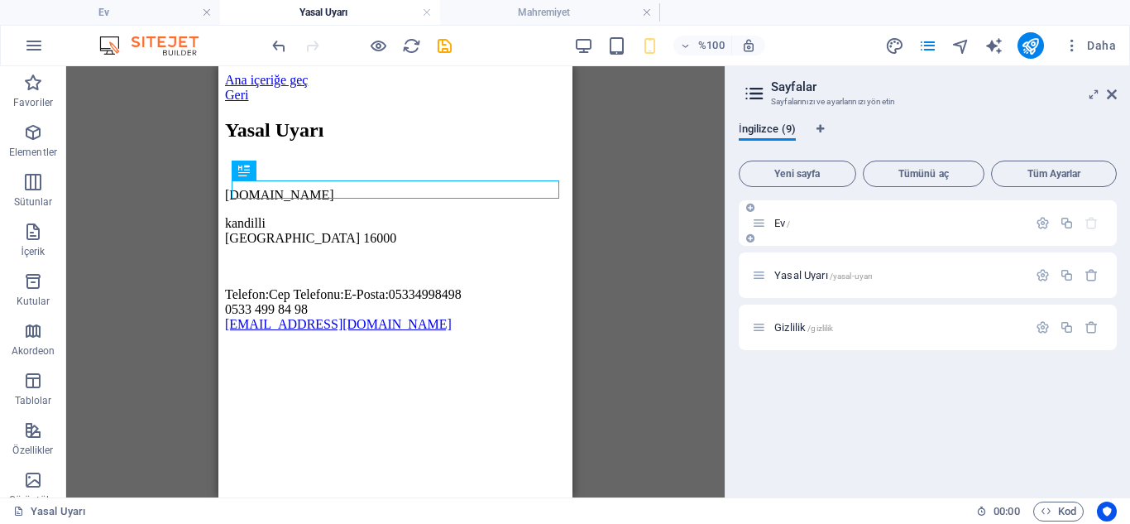
click at [809, 231] on div "Ev /" at bounding box center [890, 223] width 276 height 19
click at [776, 221] on font "Ev" at bounding box center [780, 223] width 11 height 12
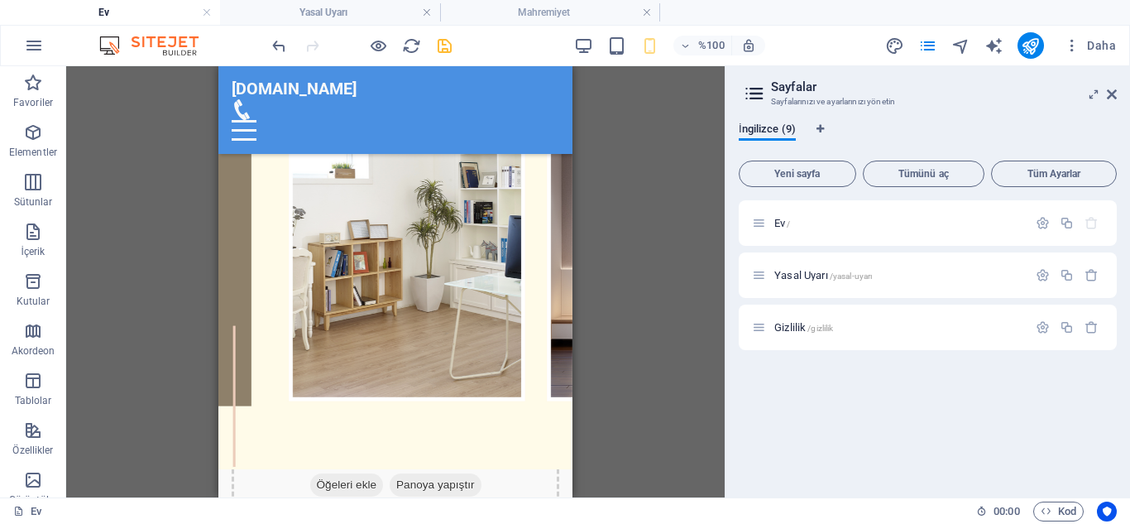
click at [650, 184] on div "H2 Metinli resim Konteyner Konteyner Simge Listesi Container H3 Container H2 Me…" at bounding box center [395, 281] width 659 height 431
click at [1113, 92] on icon at bounding box center [1112, 94] width 10 height 13
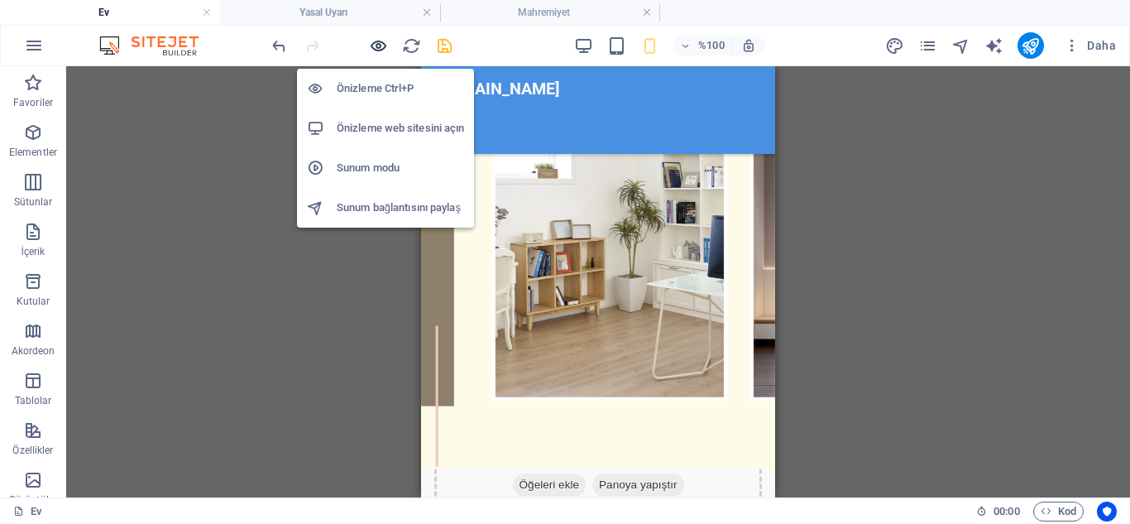
click at [385, 46] on icon "button" at bounding box center [378, 45] width 19 height 19
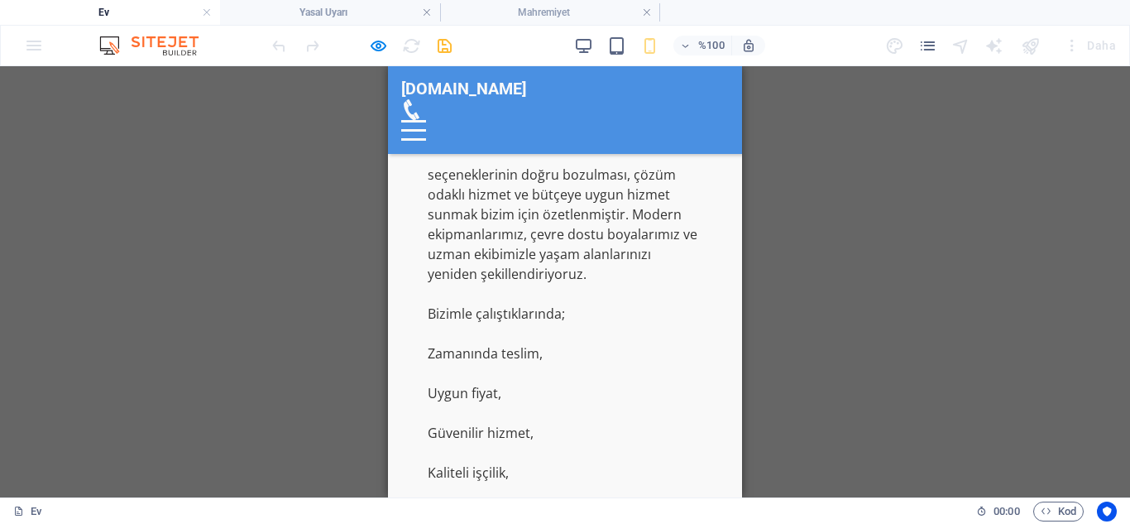
scroll to position [1039, 0]
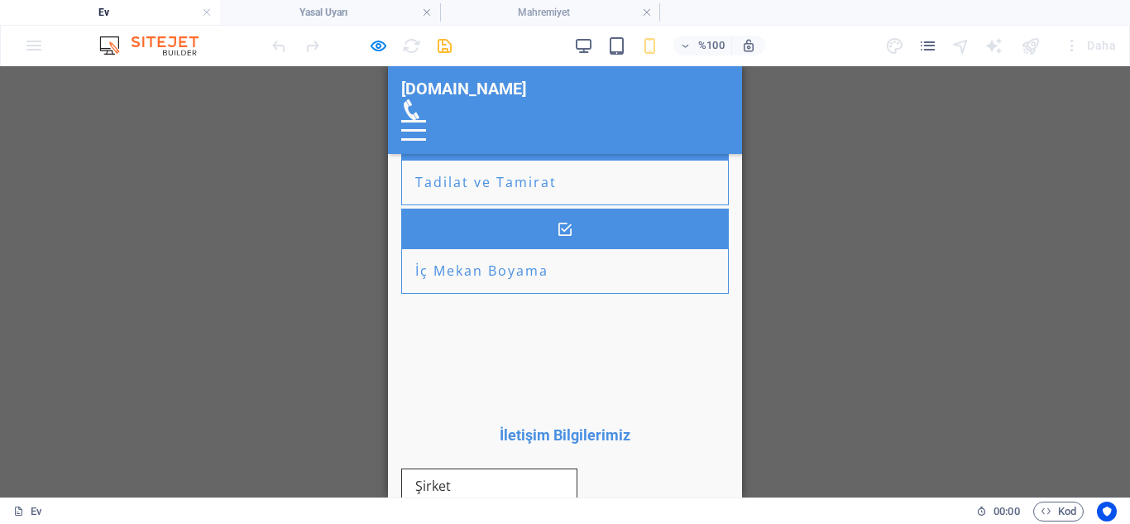
scroll to position [1826, 0]
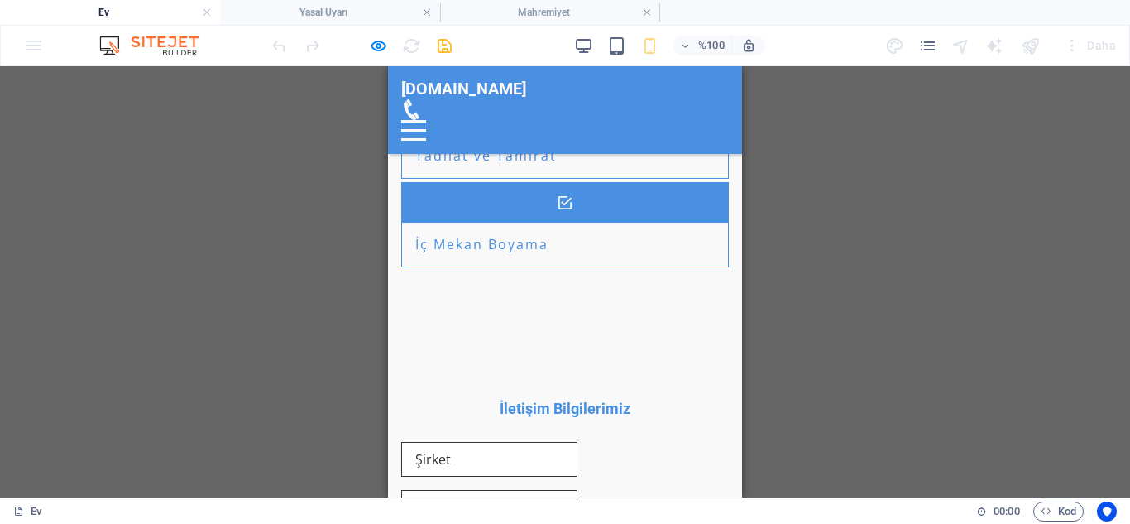
click at [712, 102] on header "ustaylaboya.com Ana Sayfa Hakkımızda Hizmetler İletişim İletişim Bilgileri" at bounding box center [565, 110] width 354 height 88
click at [426, 120] on div at bounding box center [413, 130] width 25 height 21
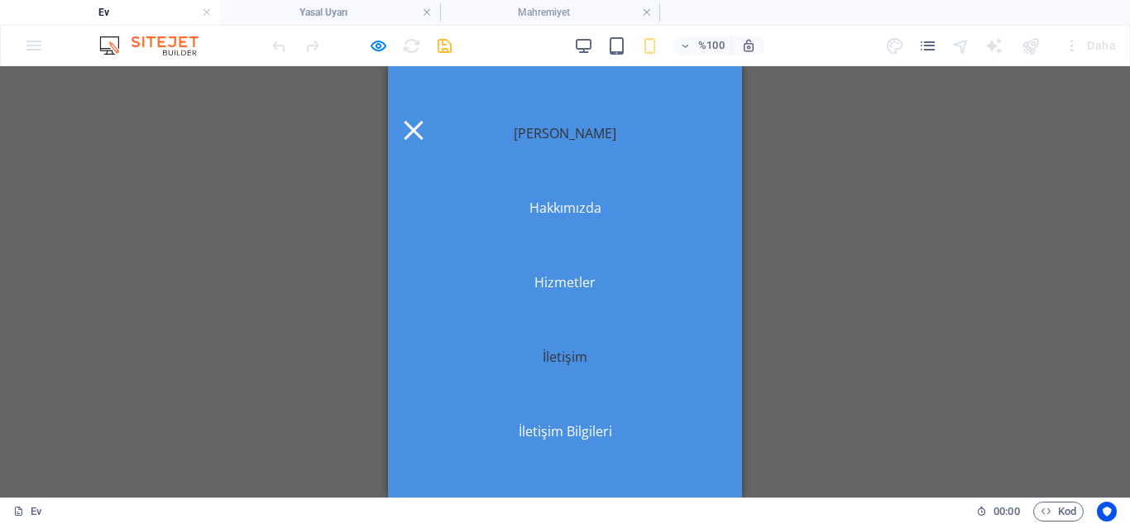
click at [561, 131] on font "[PERSON_NAME]" at bounding box center [565, 133] width 103 height 18
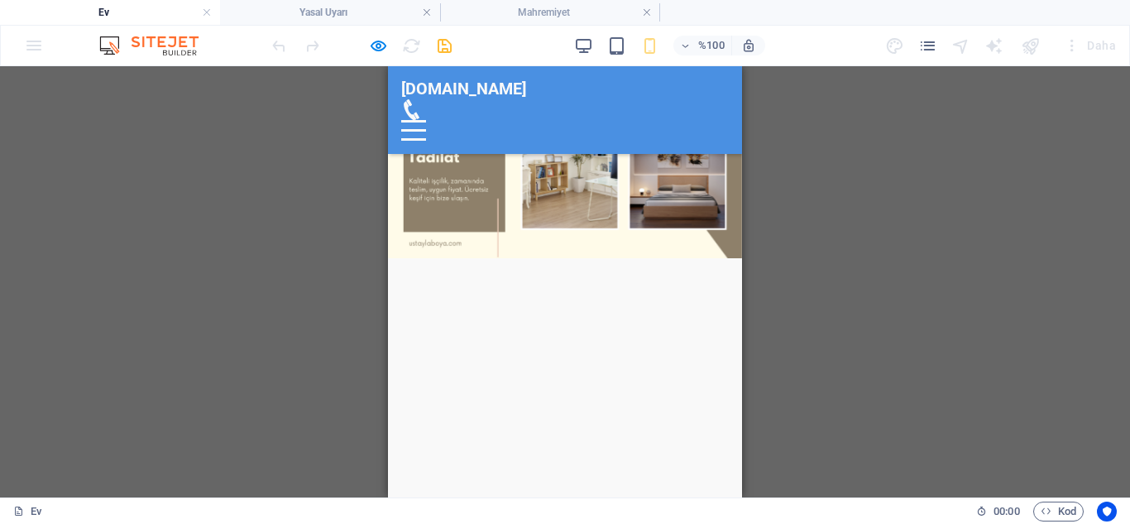
scroll to position [47, 0]
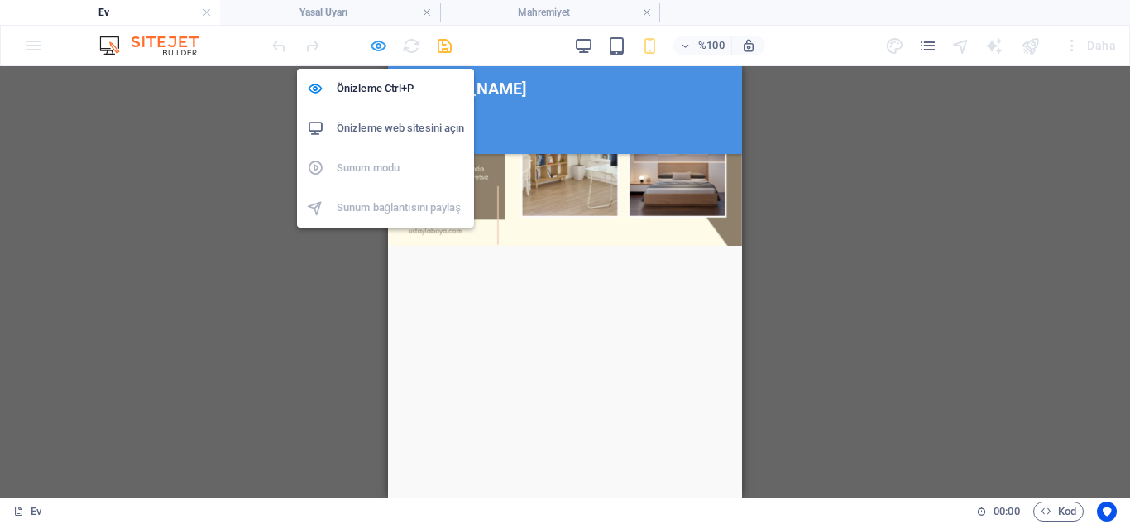
click at [374, 49] on icon "button" at bounding box center [378, 45] width 19 height 19
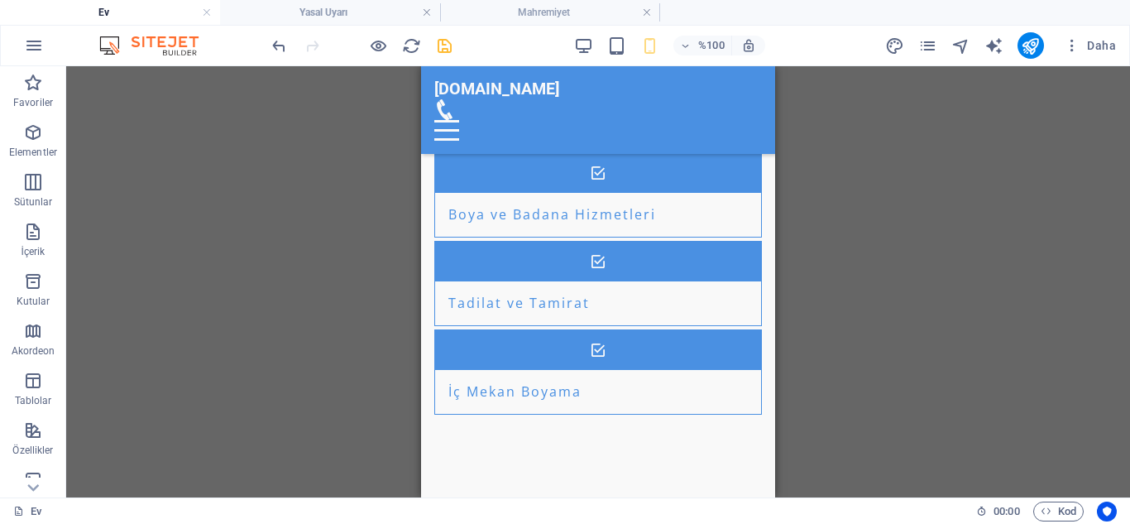
scroll to position [2121, 0]
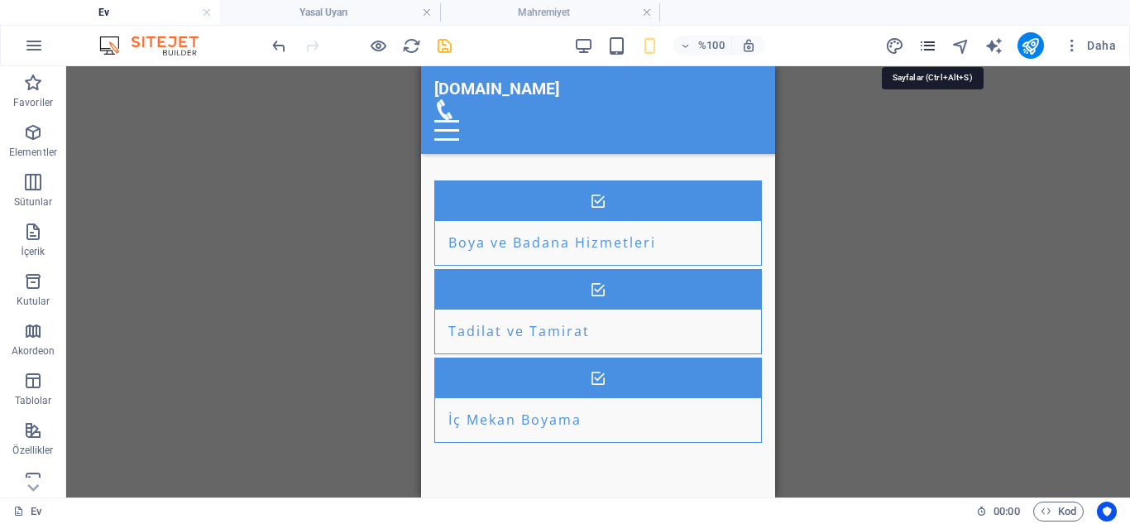
click at [930, 44] on icon "sayfalar" at bounding box center [928, 45] width 19 height 19
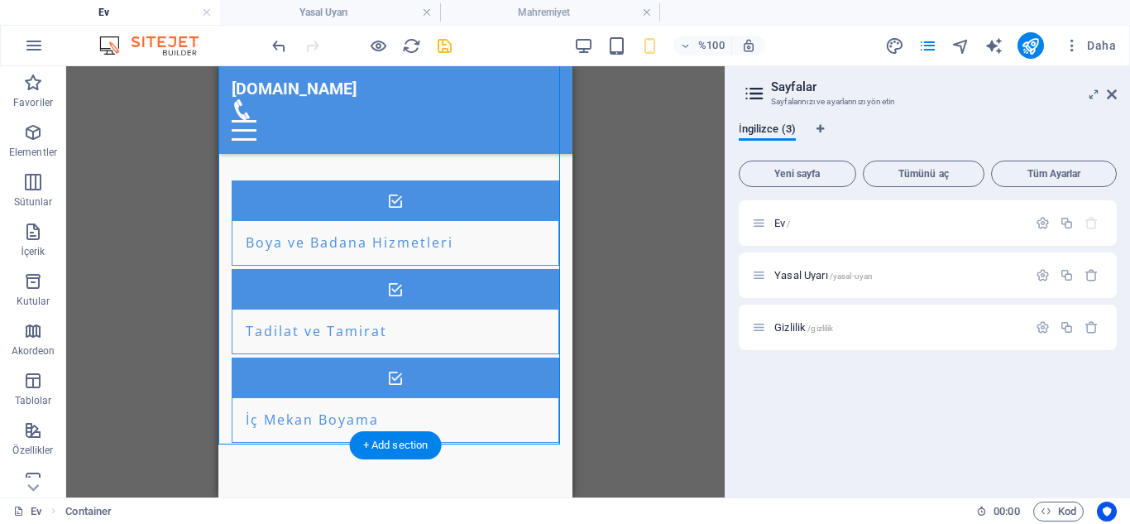
drag, startPoint x: 489, startPoint y: 360, endPoint x: 617, endPoint y: 237, distance: 177.9
click at [789, 232] on div "Ev /" at bounding box center [890, 223] width 276 height 19
click at [785, 220] on font "Ev" at bounding box center [780, 223] width 11 height 12
click at [889, 202] on div "Ev /" at bounding box center [928, 223] width 378 height 46
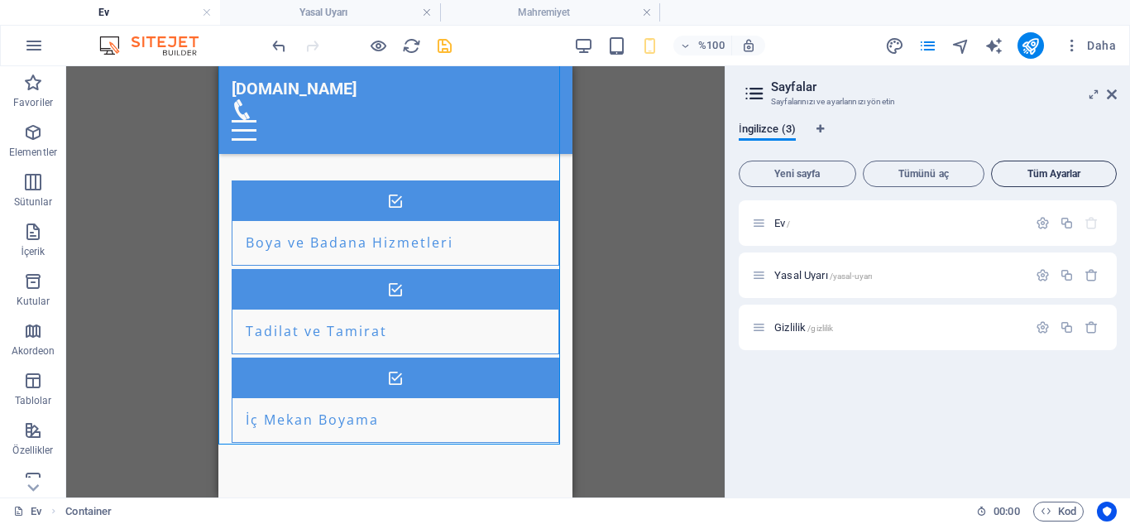
click at [1057, 177] on font "Tüm Ayarlar" at bounding box center [1055, 174] width 54 height 12
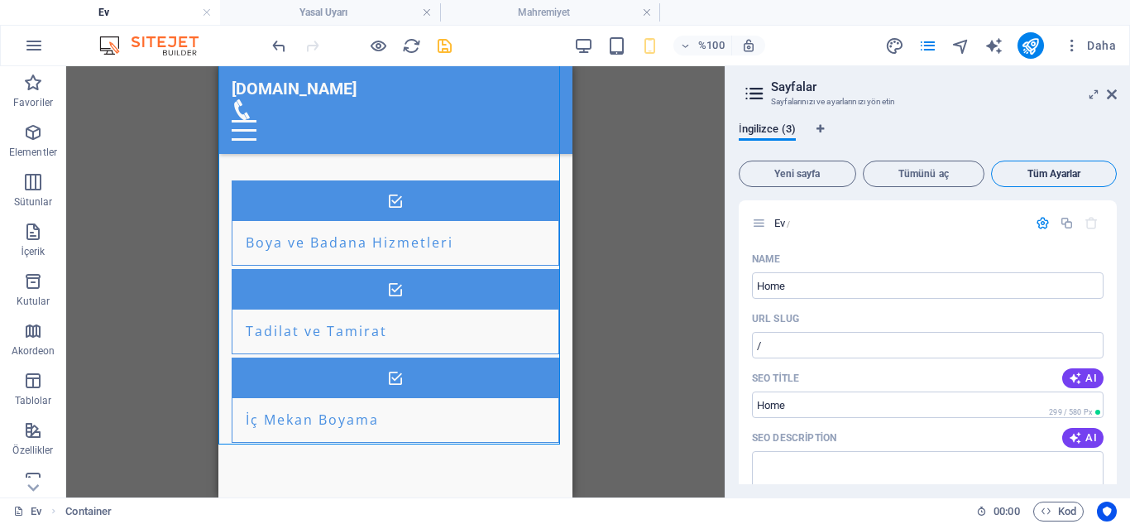
scroll to position [1327, 0]
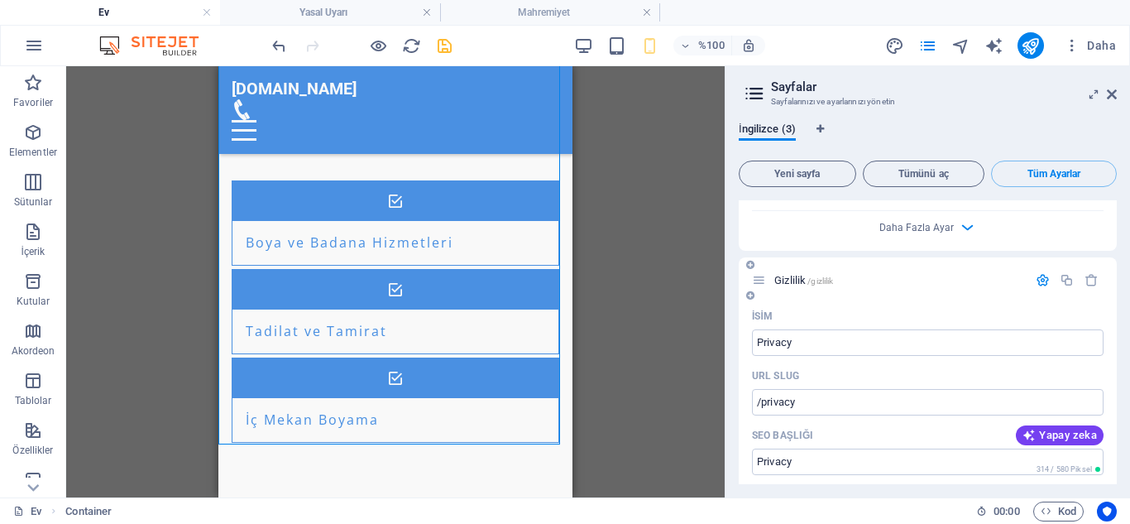
drag, startPoint x: 1111, startPoint y: 394, endPoint x: 1111, endPoint y: 403, distance: 9.1
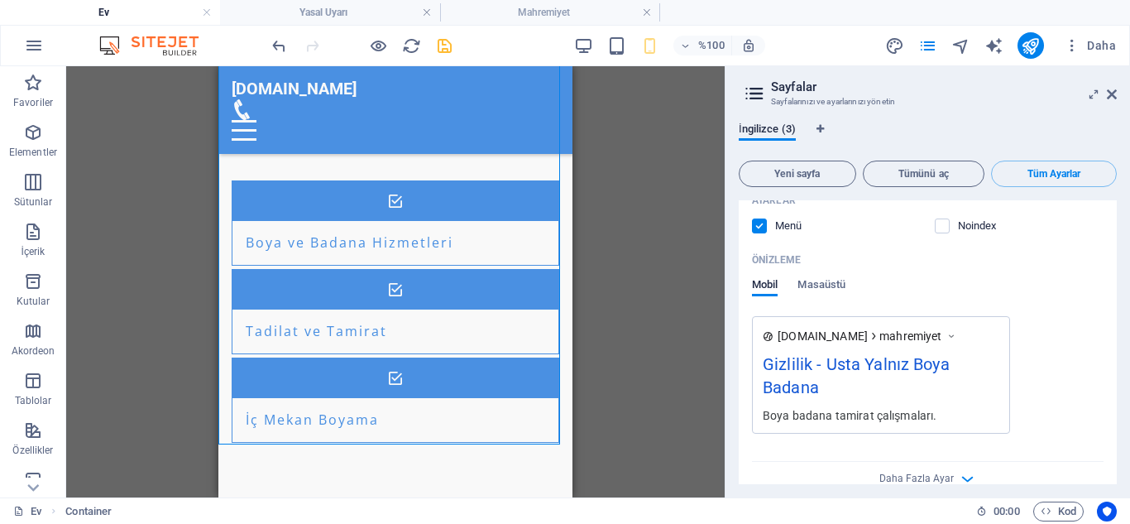
scroll to position [1792, 0]
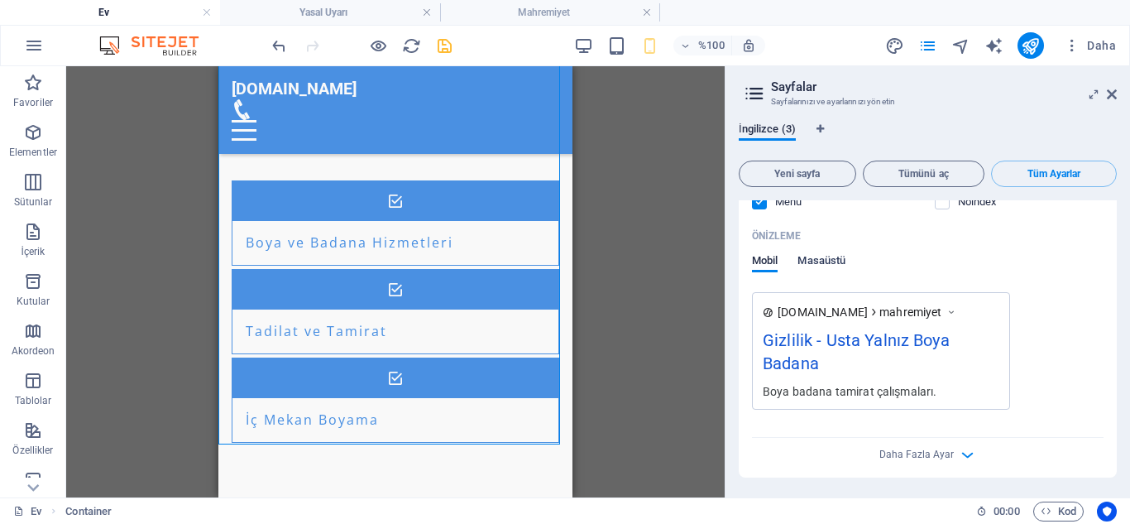
click at [813, 257] on font "Masaüstü" at bounding box center [822, 260] width 48 height 12
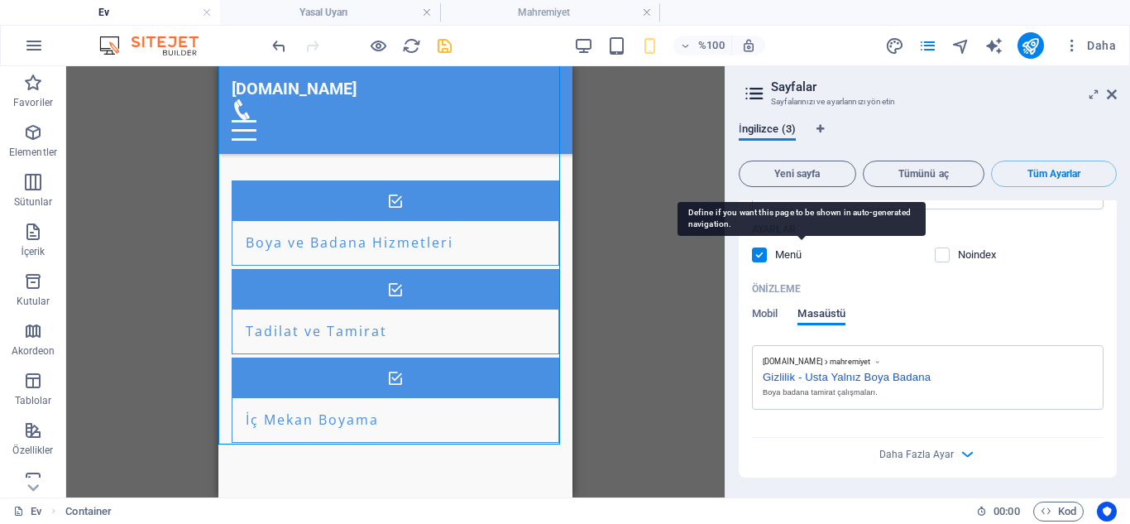
scroll to position [1739, 0]
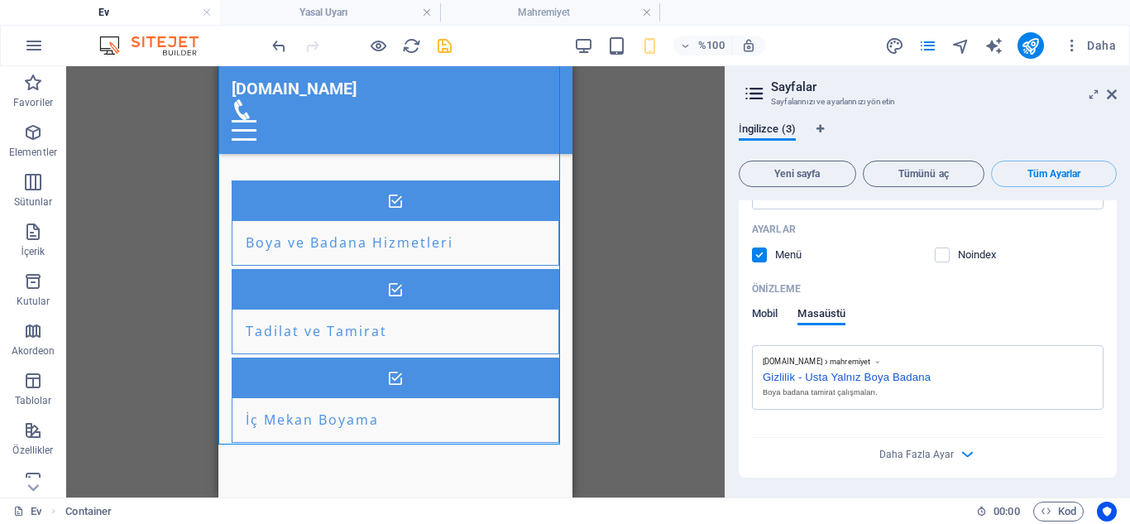
click at [770, 308] on font "Mobil" at bounding box center [765, 313] width 26 height 12
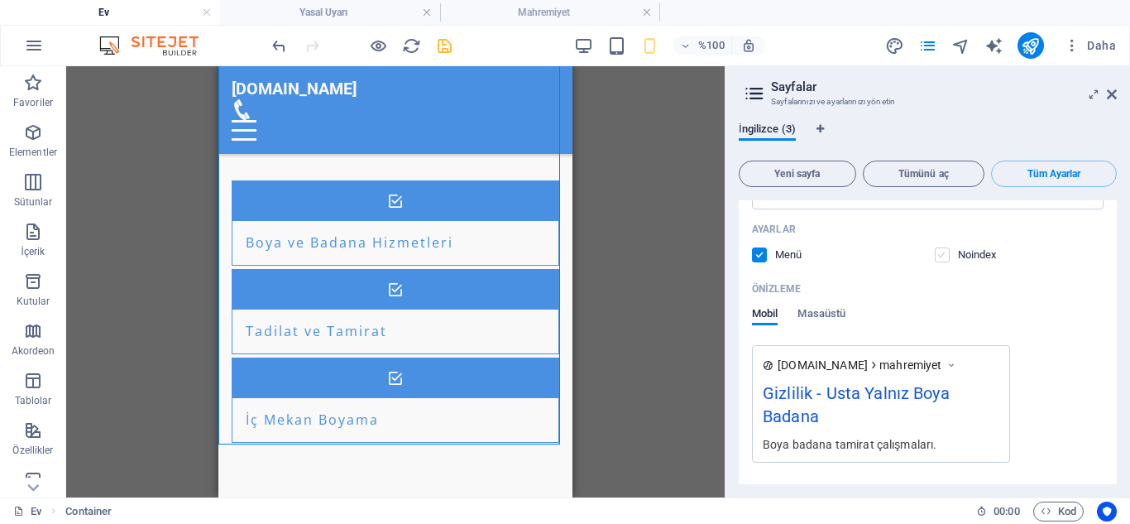
click at [942, 257] on label at bounding box center [942, 254] width 15 height 15
click at [0, 0] on input "checkbox" at bounding box center [0, 0] width 0 height 0
click at [939, 254] on label at bounding box center [942, 254] width 15 height 15
click at [0, 0] on input "checkbox" at bounding box center [0, 0] width 0 height 0
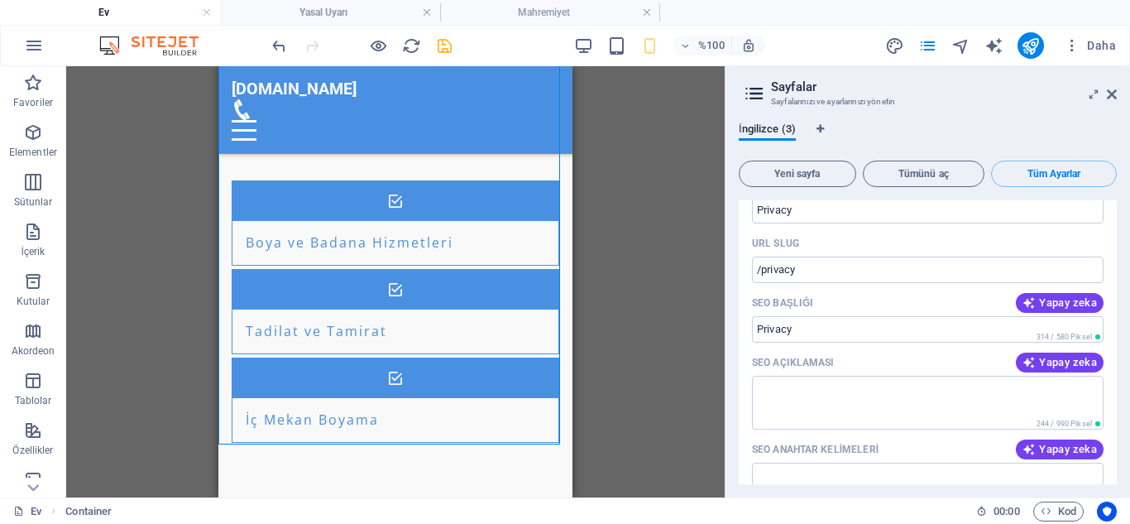
scroll to position [1441, 0]
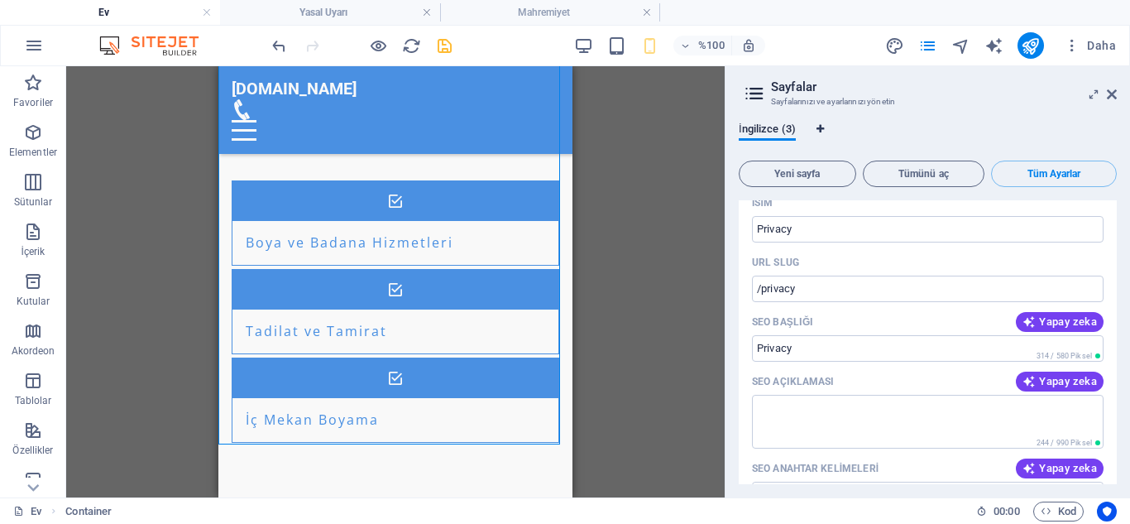
click at [821, 130] on icon "Dil Sekmeleri" at bounding box center [820, 129] width 7 height 10
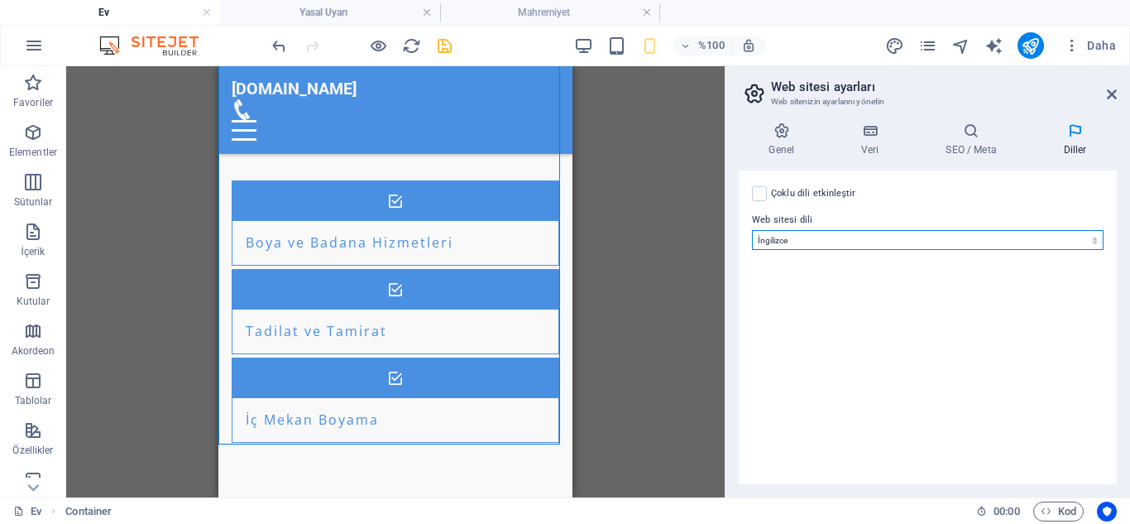
click at [1096, 238] on select "Abhazca Uzaktan Afrikaans Akan Arnavut Amharca Arapça Aragonca Ermeni Assamca A…" at bounding box center [928, 240] width 352 height 20
click at [881, 285] on div "Çoklu dili etkinleştir Çoklu dili devre dışı bırakmak için yalnızca bir dil kal…" at bounding box center [928, 327] width 378 height 314
click at [805, 239] on select "Abhazca Uzaktan Afrikaans Akan Arnavut Amharca Arapça Aragonca Ermeni Assamca A…" at bounding box center [928, 240] width 352 height 20
select select "165"
click at [752, 230] on select "Abhazca Uzaktan Afrikaans Akan Arnavut Amharca Arapça Aragonca Ermeni Assamca A…" at bounding box center [928, 240] width 352 height 20
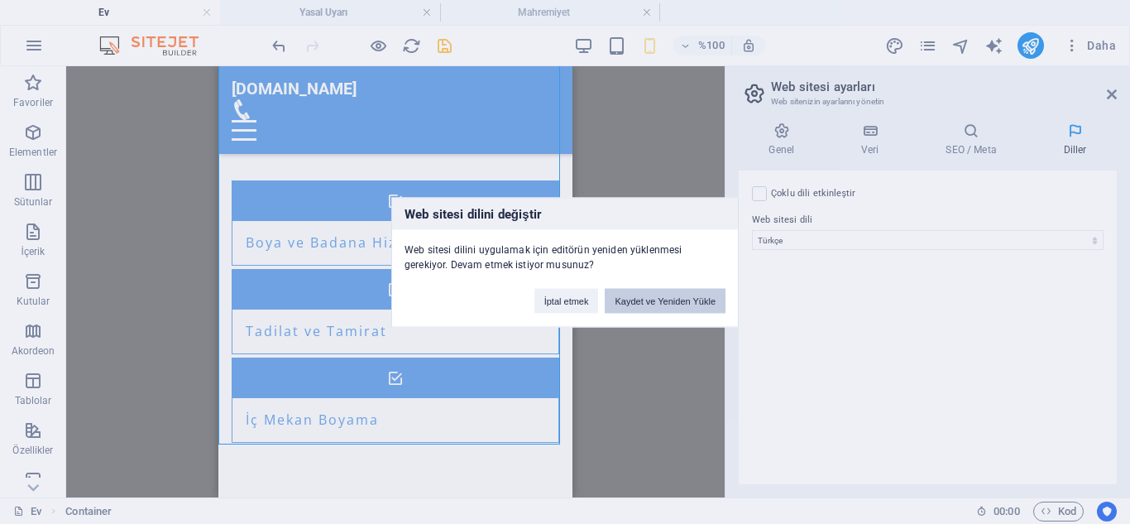
click at [655, 300] on font "Kaydet ve Yeniden Yükle" at bounding box center [665, 300] width 101 height 10
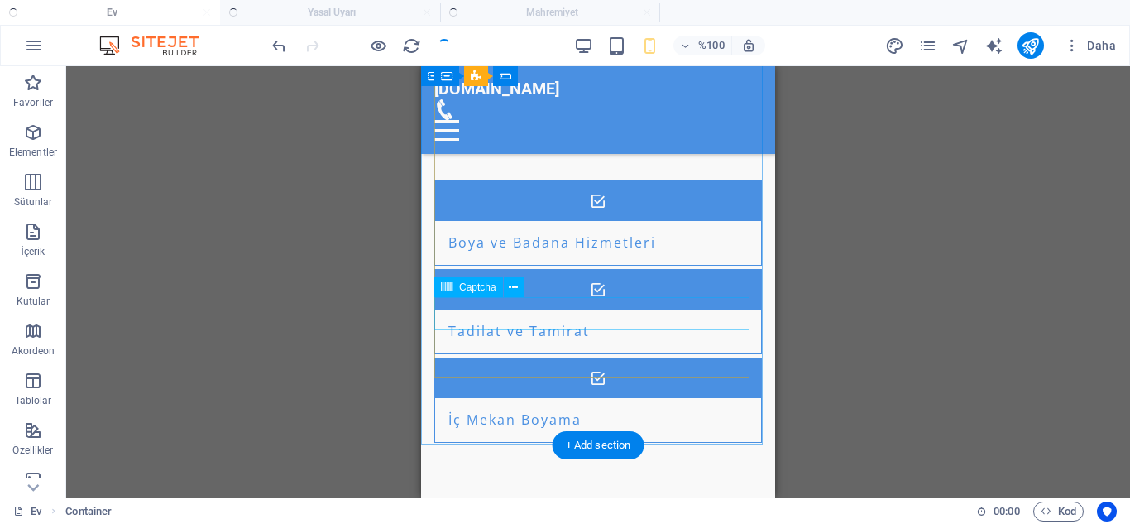
checkbox input "false"
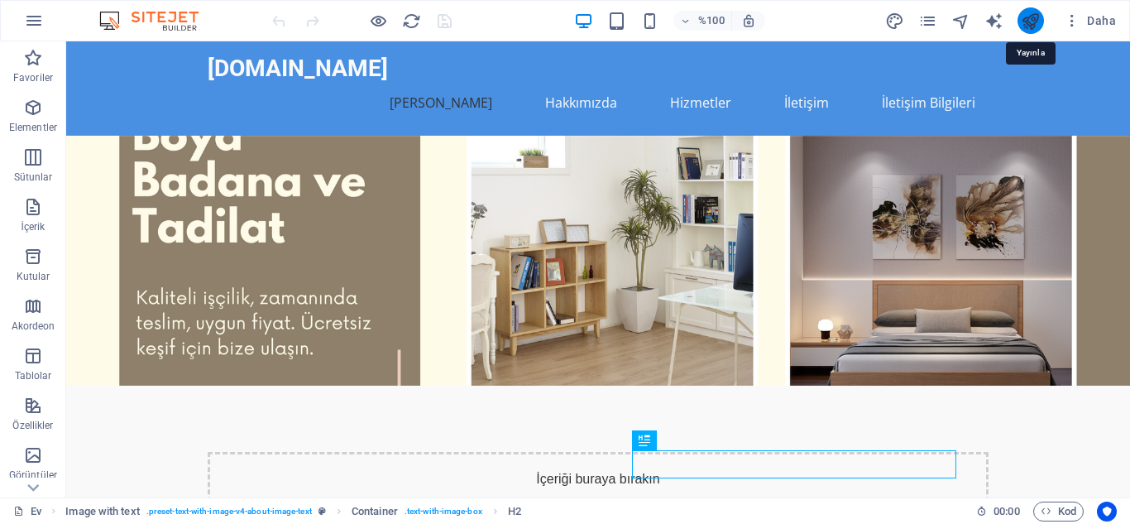
click at [1027, 22] on icon "yayınlamak" at bounding box center [1030, 21] width 19 height 19
click at [934, 21] on icon "sayfalar" at bounding box center [928, 21] width 19 height 19
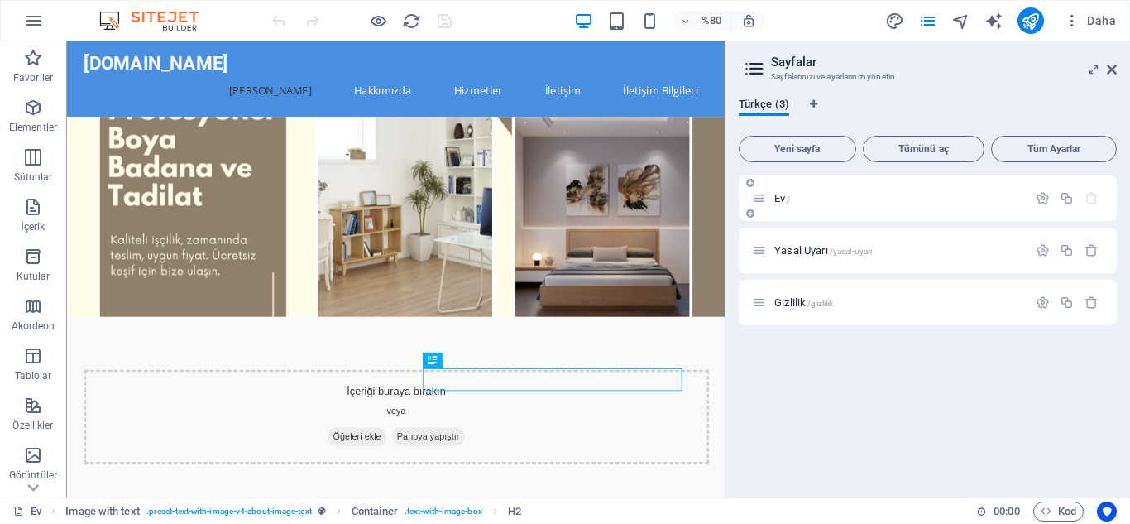
click at [879, 190] on div "Ev /" at bounding box center [890, 198] width 276 height 19
click at [865, 199] on p "Ev /" at bounding box center [899, 198] width 248 height 11
click at [1057, 154] on font "Tüm Ayarlar" at bounding box center [1055, 149] width 54 height 12
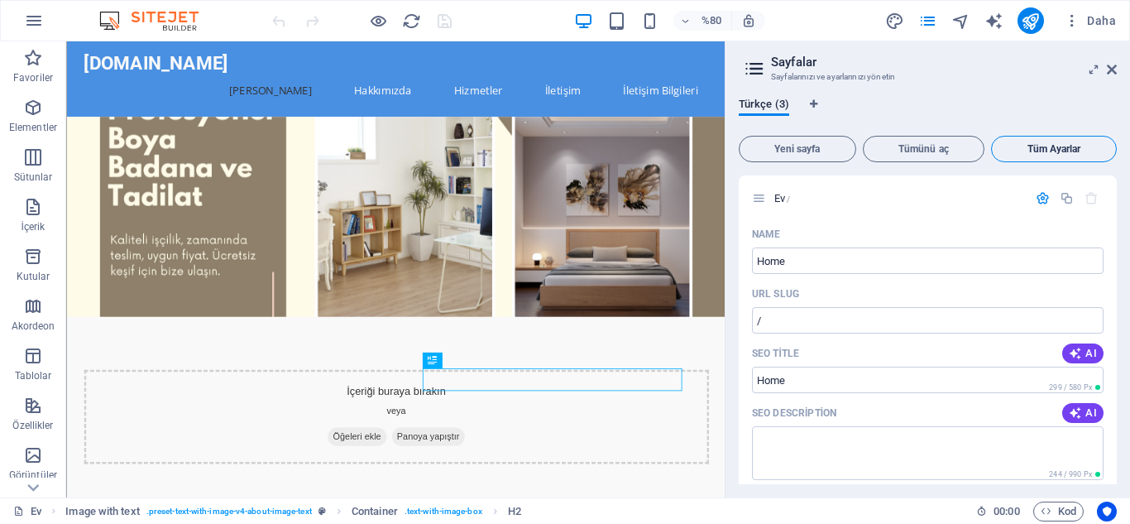
scroll to position [1315, 0]
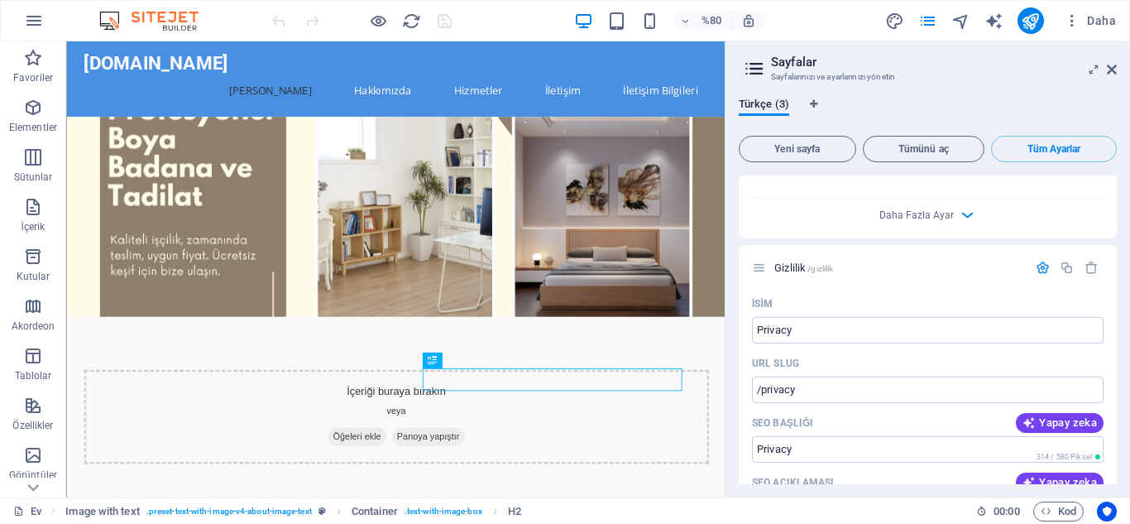
drag, startPoint x: 1117, startPoint y: 377, endPoint x: 1117, endPoint y: 388, distance: 11.6
click at [1117, 388] on div "Türkçe (3) Yeni sayfa Tümünü aç Tüm Ayarlar Ev / İsim Home ​ URL SLUG / ​ SEO B…" at bounding box center [928, 290] width 405 height 413
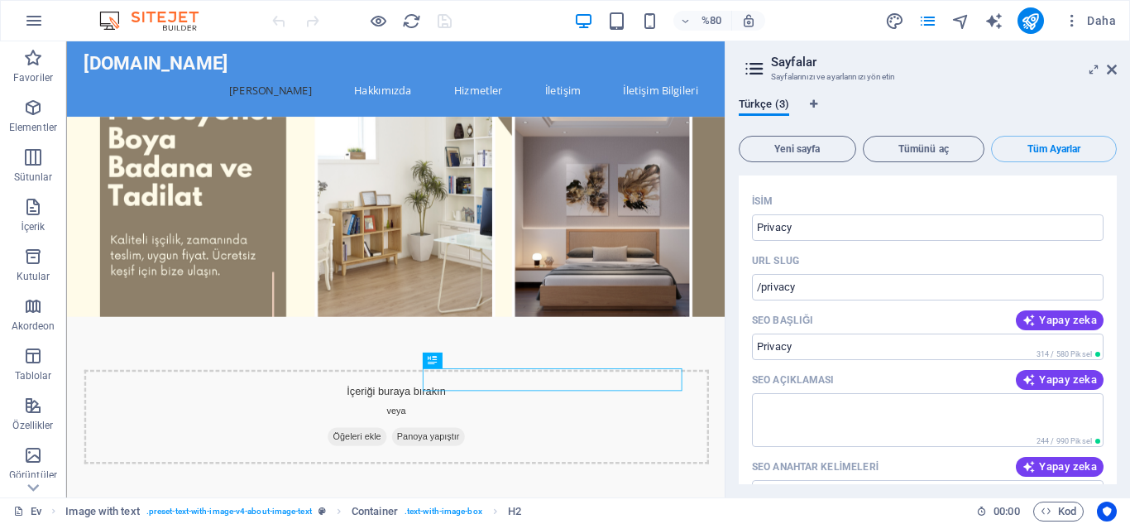
scroll to position [1423, 0]
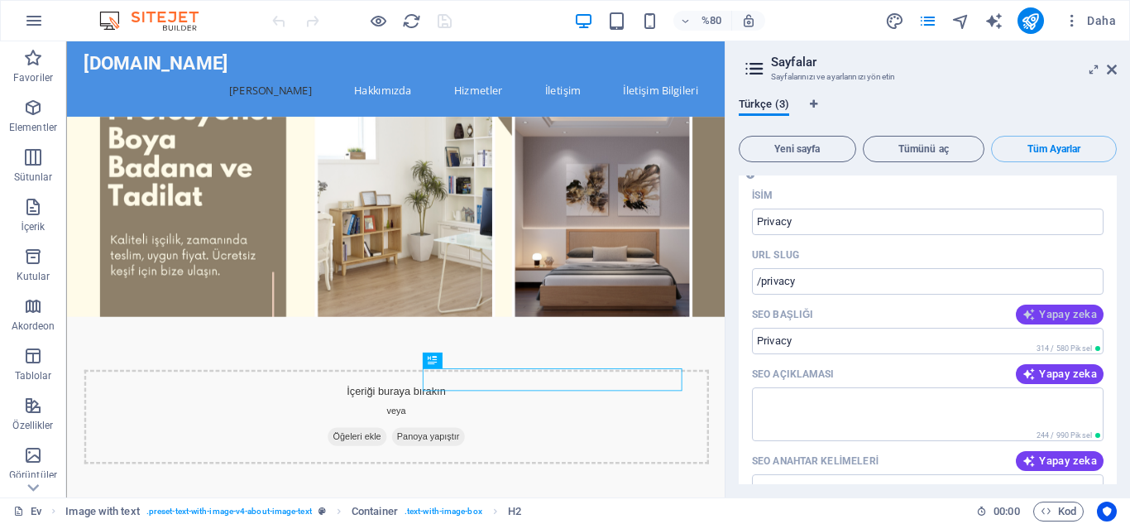
click at [1058, 313] on font "Yapay zeka" at bounding box center [1068, 314] width 58 height 12
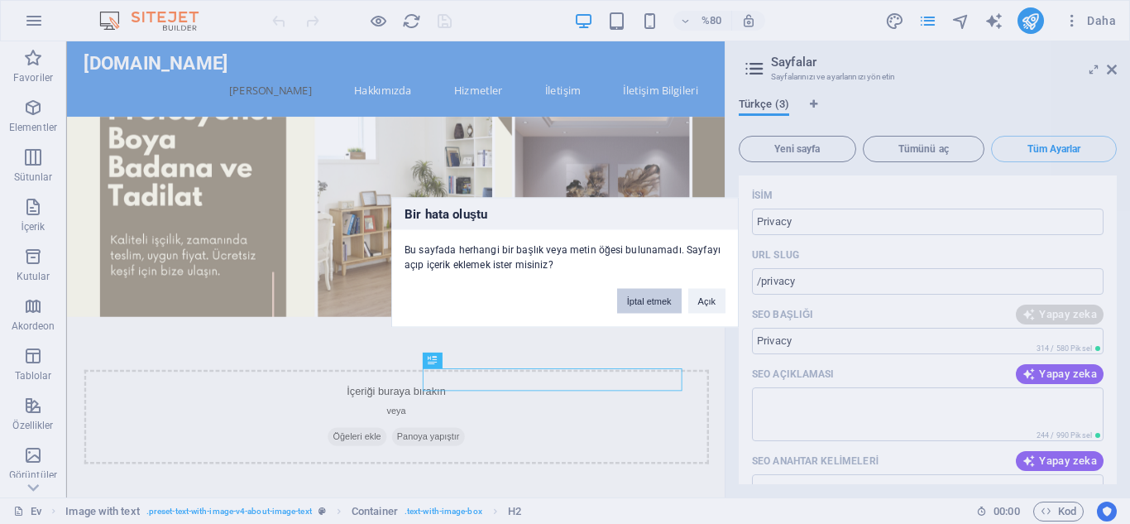
click at [642, 305] on button "İptal etmek" at bounding box center [649, 300] width 65 height 25
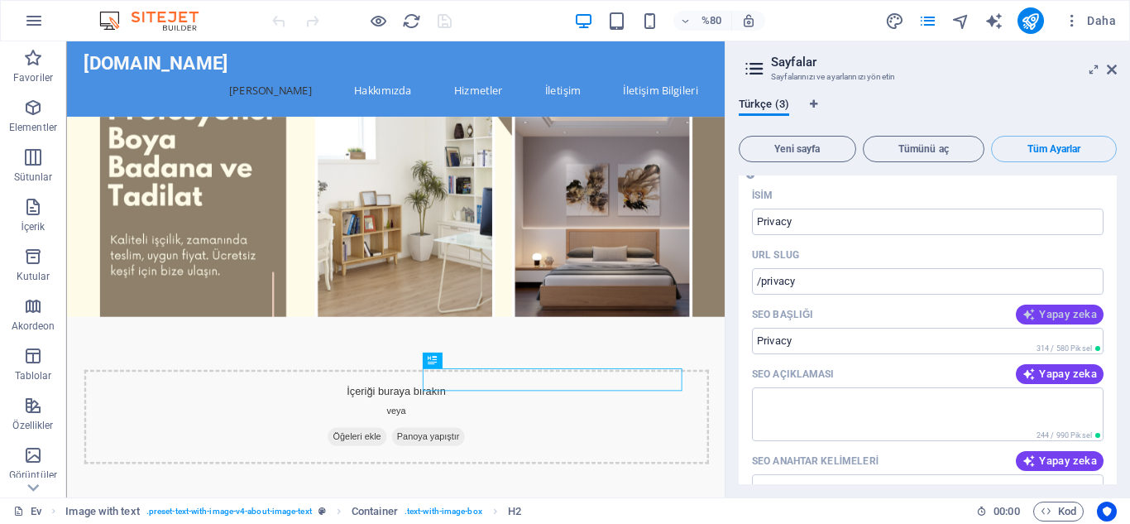
click at [1074, 313] on font "Yapay zeka" at bounding box center [1068, 314] width 58 height 12
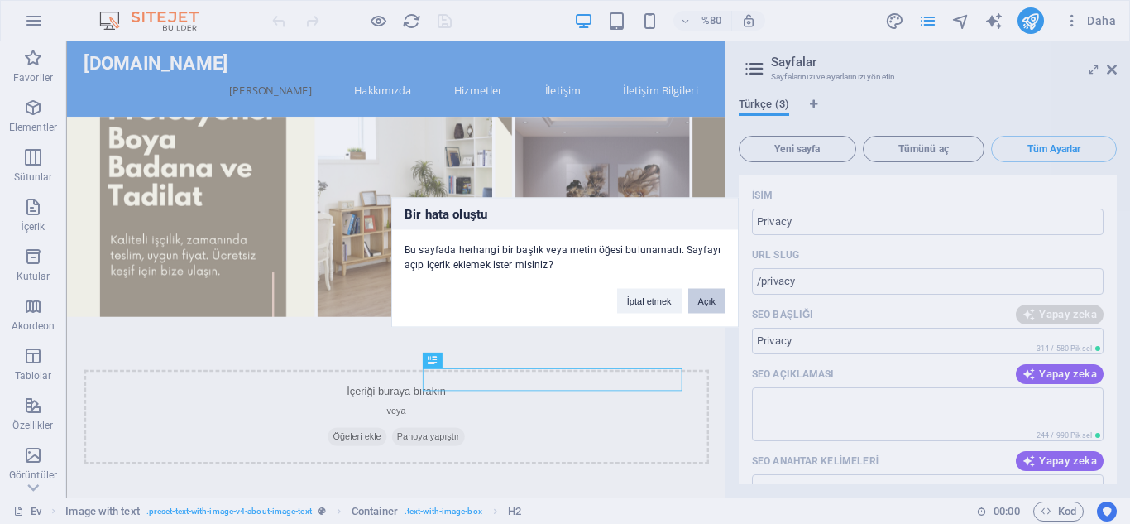
click at [707, 305] on font "Açık" at bounding box center [706, 300] width 17 height 10
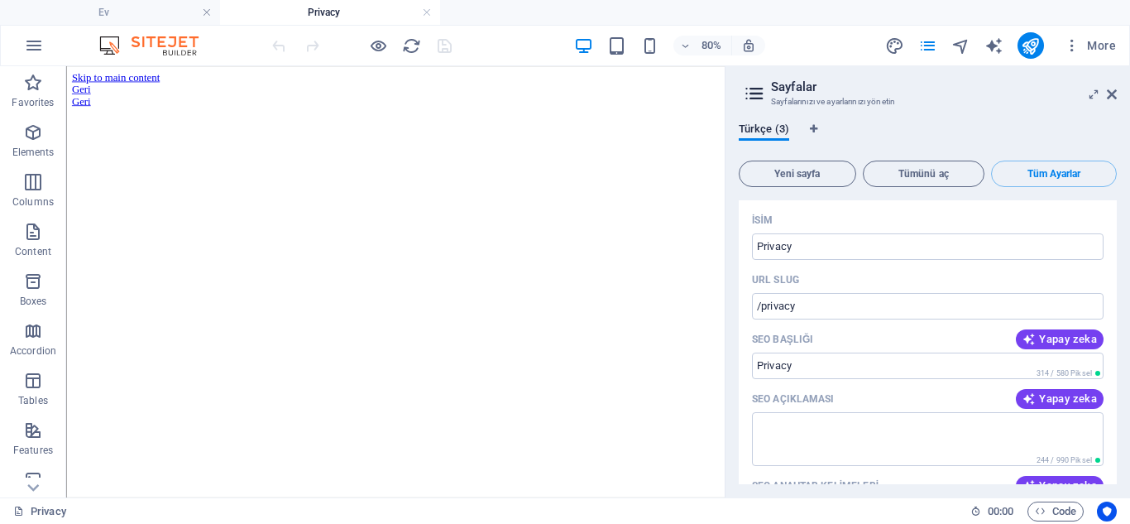
scroll to position [0, 0]
click at [773, 127] on font "Türkçe (3)" at bounding box center [764, 128] width 50 height 12
click at [813, 127] on icon "Dil Sekmeleri" at bounding box center [813, 129] width 7 height 10
select select "165"
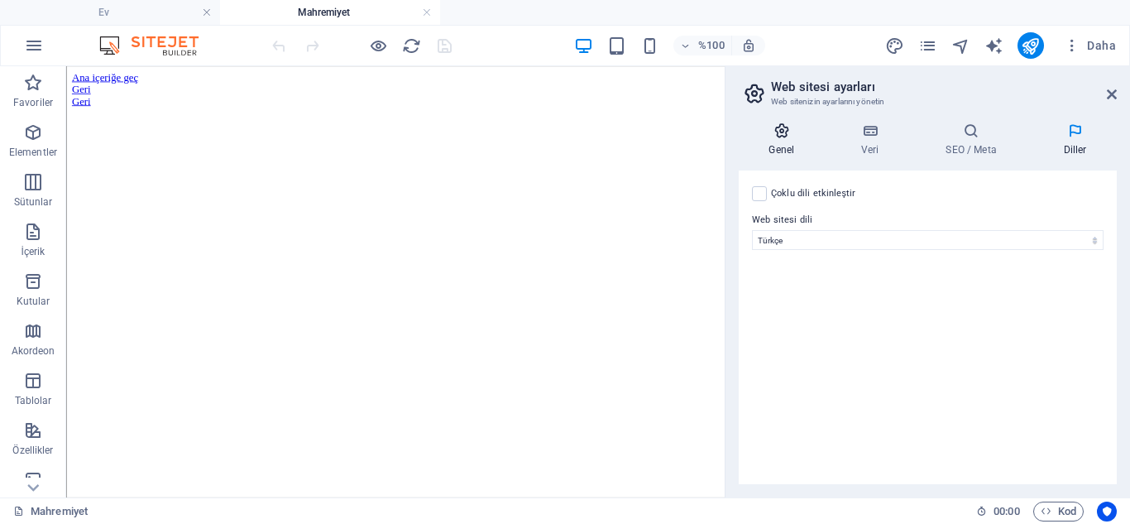
click at [783, 132] on icon at bounding box center [782, 130] width 86 height 17
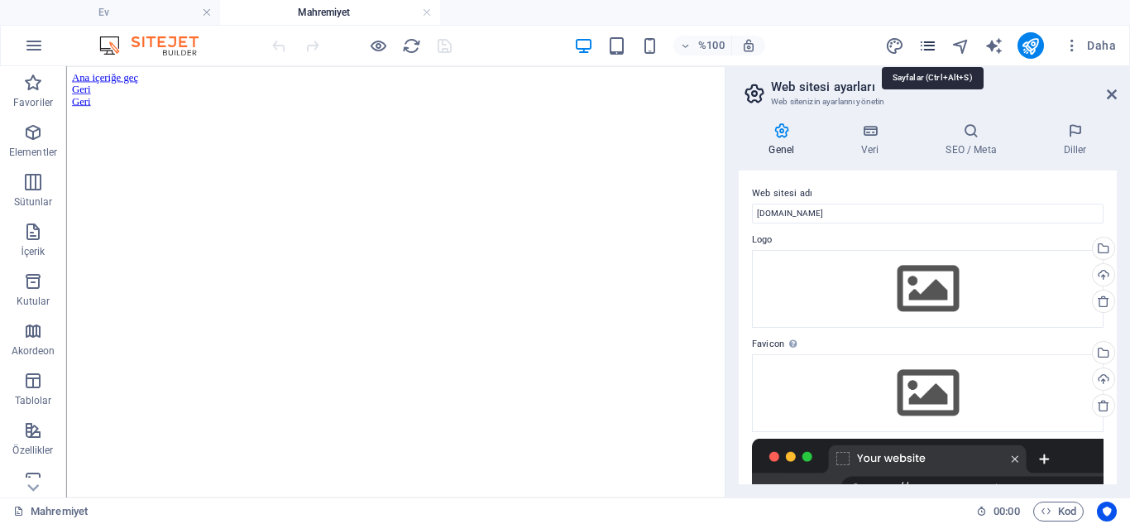
click at [927, 42] on icon "sayfalar" at bounding box center [928, 45] width 19 height 19
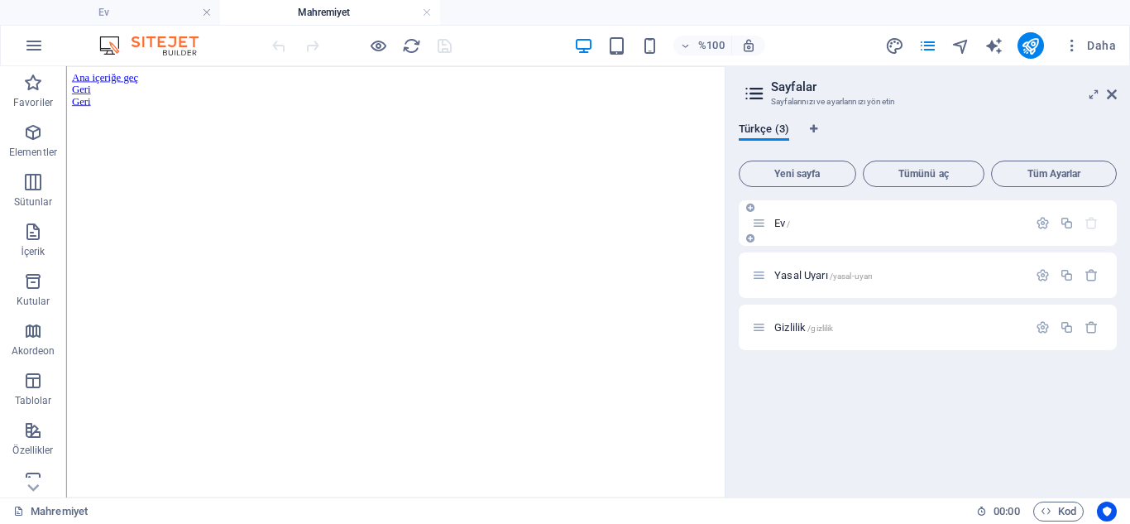
click at [788, 228] on div "Ev /" at bounding box center [890, 223] width 276 height 19
click at [1047, 222] on icon "button" at bounding box center [1043, 223] width 14 height 14
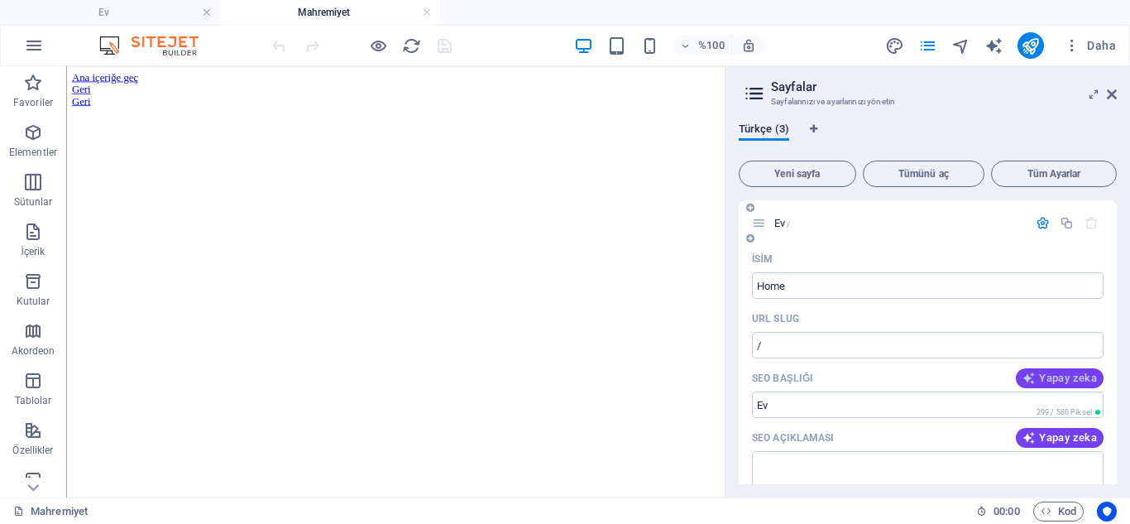
click at [1056, 379] on font "Yapay zeka" at bounding box center [1068, 378] width 58 height 12
type input "Ev İçin Profesyonel Yenileme"
click at [1111, 98] on icon at bounding box center [1112, 94] width 10 height 13
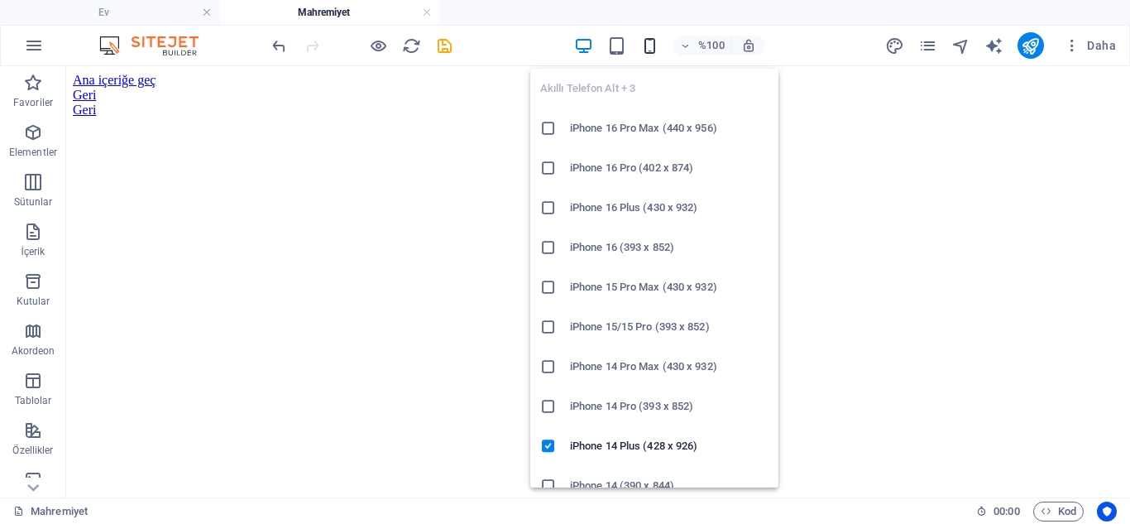
click at [650, 44] on icon "button" at bounding box center [650, 45] width 19 height 19
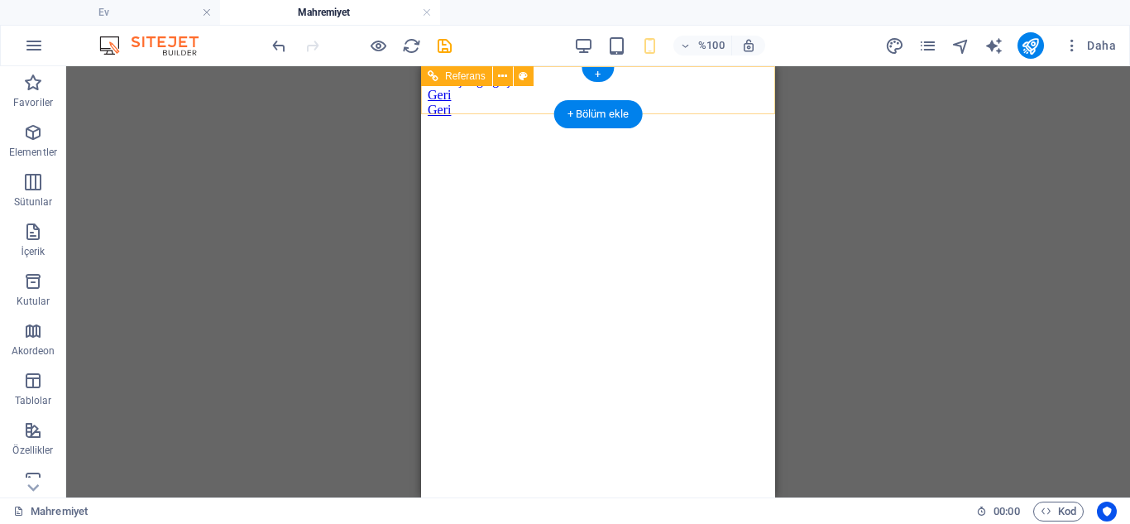
click at [463, 97] on div "Geri" at bounding box center [598, 95] width 341 height 15
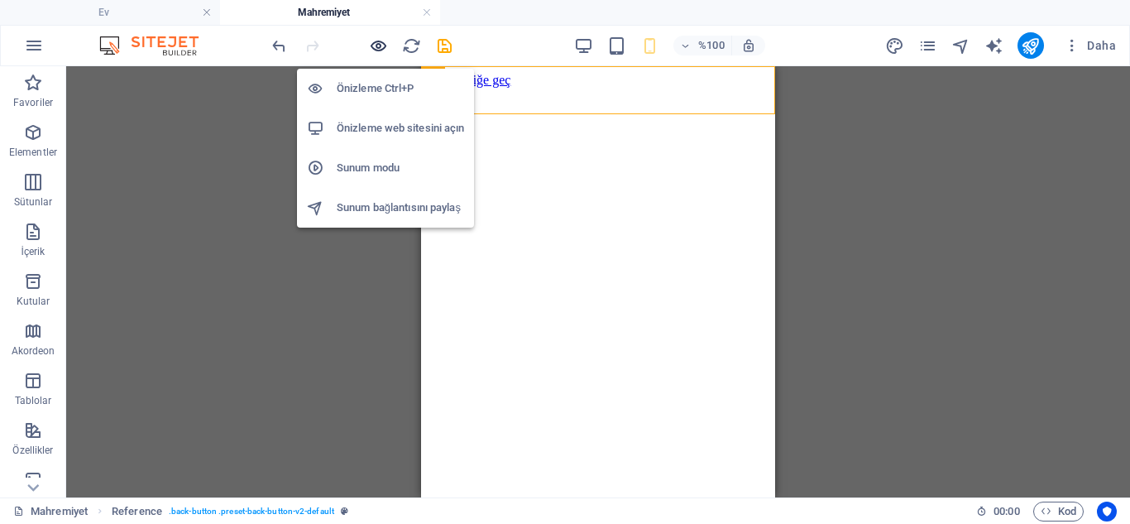
click at [381, 49] on icon "button" at bounding box center [378, 45] width 19 height 19
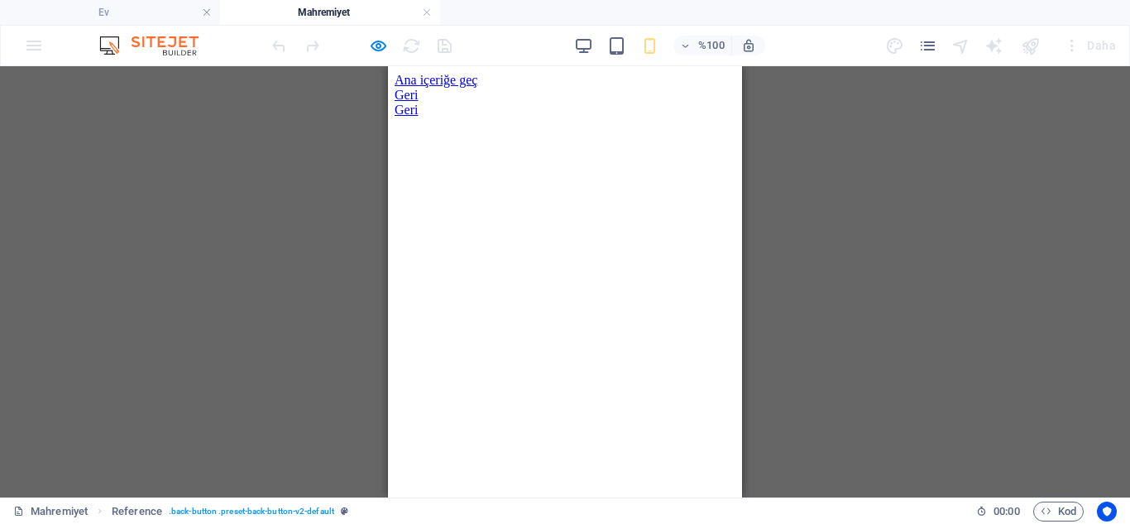
click at [418, 92] on font "Geri" at bounding box center [406, 95] width 23 height 14
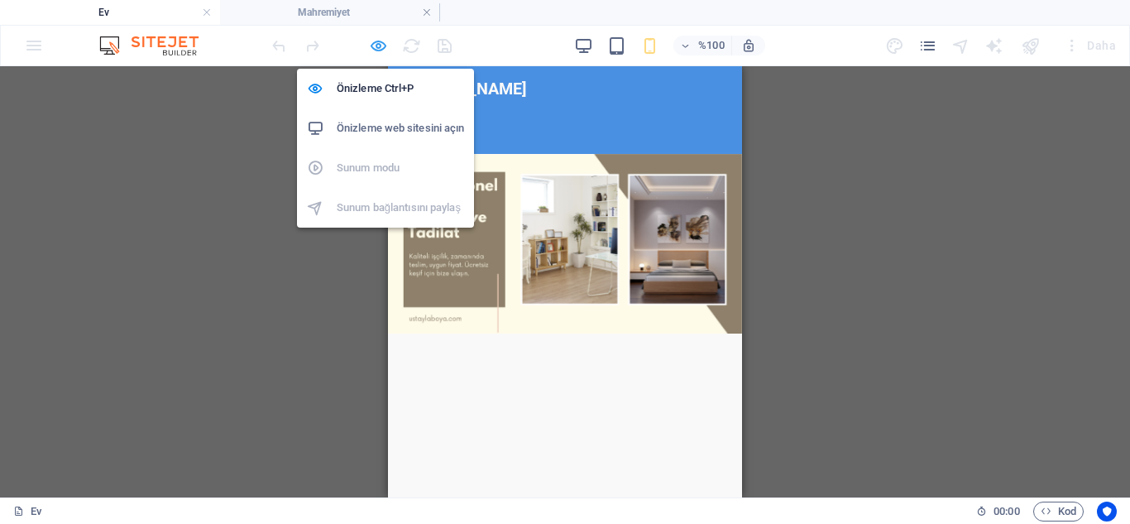
click at [377, 50] on icon "button" at bounding box center [378, 45] width 19 height 19
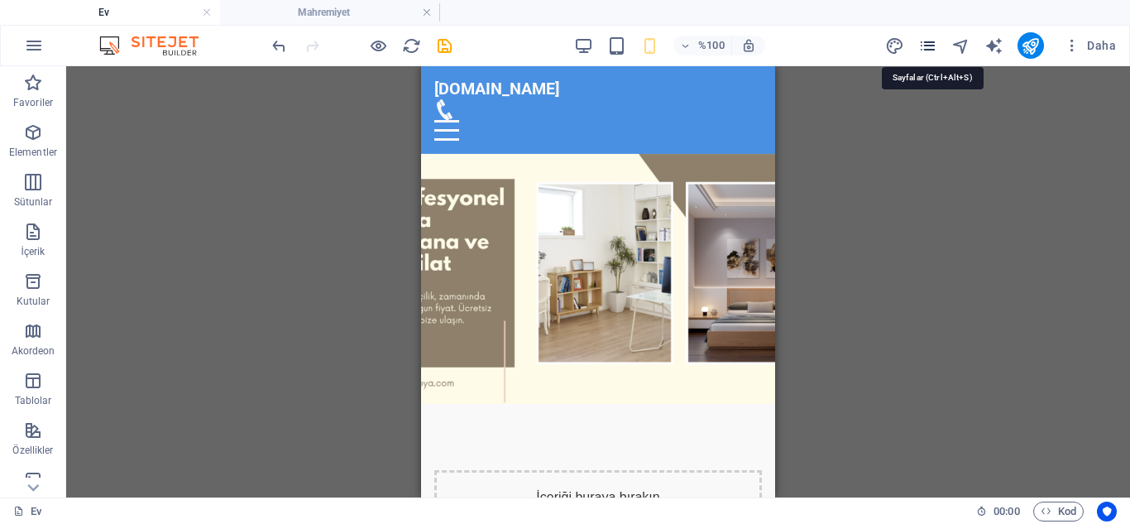
click at [929, 41] on icon "sayfalar" at bounding box center [928, 45] width 19 height 19
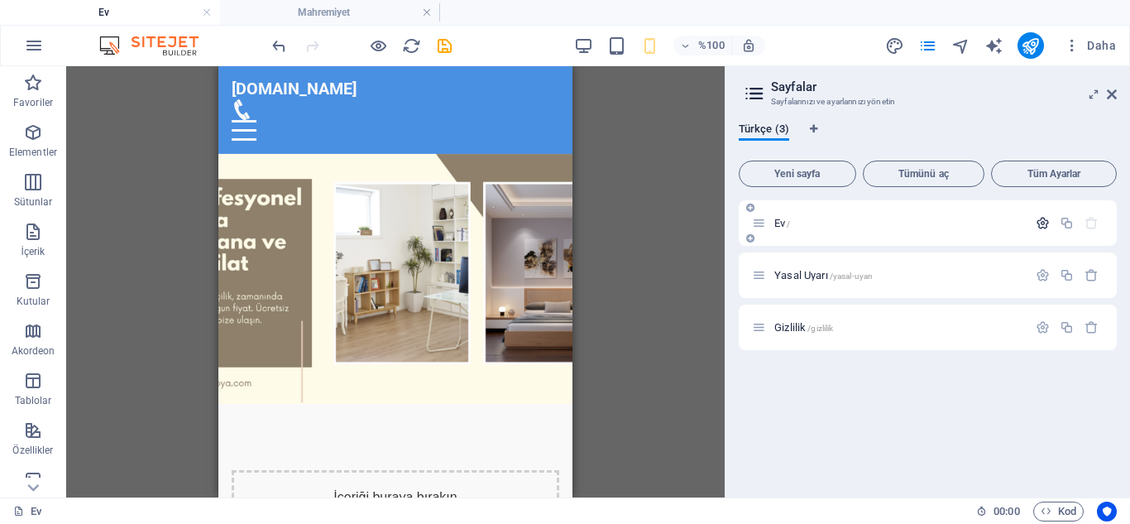
click at [1039, 223] on icon "button" at bounding box center [1043, 223] width 14 height 14
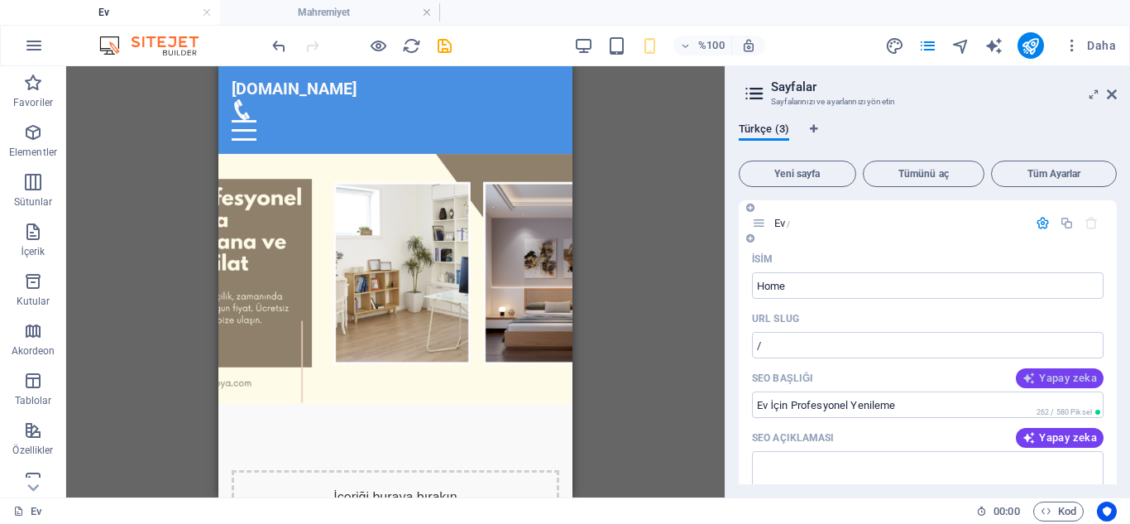
click at [1071, 378] on font "Yapay zeka" at bounding box center [1068, 378] width 58 height 12
type input "Ustaeller: Konforlu Mekanlar"
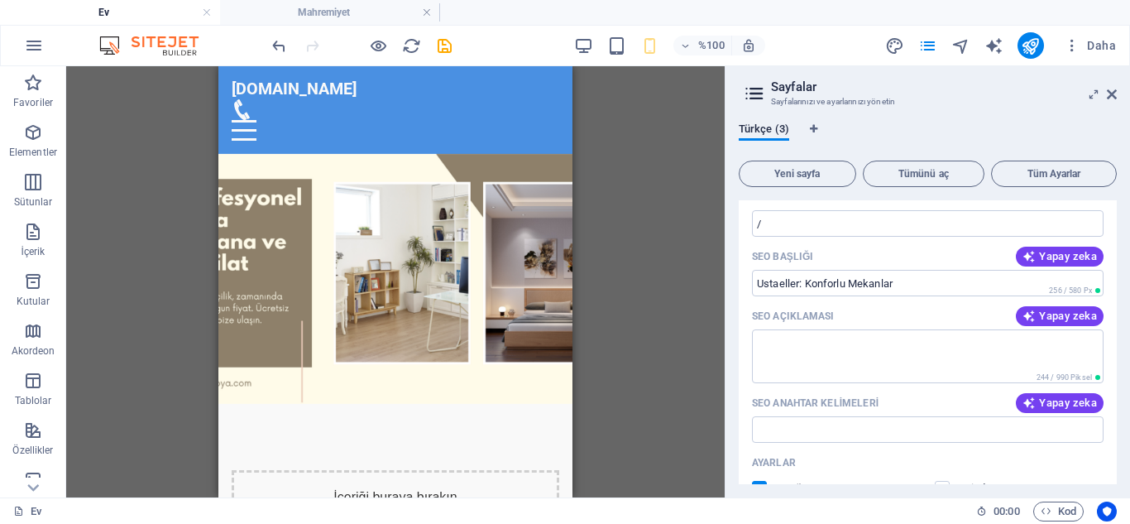
scroll to position [126, 0]
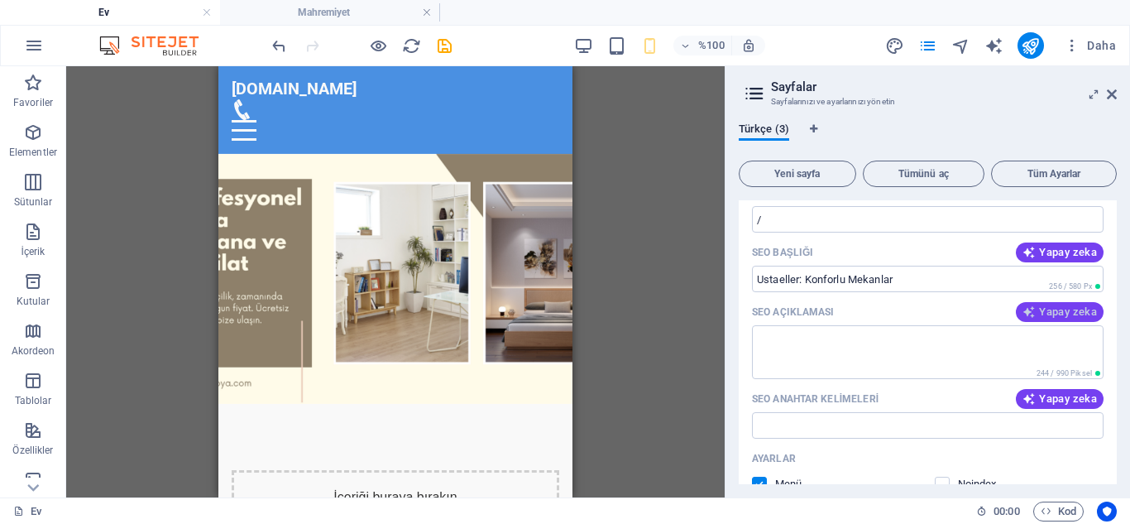
click at [1058, 314] on font "Yapay zeka" at bounding box center [1068, 311] width 58 height 12
type textarea "Ev ve iş yerlerinizi güzelleştirin! Profesyonel tamirat, boya ve tadilat hizmet…"
click at [1075, 400] on font "Yapay zeka" at bounding box center [1068, 398] width 58 height 12
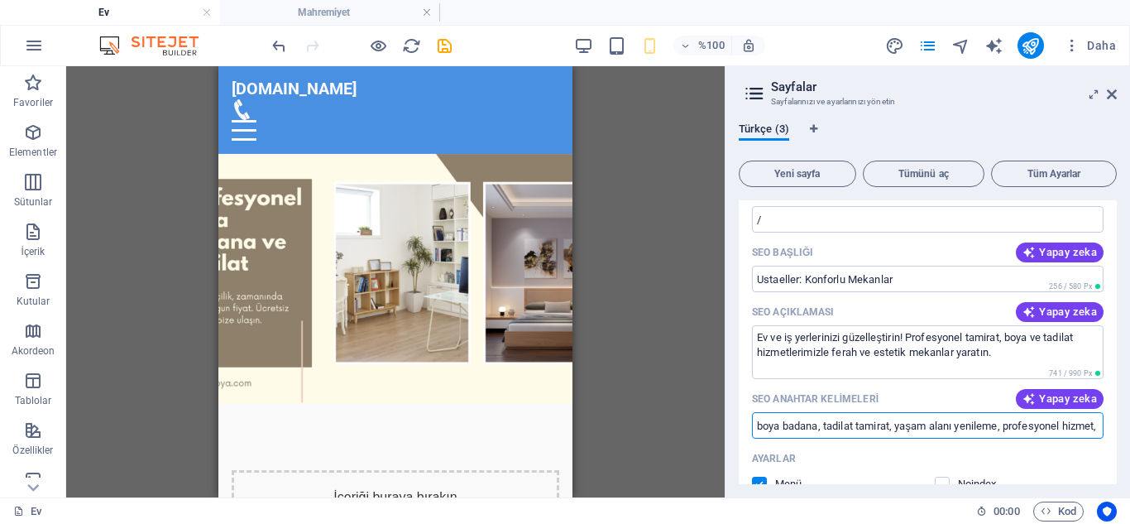
click at [1002, 425] on input "boya badana, tadilat tamirat, yaşam alanı yenileme, profesyonel hizmet, uygun f…" at bounding box center [928, 425] width 352 height 26
type input "boya badana, tadilat tamirat, yaşam alanı yenileme, profesyonel hizmet, uygun f…"
drag, startPoint x: 1117, startPoint y: 340, endPoint x: 1118, endPoint y: 357, distance: 16.6
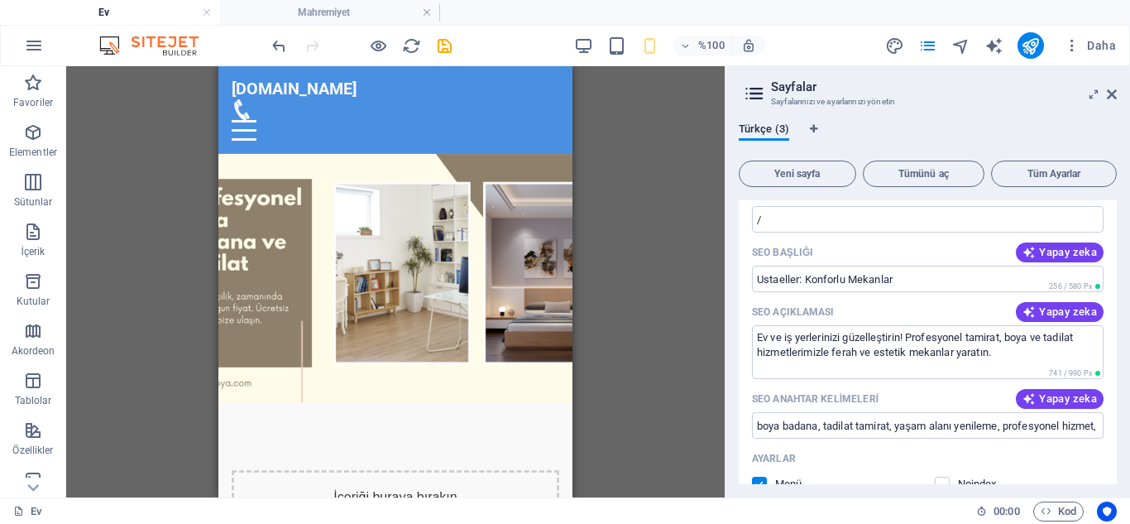
click at [1118, 357] on div "Türkçe (3) Yeni sayfa Tümünü aç Tüm Ayarlar Ev / İsim Home ​ URL SLUG / ​ SEO B…" at bounding box center [928, 303] width 405 height 388
drag, startPoint x: 1117, startPoint y: 336, endPoint x: 1117, endPoint y: 356, distance: 19.9
click at [1117, 356] on div "Türkçe (3) Yeni sayfa Tümünü aç Tüm Ayarlar Ev / İsim Home ​ URL SLUG / ​ SEO B…" at bounding box center [928, 303] width 405 height 388
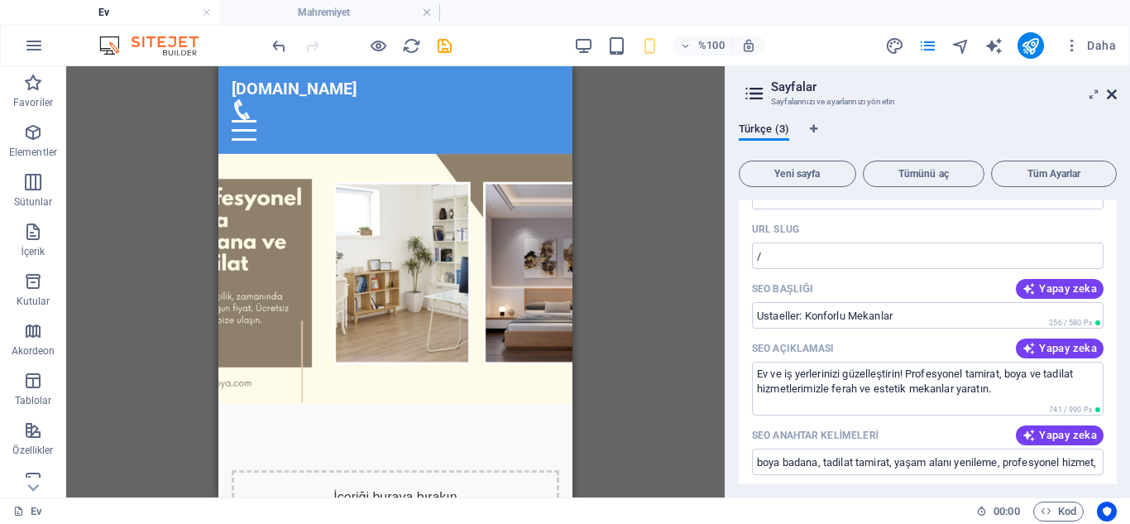
click at [1111, 90] on icon at bounding box center [1112, 94] width 10 height 13
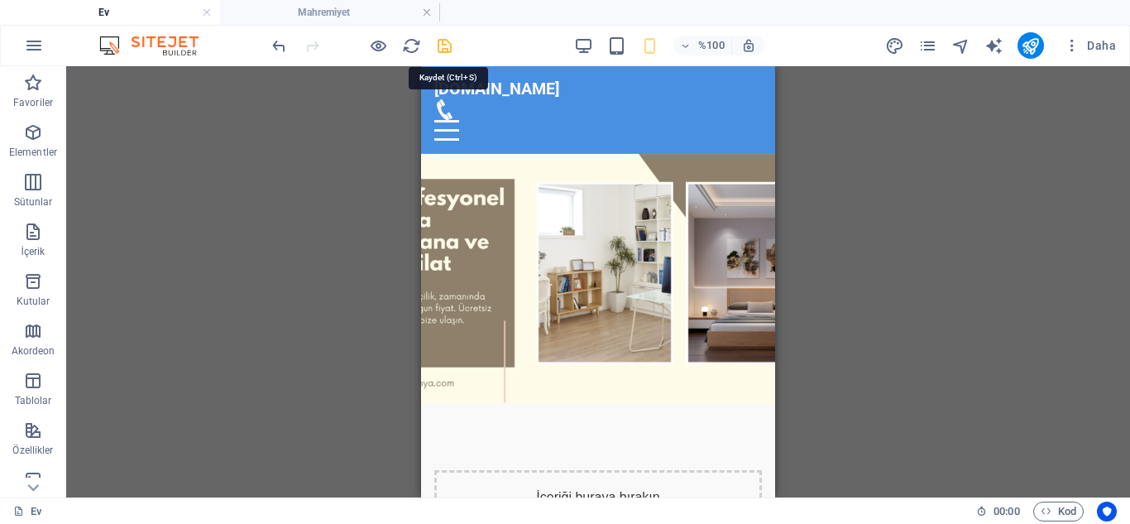
click at [443, 48] on icon "kaydetmek" at bounding box center [444, 45] width 19 height 19
checkbox input "false"
click at [933, 49] on icon "sayfalar" at bounding box center [928, 45] width 19 height 19
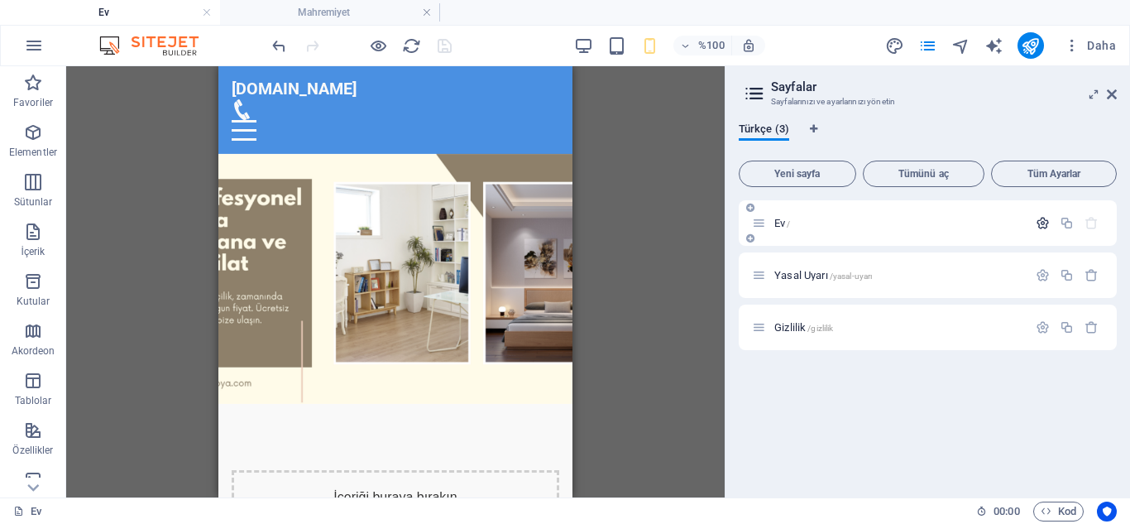
click at [1038, 220] on icon "button" at bounding box center [1043, 223] width 14 height 14
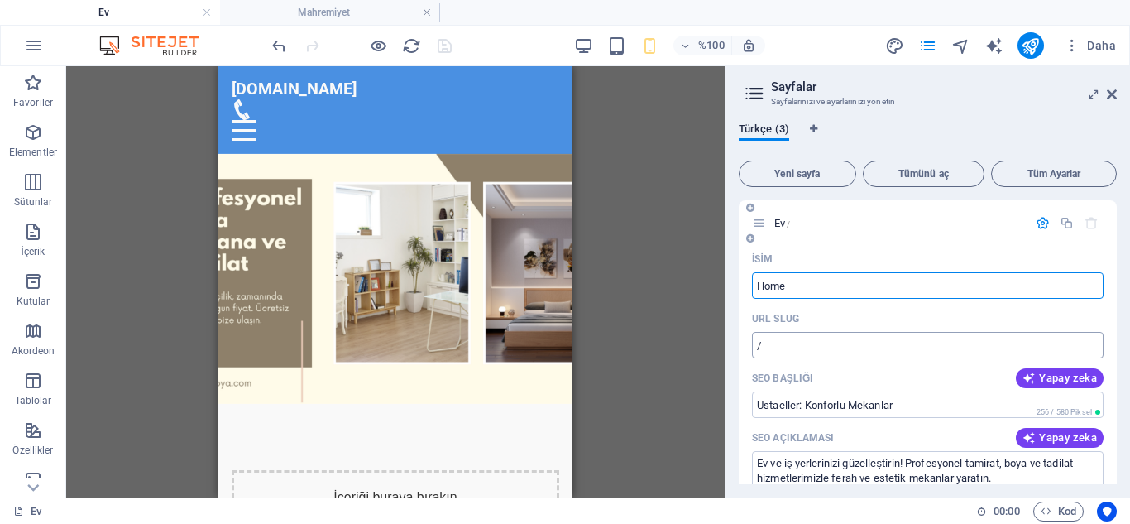
drag, startPoint x: 991, startPoint y: 316, endPoint x: 921, endPoint y: 337, distance: 72.5
click at [950, 333] on div "URL SLUG / ​" at bounding box center [928, 331] width 352 height 53
drag, startPoint x: 1118, startPoint y: 250, endPoint x: 1116, endPoint y: 285, distance: 34.8
click at [1116, 285] on div "Türkçe (3) Yeni sayfa Tümünü aç Tüm Ayarlar Ev / İsim Home ​ URL SLUG / ​ SEO B…" at bounding box center [928, 303] width 405 height 388
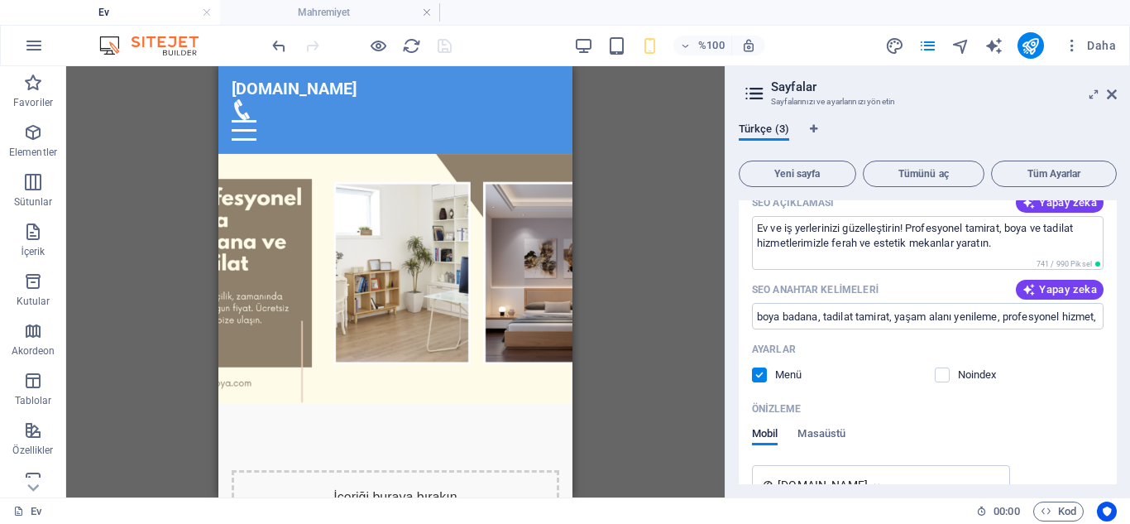
scroll to position [230, 0]
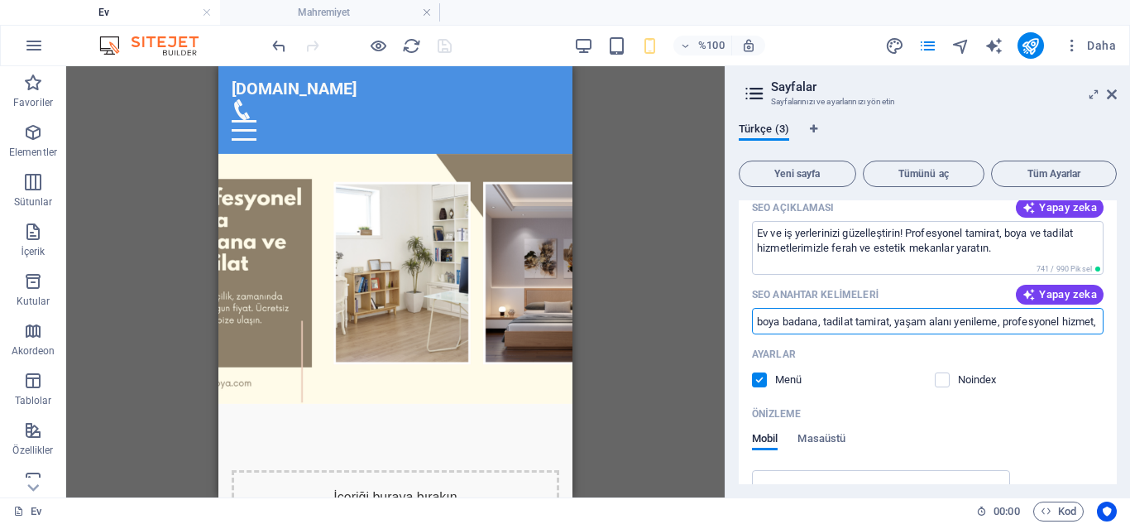
click at [1037, 322] on input "boya badana, tadilat tamirat, yaşam alanı yenileme, profesyonel hizmet, uygun f…" at bounding box center [928, 321] width 352 height 26
click at [1116, 89] on icon at bounding box center [1112, 94] width 10 height 13
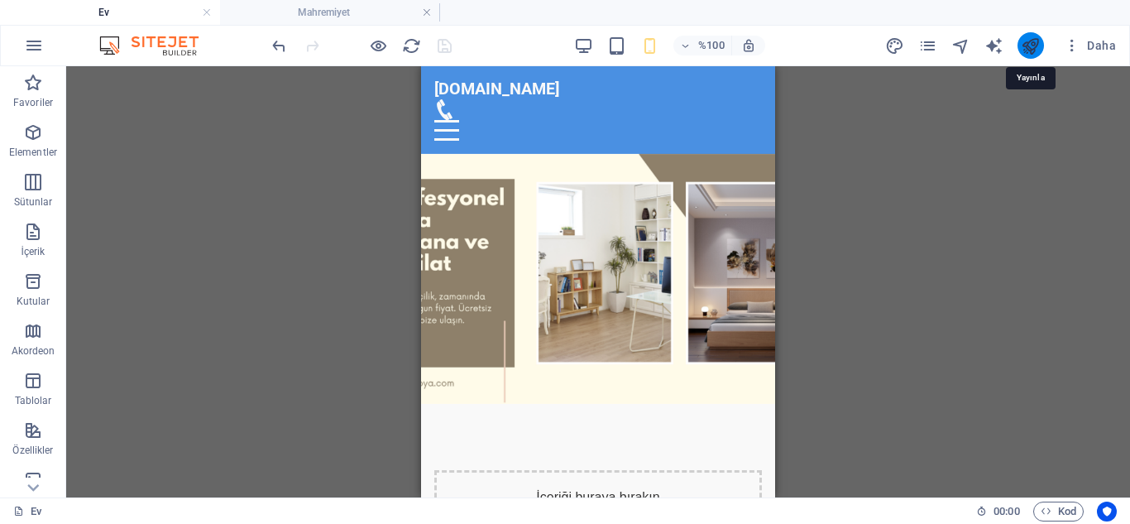
click at [1034, 36] on icon "yayınlamak" at bounding box center [1030, 45] width 19 height 19
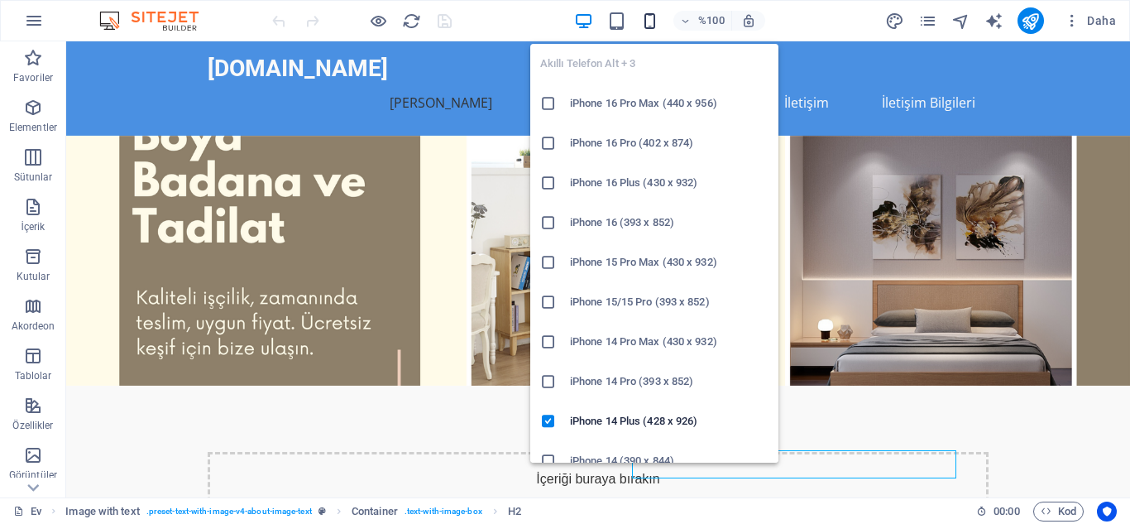
click at [652, 17] on icon "button" at bounding box center [650, 21] width 19 height 19
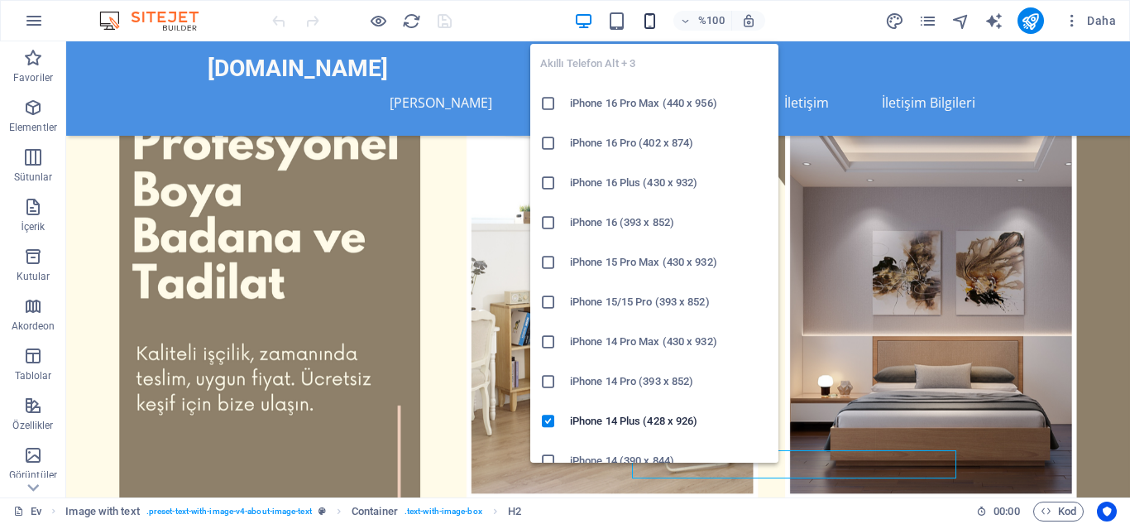
scroll to position [448, 0]
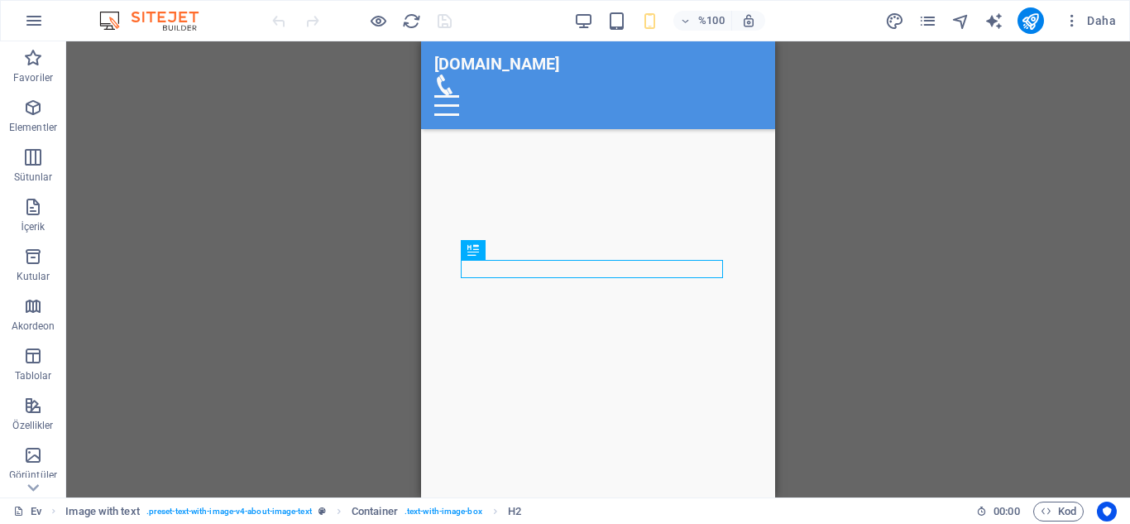
click at [302, 158] on div "Mevcut içeriği değiştirmek için buraya sürükleyin. Yeni bir öğe oluşturmak isti…" at bounding box center [598, 269] width 1064 height 456
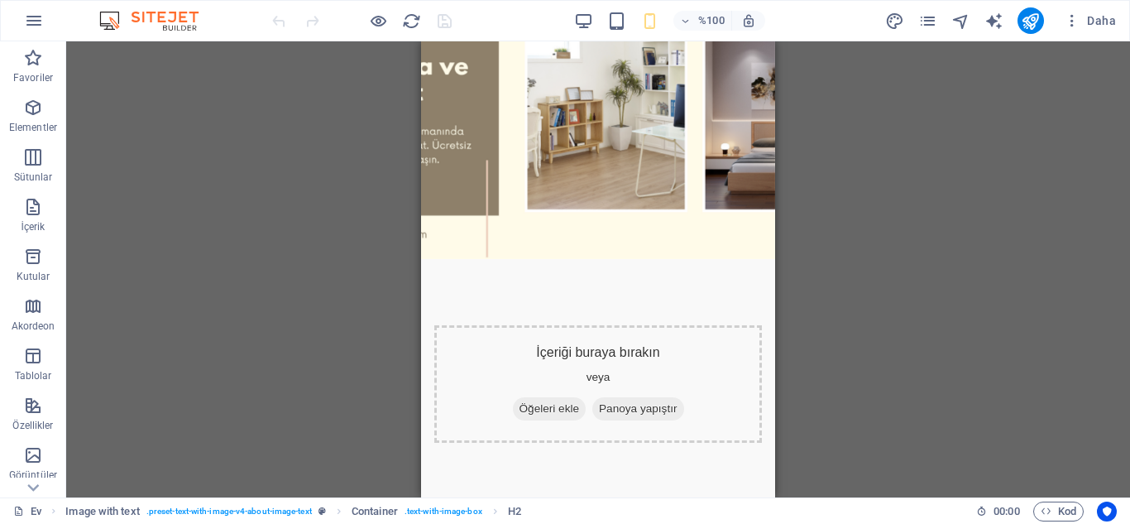
scroll to position [0, 0]
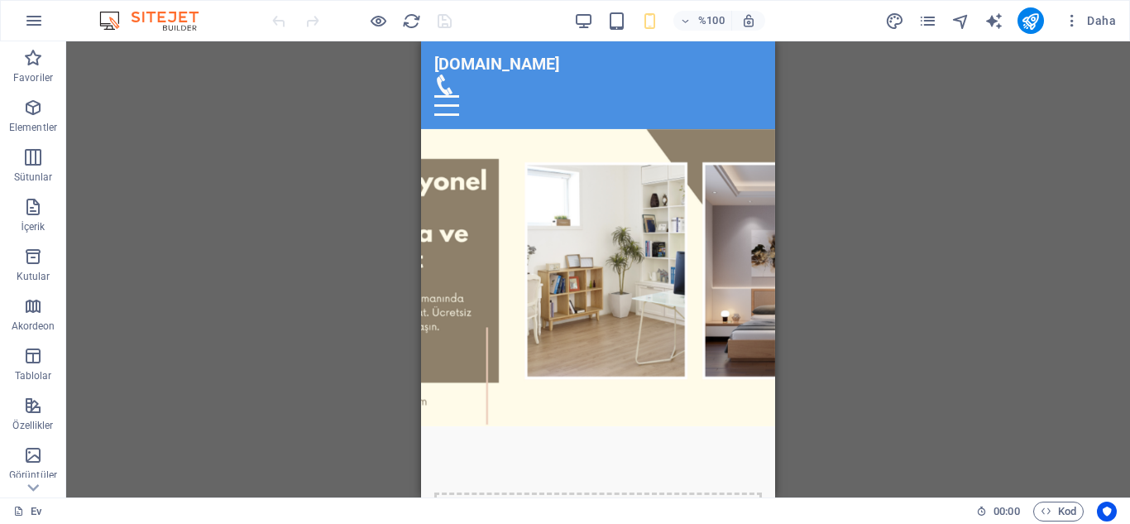
drag, startPoint x: 769, startPoint y: 158, endPoint x: 1197, endPoint y: 84, distance: 434.9
click at [41, 209] on icon "button" at bounding box center [33, 207] width 20 height 20
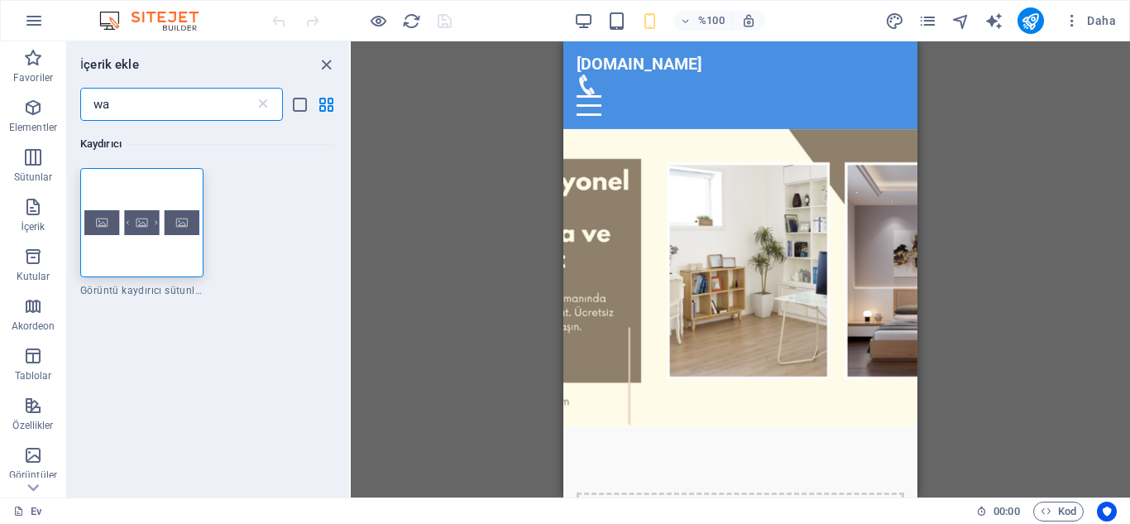
type input "w"
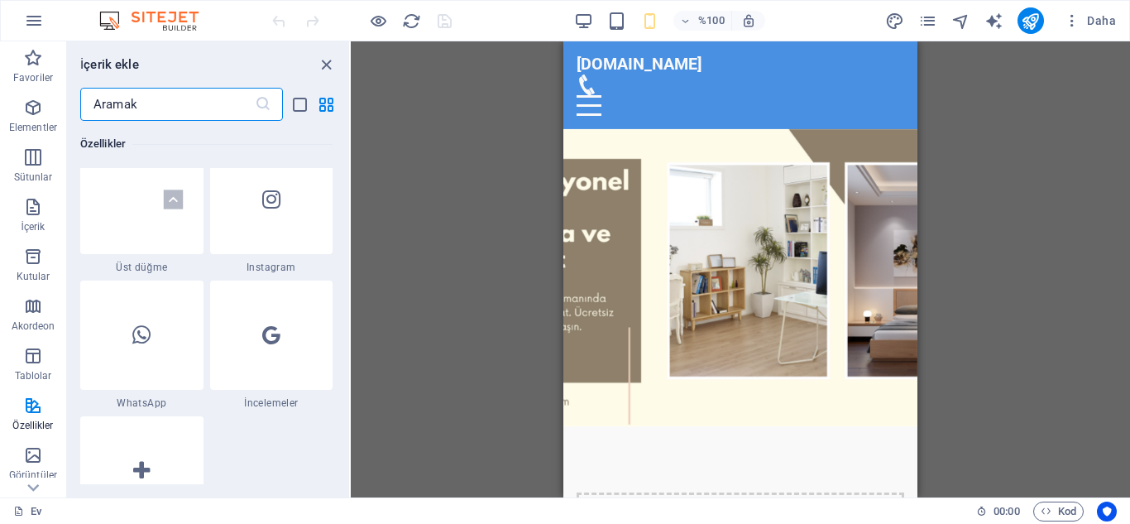
scroll to position [8080, 0]
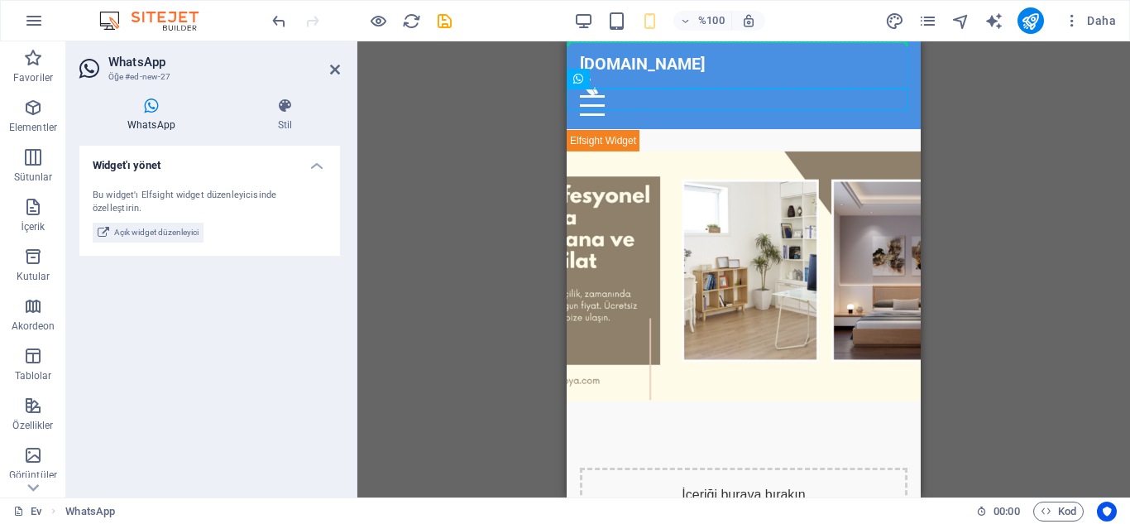
drag, startPoint x: 1145, startPoint y: 121, endPoint x: 786, endPoint y: 65, distance: 363.5
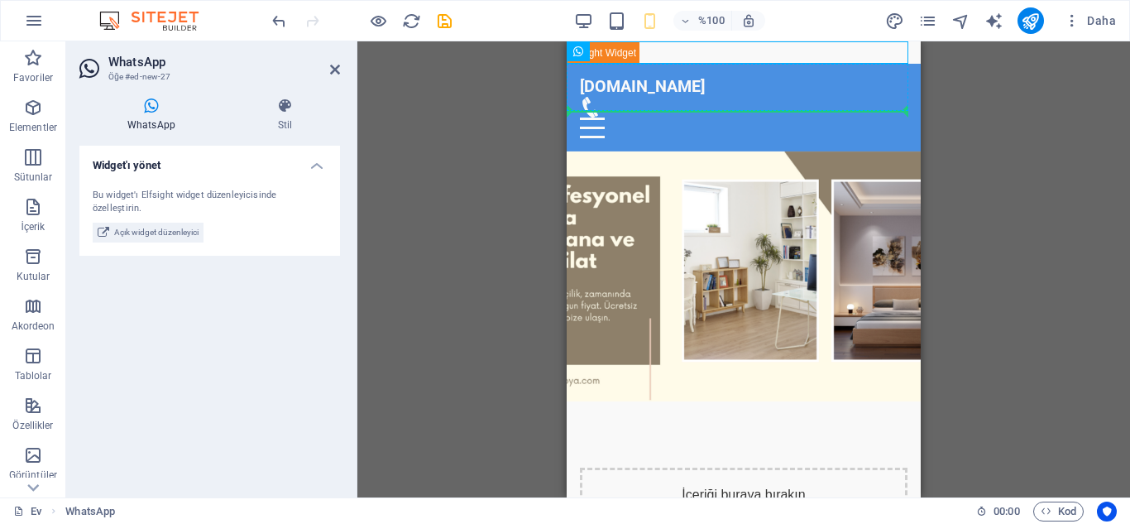
drag, startPoint x: 1170, startPoint y: 91, endPoint x: 734, endPoint y: 89, distance: 436.1
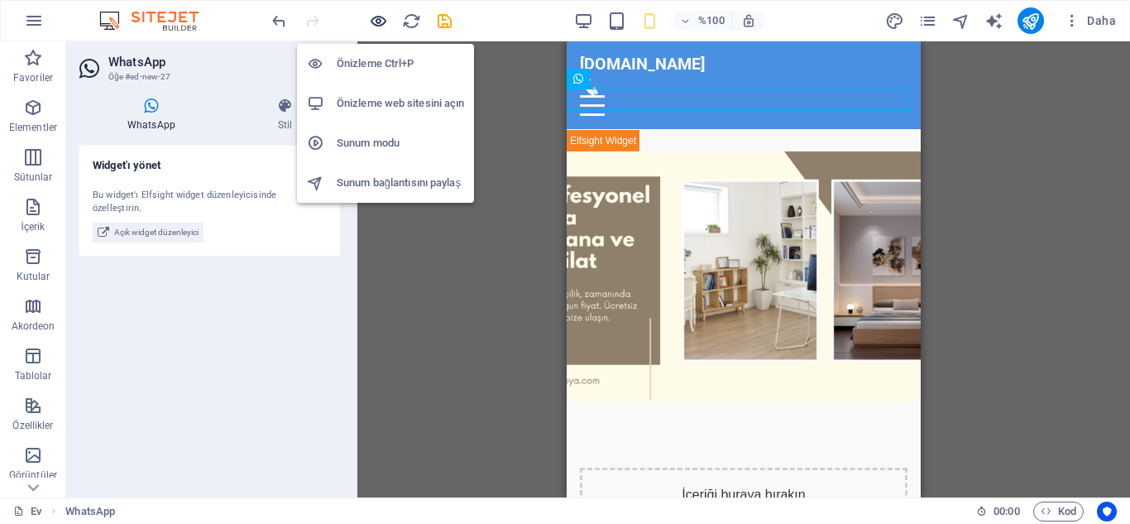
click at [380, 22] on icon "button" at bounding box center [378, 21] width 19 height 19
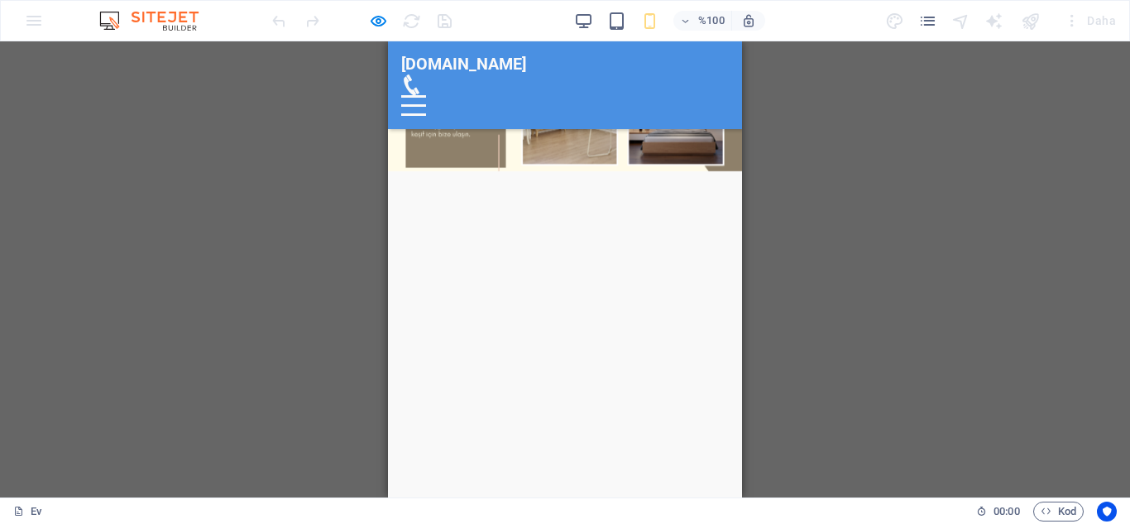
scroll to position [0, 0]
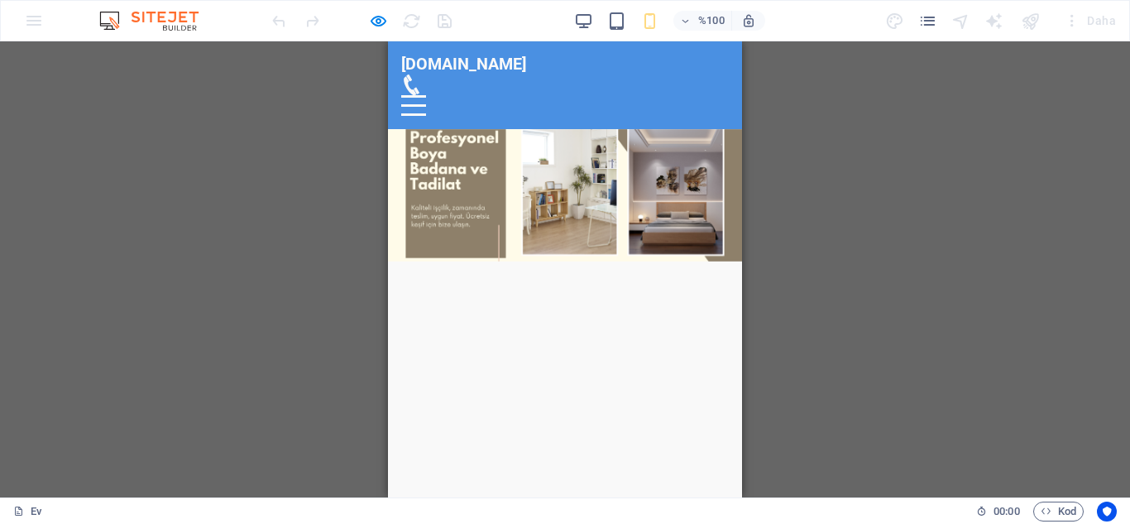
click at [638, 77] on header "[DOMAIN_NAME] [PERSON_NAME] Hakkımızda Hizmetler İletişim İletişim Bilgileri" at bounding box center [565, 85] width 354 height 88
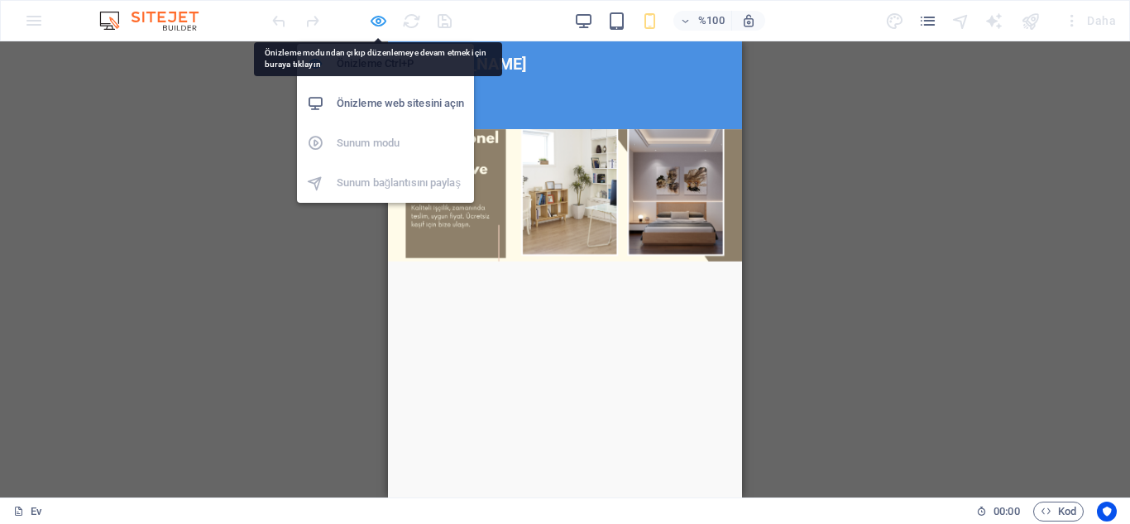
click at [377, 18] on icon "button" at bounding box center [378, 21] width 19 height 19
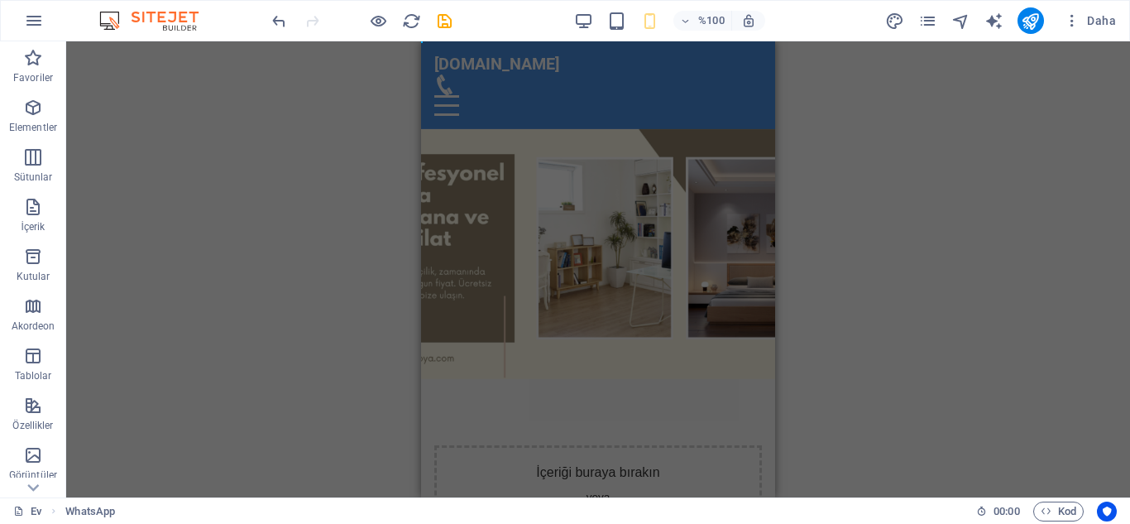
click at [933, 216] on div "H2 Metinli resim Konteyner Menü Çubuğu Menü Konteyner Logo Yer tutucu Konteyner…" at bounding box center [598, 269] width 1064 height 456
click at [970, 238] on div "H2 Metinli resim Konteyner Menü Çubuğu Menü Konteyner Logo Yer tutucu Konteyner…" at bounding box center [598, 269] width 1064 height 456
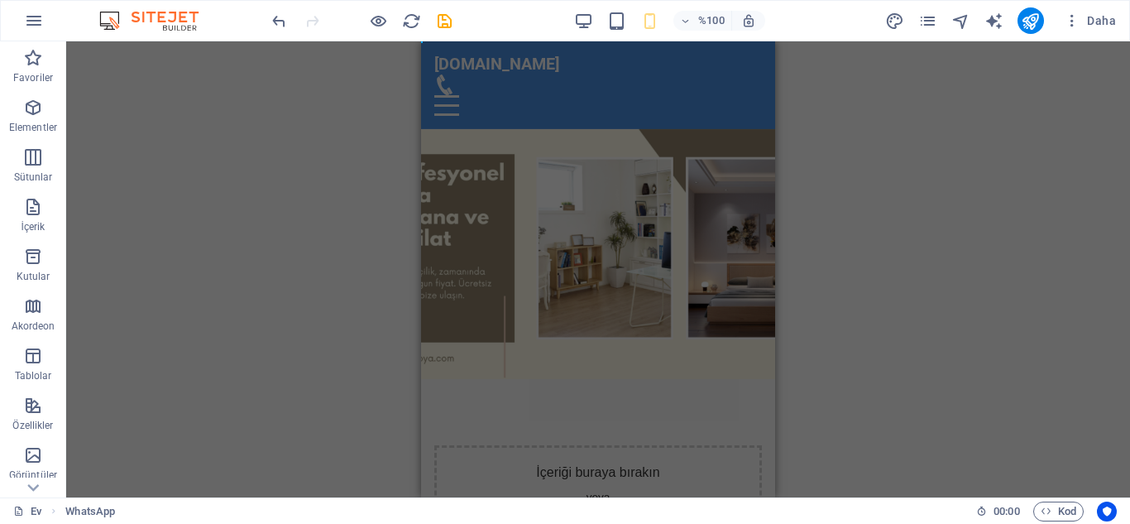
click at [970, 238] on div "H2 Metinli resim Konteyner Menü Çubuğu Menü Konteyner Logo Yer tutucu Konteyner…" at bounding box center [598, 269] width 1064 height 456
click at [287, 226] on div "H2 Metinli resim Konteyner Menü Çubuğu Menü Konteyner Logo Yer tutucu Konteyner…" at bounding box center [598, 269] width 1064 height 456
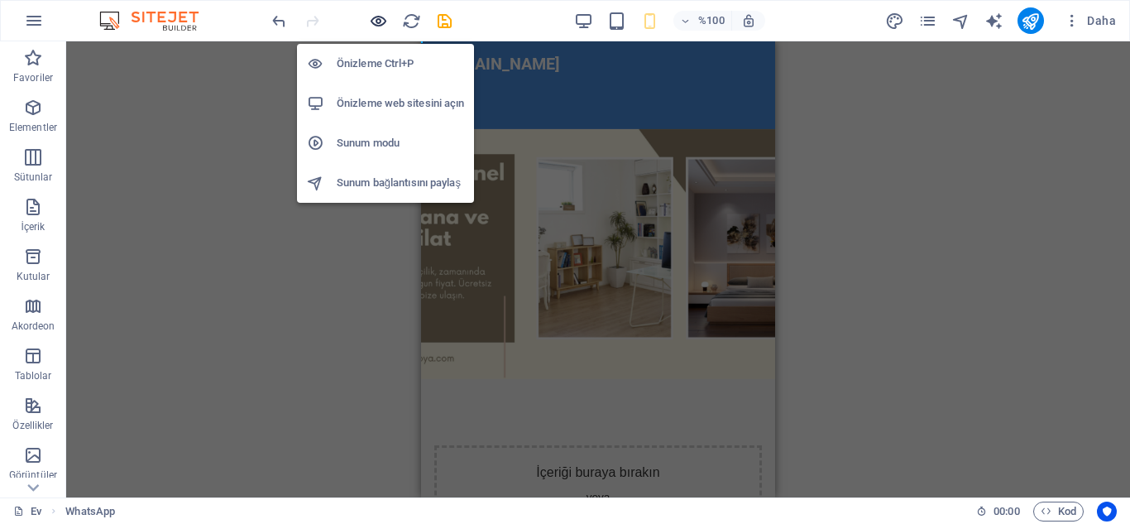
click at [374, 23] on icon "button" at bounding box center [378, 21] width 19 height 19
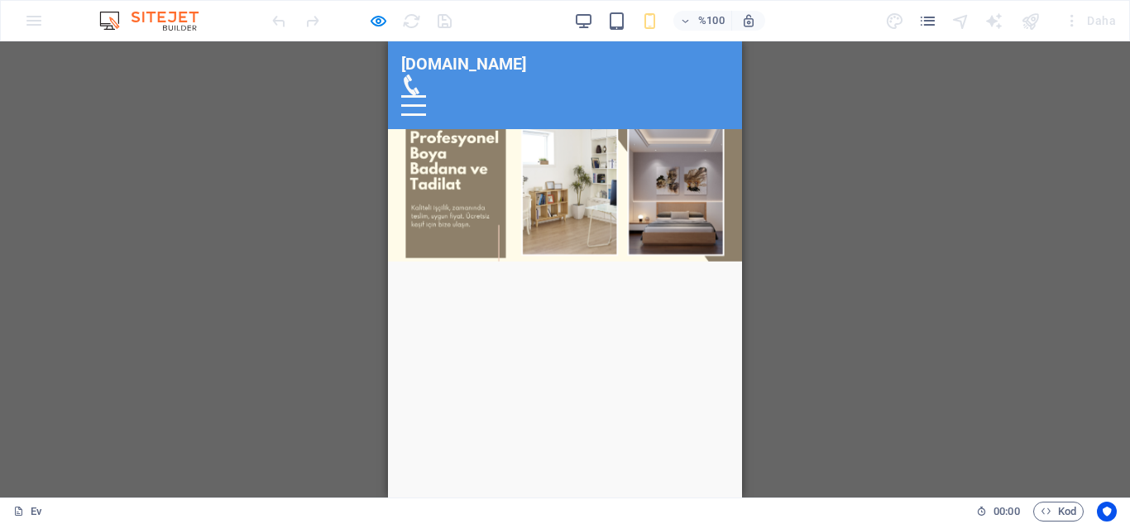
drag, startPoint x: 737, startPoint y: 99, endPoint x: 1152, endPoint y: 50, distance: 418.3
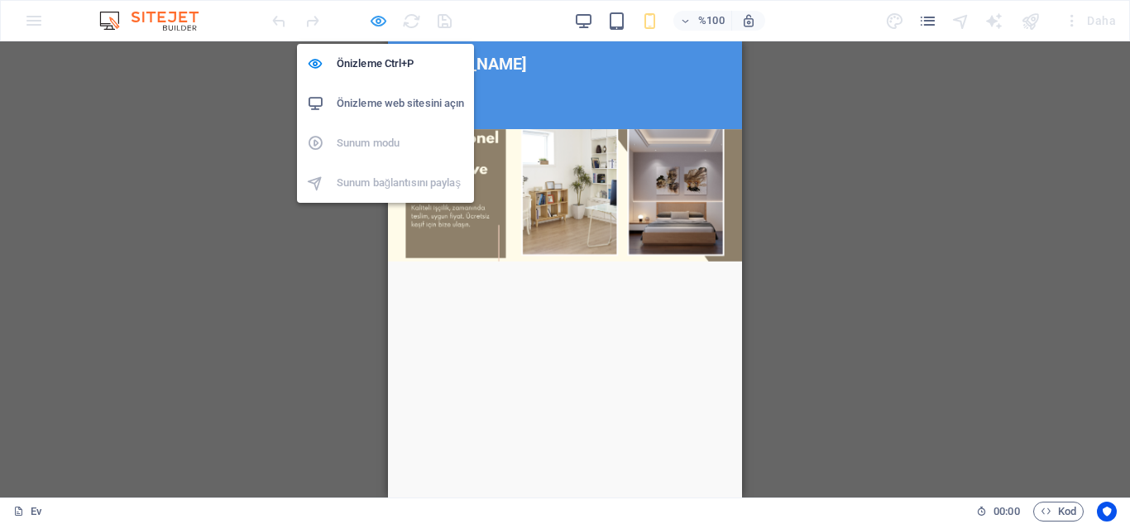
click at [381, 17] on icon "button" at bounding box center [378, 21] width 19 height 19
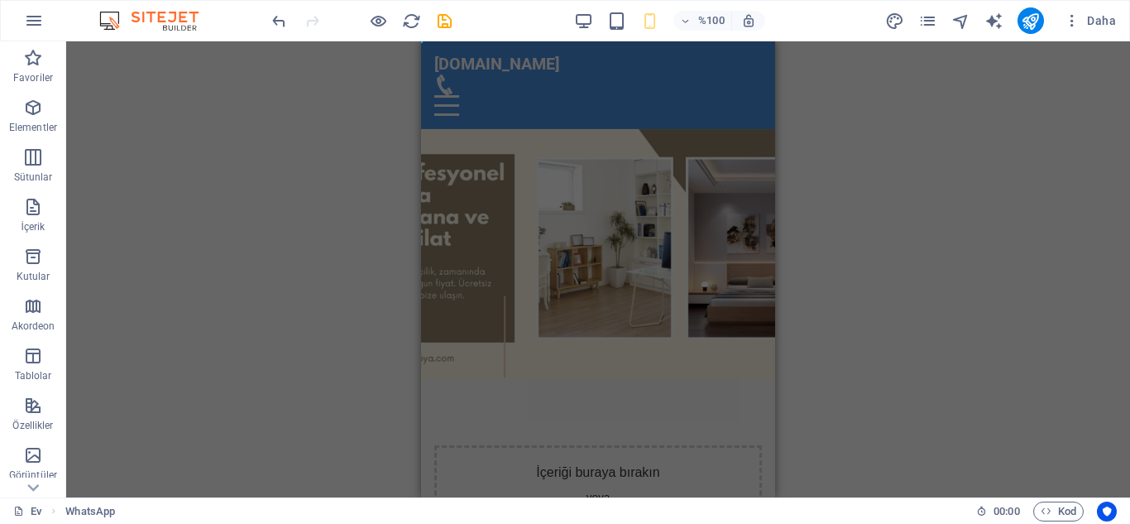
click at [302, 288] on div "H2 Metinli resim Konteyner Menü Çubuğu Menü Konteyner Logo Yer tutucu Konteyner…" at bounding box center [598, 269] width 1064 height 456
click at [313, 125] on div "H2 Metinli resim Konteyner Menü Çubuğu Menü Konteyner Logo Yer tutucu Konteyner…" at bounding box center [598, 269] width 1064 height 456
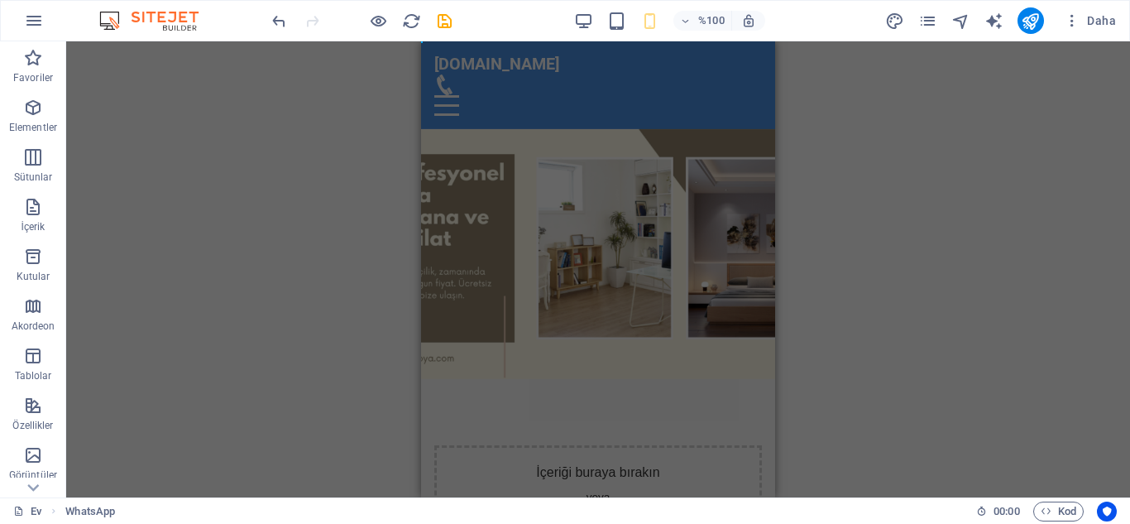
click at [313, 125] on div "H2 Metinli resim Konteyner Menü Çubuğu Menü Konteyner Logo Yer tutucu Konteyner…" at bounding box center [598, 269] width 1064 height 456
click at [281, 20] on icon "geri al" at bounding box center [279, 21] width 19 height 19
click at [281, 19] on icon "geri al" at bounding box center [279, 21] width 19 height 19
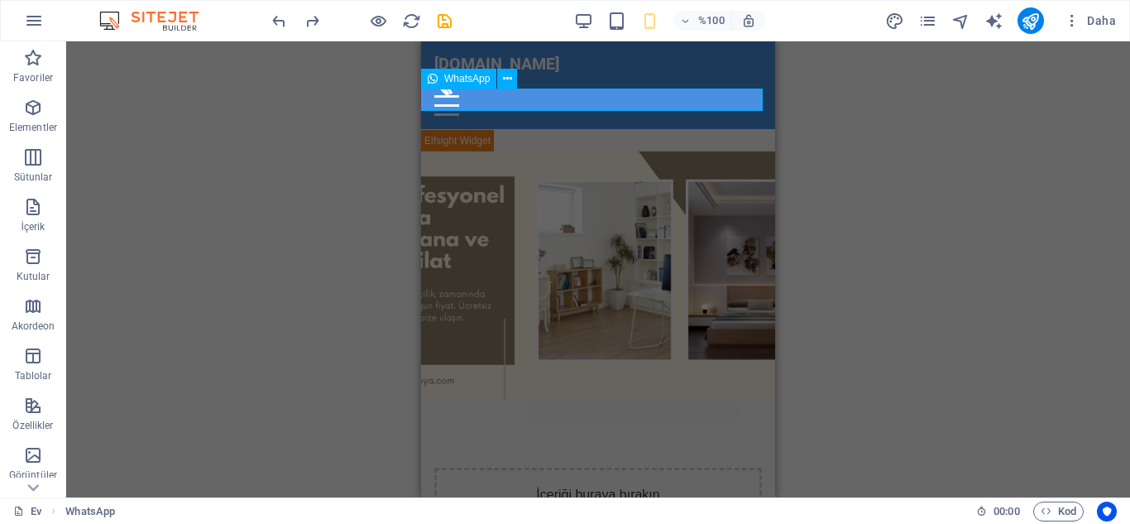
click at [498, 129] on div at bounding box center [598, 140] width 354 height 22
click at [467, 129] on div at bounding box center [598, 140] width 354 height 22
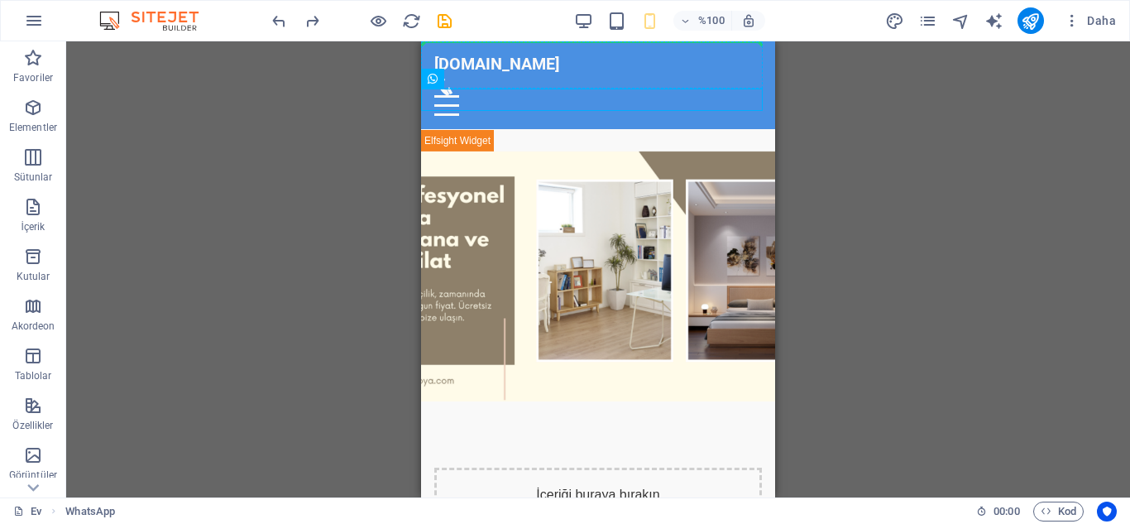
drag, startPoint x: 861, startPoint y: 122, endPoint x: 672, endPoint y: 64, distance: 197.6
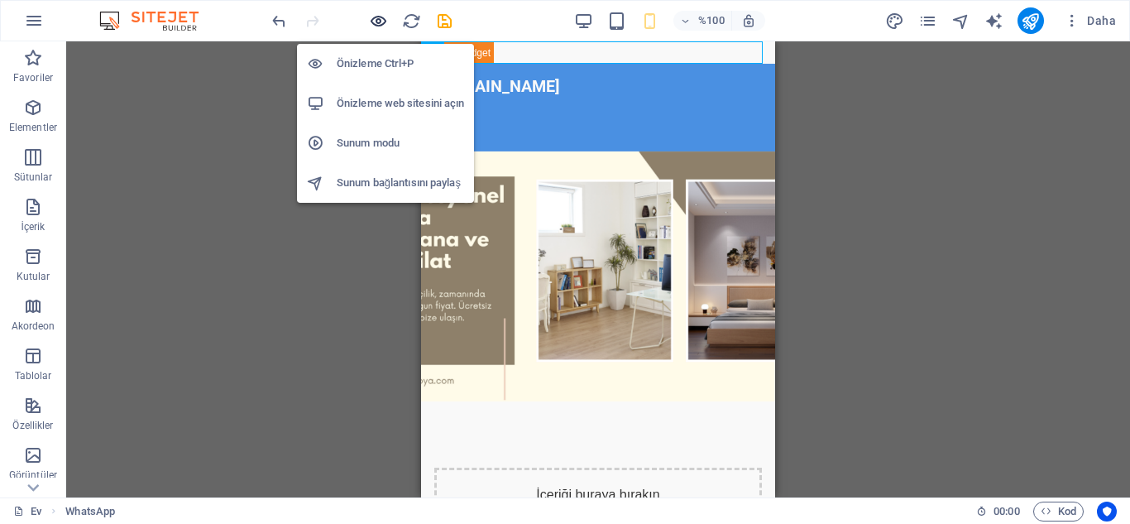
click at [375, 22] on icon "button" at bounding box center [378, 21] width 19 height 19
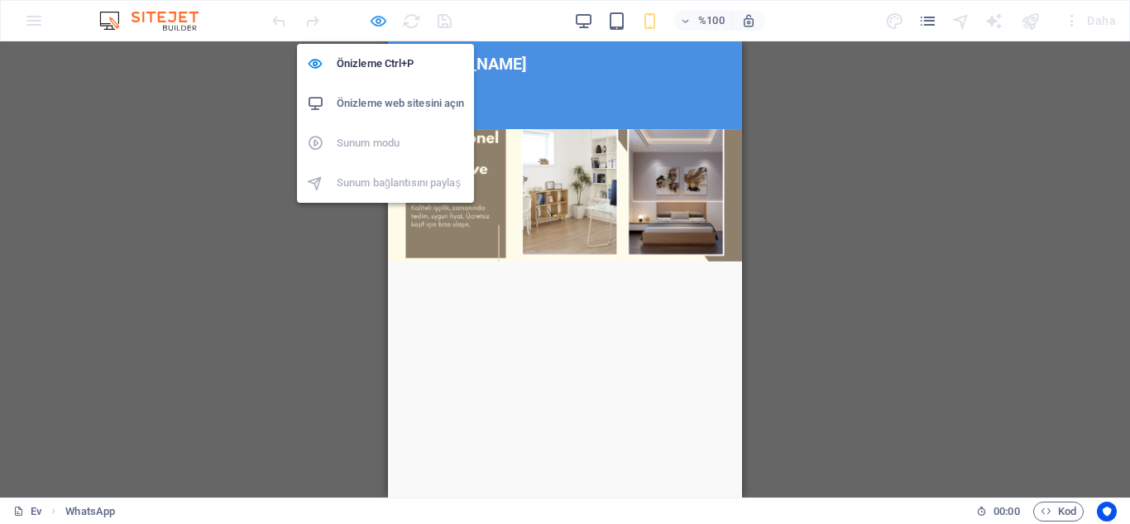
click at [378, 16] on icon "button" at bounding box center [378, 21] width 19 height 19
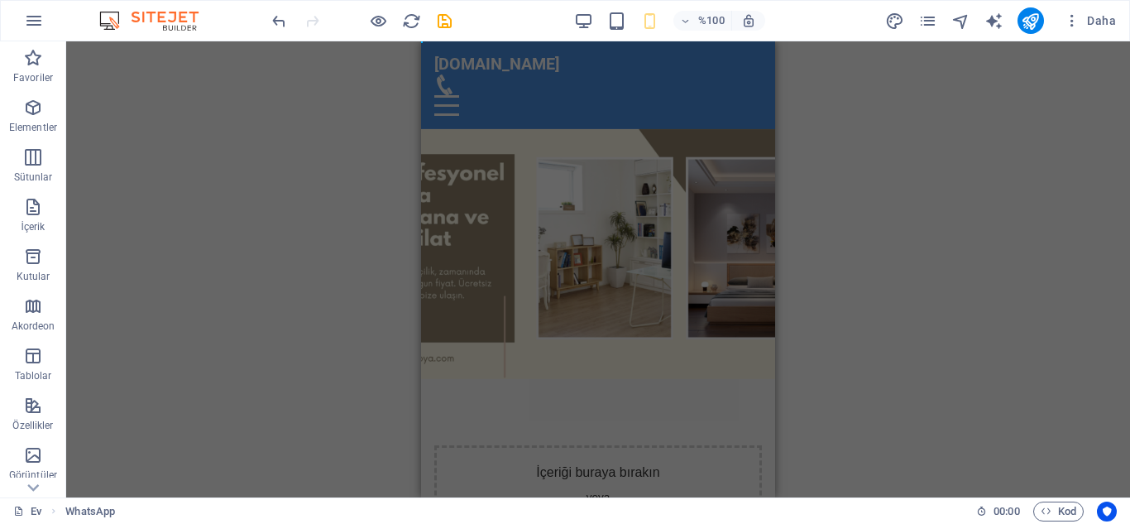
click at [389, 105] on div "H2 Metinli resim Konteyner Menü Çubuğu Menü Konteyner Logo Yer tutucu Konteyner…" at bounding box center [598, 269] width 1064 height 456
click at [274, 26] on icon "geri al" at bounding box center [279, 21] width 19 height 19
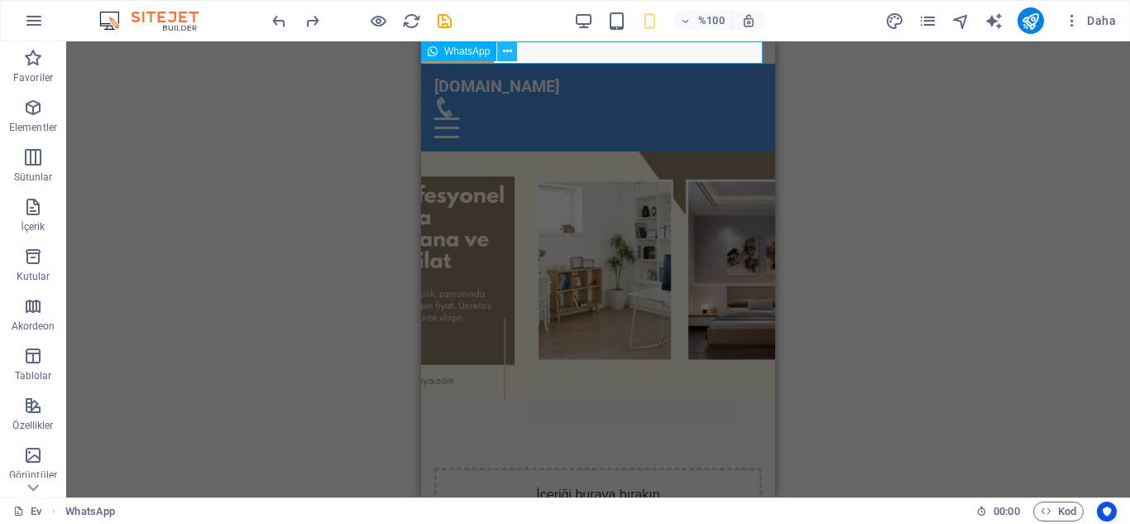
click at [508, 50] on icon at bounding box center [507, 51] width 9 height 17
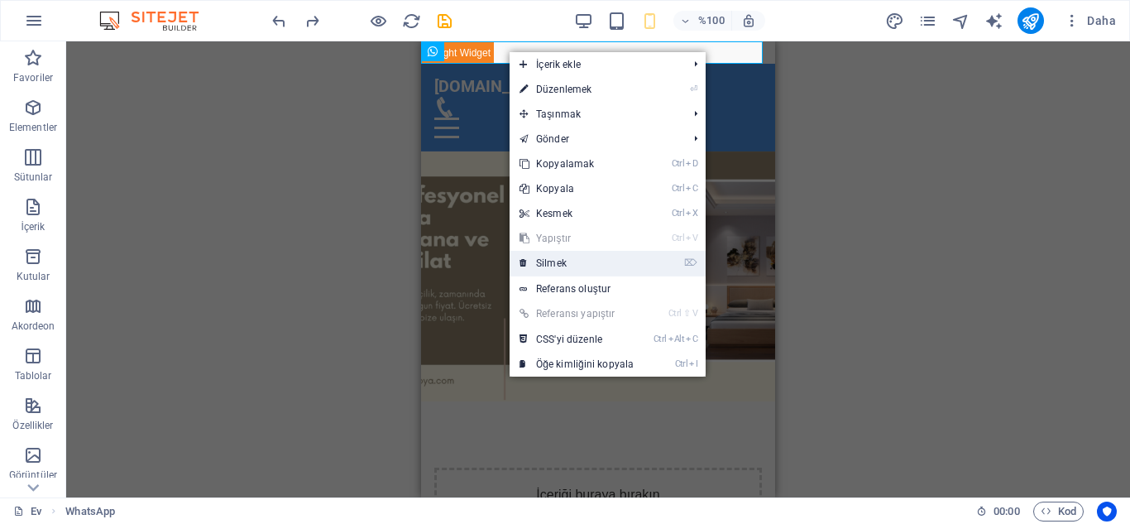
click at [571, 259] on link "⌦ Silmek" at bounding box center [577, 263] width 134 height 25
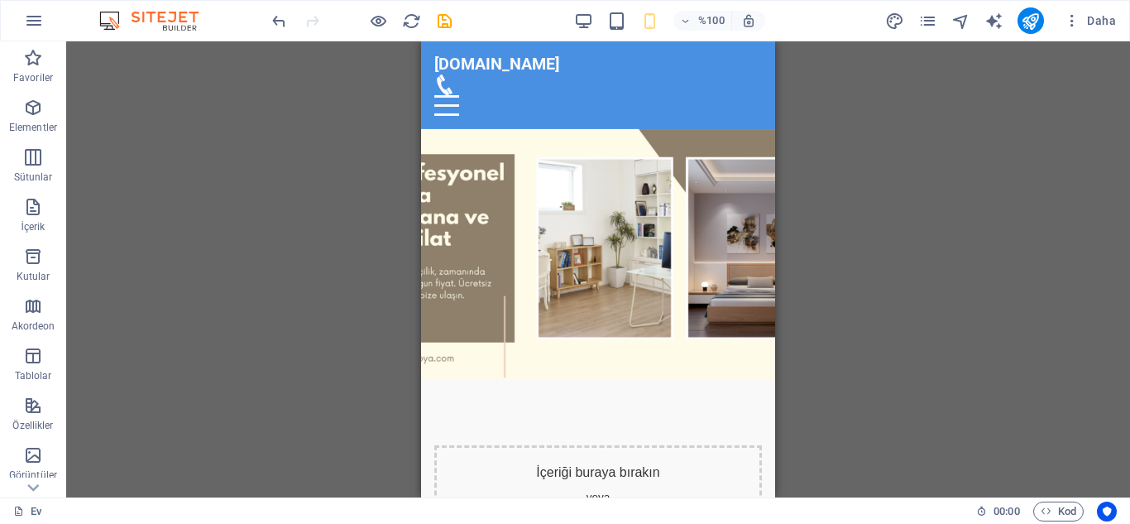
click at [319, 243] on div "H2 Metinli resim Konteyner Menü Çubuğu Menü Konteyner Logo Yer tutucu Konteyner…" at bounding box center [598, 269] width 1064 height 456
click at [32, 411] on icon "button" at bounding box center [33, 406] width 20 height 20
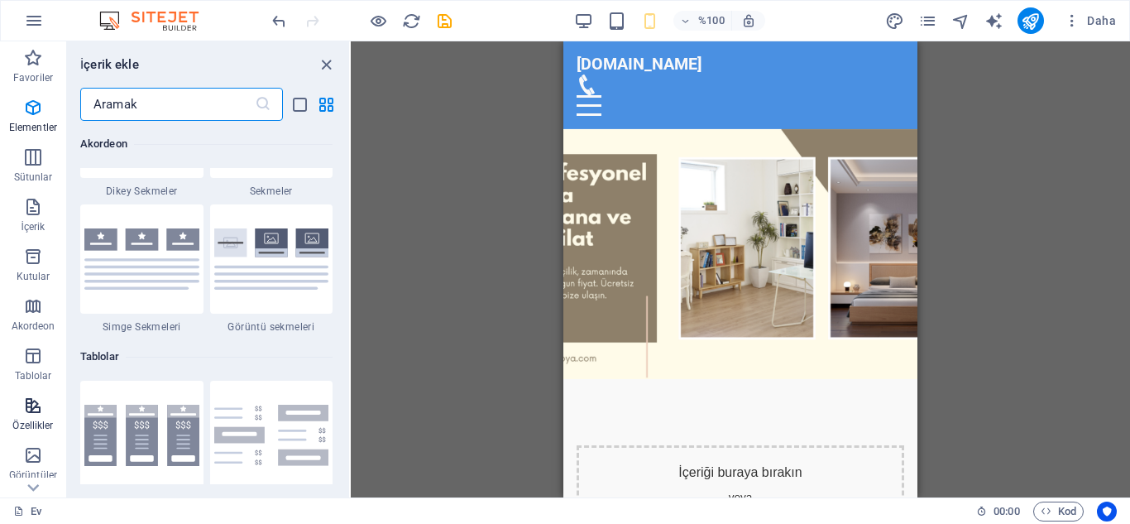
scroll to position [6451, 0]
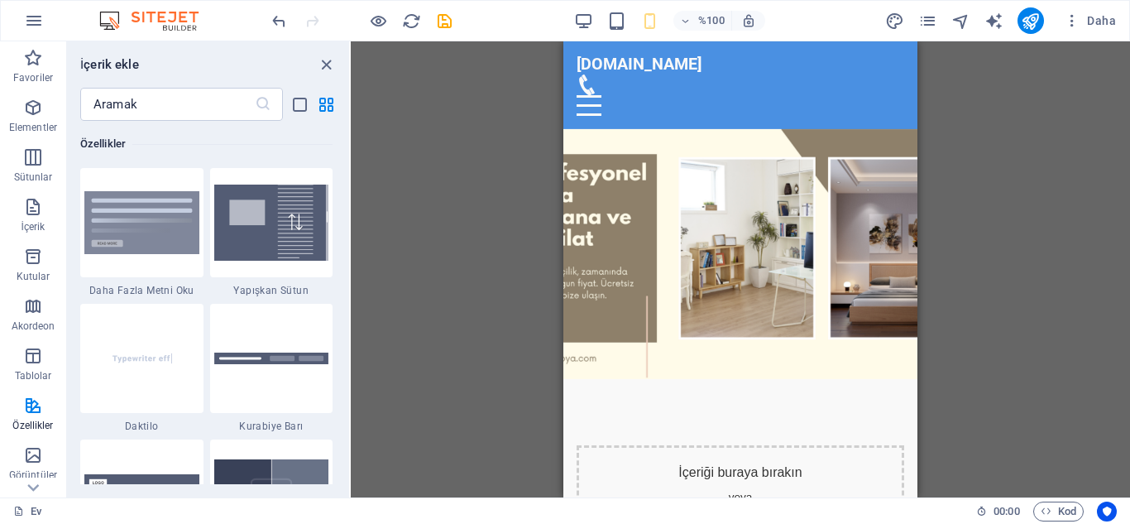
click at [345, 274] on div "Favoriler 1 Yıldız Başlık 1 Yıldız Konteyner Elementler 1 Yıldız Başlık 1 Yıldı…" at bounding box center [208, 302] width 282 height 363
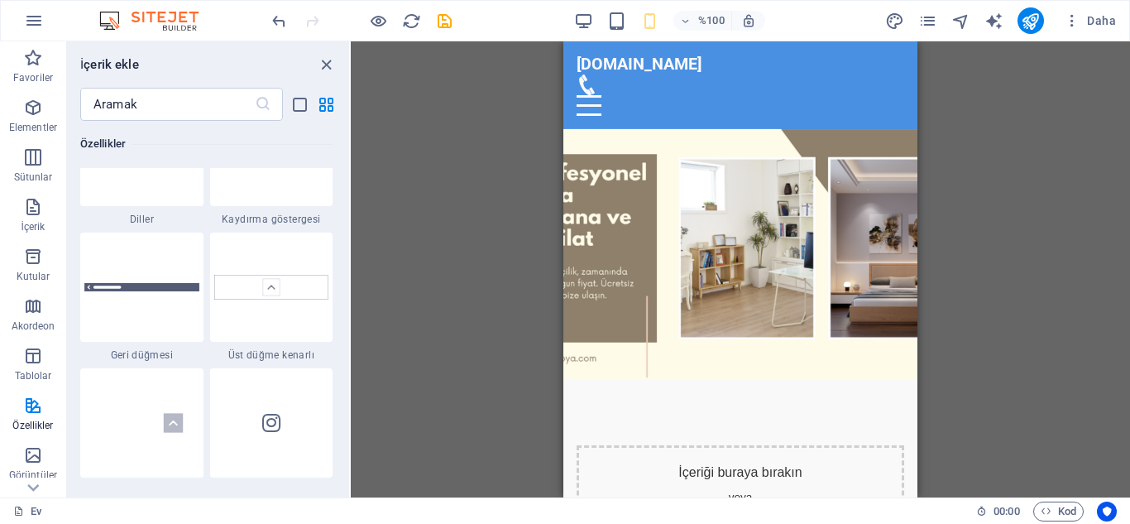
scroll to position [7892, 0]
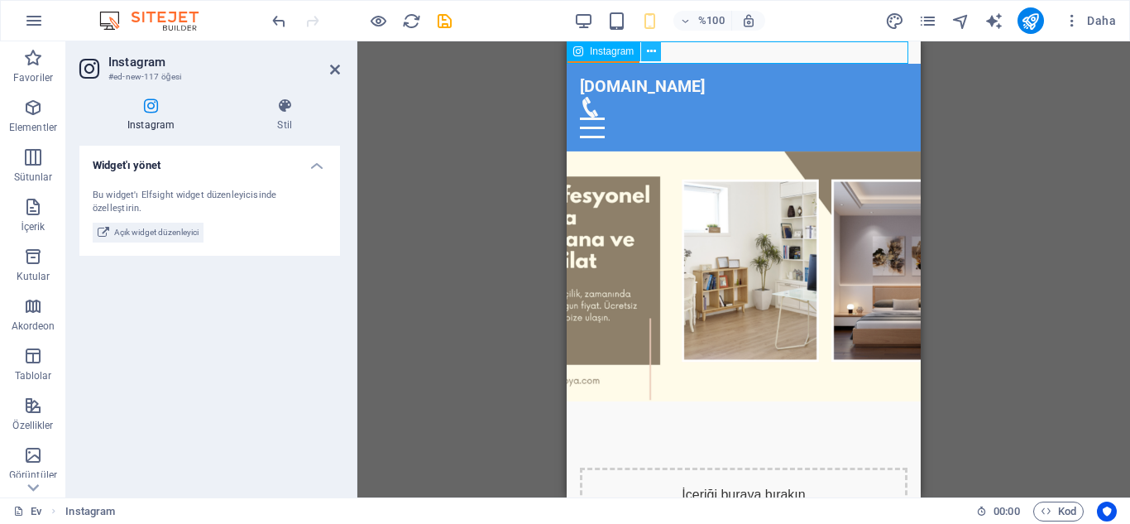
click at [653, 55] on icon at bounding box center [651, 51] width 9 height 17
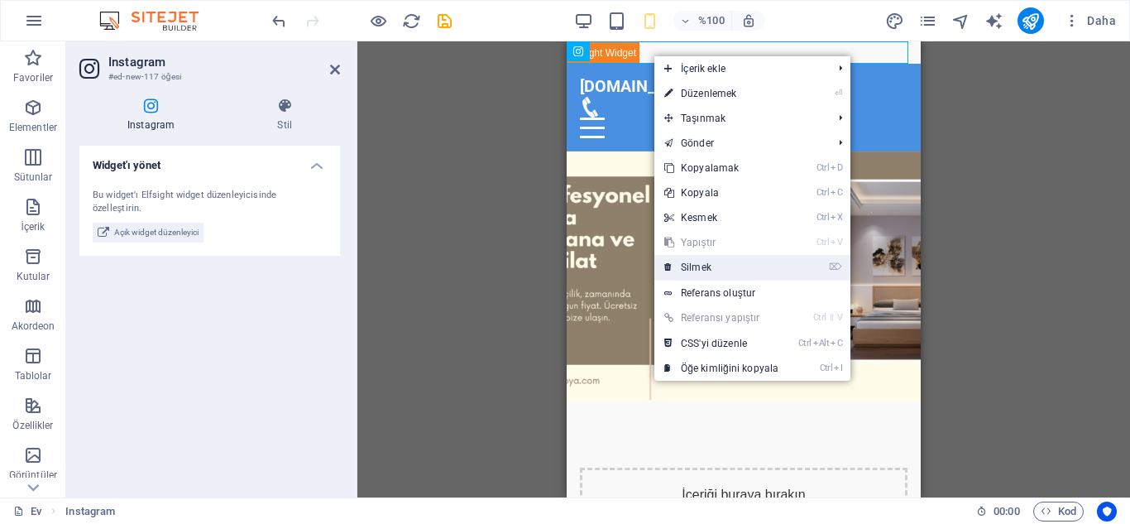
click at [686, 271] on font "Silmek" at bounding box center [696, 267] width 31 height 12
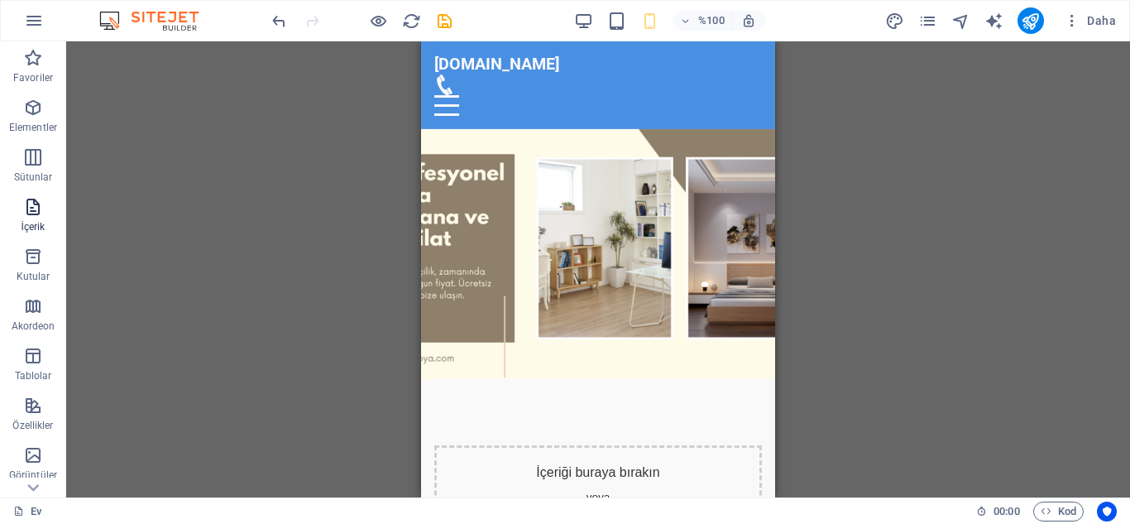
click at [31, 204] on icon "button" at bounding box center [33, 207] width 20 height 20
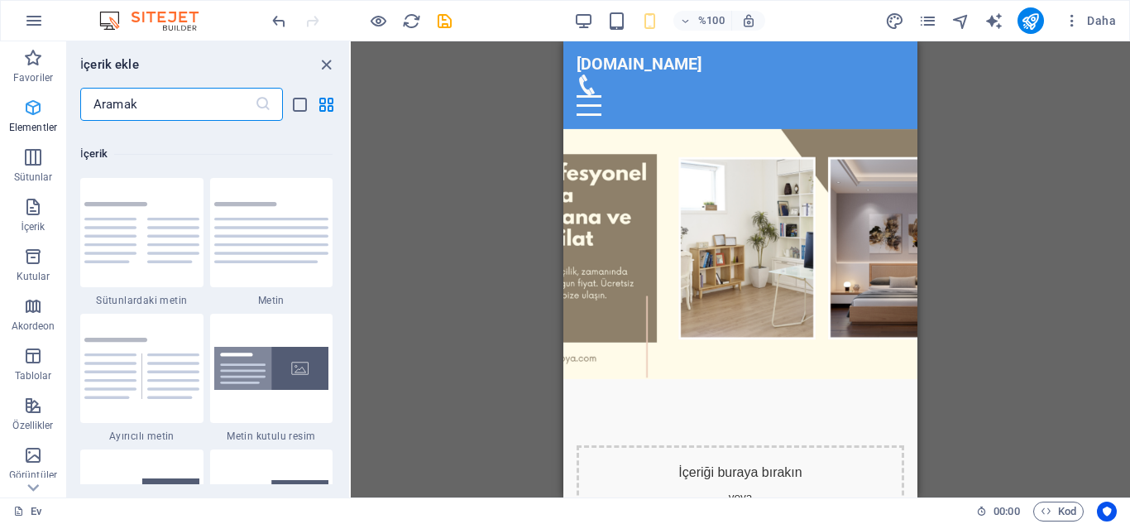
scroll to position [2896, 0]
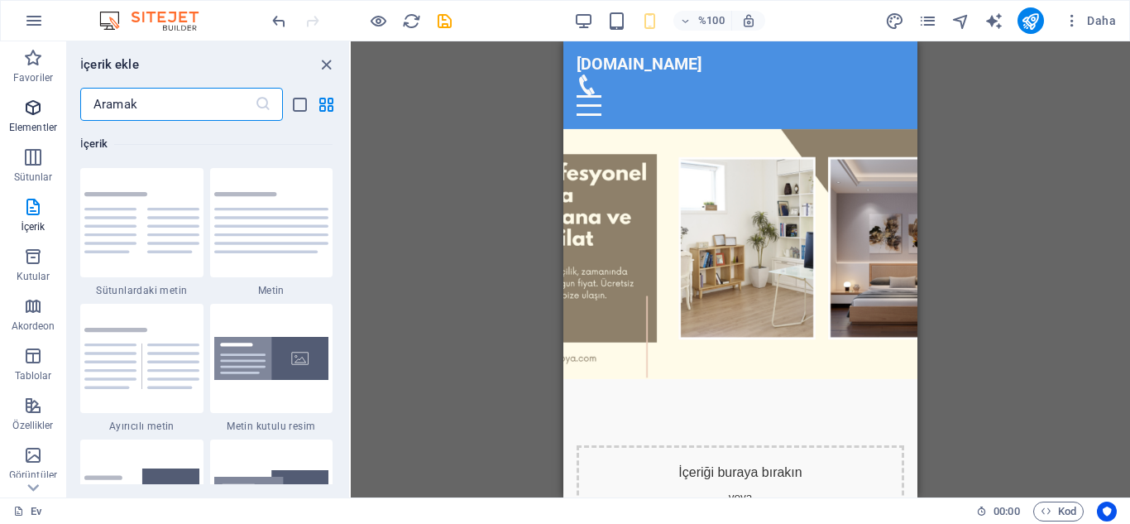
click at [38, 122] on font "Elementler" at bounding box center [33, 128] width 48 height 12
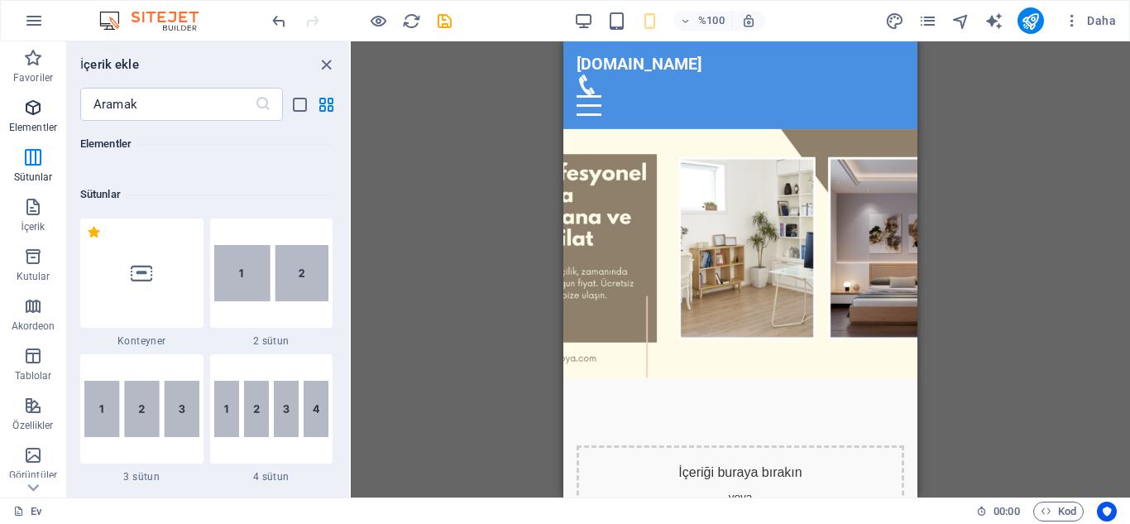
scroll to position [176, 0]
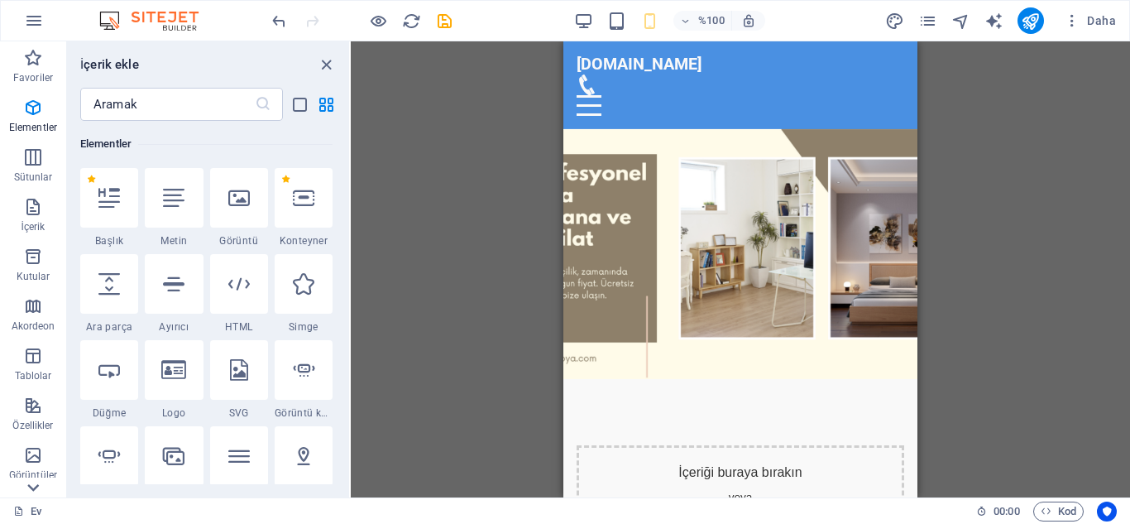
click at [36, 488] on icon at bounding box center [33, 487] width 12 height 7
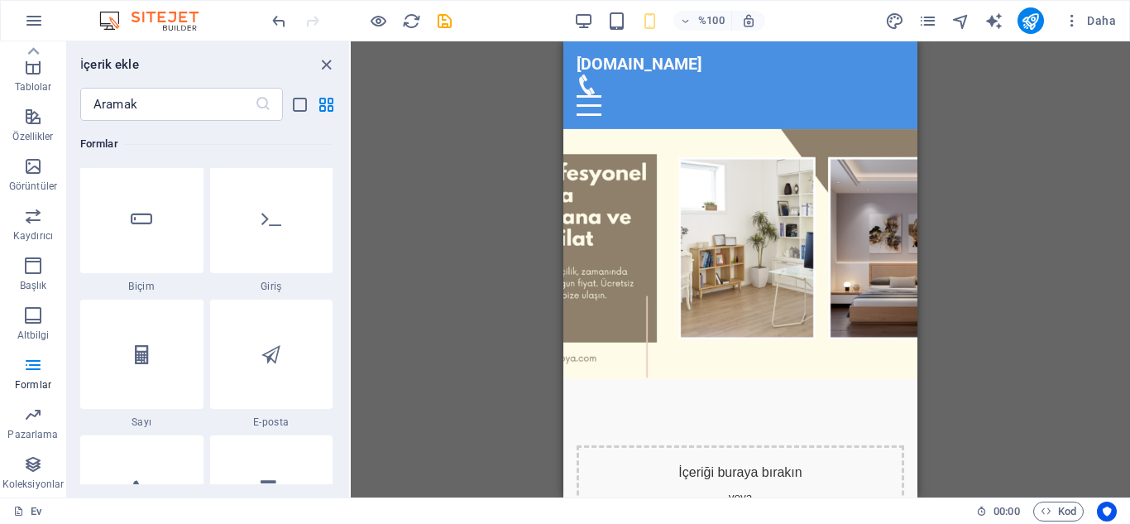
scroll to position [12343, 0]
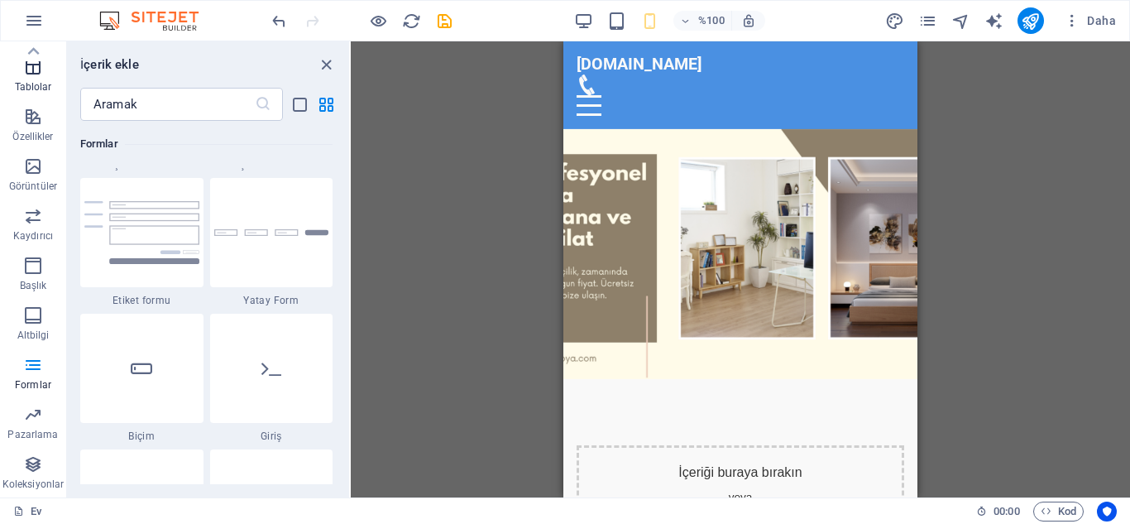
click at [32, 78] on span "Tablolar" at bounding box center [33, 77] width 66 height 40
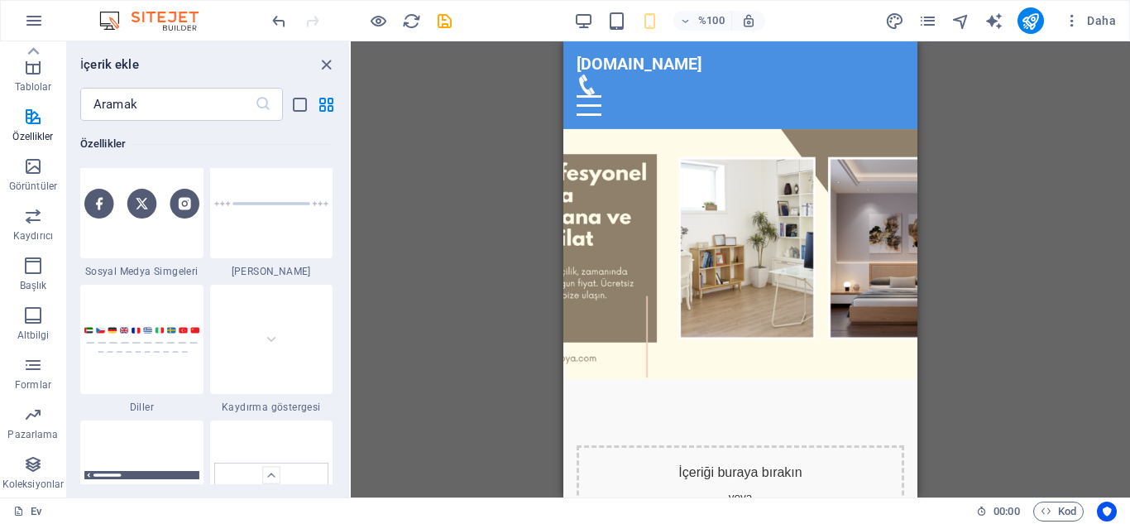
scroll to position [7331, 0]
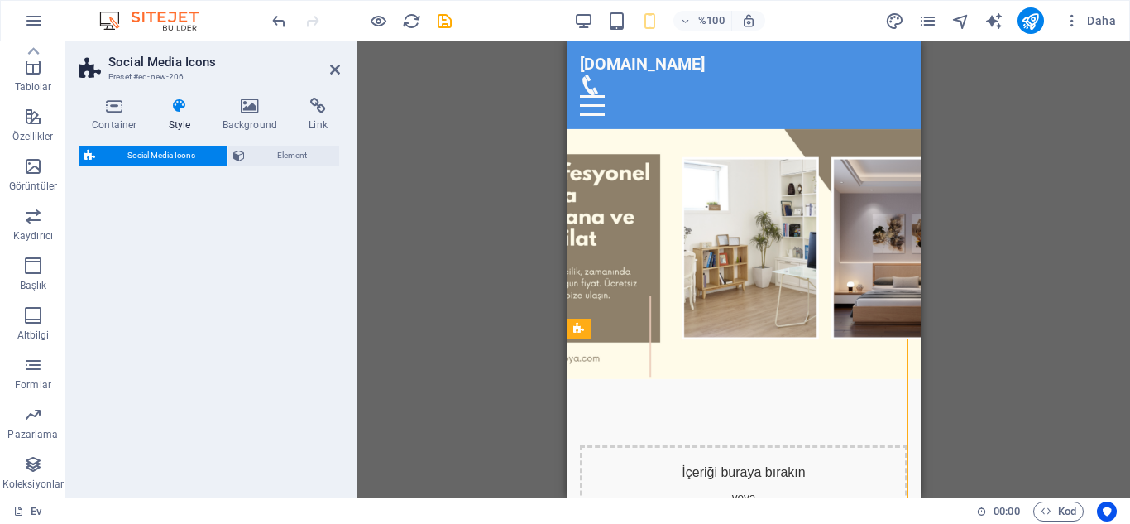
select select "rem"
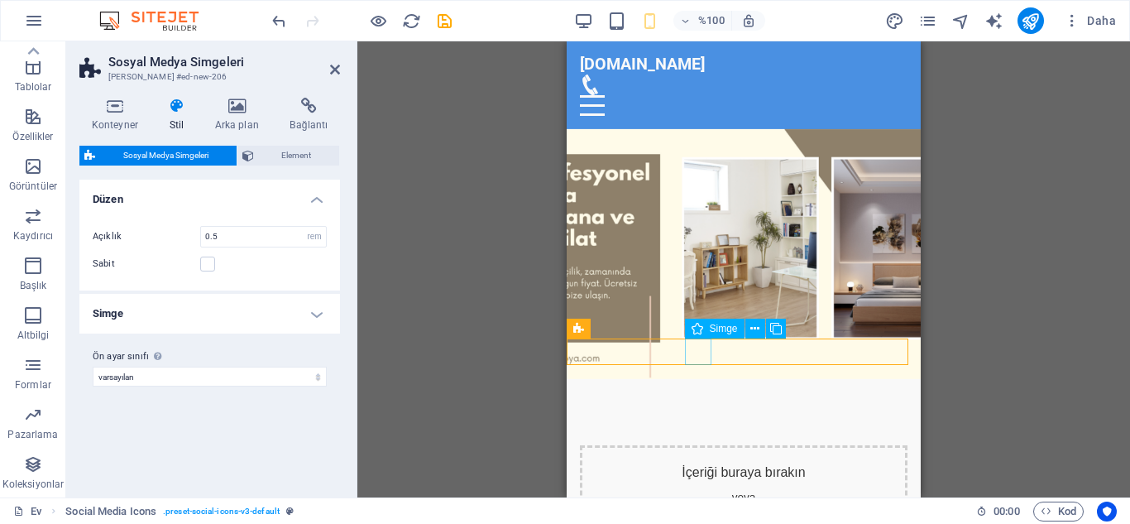
select select "xMidYMid"
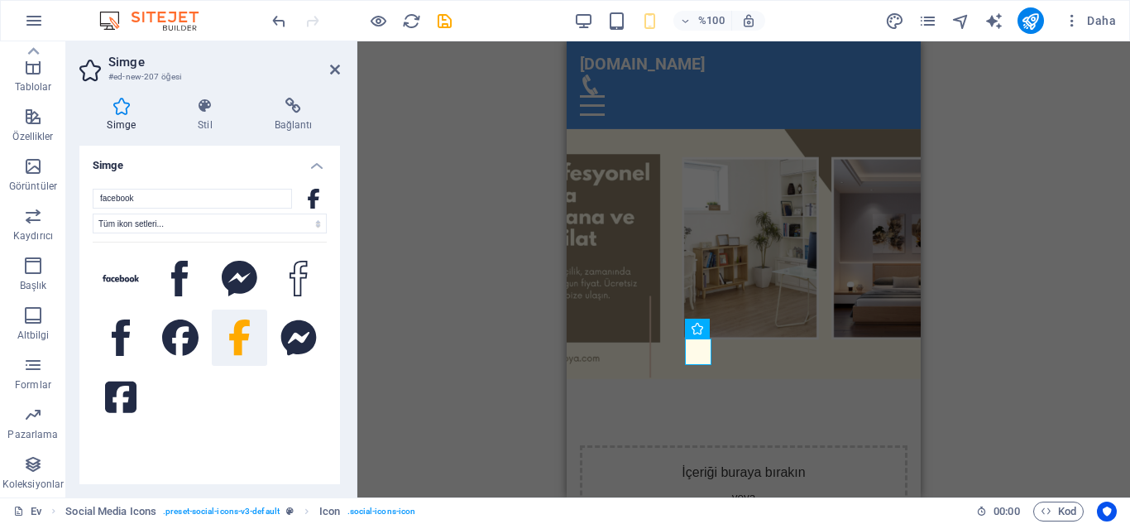
click at [388, 315] on div "H2 Metinli resim Konteyner Menü Çubuğu Menü Konteyner Logo Yer tutucu Konteyner…" at bounding box center [743, 269] width 773 height 456
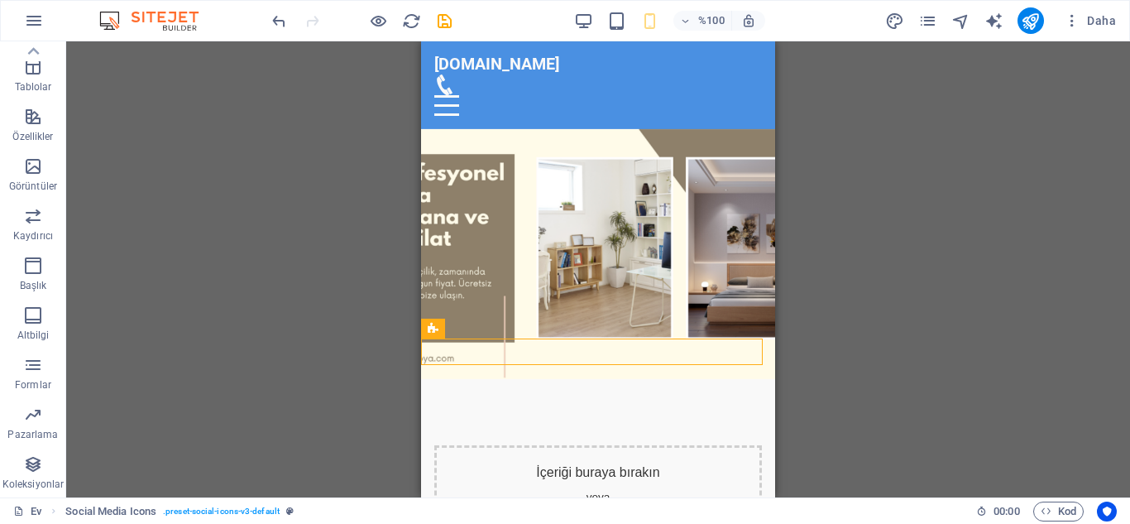
click at [848, 350] on div "H2 Metinli resim Konteyner Menü Çubuğu Menü Konteyner Logo Yer tutucu Konteyner…" at bounding box center [598, 269] width 1064 height 456
select select "rem"
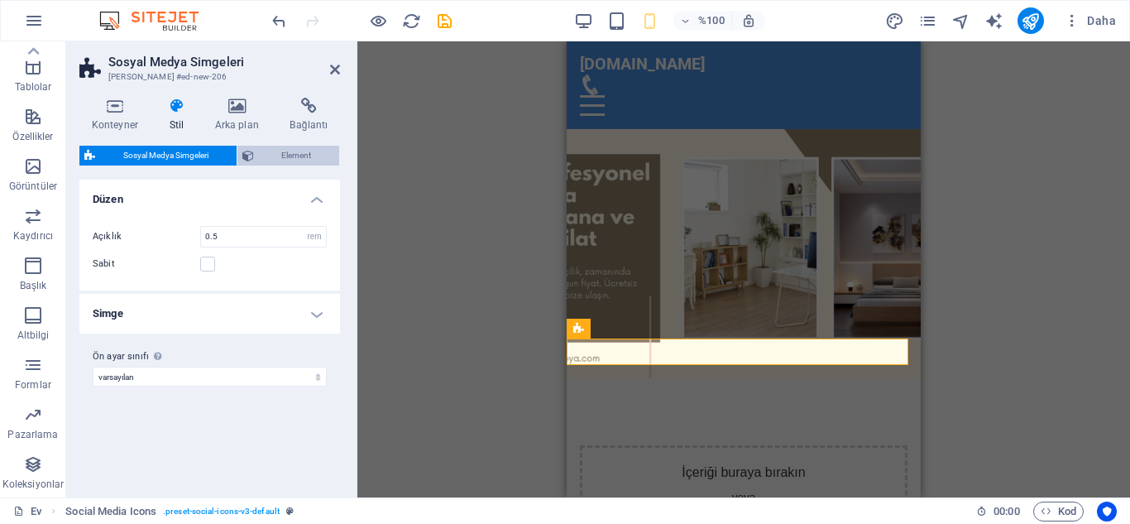
click at [295, 158] on font "Element" at bounding box center [296, 155] width 30 height 9
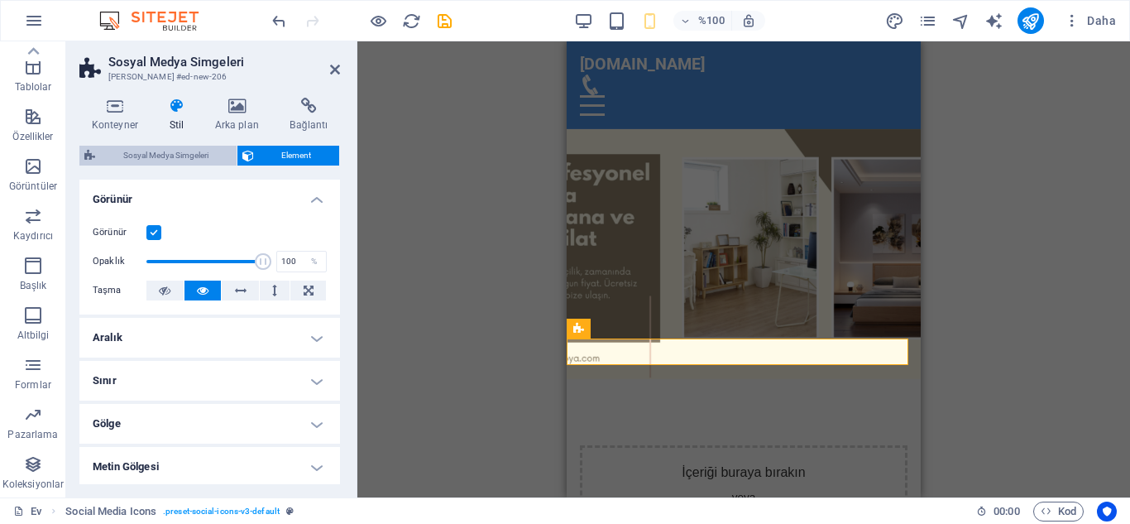
click at [137, 151] on font "Sosyal Medya Simgeleri" at bounding box center [165, 155] width 85 height 9
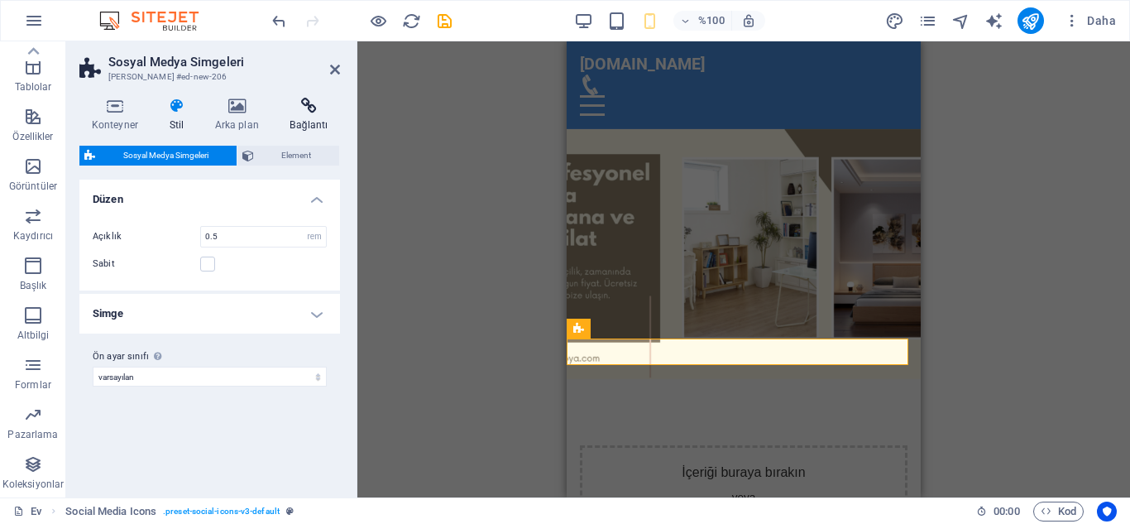
click at [311, 113] on icon at bounding box center [309, 106] width 62 height 17
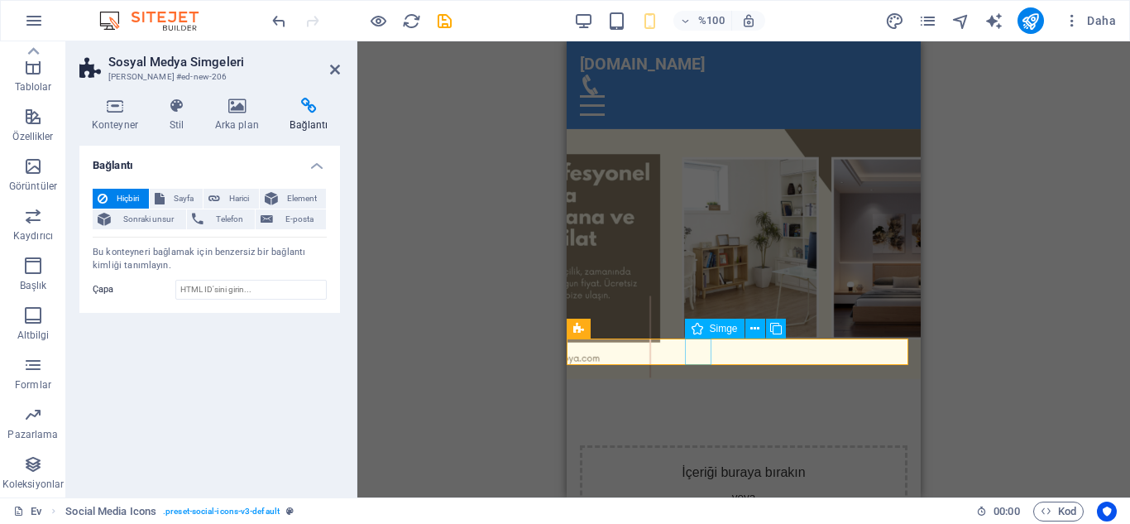
select select "xMidYMid"
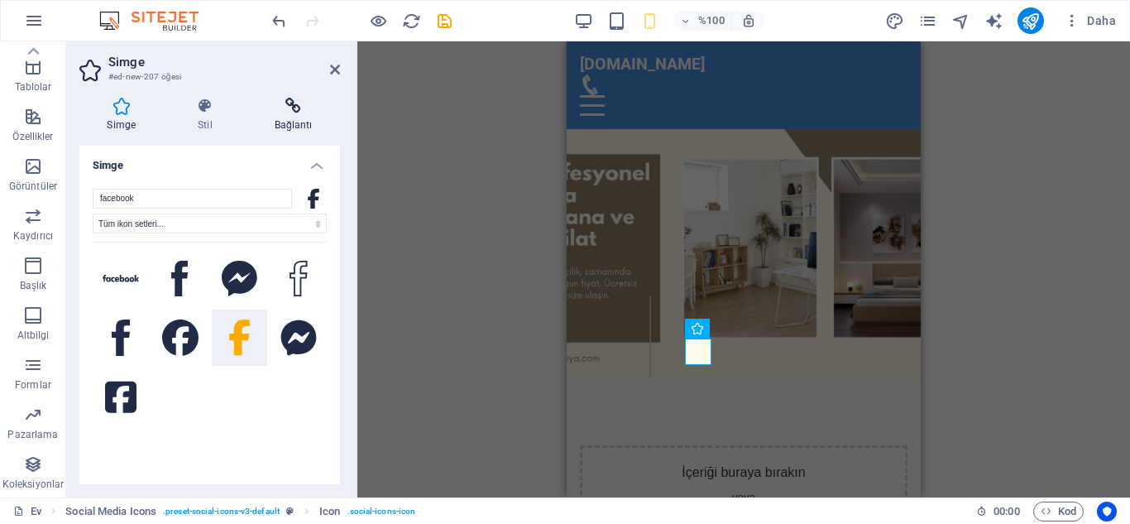
click at [305, 107] on icon at bounding box center [294, 106] width 94 height 17
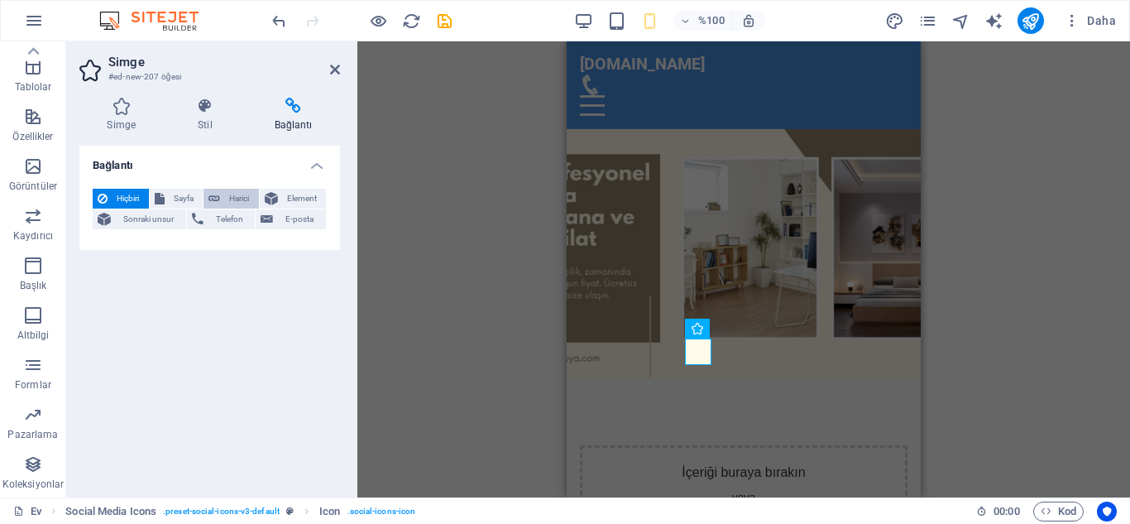
click at [229, 194] on font "Harici" at bounding box center [239, 198] width 20 height 9
select select "blank"
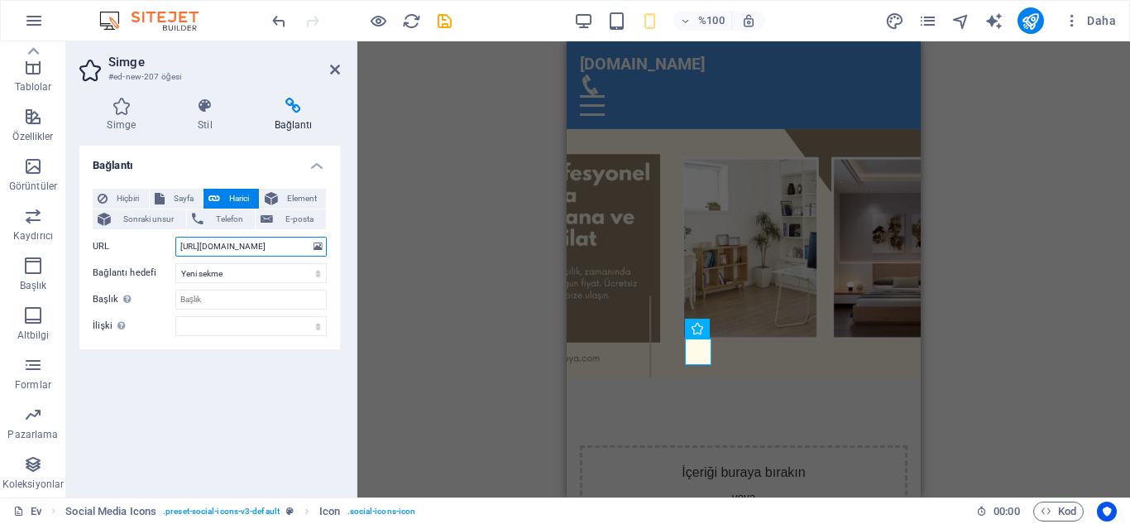
scroll to position [0, 96]
type input "[URL][DOMAIN_NAME]"
click at [227, 300] on input "Başlık Ek bağlantı açıklaması, bağlantı metniyle aynı olmamalıdır. Başlık, gene…" at bounding box center [250, 300] width 151 height 20
type input "Facebook"
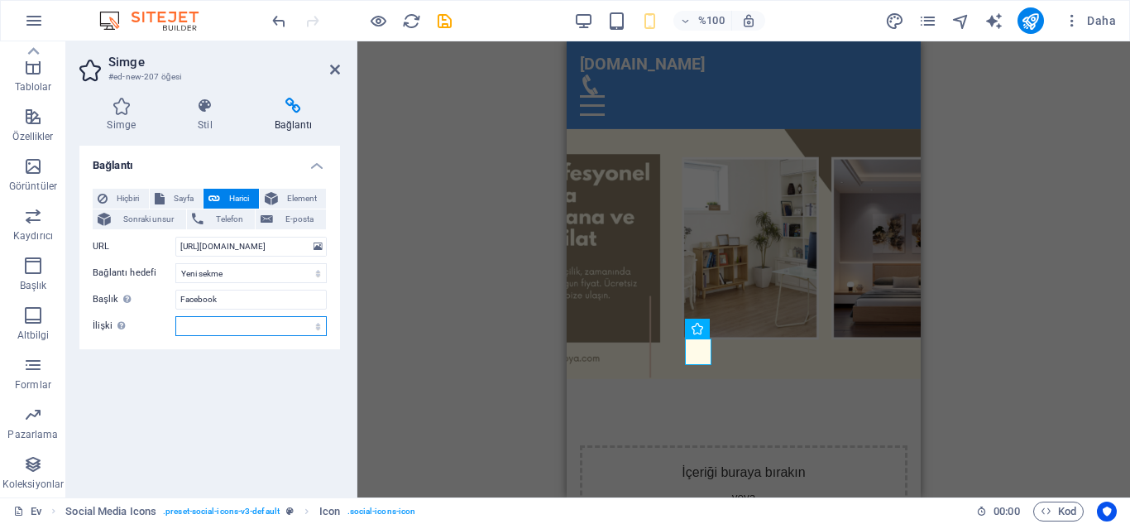
click at [319, 324] on select "alternatif yazar yer imi harici yardım lisans Sonraki takip etme referans yok n…" at bounding box center [250, 326] width 151 height 20
click at [197, 391] on div "Bağlantı Hiçbiri Sayfa Harici Element Sonraki unsur Telefon E-posta Sayfa Ev Ya…" at bounding box center [209, 315] width 261 height 338
click at [333, 73] on icon at bounding box center [335, 69] width 10 height 13
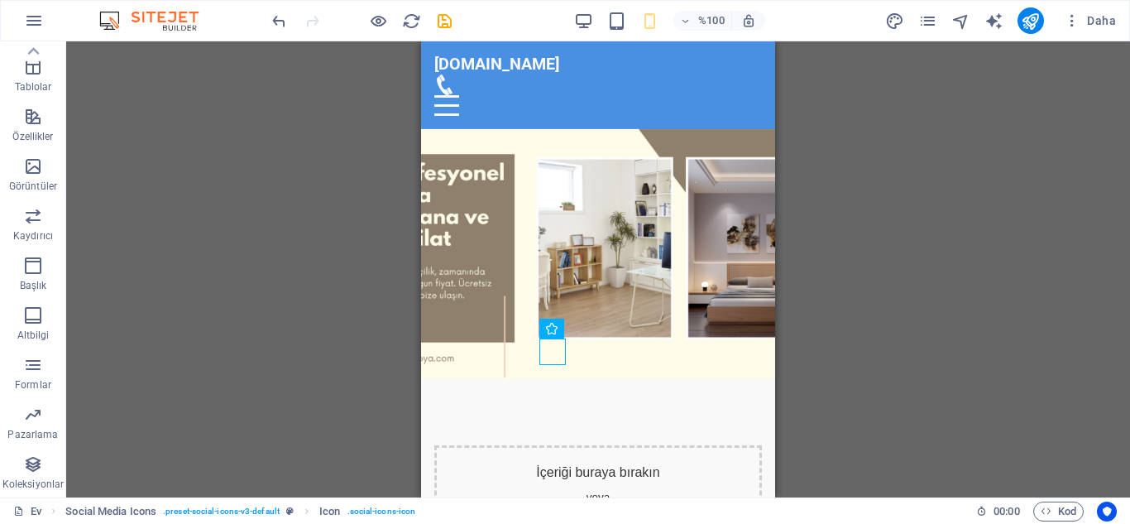
click at [362, 293] on div "H2 Metinli resim Konteyner Menü Çubuğu Menü Konteyner Logo Yer tutucu Konteyner…" at bounding box center [598, 269] width 1064 height 456
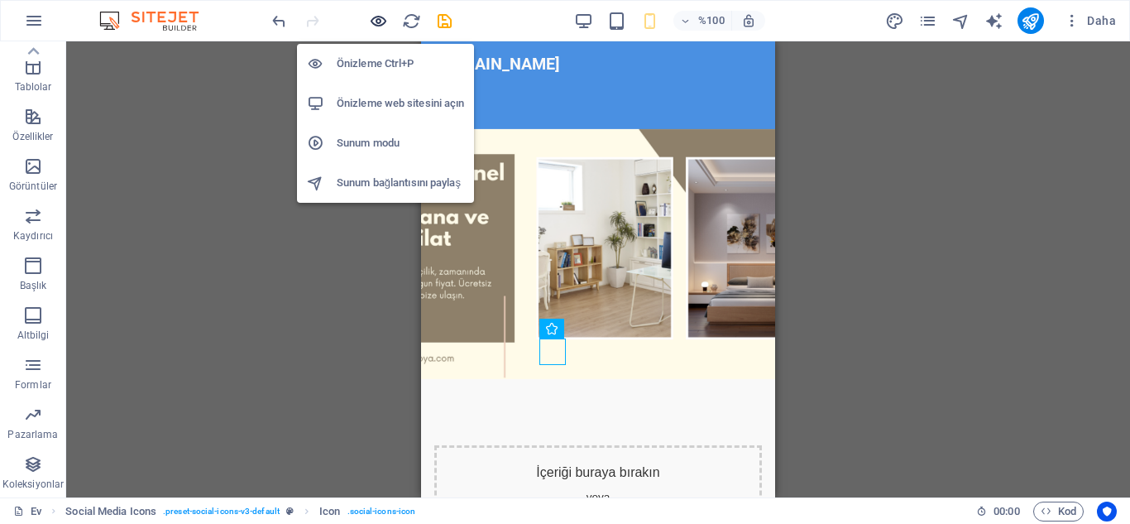
click at [381, 26] on icon "button" at bounding box center [378, 21] width 19 height 19
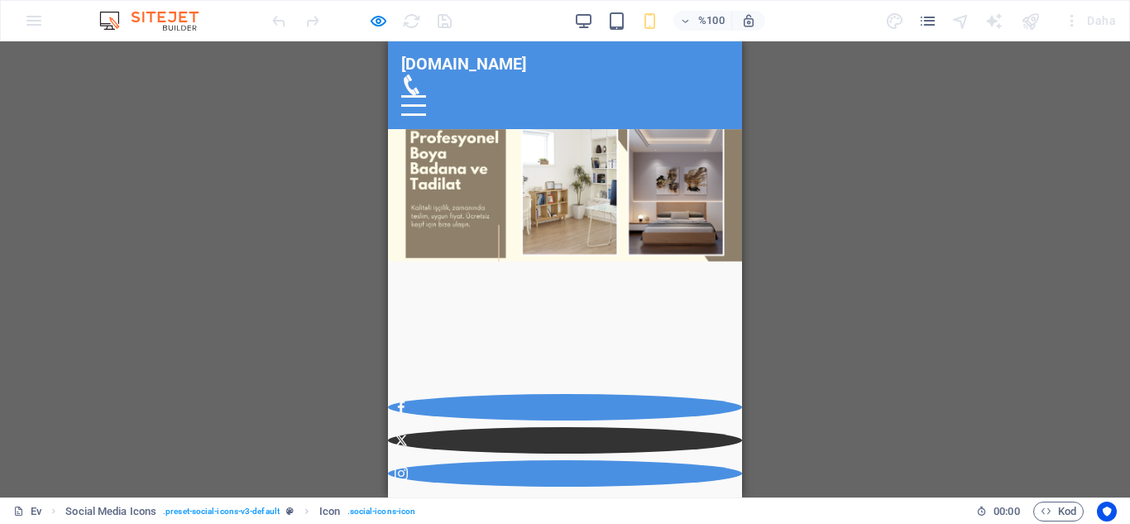
click at [408, 434] on icon at bounding box center [401, 440] width 13 height 13
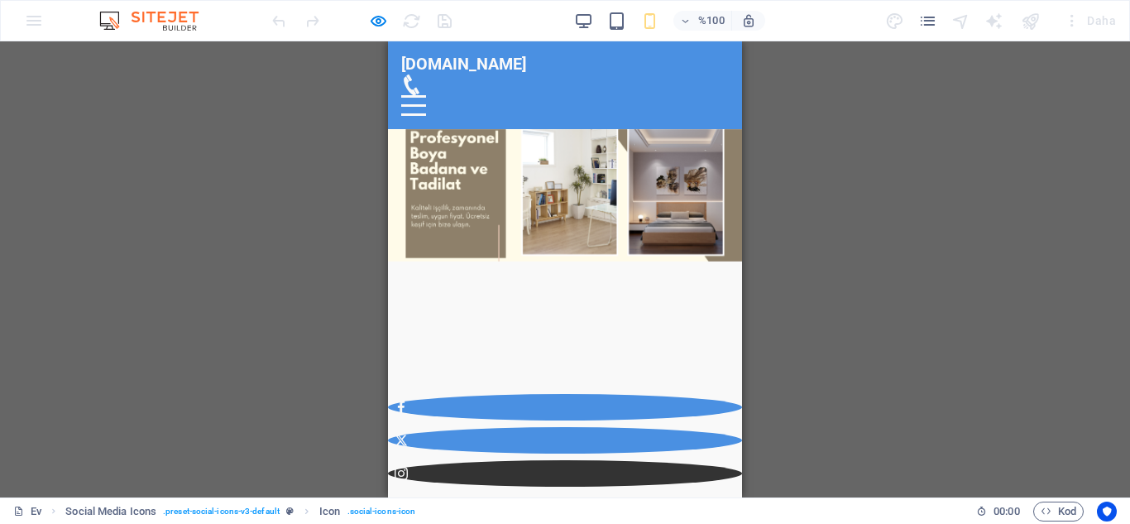
click at [408, 467] on icon at bounding box center [401, 473] width 13 height 13
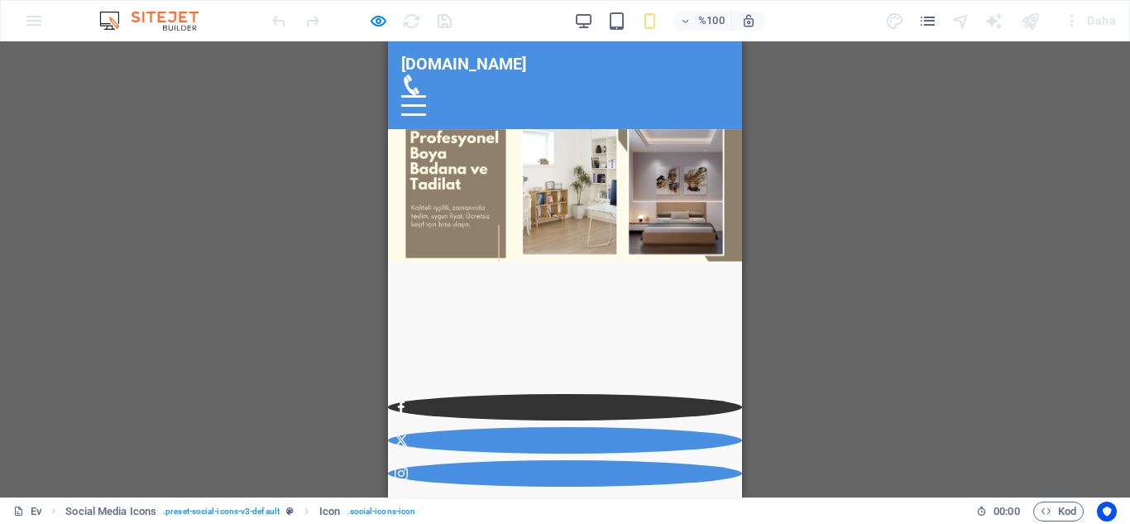
click at [405, 401] on icon at bounding box center [401, 407] width 7 height 13
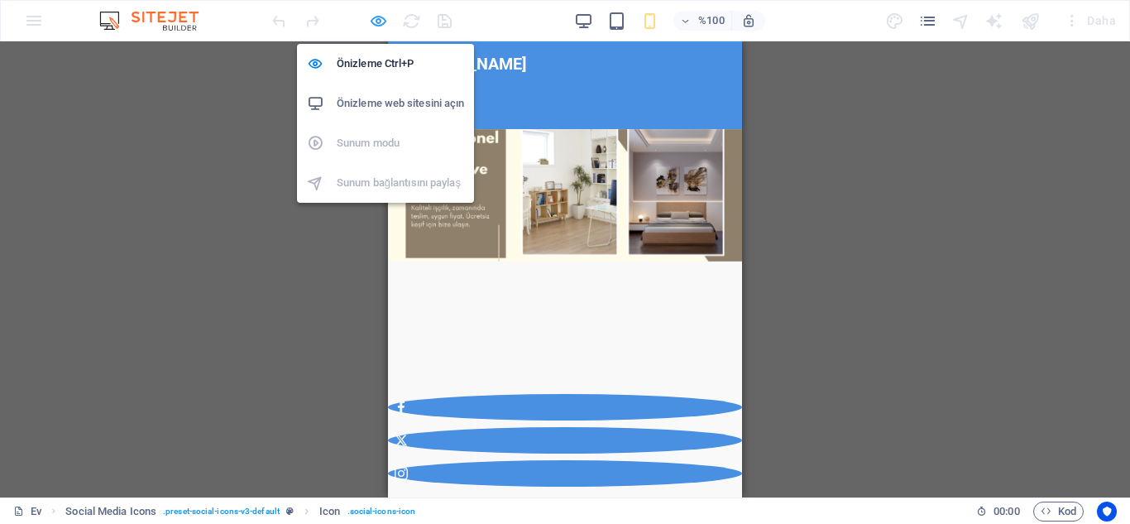
click at [375, 21] on icon "button" at bounding box center [378, 21] width 19 height 19
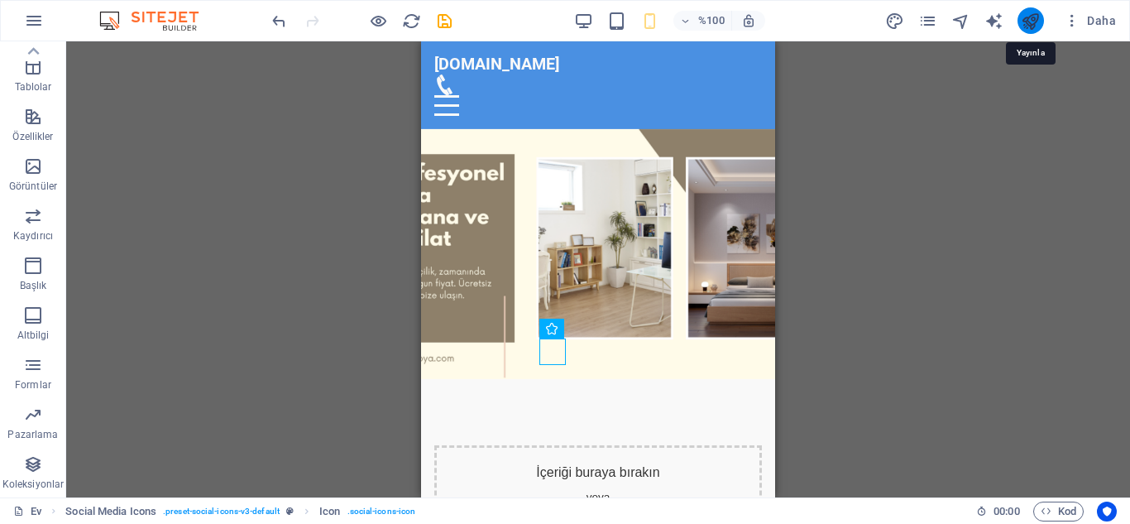
click at [1034, 22] on icon "yayınlamak" at bounding box center [1030, 21] width 19 height 19
checkbox input "false"
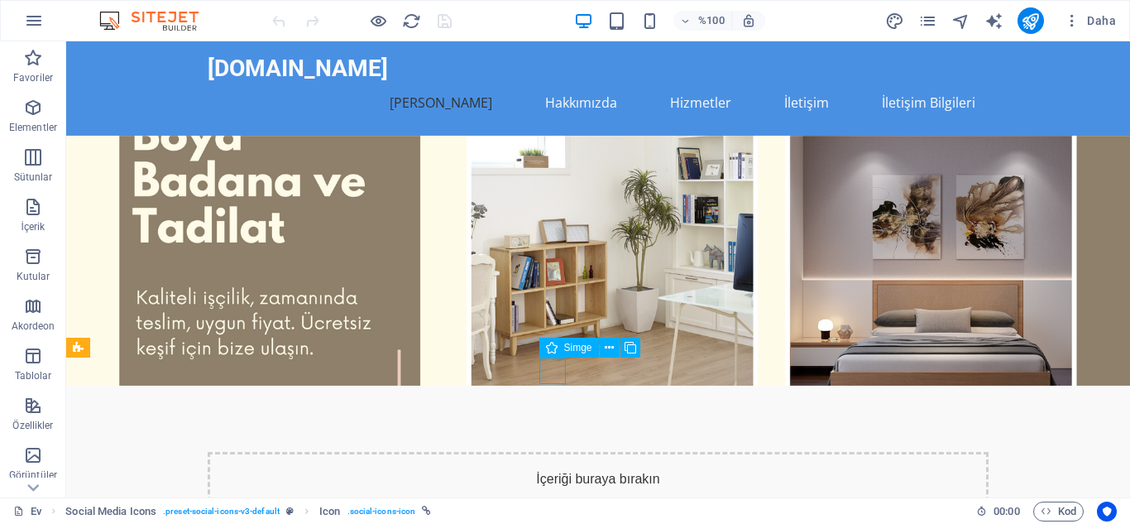
select select "xMidYMid"
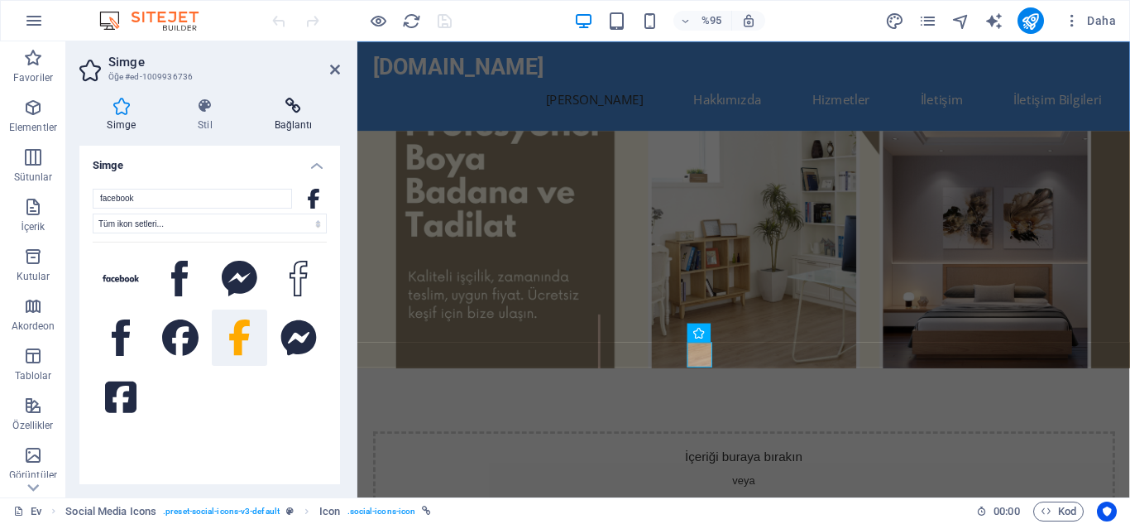
click at [294, 125] on font "Bağlantı" at bounding box center [294, 125] width 38 height 12
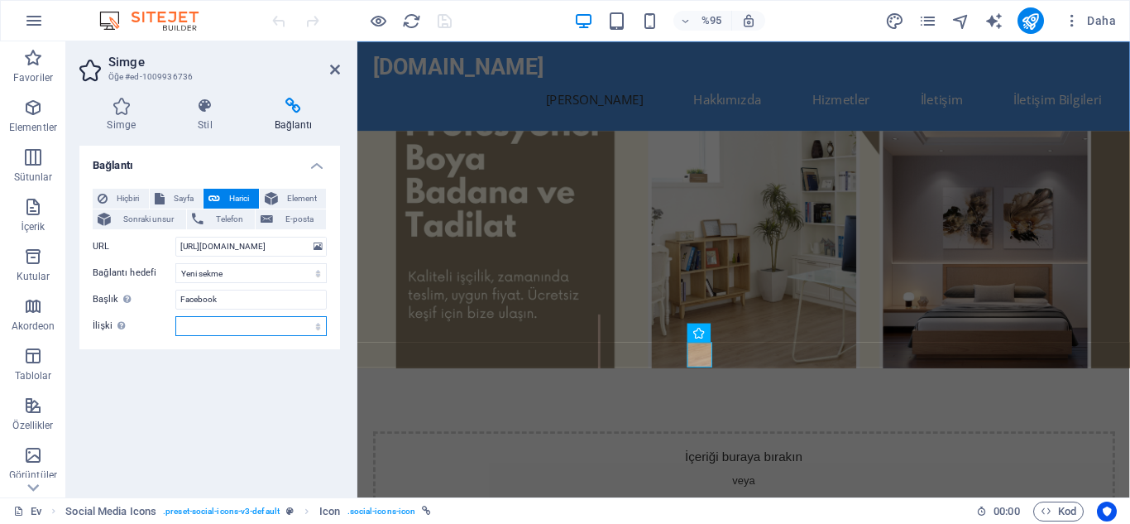
click at [310, 329] on select "alternatif yazar yer imi harici yardım lisans Sonraki takip etme referans yok n…" at bounding box center [250, 326] width 151 height 20
select select "nofollow"
click at [175, 316] on select "alternatif yazar yer imi harici yardım lisans Sonraki takip etme referans yok n…" at bounding box center [250, 326] width 151 height 20
click at [452, 22] on icon "kaydetmek" at bounding box center [444, 21] width 19 height 19
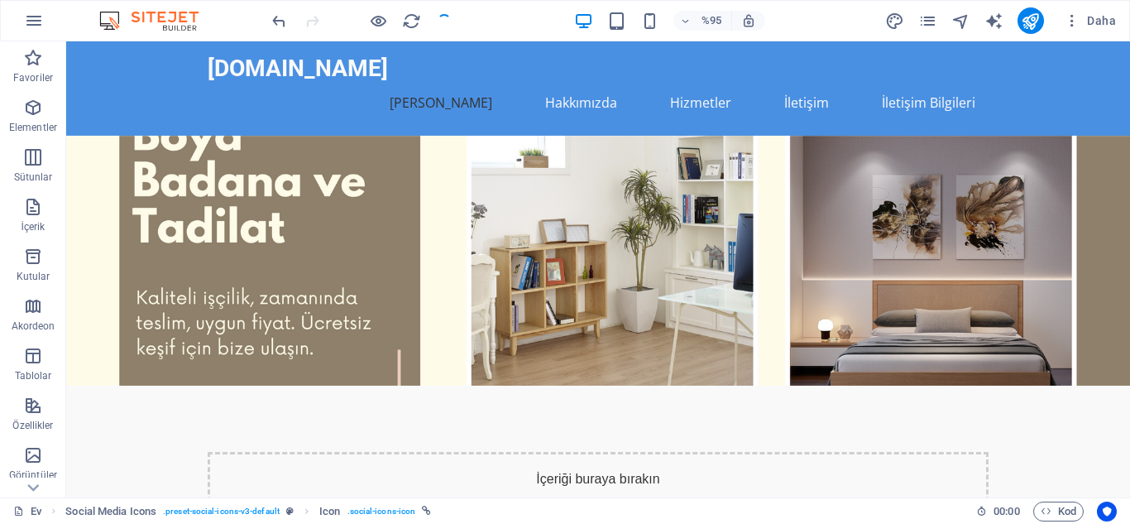
checkbox input "false"
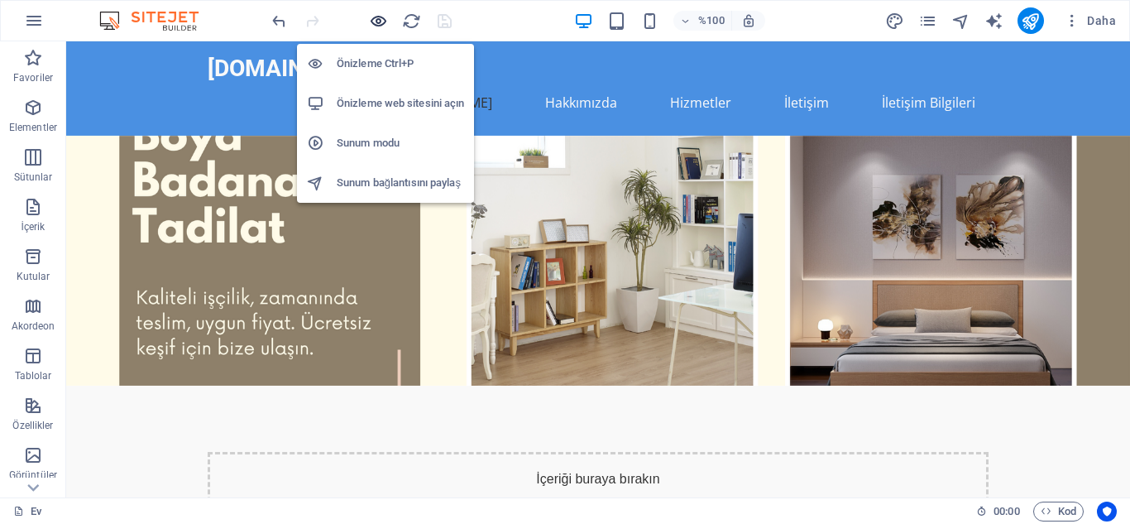
click at [384, 22] on icon "button" at bounding box center [378, 21] width 19 height 19
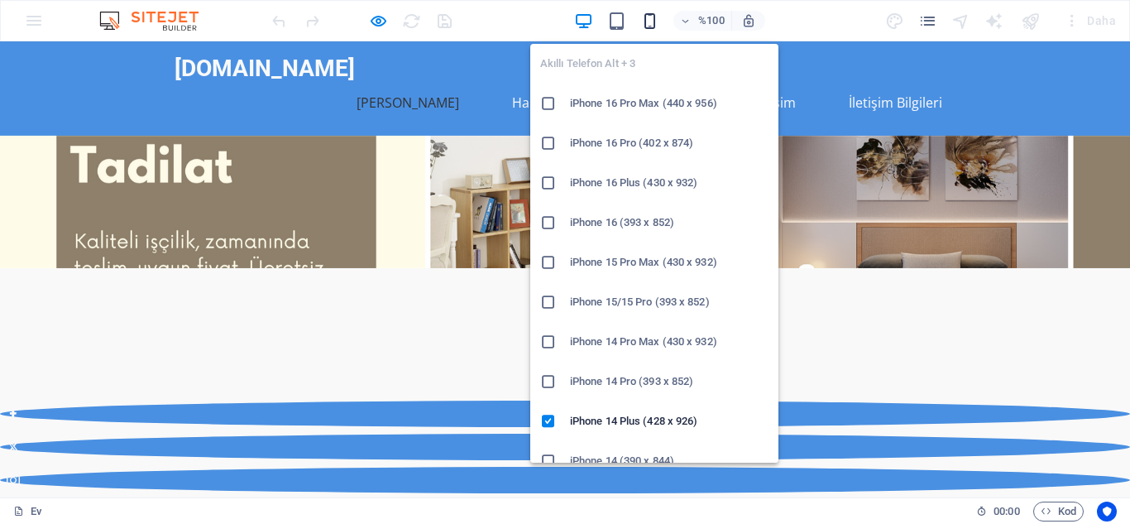
click at [650, 24] on icon "button" at bounding box center [650, 21] width 19 height 19
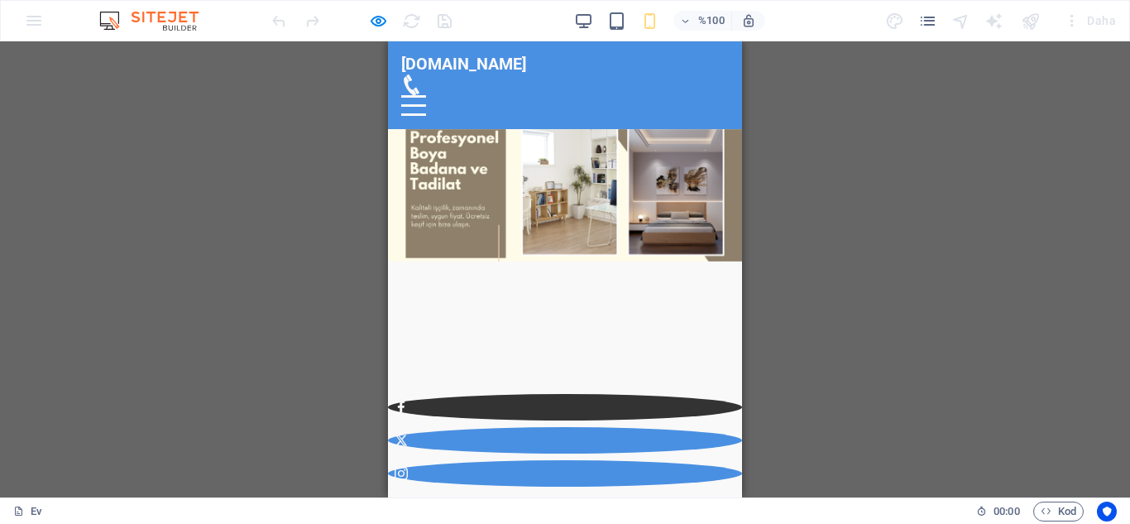
click at [405, 401] on icon at bounding box center [401, 407] width 7 height 13
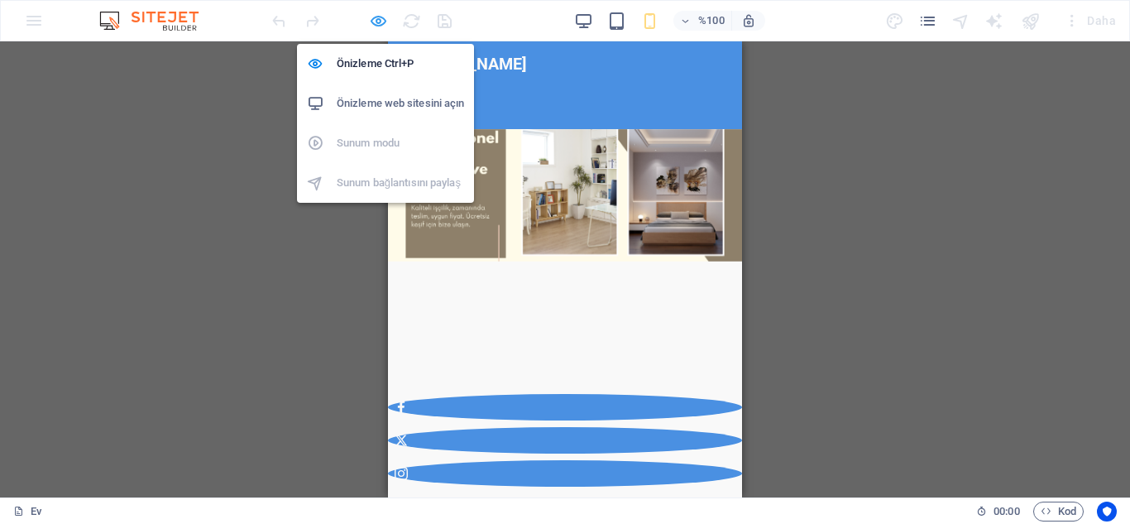
click at [377, 25] on icon "button" at bounding box center [378, 21] width 19 height 19
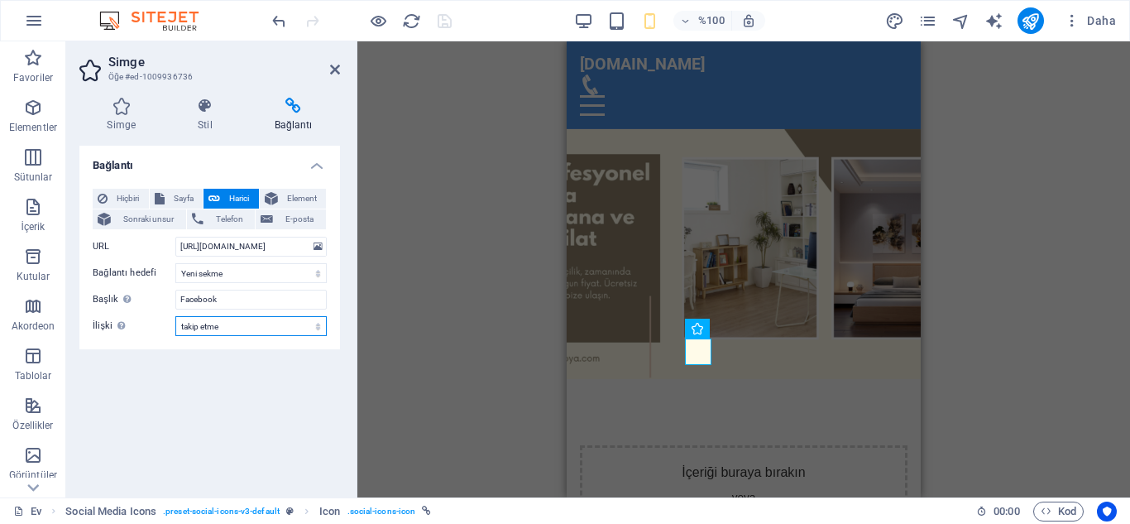
click at [314, 326] on select "alternatif yazar yer imi harici yardım lisans Sonraki takip etme referans yok n…" at bounding box center [250, 326] width 151 height 20
select select "search"
click at [175, 316] on select "alternatif yazar yer imi harici yardım lisans Sonraki takip etme referans yok n…" at bounding box center [250, 326] width 151 height 20
click at [444, 18] on icon "kaydetmek" at bounding box center [444, 21] width 19 height 19
checkbox input "false"
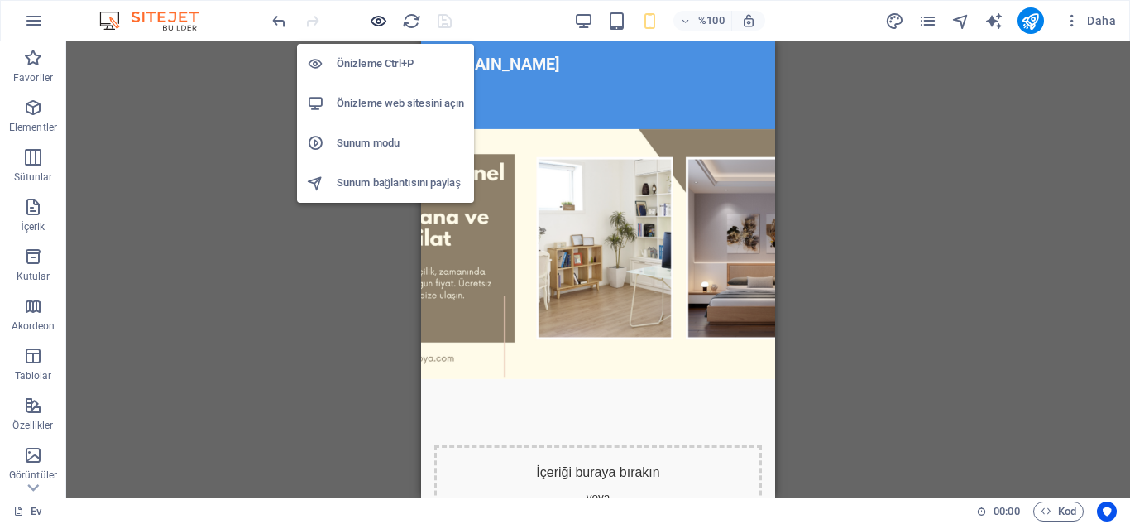
click at [377, 23] on icon "button" at bounding box center [378, 21] width 19 height 19
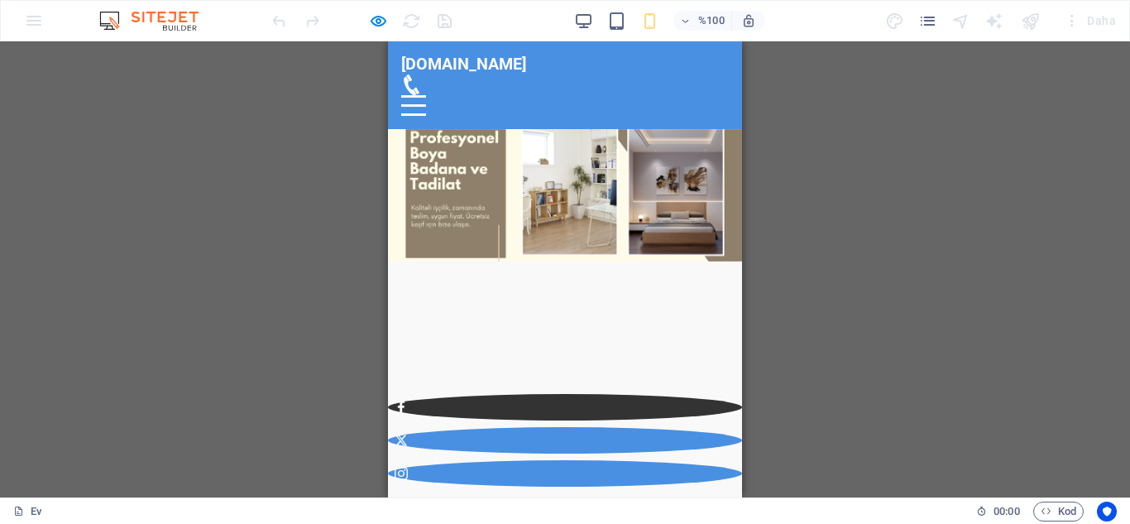
click at [408, 401] on icon at bounding box center [401, 407] width 13 height 13
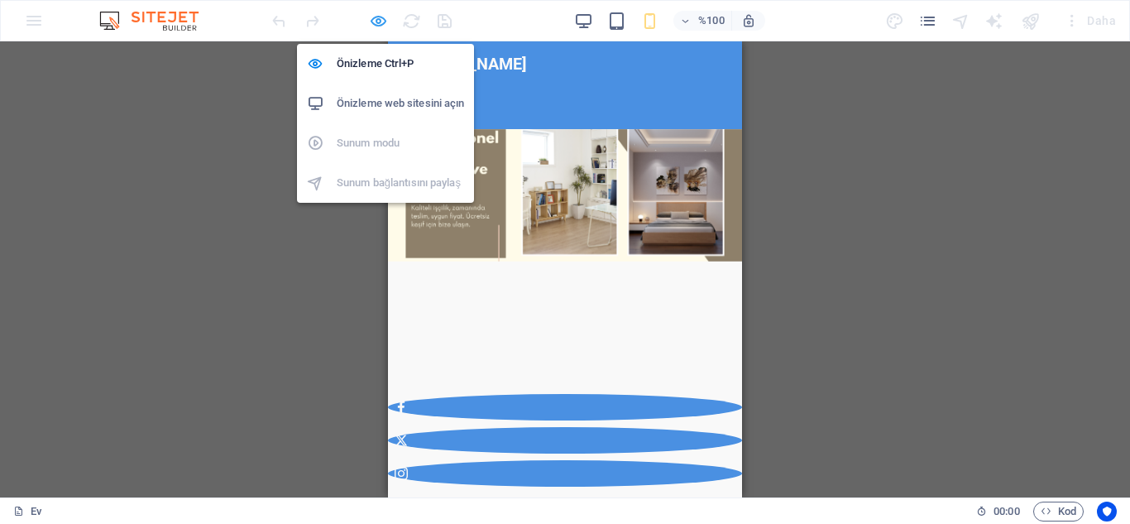
click at [377, 18] on icon "button" at bounding box center [378, 21] width 19 height 19
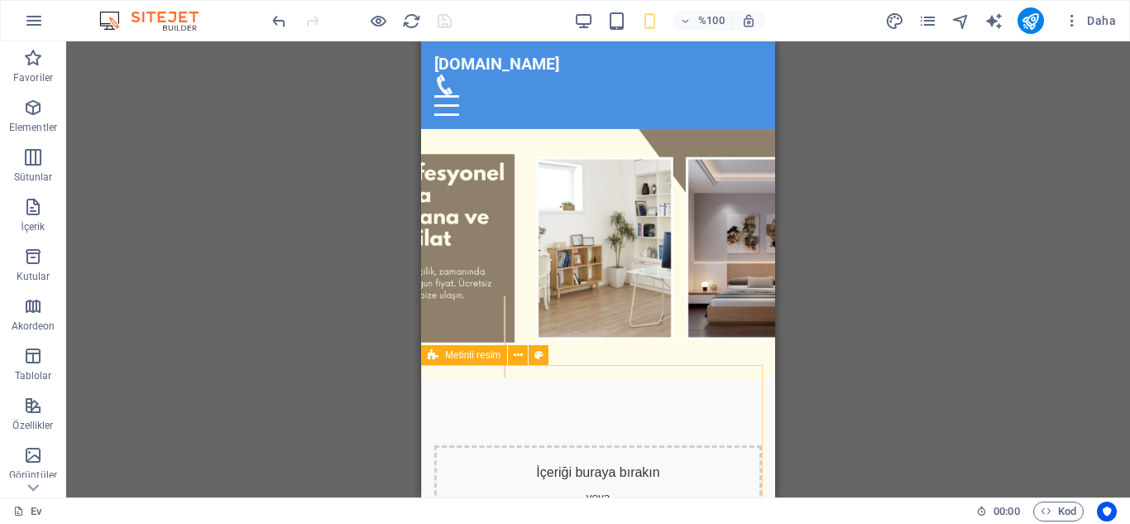
click at [553, 351] on div "Metinli resim" at bounding box center [490, 355] width 138 height 21
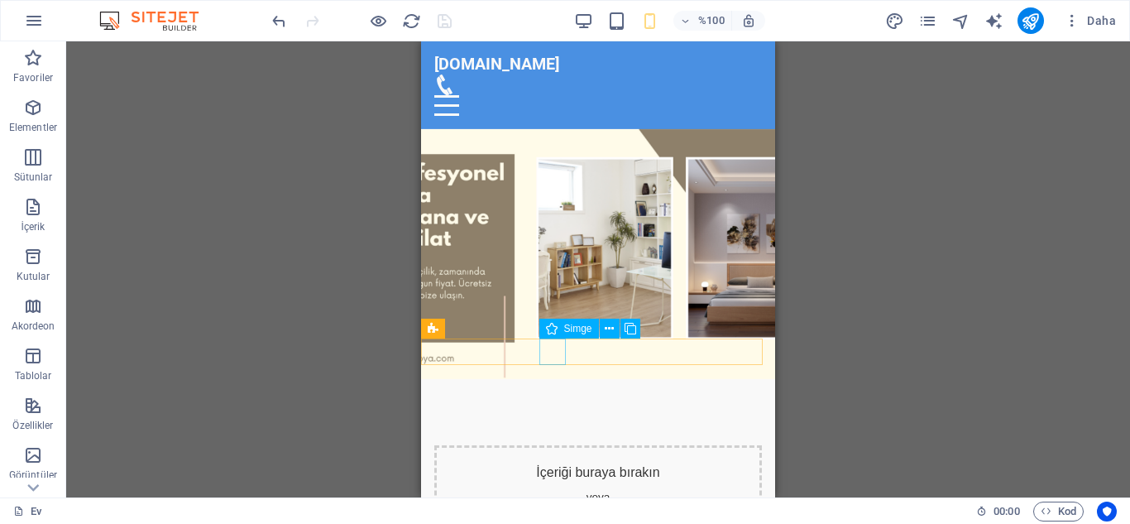
select select "search"
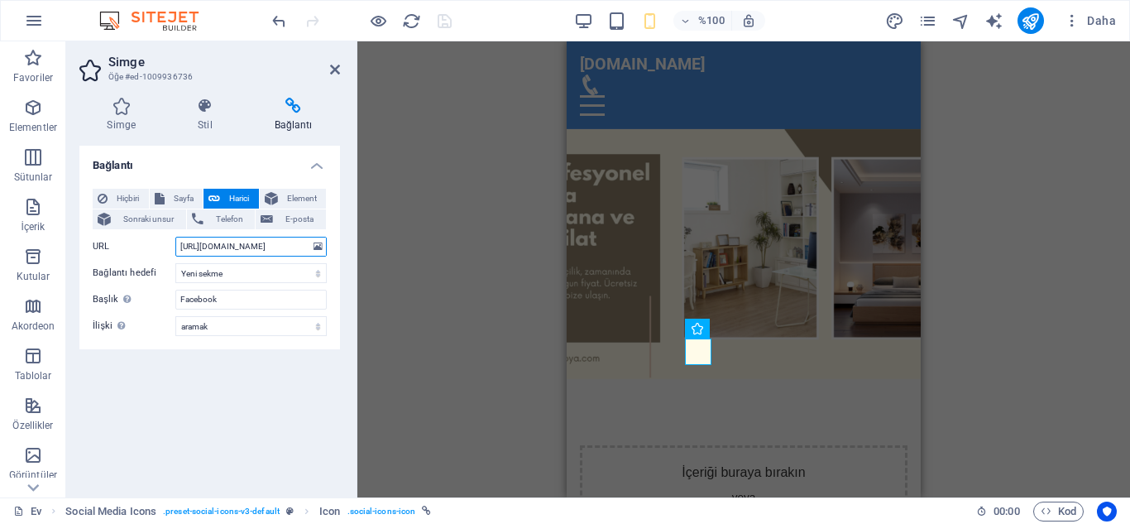
click at [205, 245] on input "[URL][DOMAIN_NAME]" at bounding box center [250, 247] width 151 height 20
type input "[DOMAIN_NAME][URL]"
click at [443, 25] on icon "kaydetmek" at bounding box center [444, 21] width 19 height 19
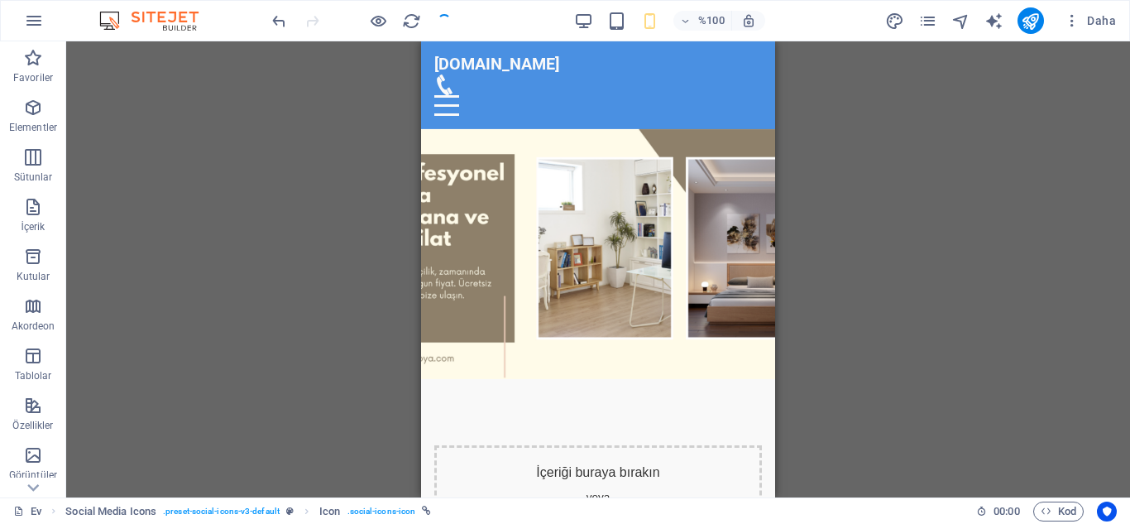
checkbox input "false"
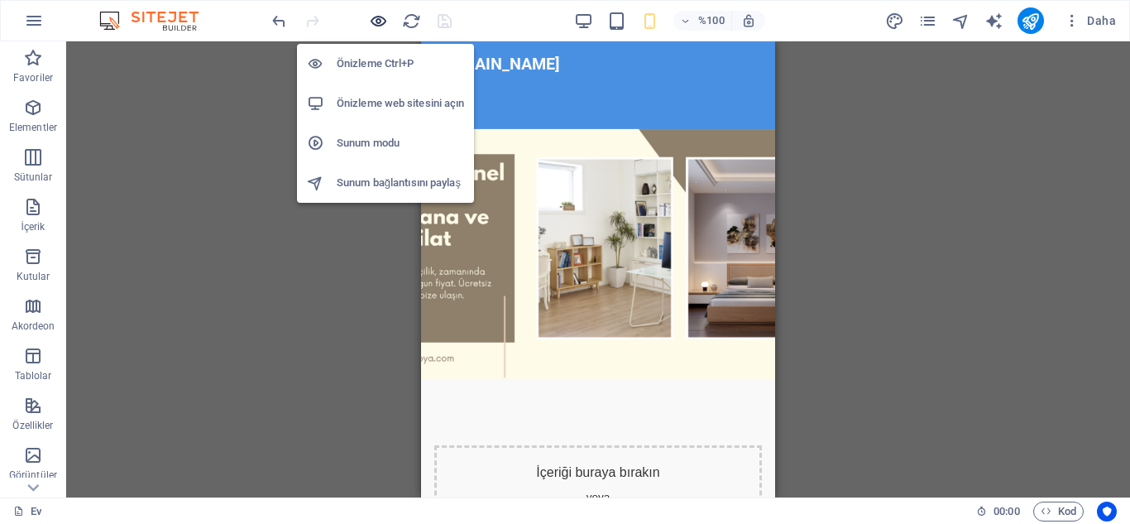
click at [378, 25] on icon "button" at bounding box center [378, 21] width 19 height 19
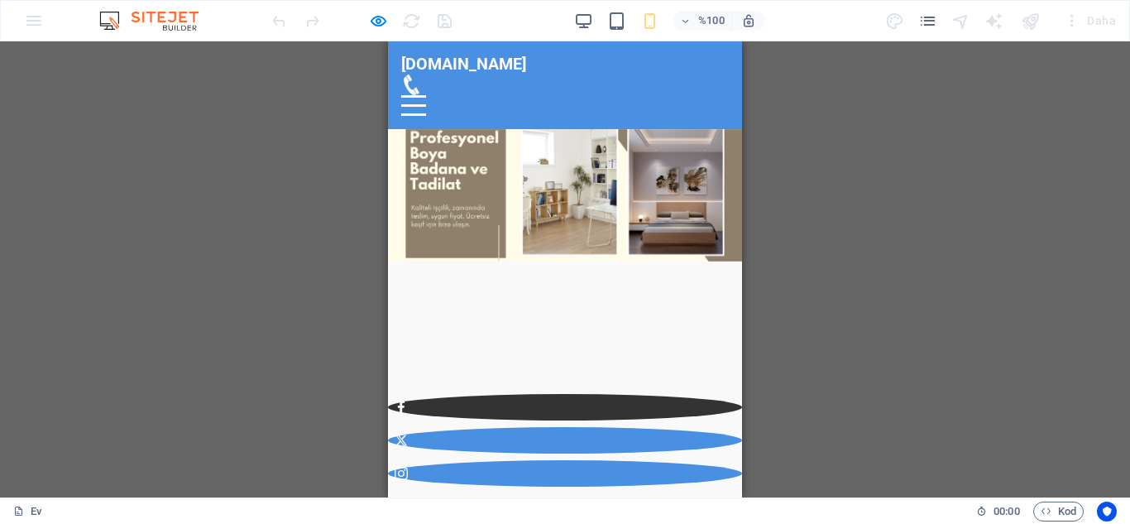
click at [405, 401] on icon at bounding box center [401, 407] width 7 height 13
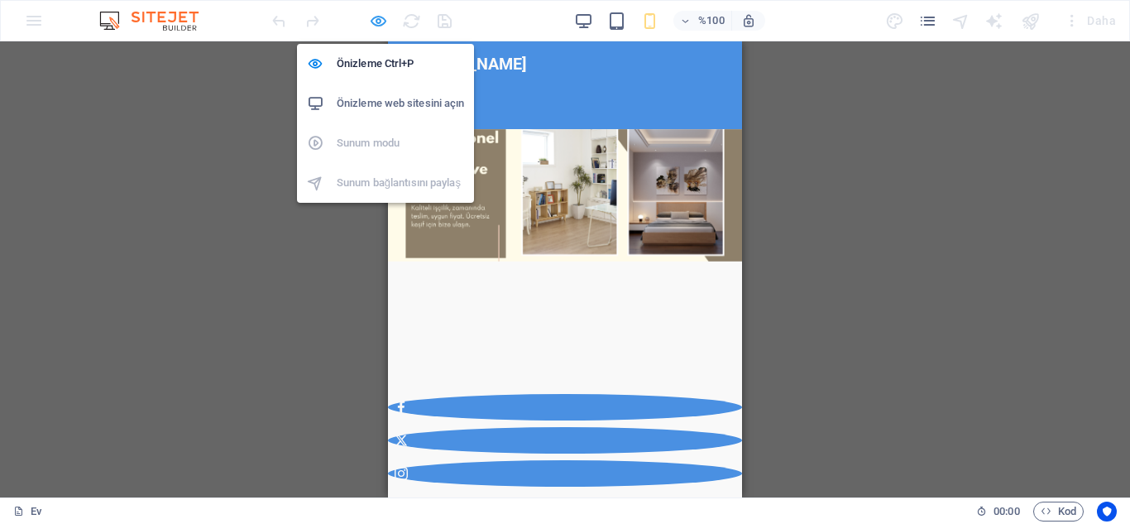
click at [380, 22] on icon "button" at bounding box center [378, 21] width 19 height 19
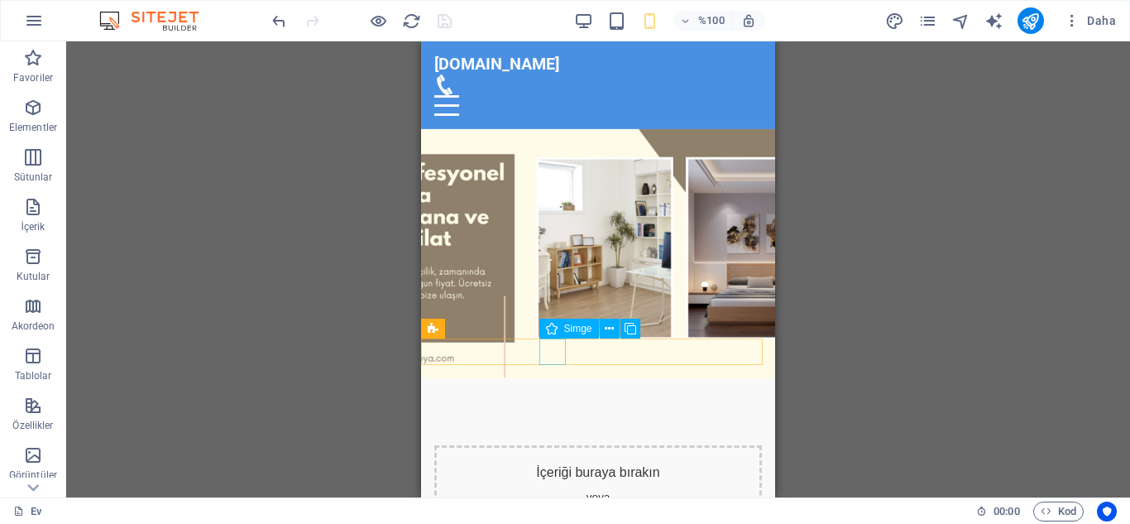
select select "search"
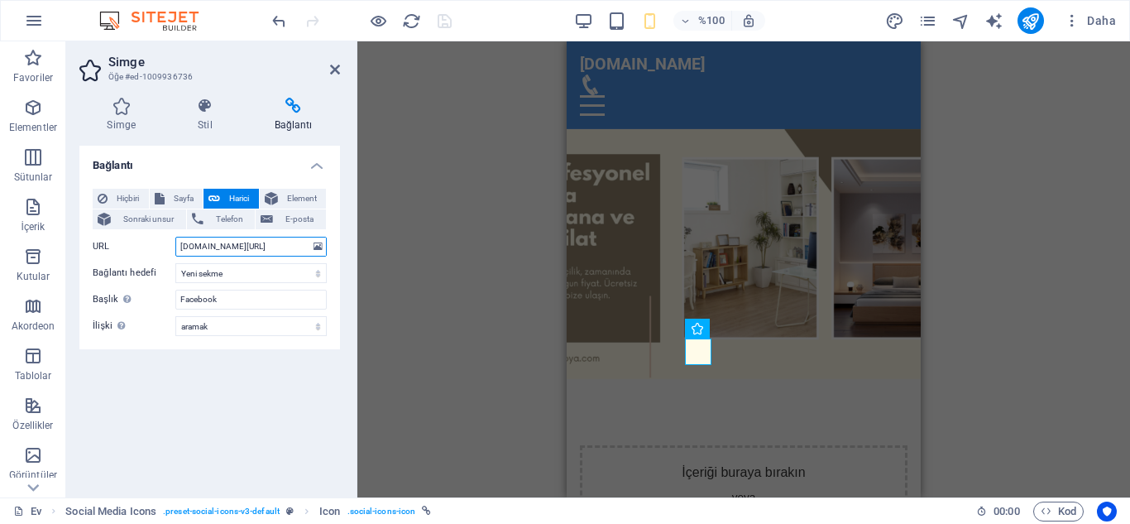
click at [178, 246] on input "[DOMAIN_NAME][URL]" at bounding box center [250, 247] width 151 height 20
type input "[URL][DOMAIN_NAME]"
click at [445, 18] on icon "kaydetmek" at bounding box center [444, 21] width 19 height 19
checkbox input "false"
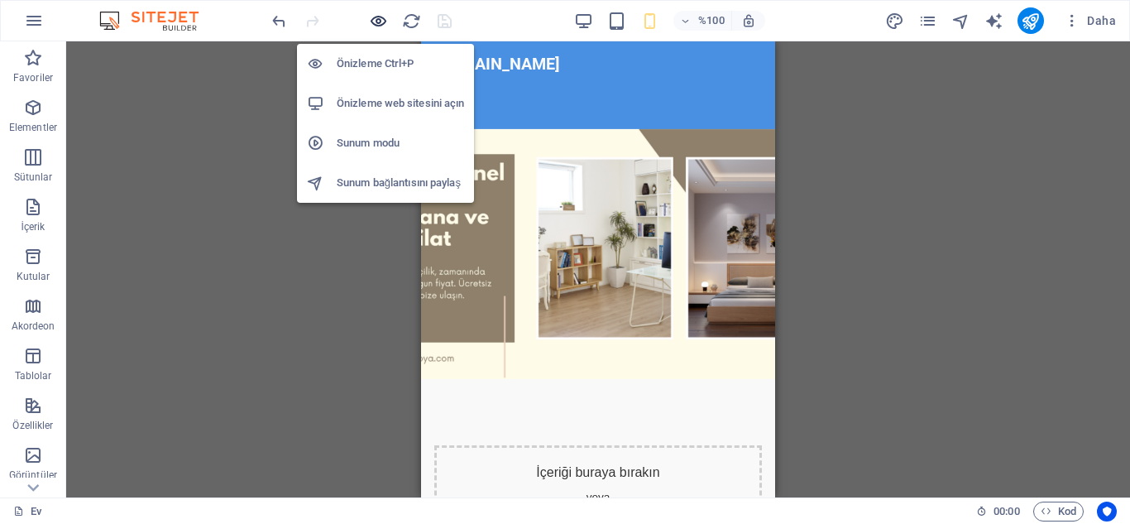
click at [376, 23] on icon "button" at bounding box center [378, 21] width 19 height 19
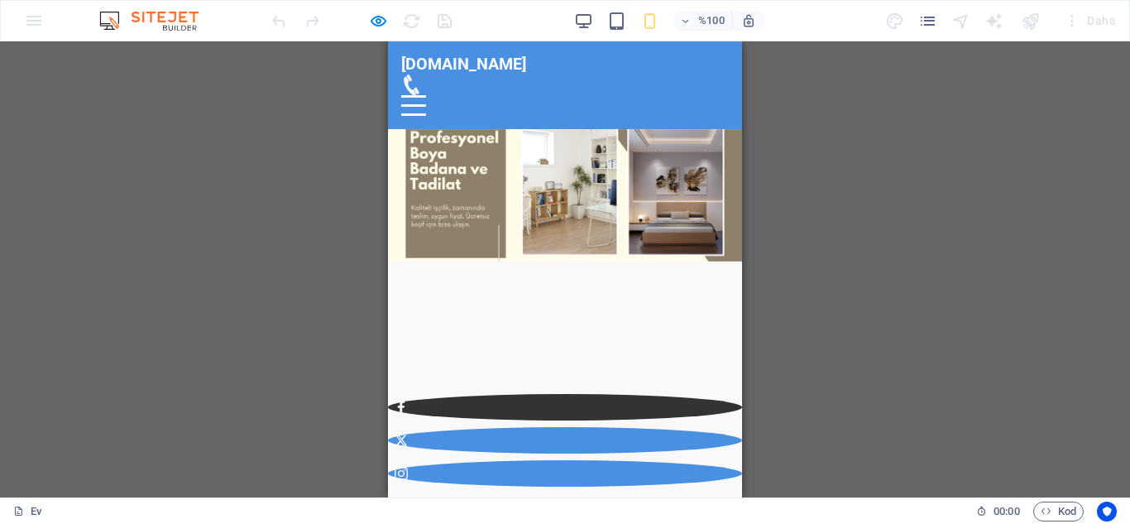
click at [408, 401] on icon at bounding box center [401, 407] width 13 height 13
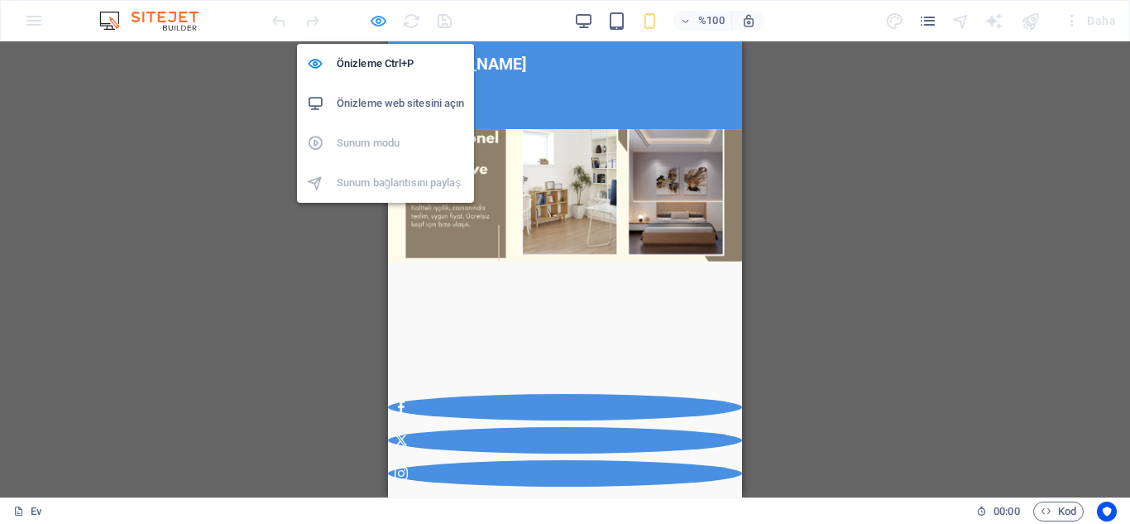
click at [379, 17] on icon "button" at bounding box center [378, 21] width 19 height 19
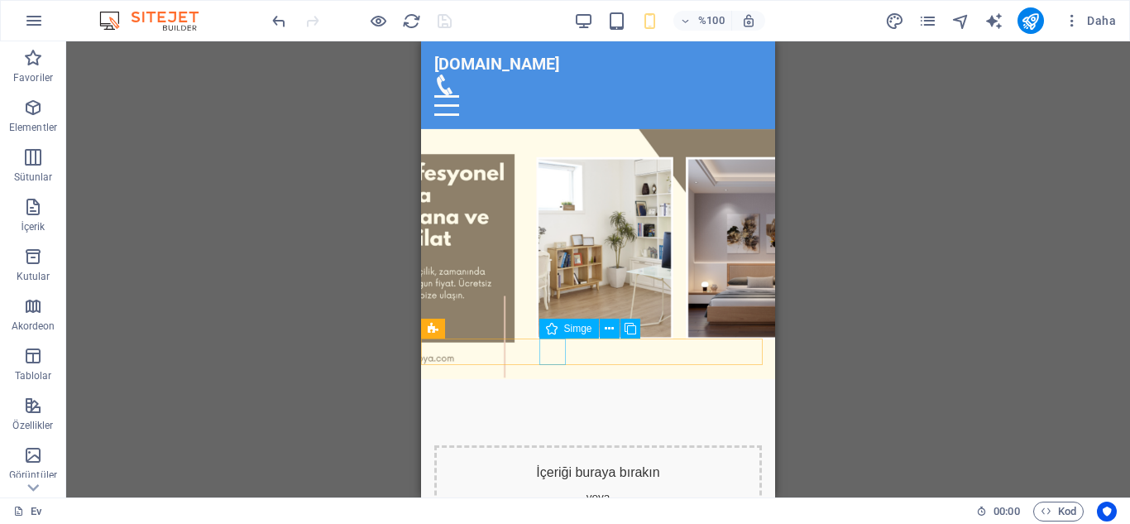
select select "search"
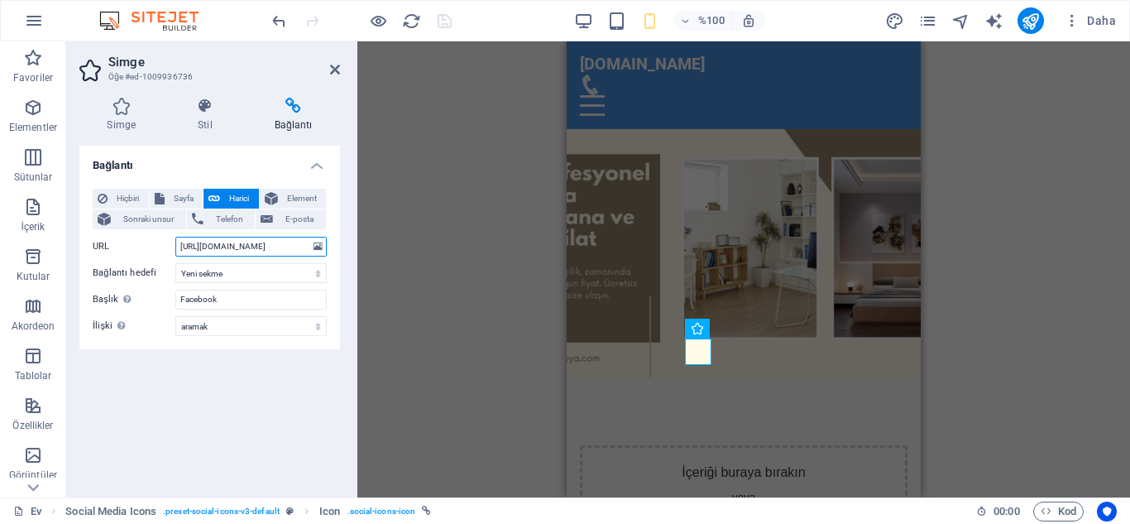
click at [306, 244] on input "[URL][DOMAIN_NAME]" at bounding box center [250, 247] width 151 height 20
type input "[URL][DOMAIN_NAME]"
click at [448, 22] on icon "kaydetmek" at bounding box center [444, 21] width 19 height 19
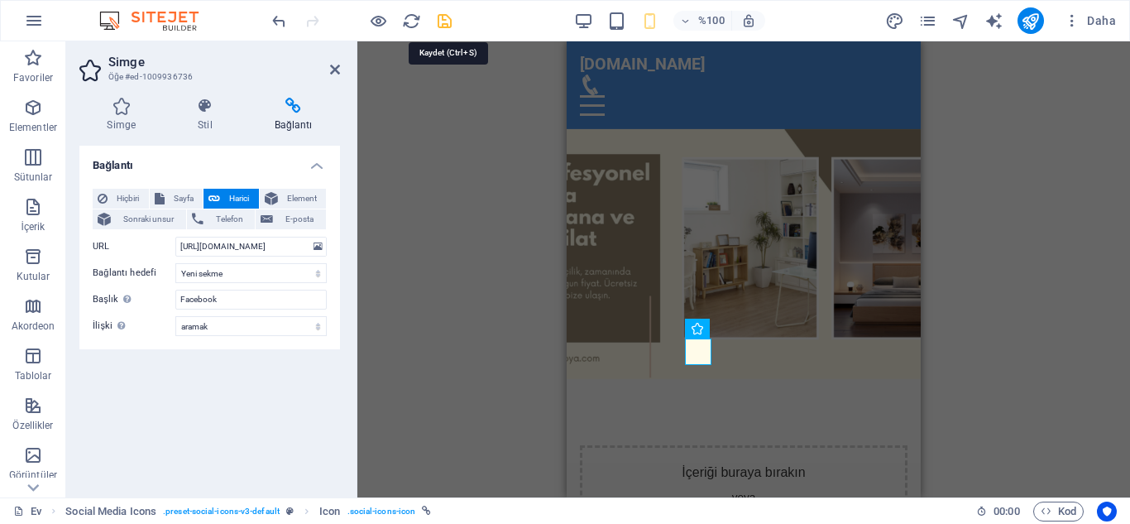
checkbox input "false"
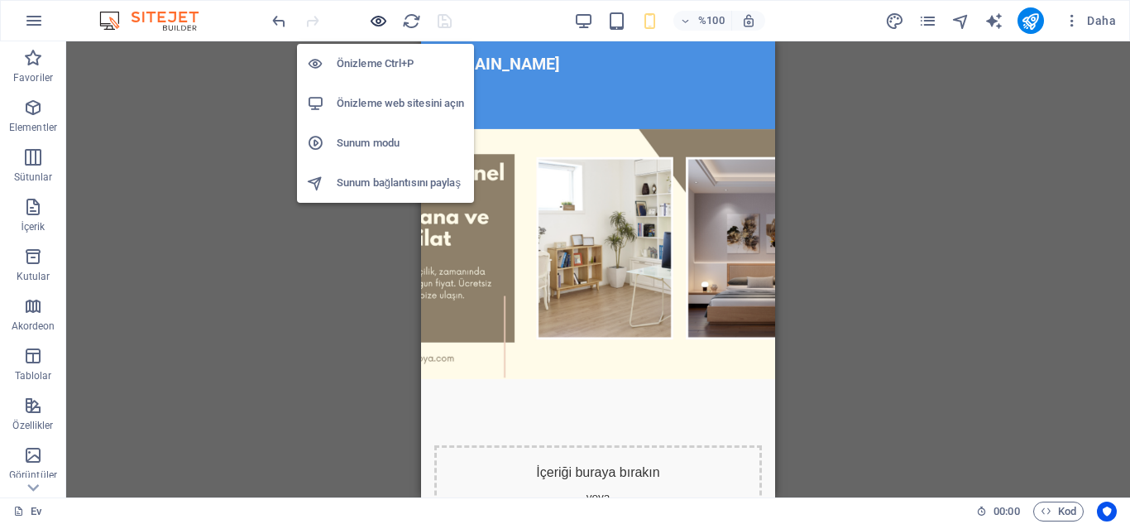
click at [375, 22] on icon "button" at bounding box center [378, 21] width 19 height 19
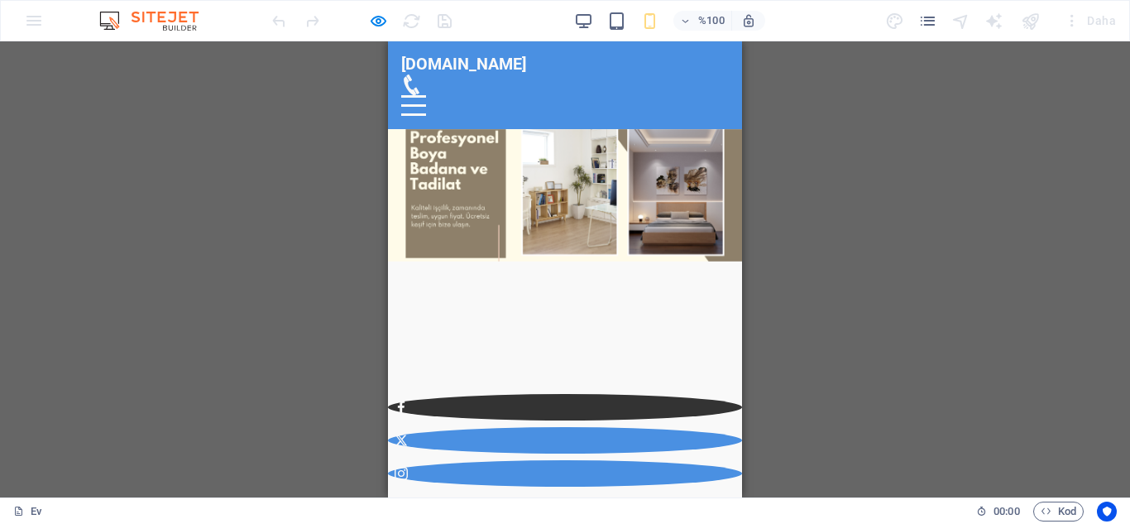
click at [408, 401] on icon at bounding box center [401, 407] width 13 height 13
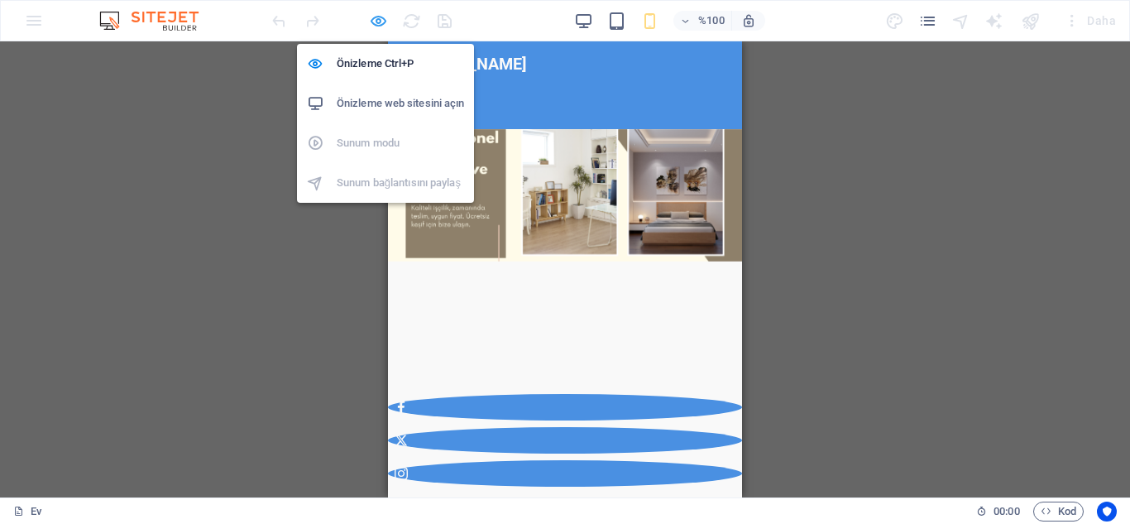
click at [379, 21] on icon "button" at bounding box center [378, 21] width 19 height 19
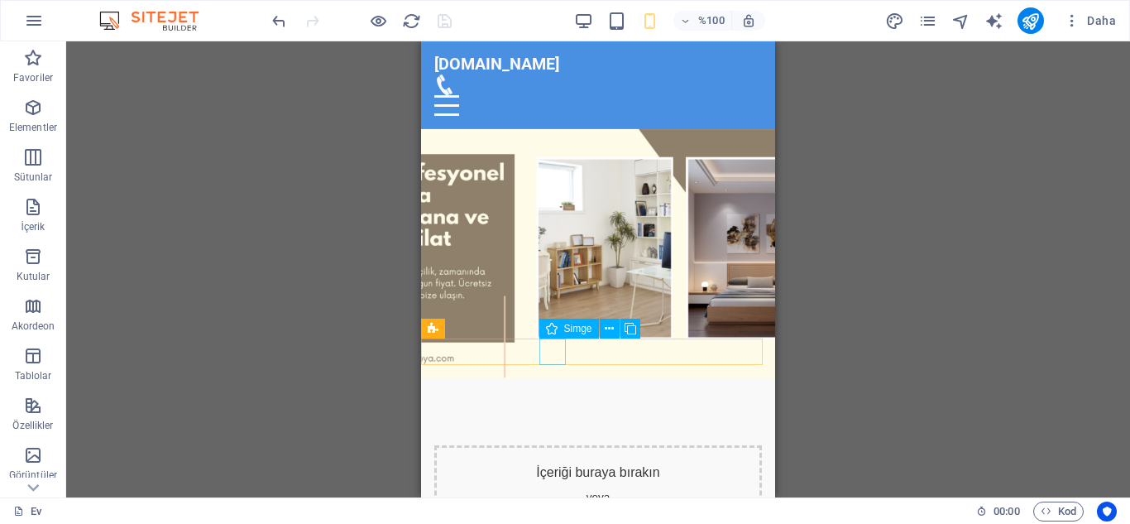
select select "search"
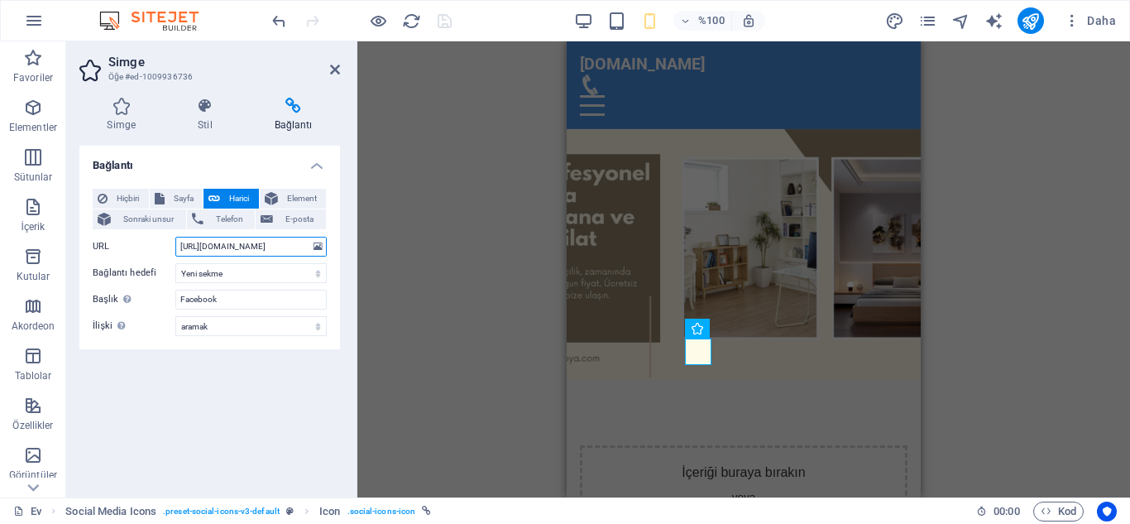
click at [301, 246] on input "[URL][DOMAIN_NAME]" at bounding box center [250, 247] width 151 height 20
type input "l"
paste input "[URL][DOMAIN_NAME]"
click at [305, 247] on input "[URL][DOMAIN_NAME]" at bounding box center [250, 247] width 151 height 20
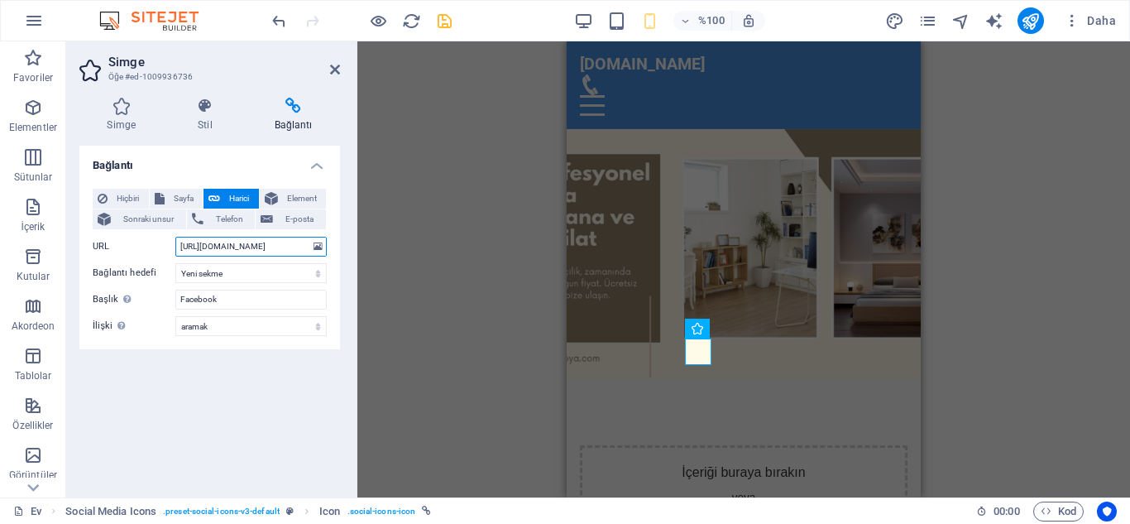
click at [305, 247] on input "[URL][DOMAIN_NAME]" at bounding box center [250, 247] width 151 height 20
type input "[URL][DOMAIN_NAME]"
click at [442, 23] on icon "kaydetmek" at bounding box center [444, 21] width 19 height 19
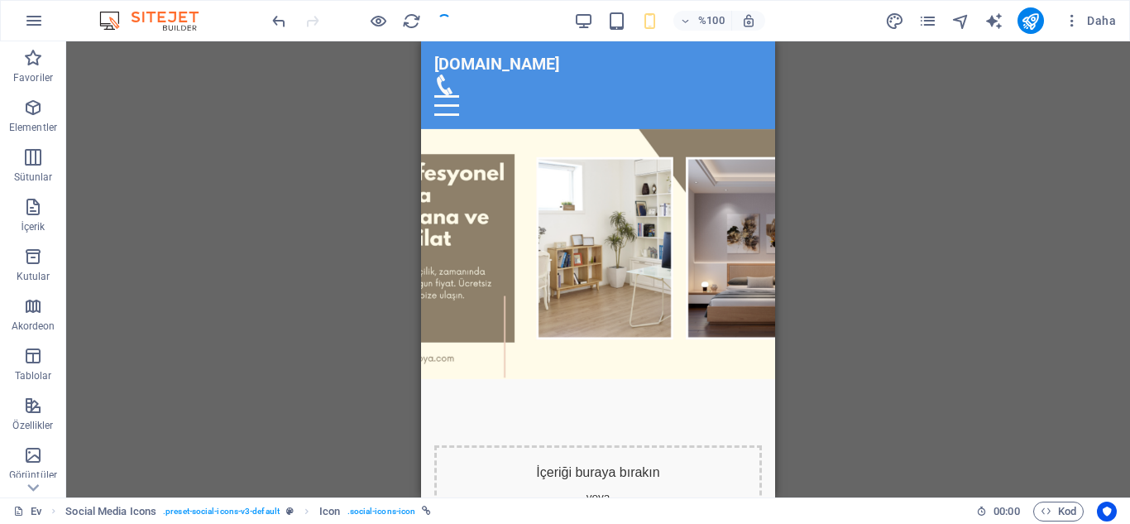
checkbox input "false"
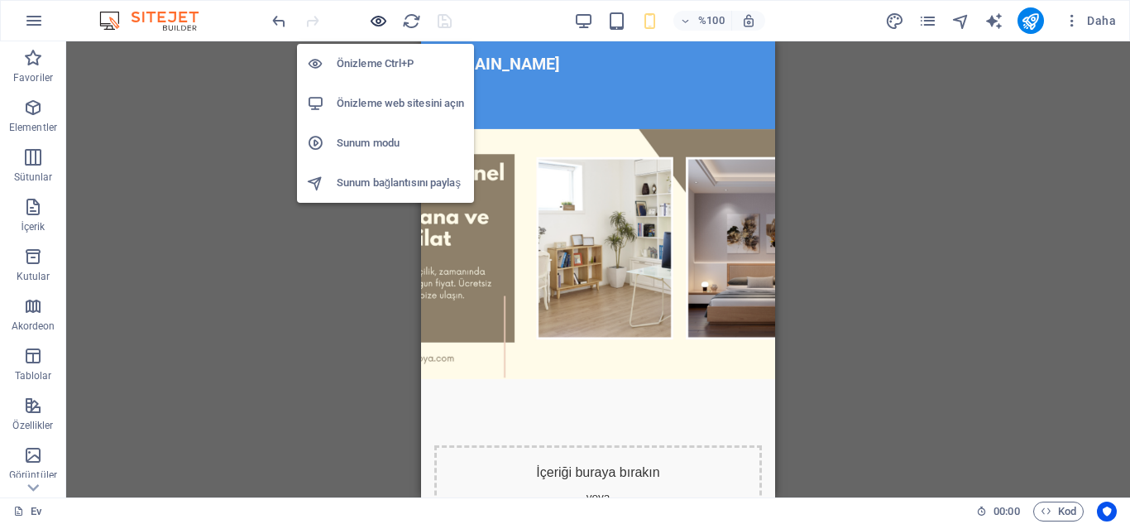
click at [376, 24] on icon "button" at bounding box center [378, 21] width 19 height 19
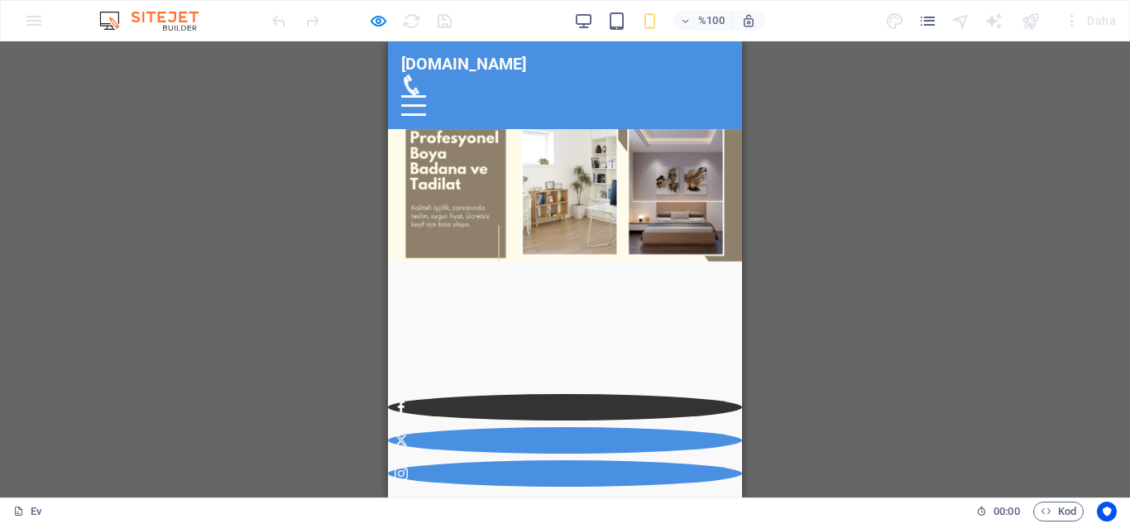
click at [408, 401] on icon at bounding box center [401, 407] width 13 height 13
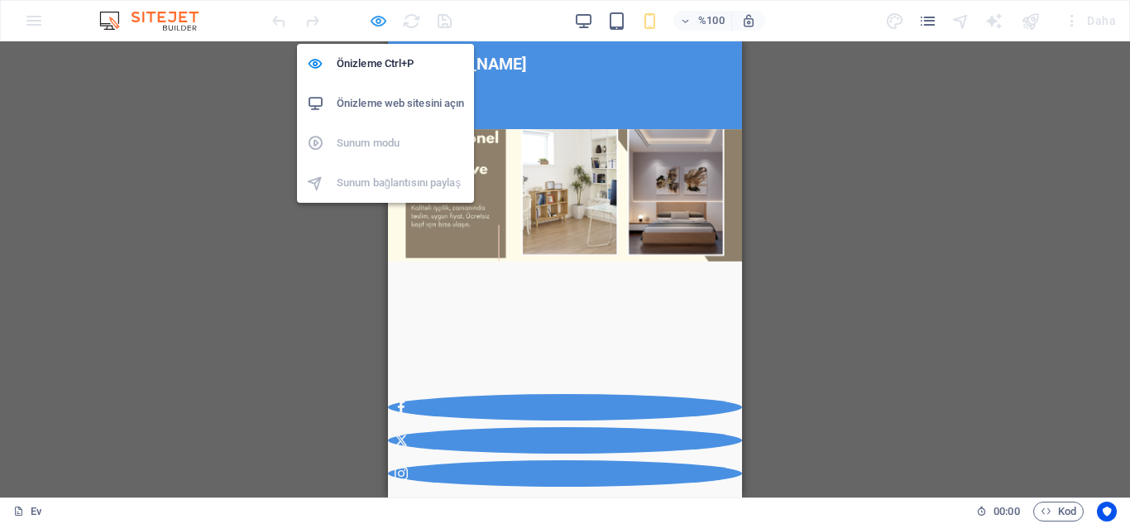
click at [375, 20] on icon "button" at bounding box center [378, 21] width 19 height 19
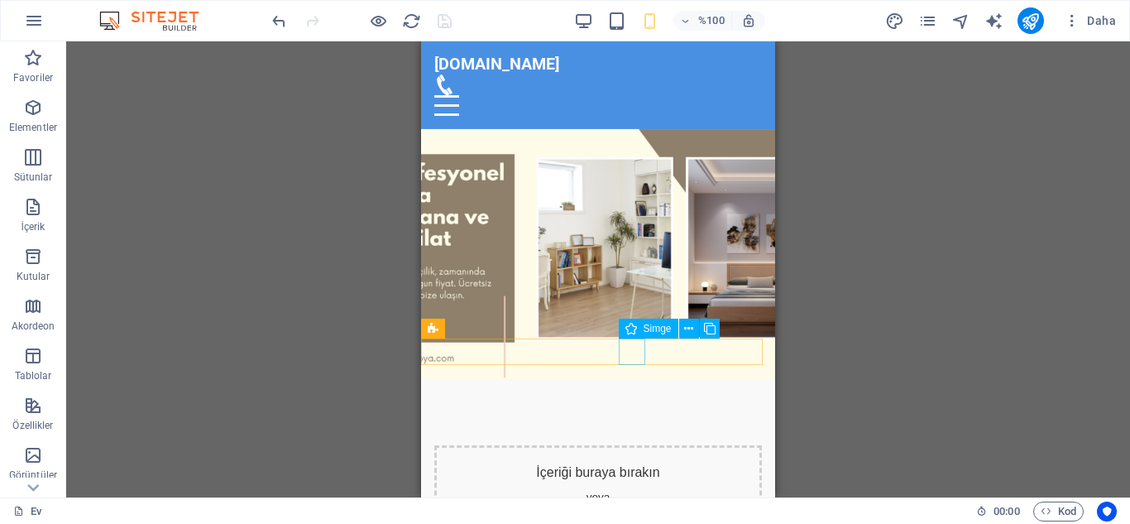
select select "xMidYMid"
select select "px"
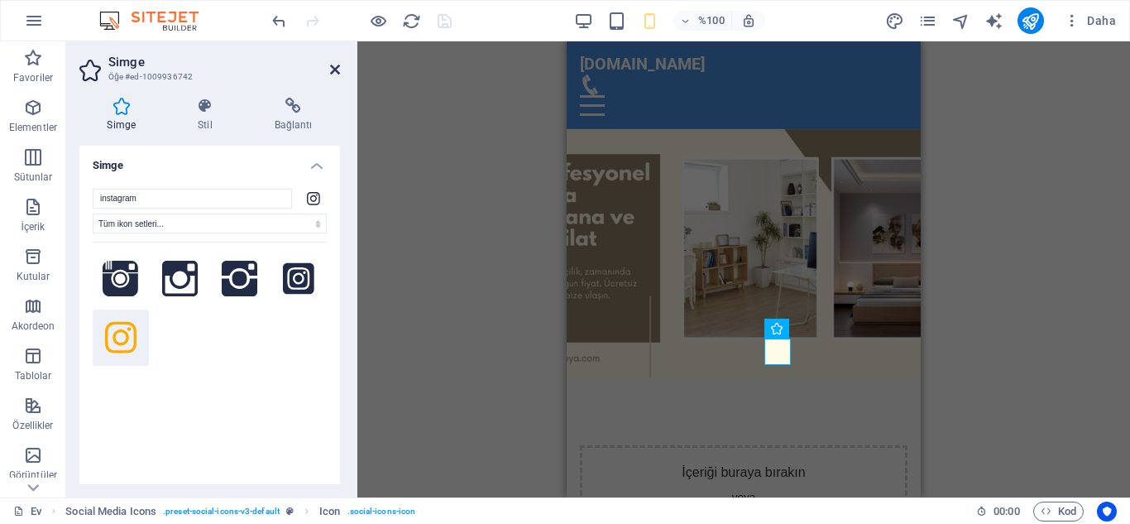
click at [336, 69] on icon at bounding box center [335, 69] width 10 height 13
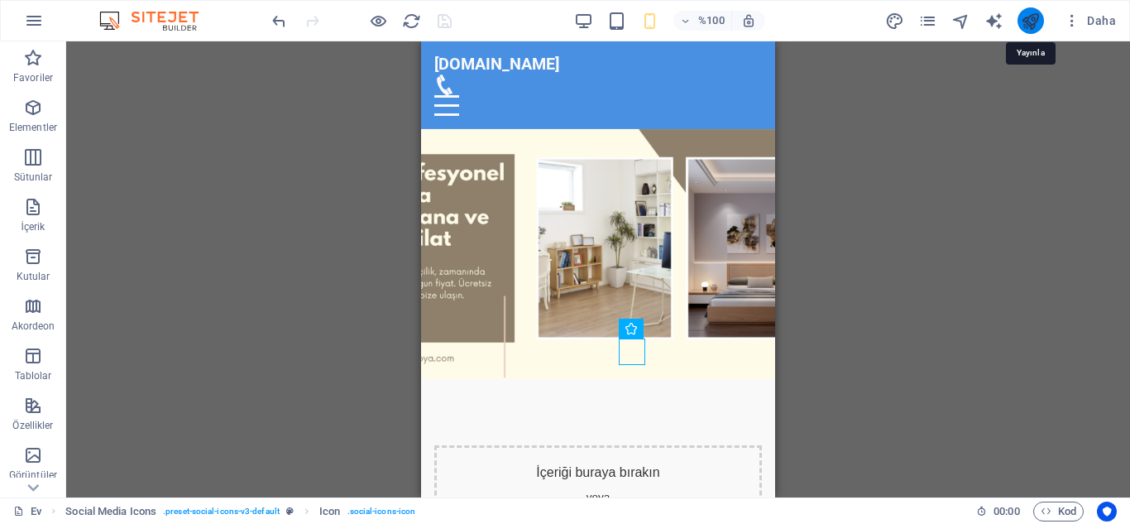
click at [1032, 21] on icon "yayınlamak" at bounding box center [1030, 21] width 19 height 19
